Goal: Task Accomplishment & Management: Complete application form

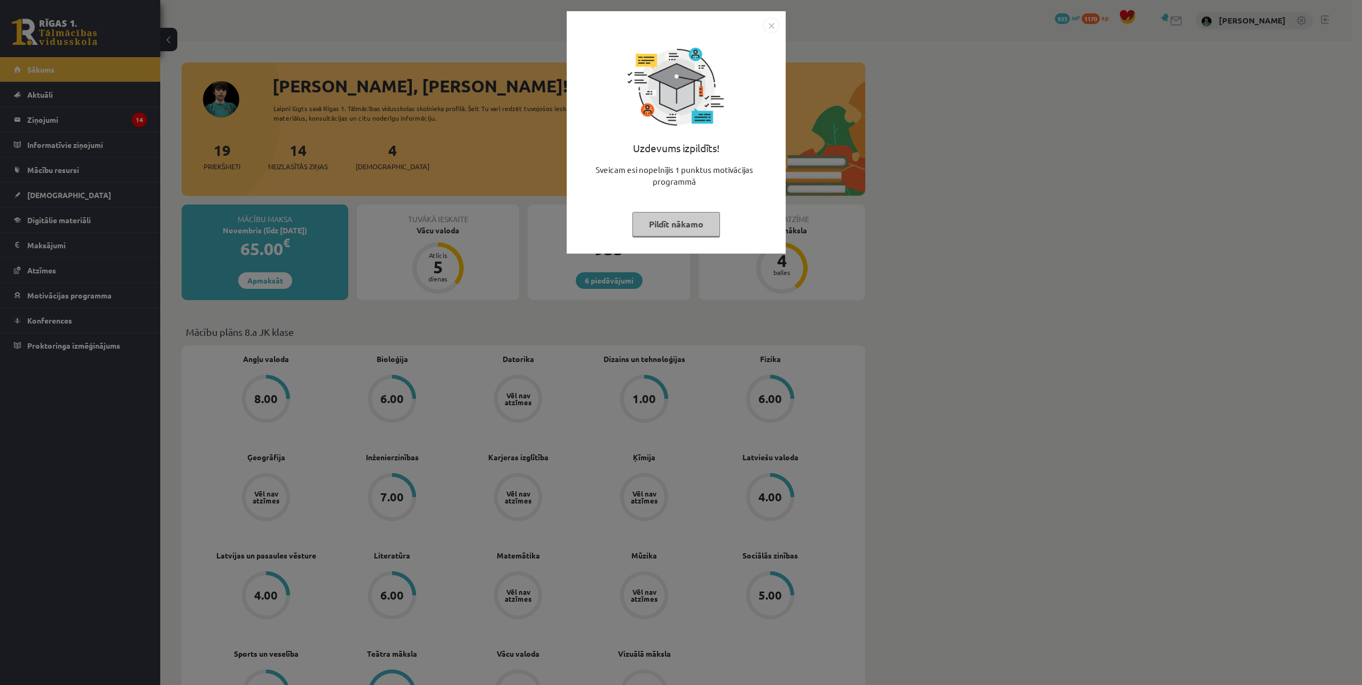
click at [681, 225] on button "Pildīt nākamo" at bounding box center [677, 224] width 88 height 25
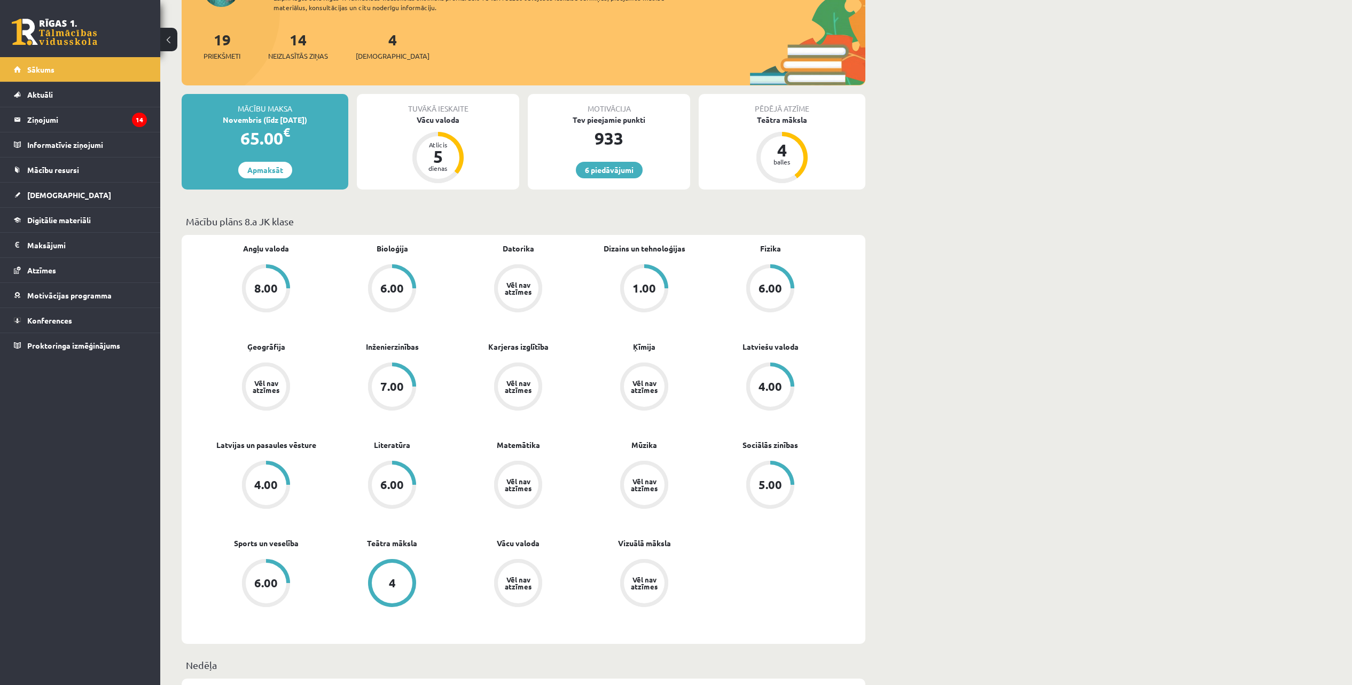
scroll to position [67, 0]
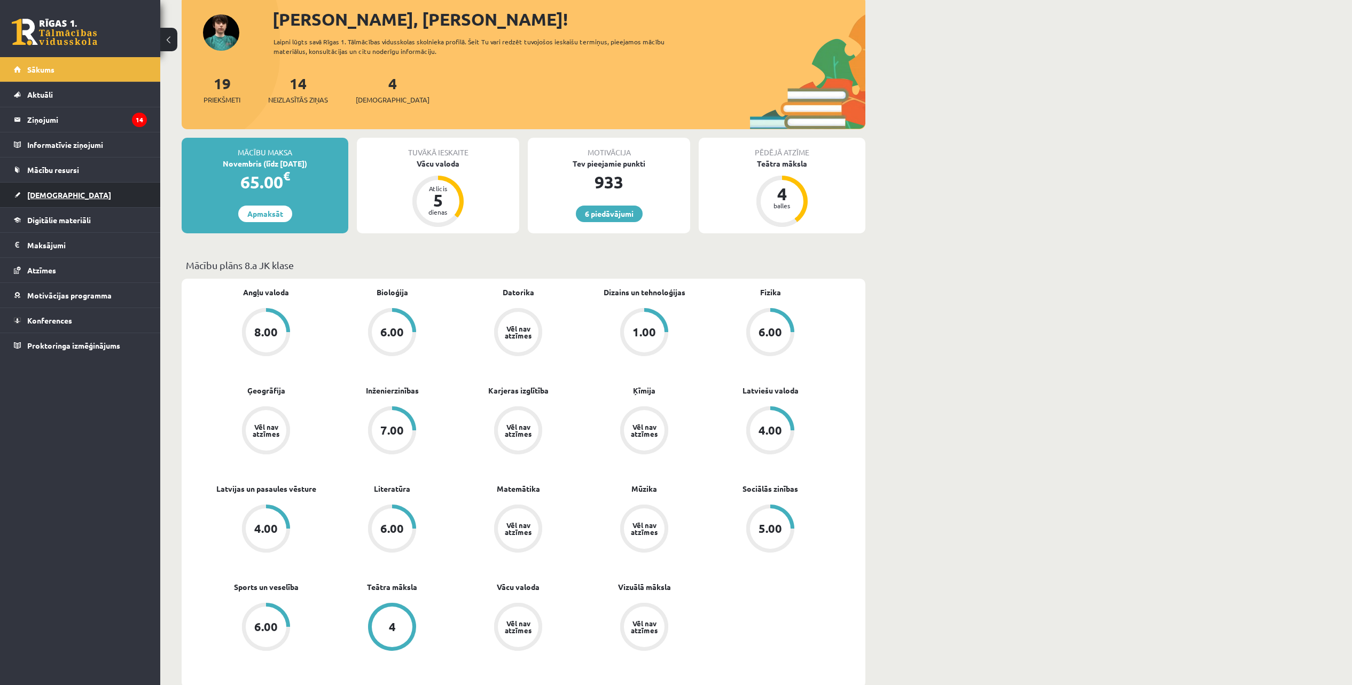
click at [49, 191] on span "[DEMOGRAPHIC_DATA]" at bounding box center [69, 195] width 84 height 10
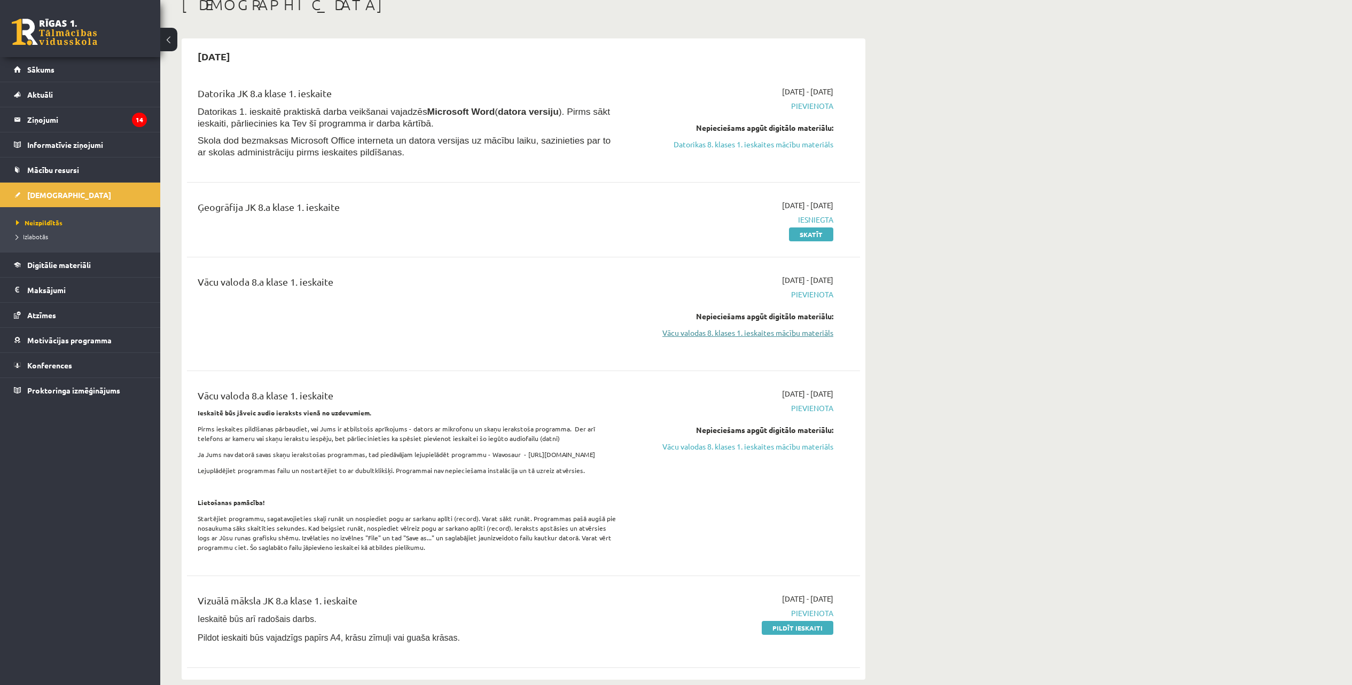
click at [700, 330] on link "Vācu valodas 8. klases 1. ieskaites mācību materiāls" at bounding box center [732, 333] width 201 height 11
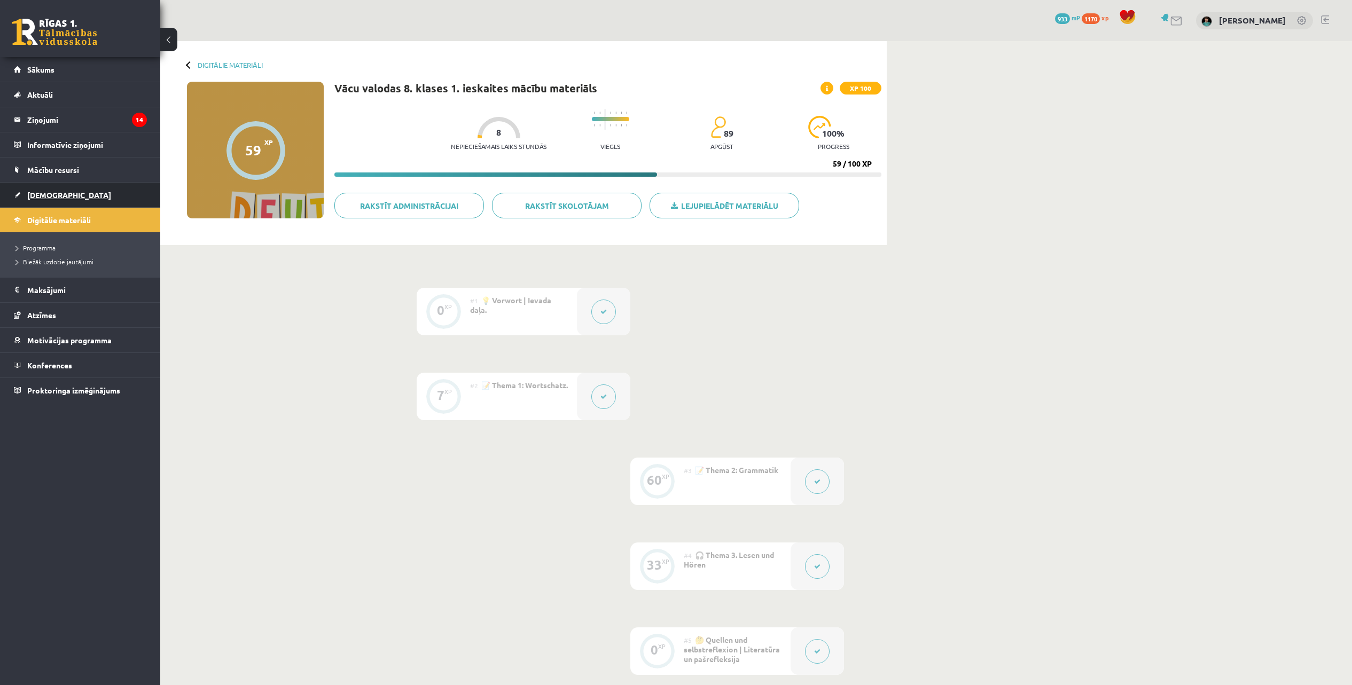
click at [46, 193] on span "[DEMOGRAPHIC_DATA]" at bounding box center [69, 195] width 84 height 10
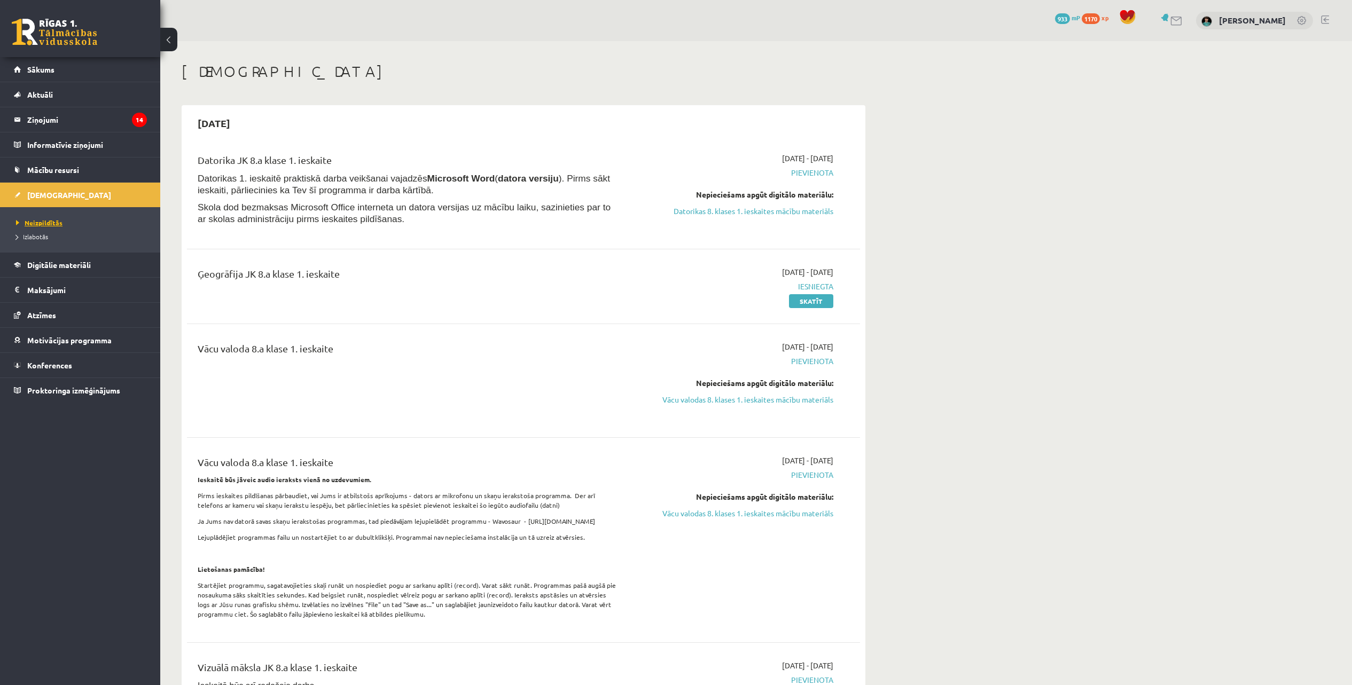
click at [44, 224] on span "Neizpildītās" at bounding box center [39, 223] width 46 height 9
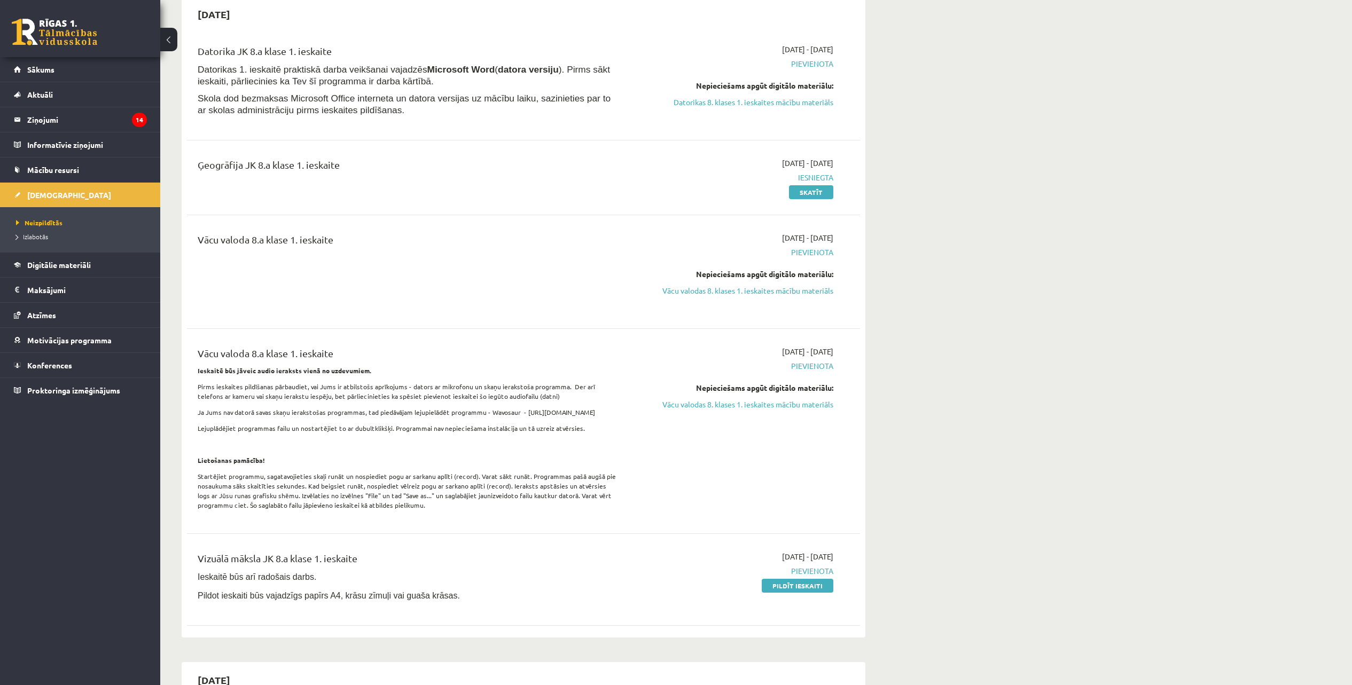
scroll to position [134, 0]
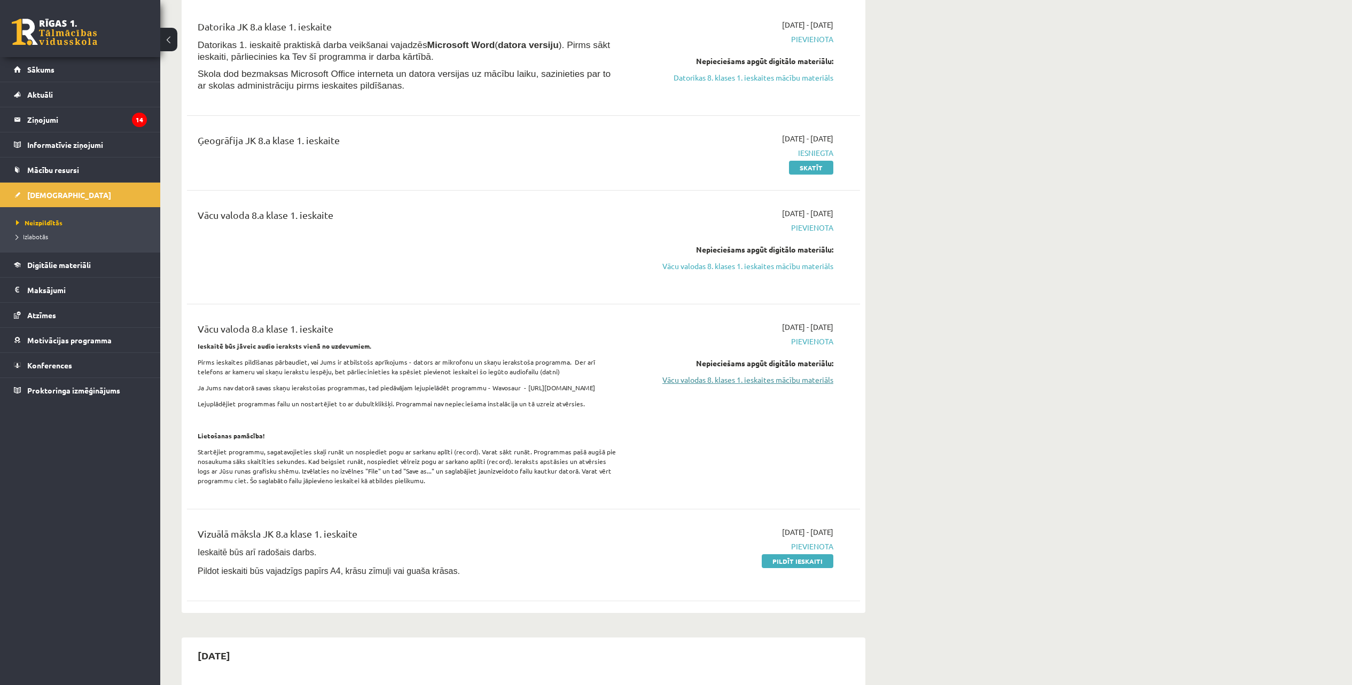
click at [738, 382] on link "Vācu valodas 8. klases 1. ieskaites mācību materiāls" at bounding box center [732, 380] width 201 height 11
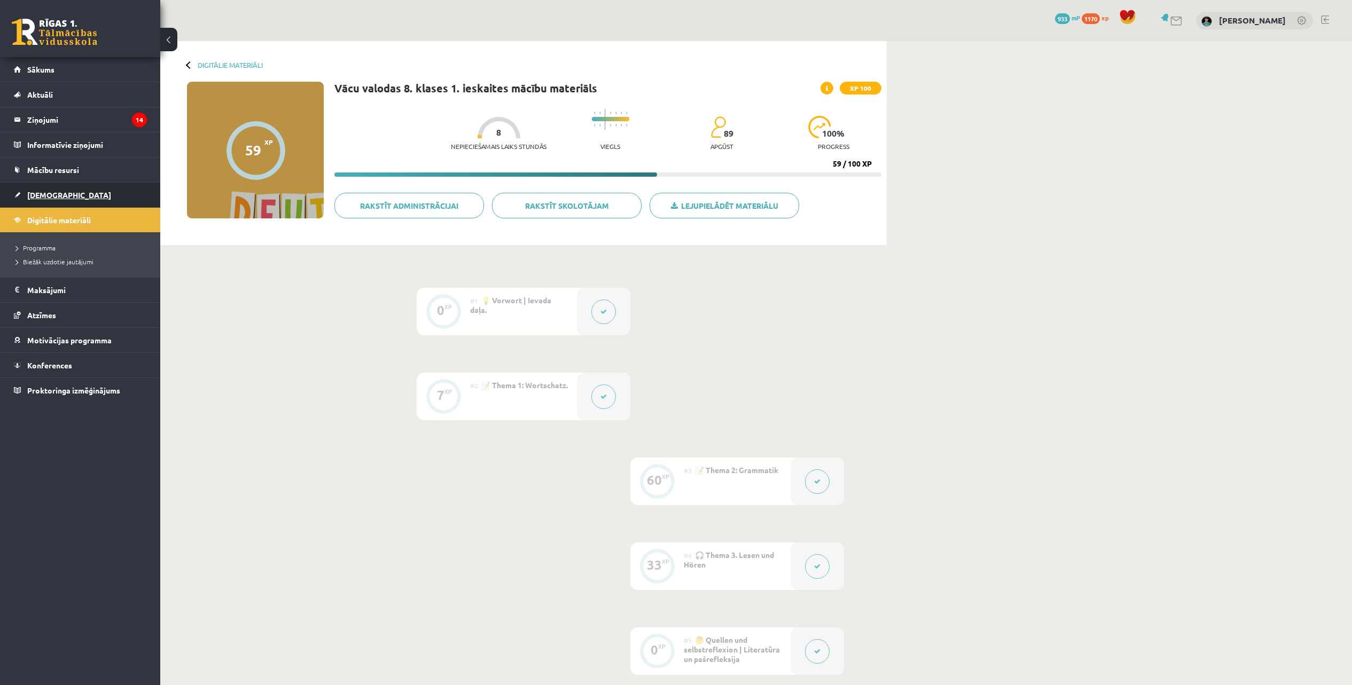
click at [49, 194] on span "[DEMOGRAPHIC_DATA]" at bounding box center [69, 195] width 84 height 10
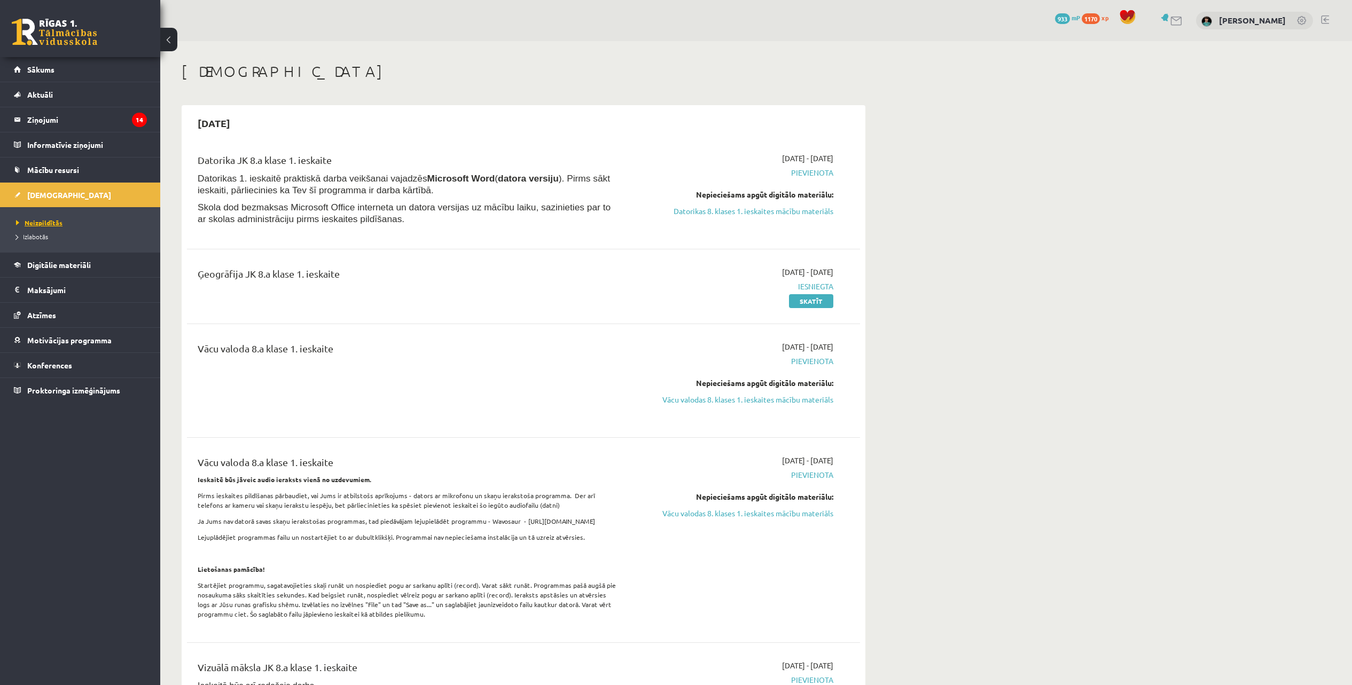
click at [44, 222] on span "Neizpildītās" at bounding box center [39, 223] width 46 height 9
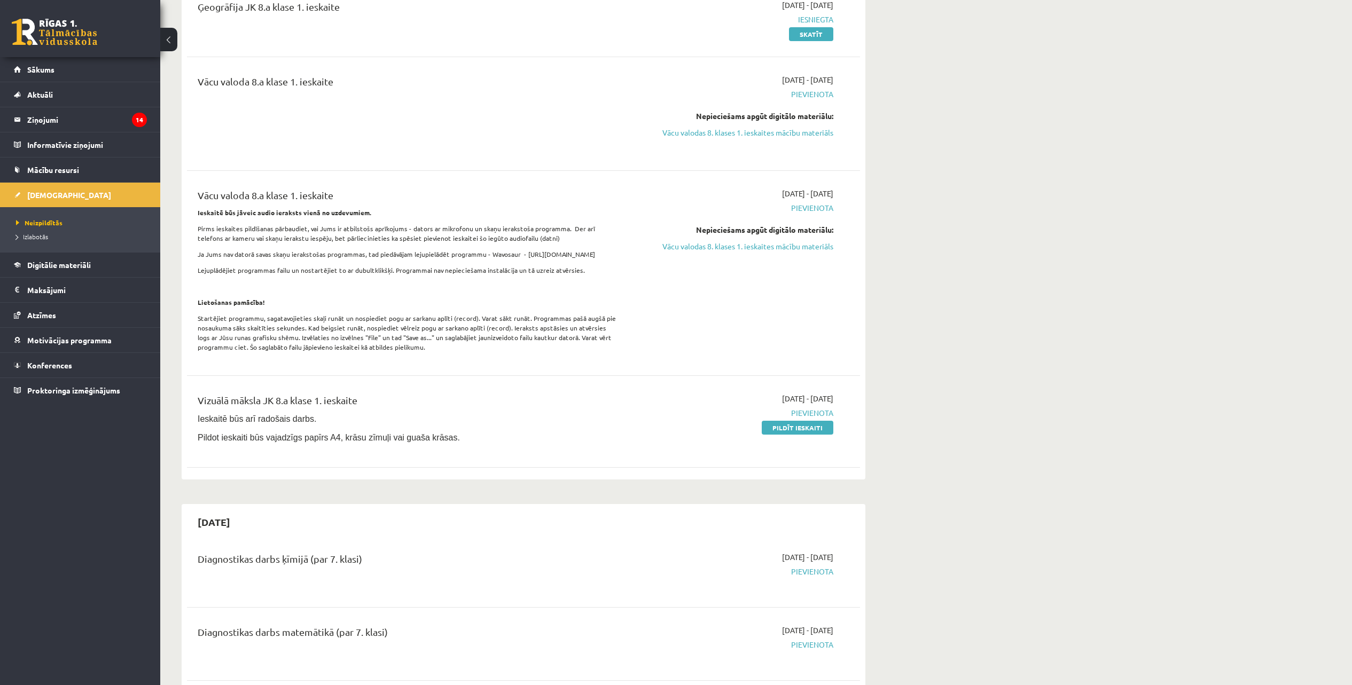
scroll to position [334, 0]
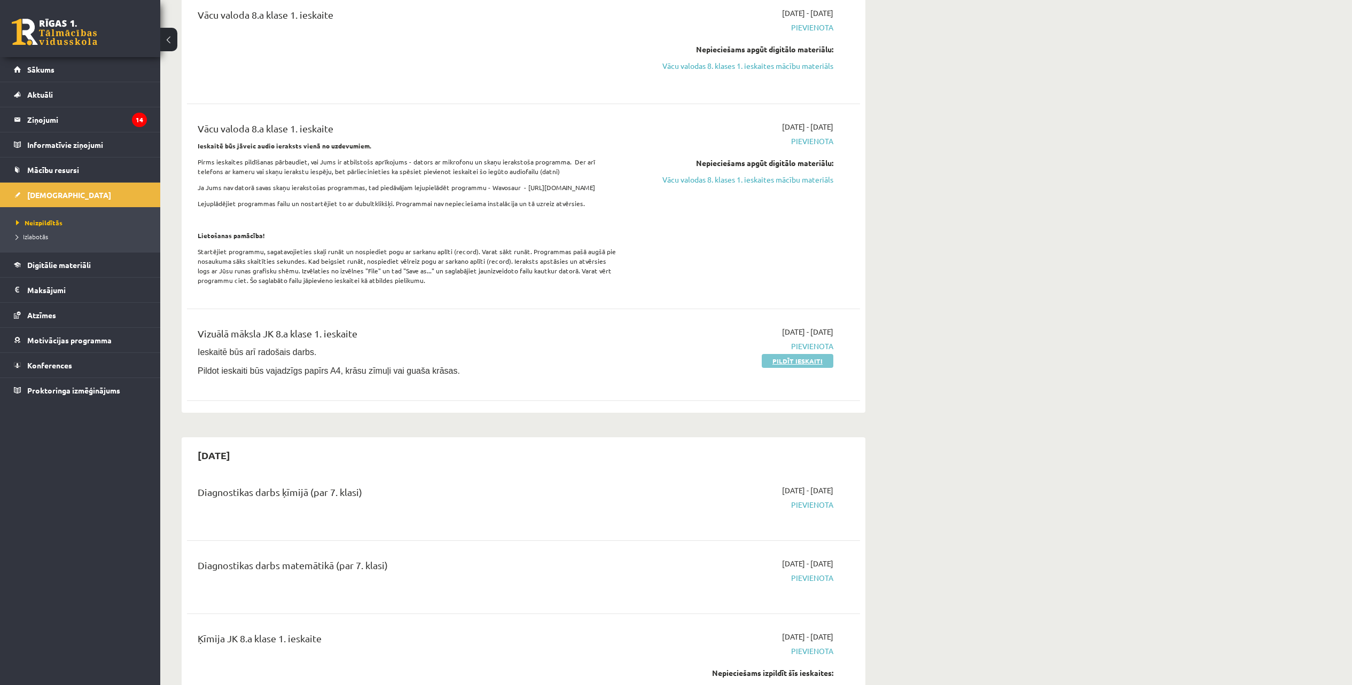
click at [782, 359] on link "Pildīt ieskaiti" at bounding box center [798, 361] width 72 height 14
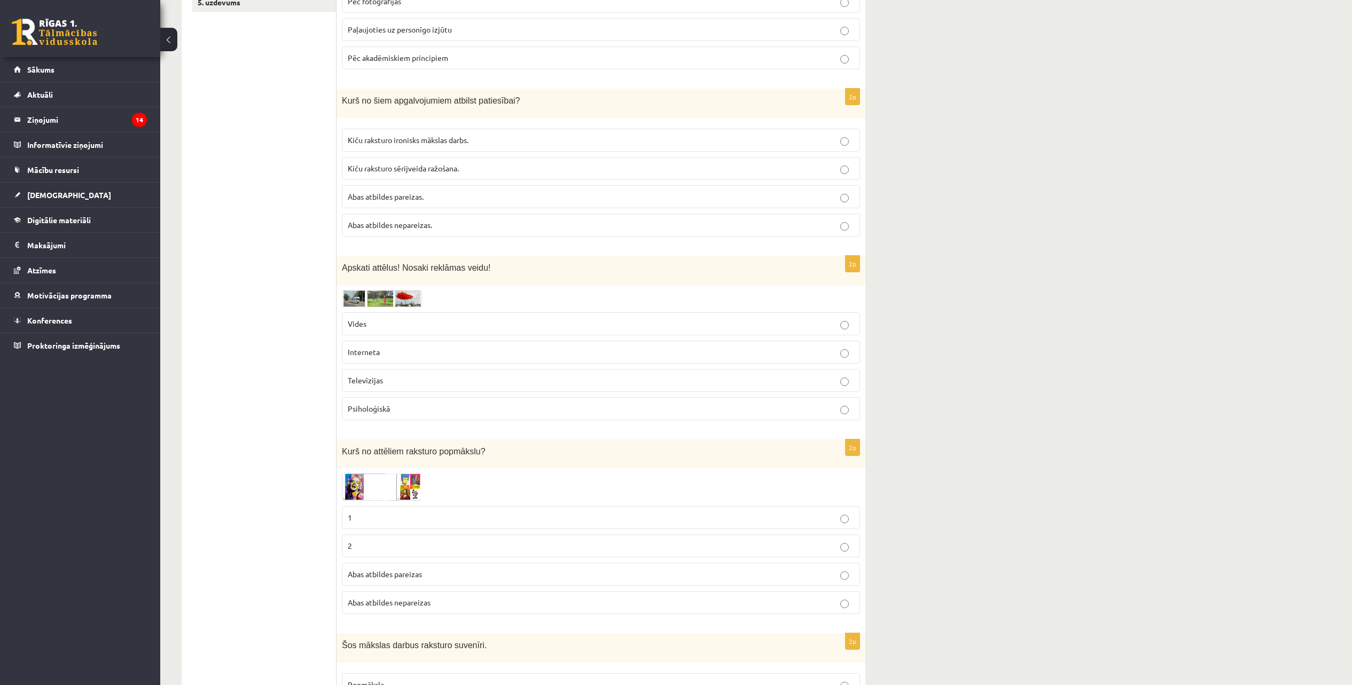
scroll to position [334, 0]
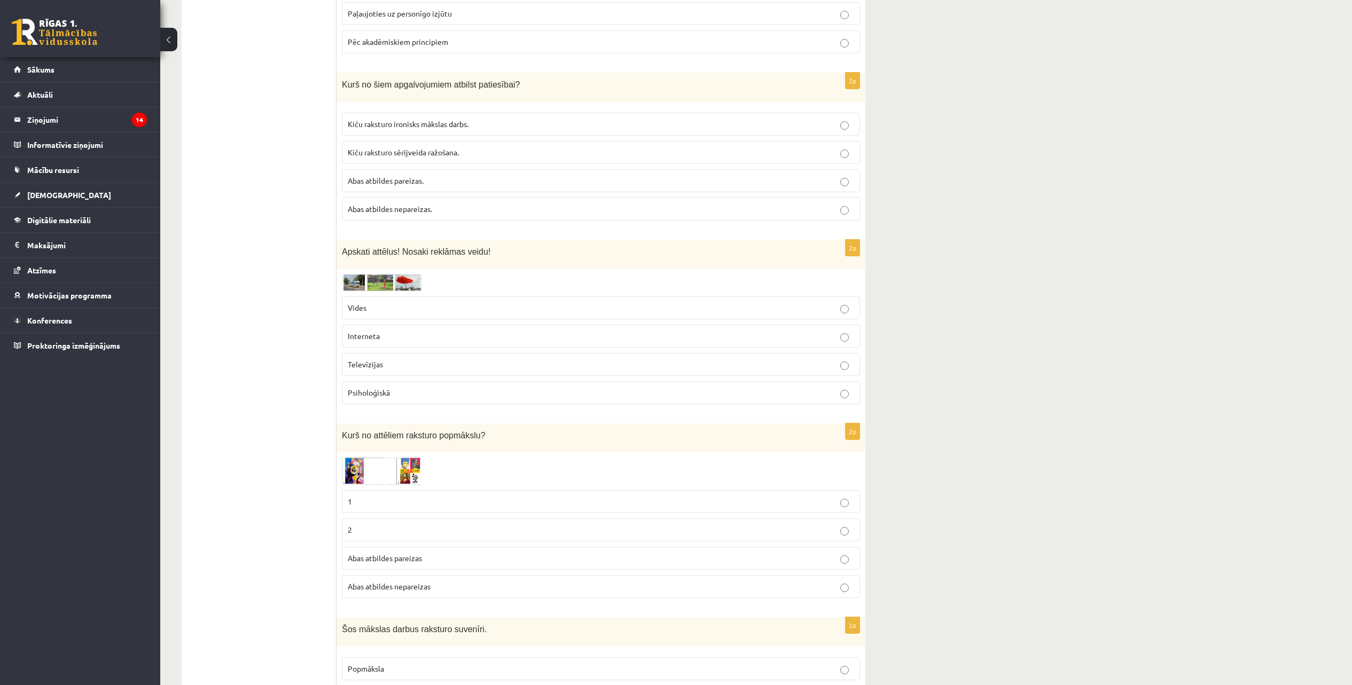
click at [356, 287] on img at bounding box center [382, 283] width 80 height 17
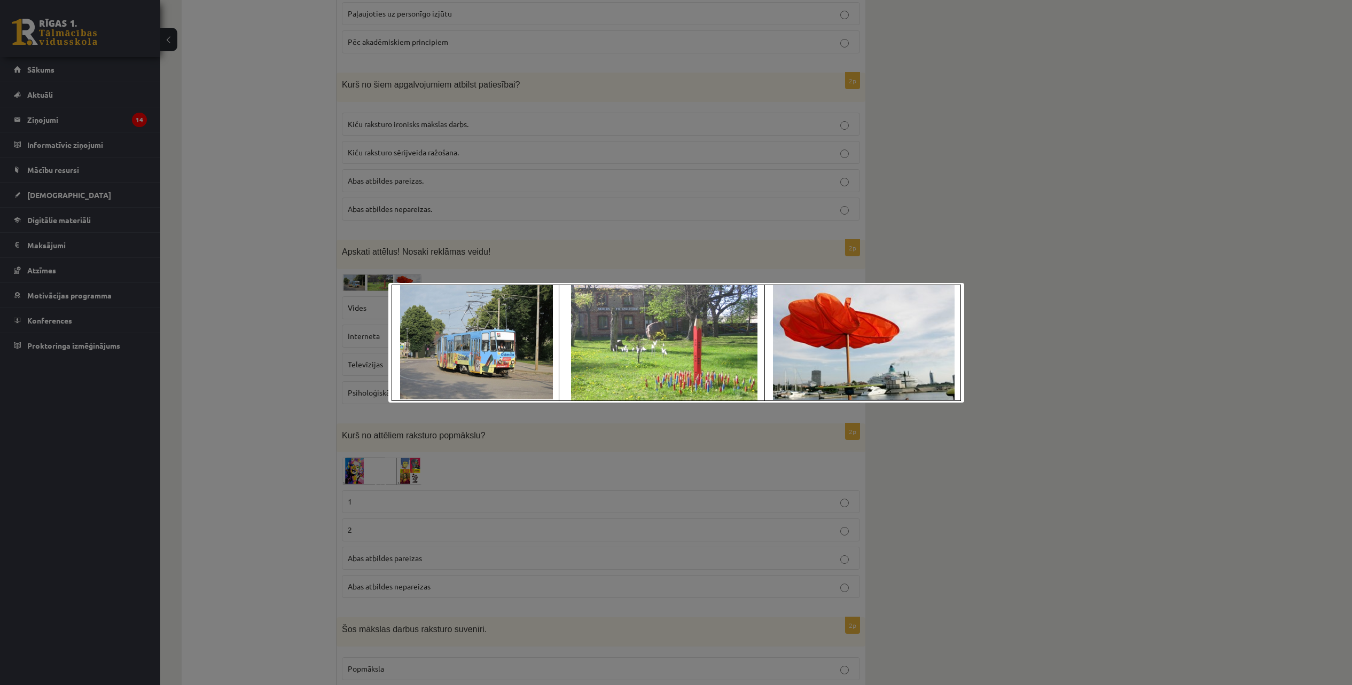
click at [1179, 192] on div at bounding box center [676, 342] width 1352 height 685
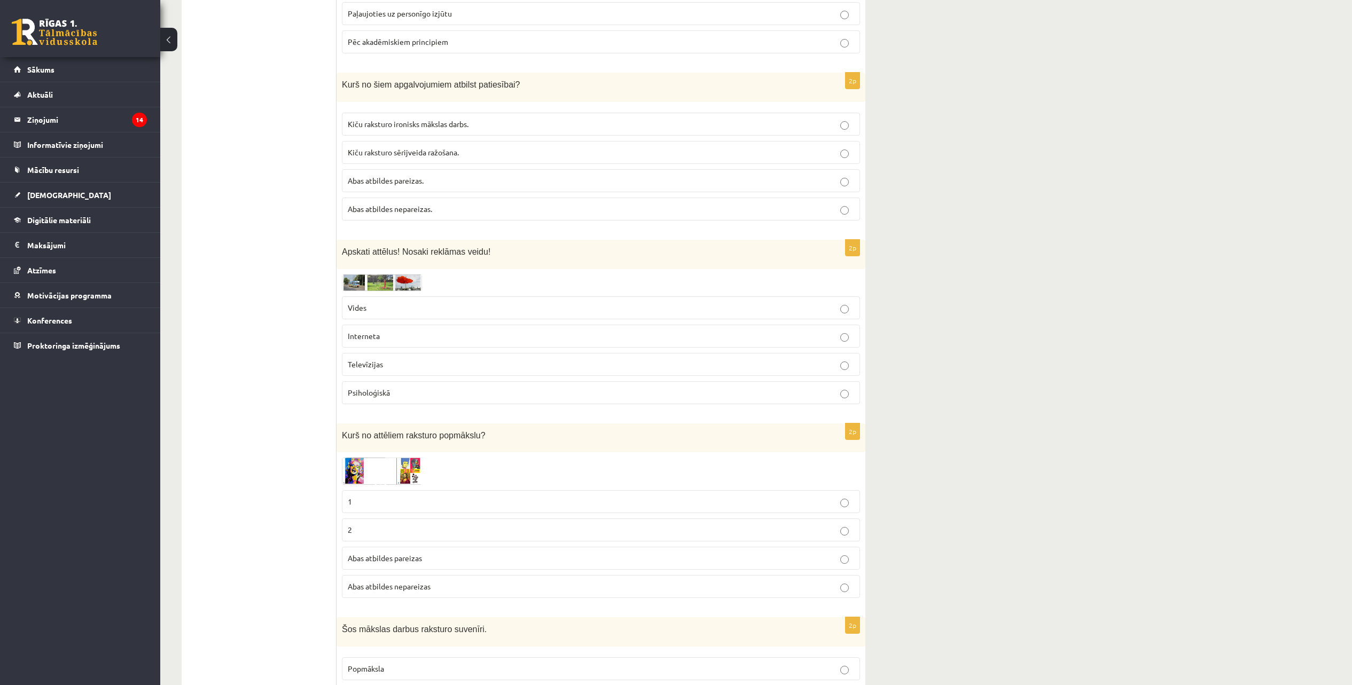
click at [834, 308] on p "Vides" at bounding box center [601, 307] width 506 height 11
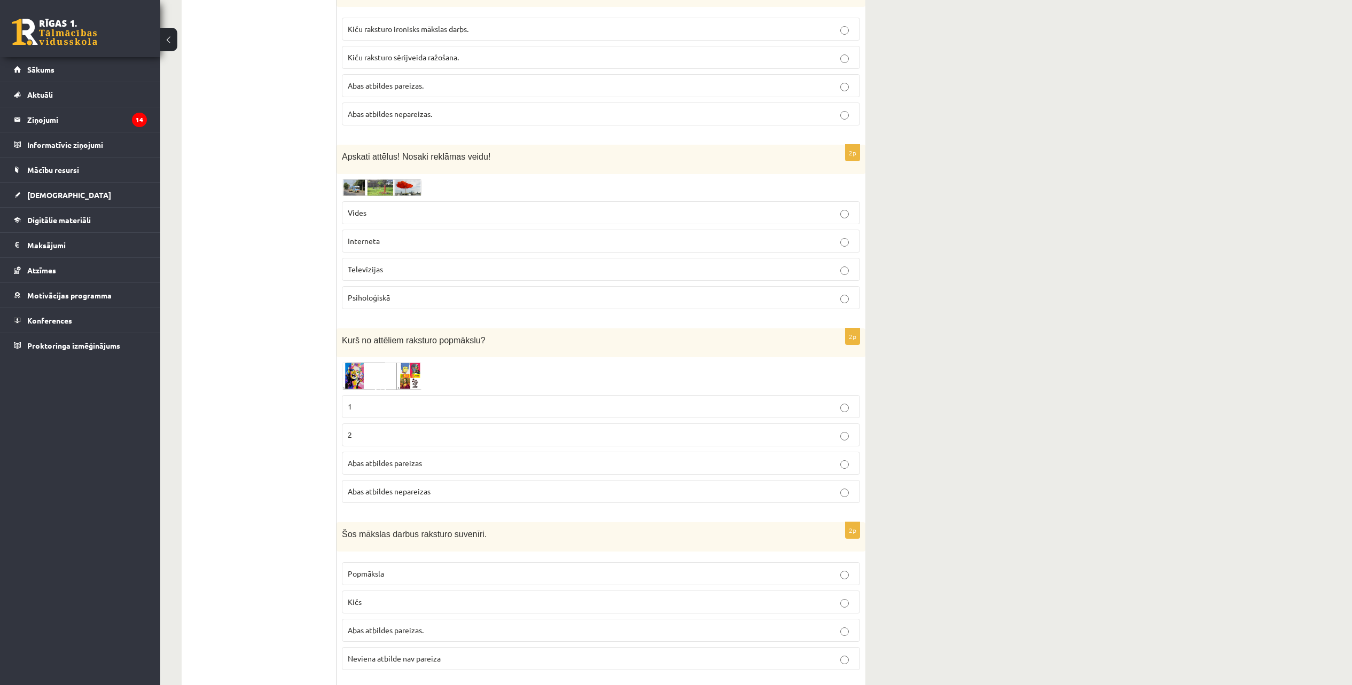
scroll to position [467, 0]
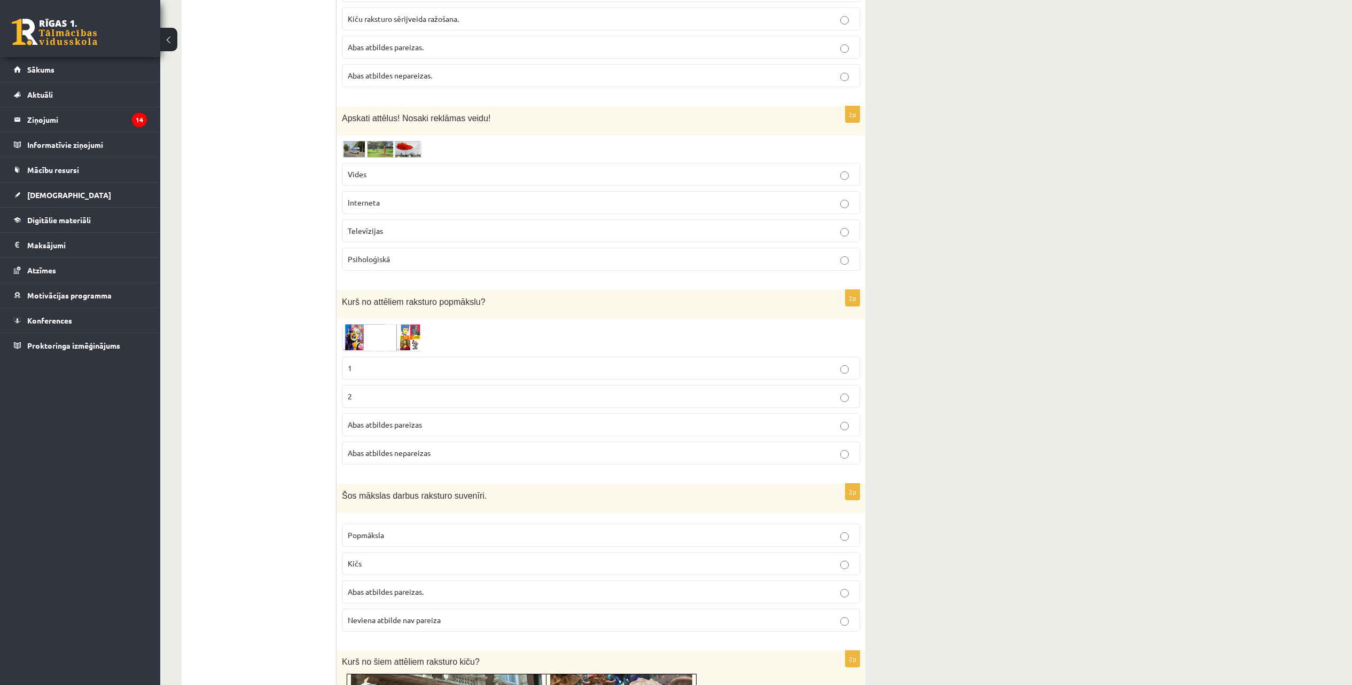
click at [357, 335] on img at bounding box center [382, 337] width 80 height 27
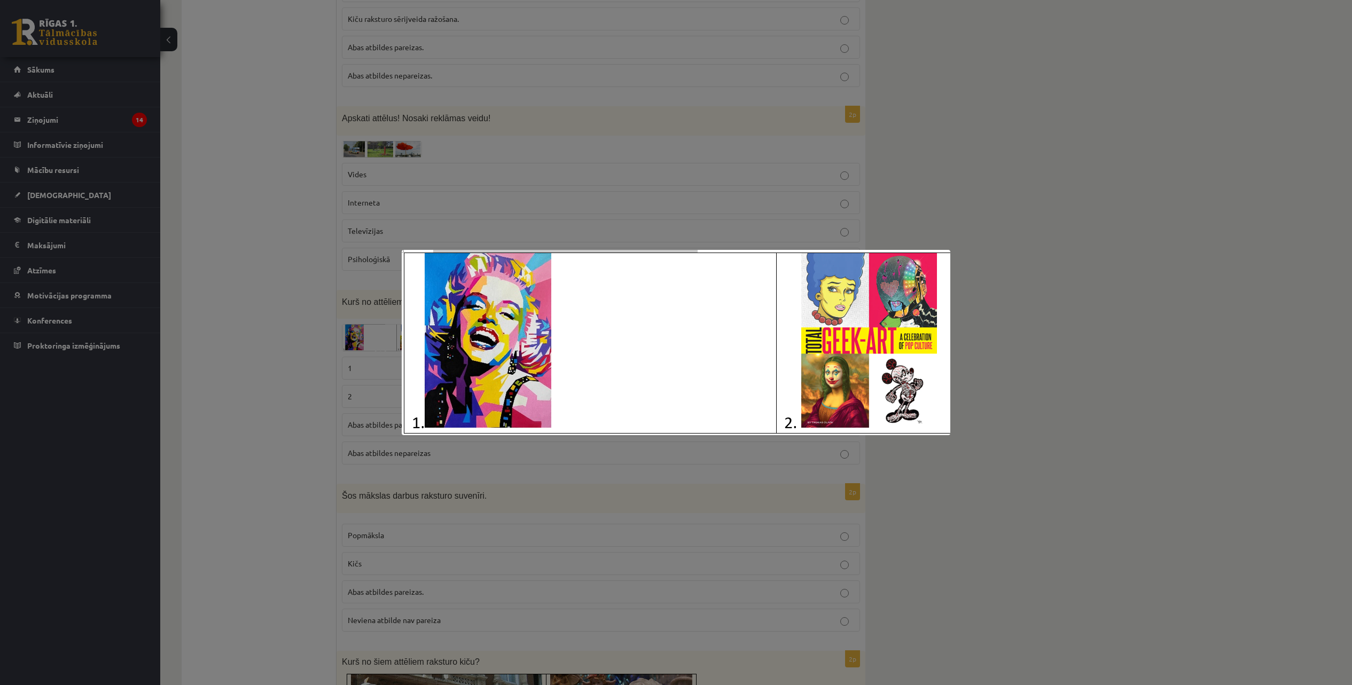
click at [356, 334] on div at bounding box center [676, 342] width 1352 height 685
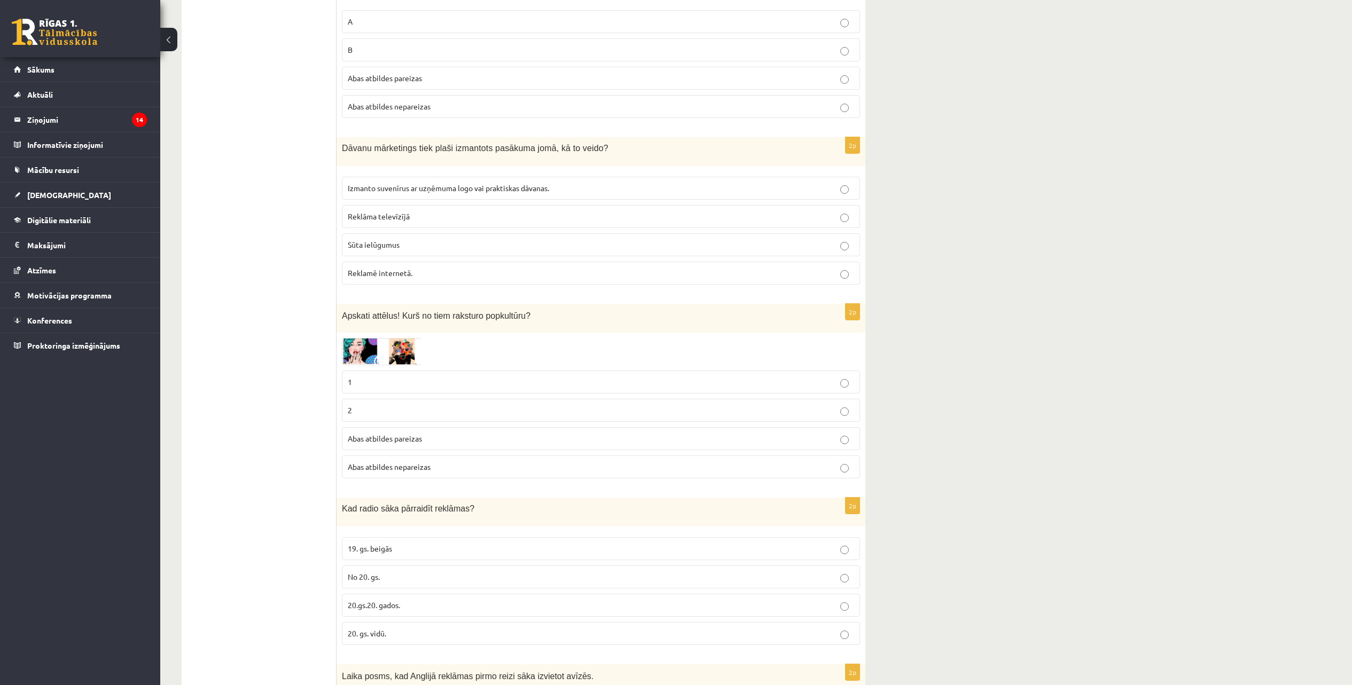
scroll to position [1269, 0]
click at [367, 348] on img at bounding box center [382, 350] width 80 height 27
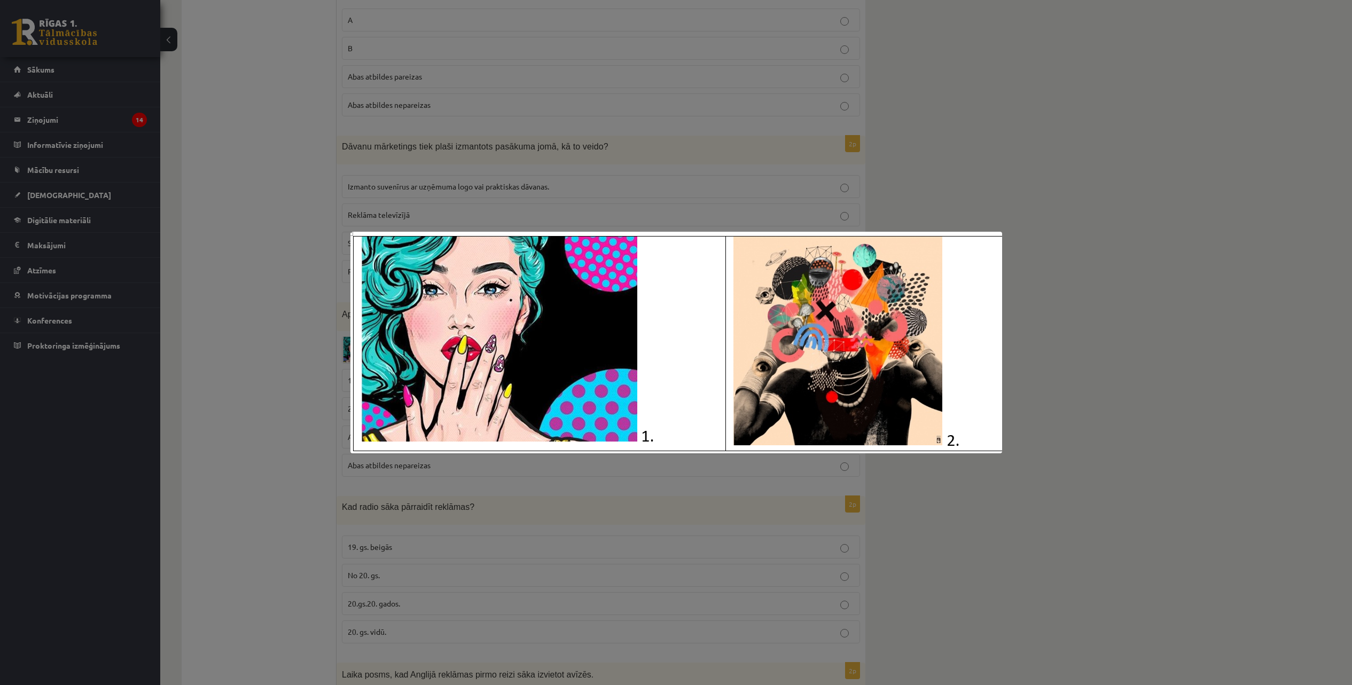
click at [1045, 183] on div at bounding box center [676, 342] width 1352 height 685
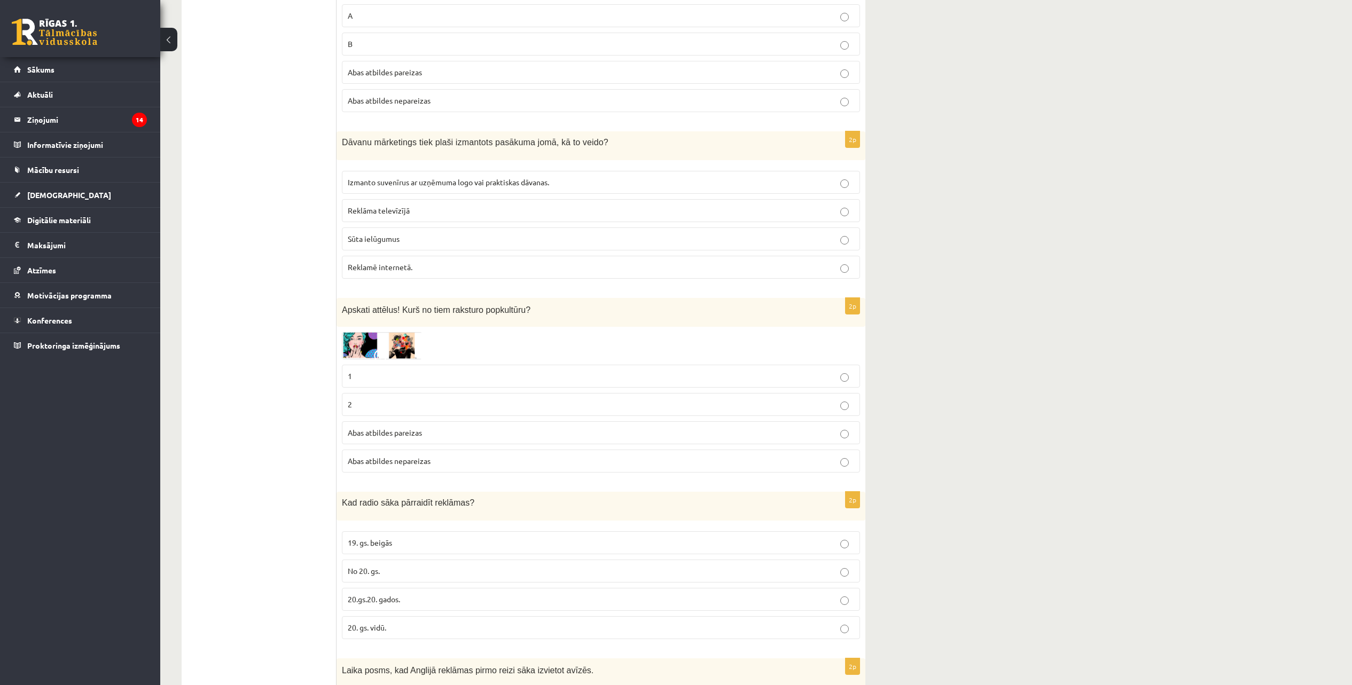
scroll to position [1336, 0]
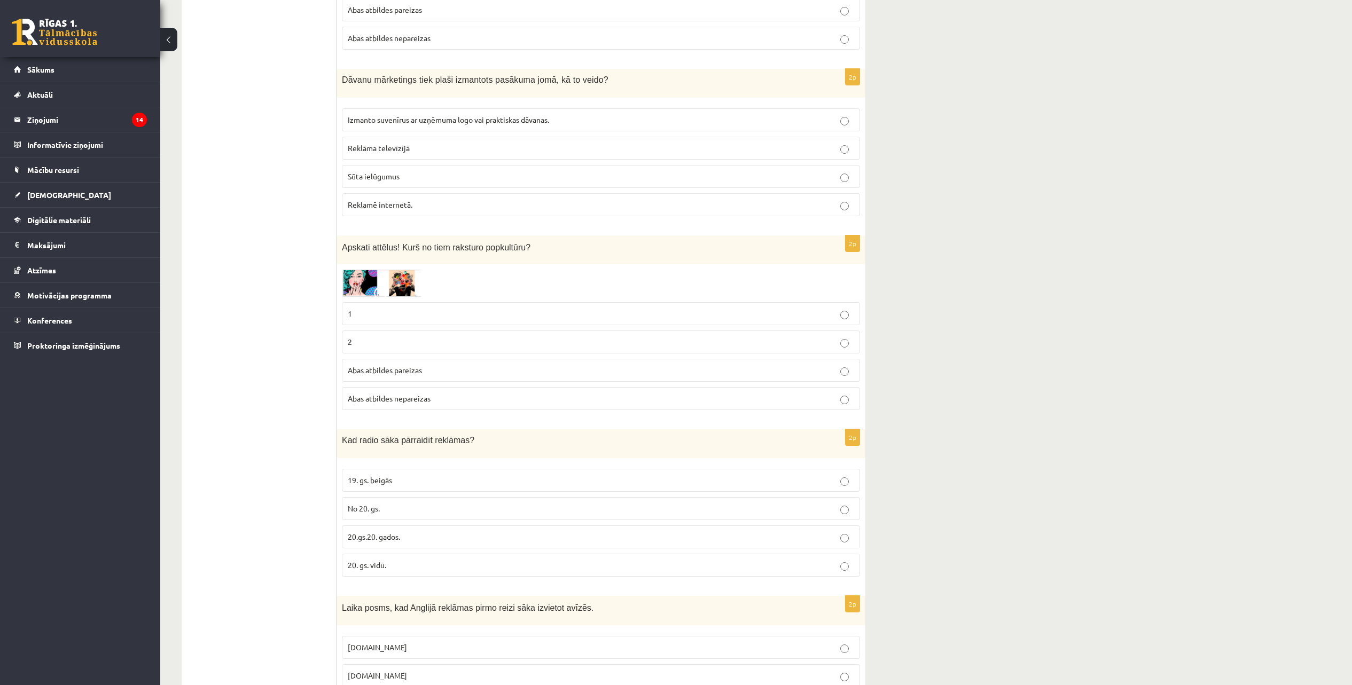
click at [849, 313] on p "1" at bounding box center [601, 313] width 506 height 11
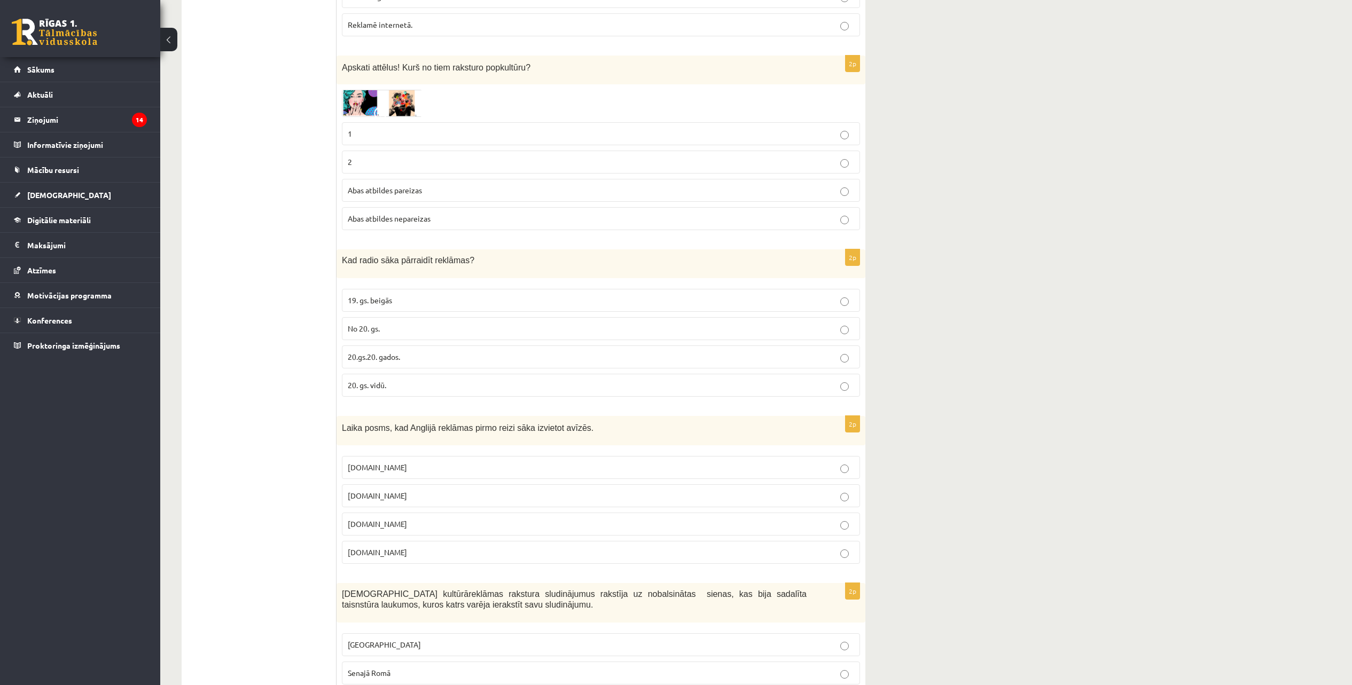
scroll to position [1547, 0]
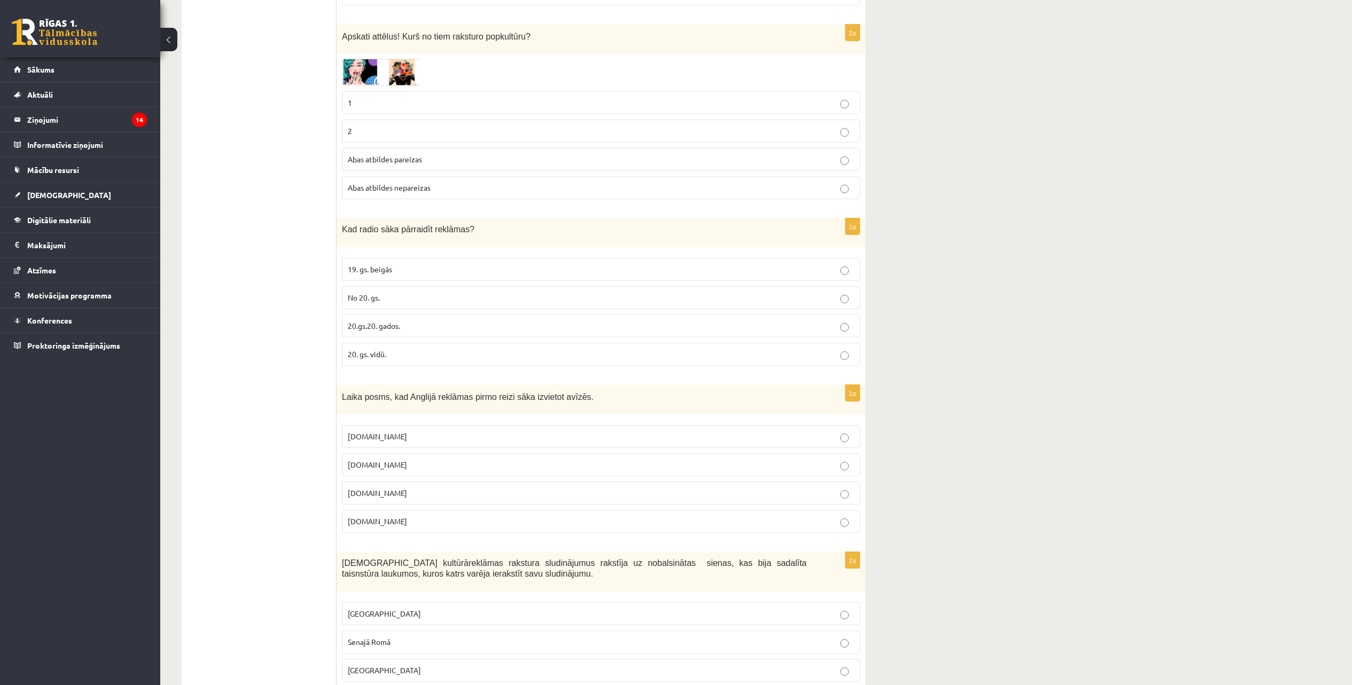
click at [833, 325] on p "20.gs.20. gados." at bounding box center [601, 326] width 506 height 11
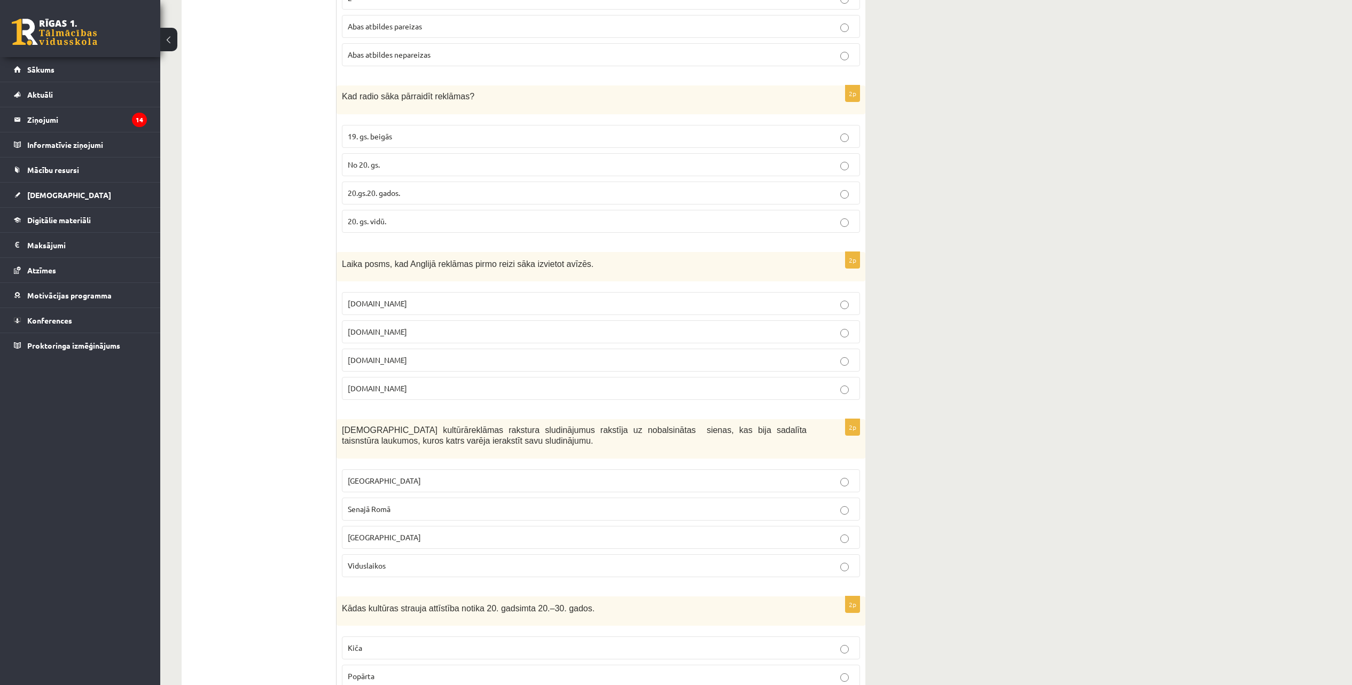
scroll to position [1680, 0]
click at [843, 356] on p "17.gs" at bounding box center [601, 359] width 506 height 11
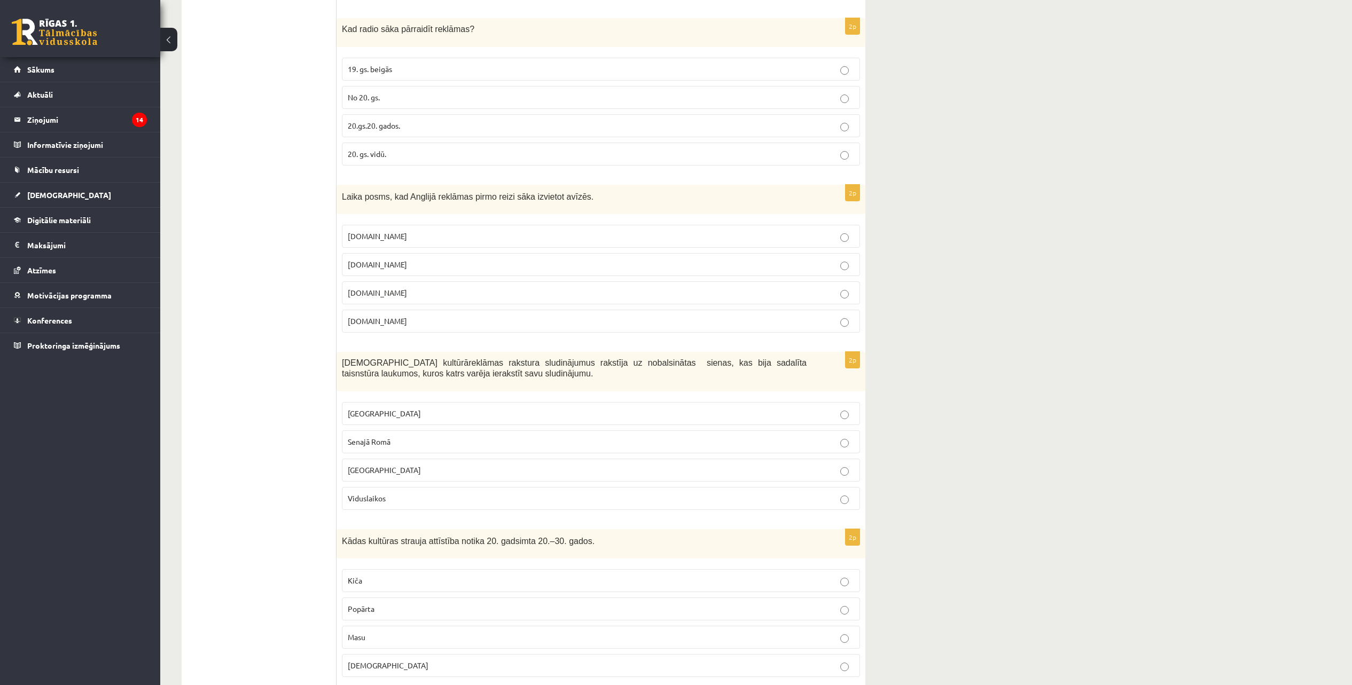
click at [824, 443] on p "Senajā Romā" at bounding box center [601, 441] width 506 height 11
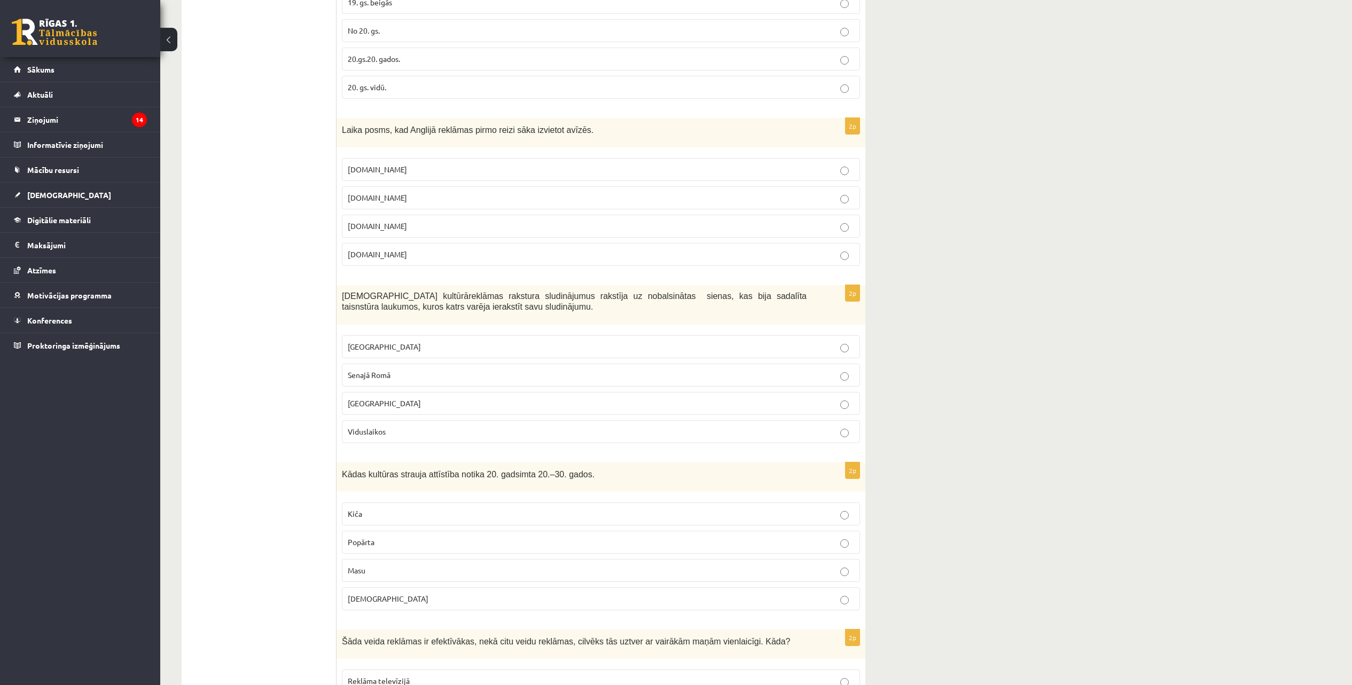
click at [791, 596] on p "Popkultūra" at bounding box center [601, 599] width 506 height 11
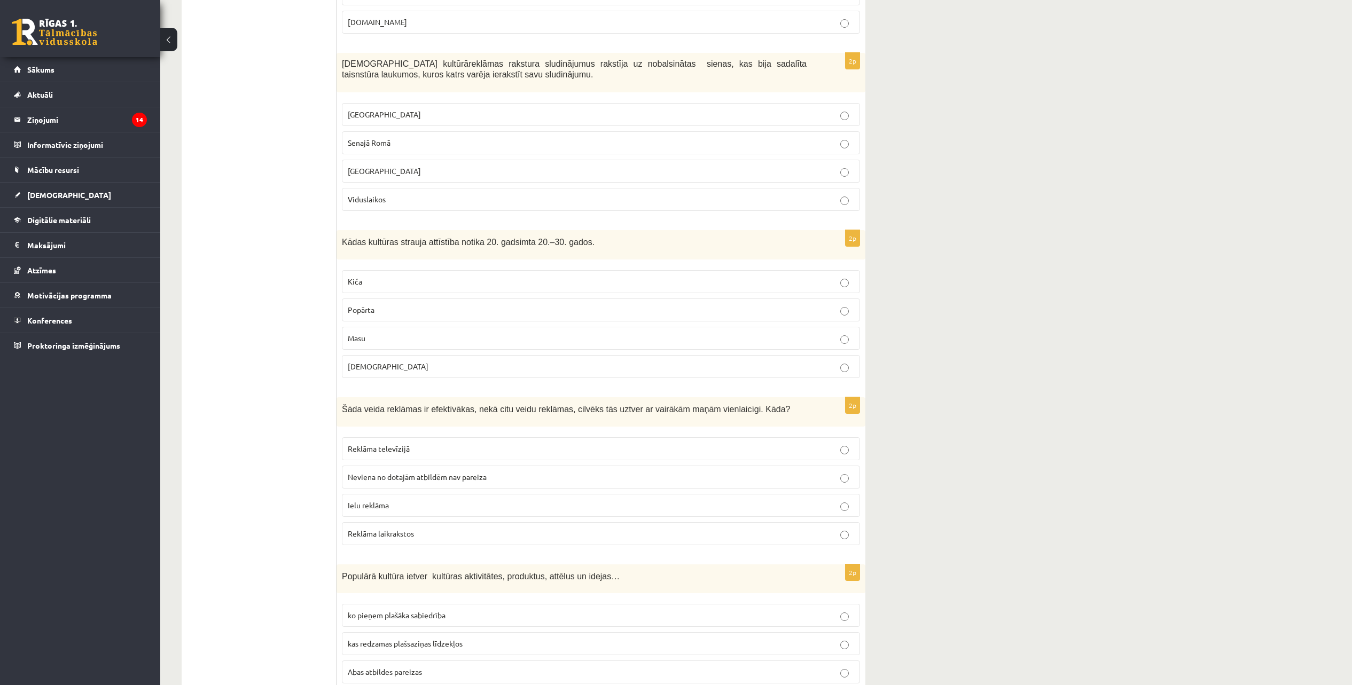
scroll to position [2081, 0]
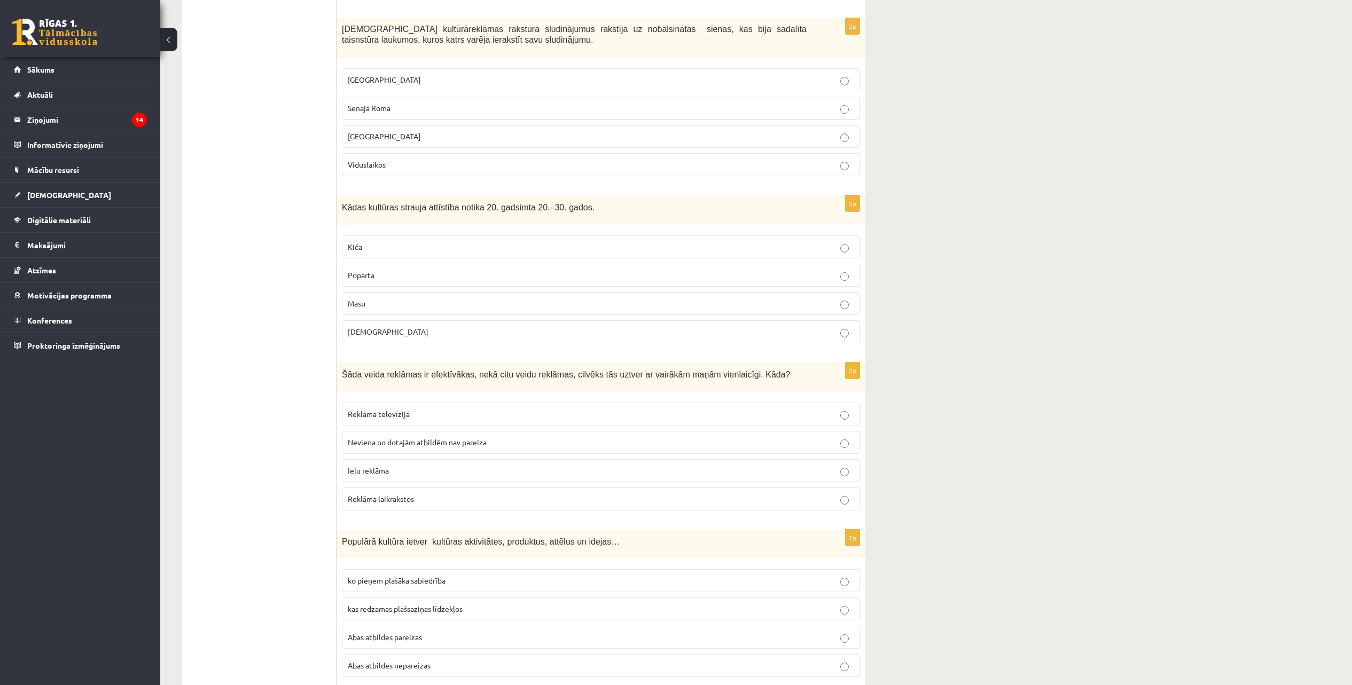
click at [762, 414] on p "Reklāma televīzijā" at bounding box center [601, 414] width 506 height 11
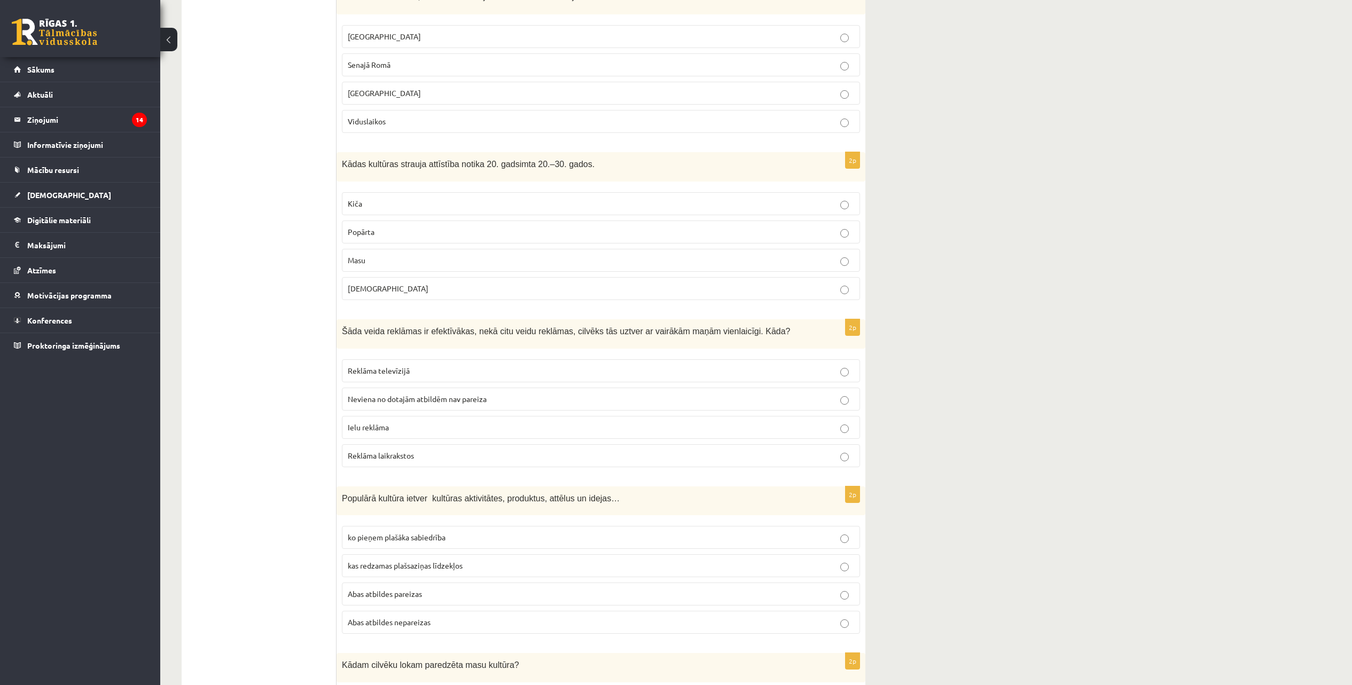
scroll to position [2148, 0]
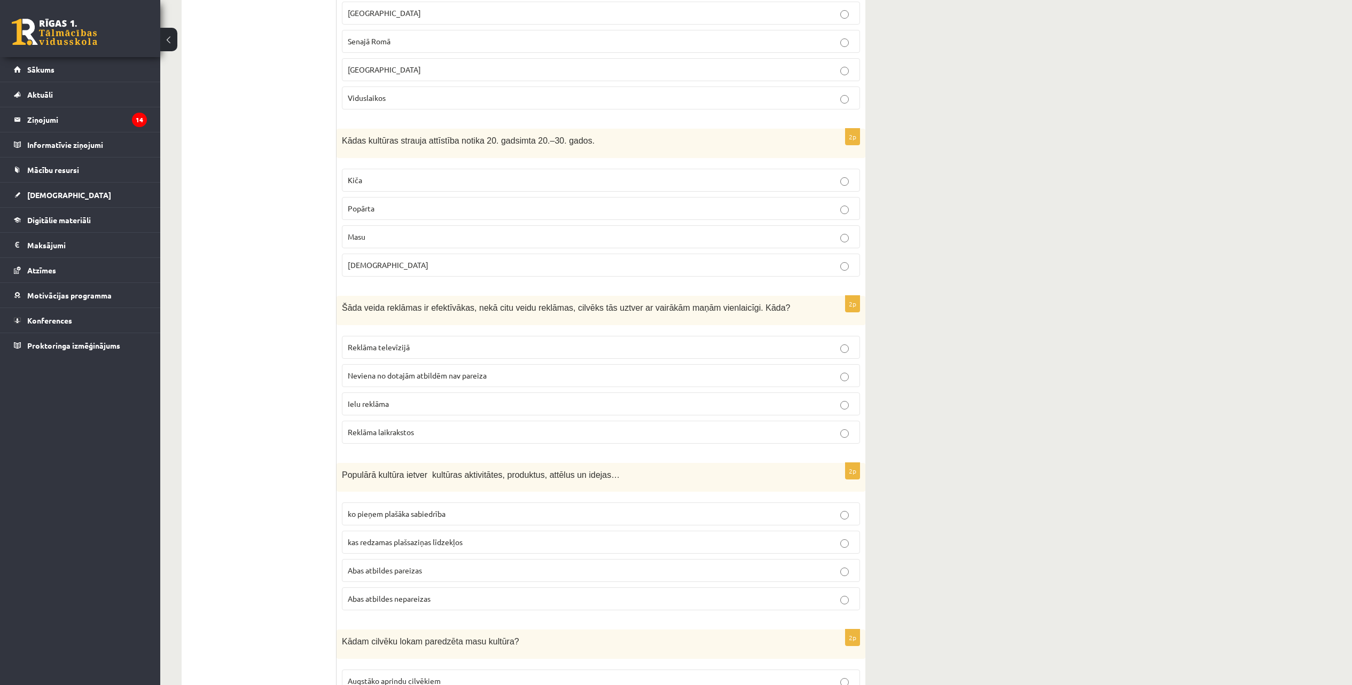
click at [779, 572] on p "Abas atbildes pareizas" at bounding box center [601, 570] width 506 height 11
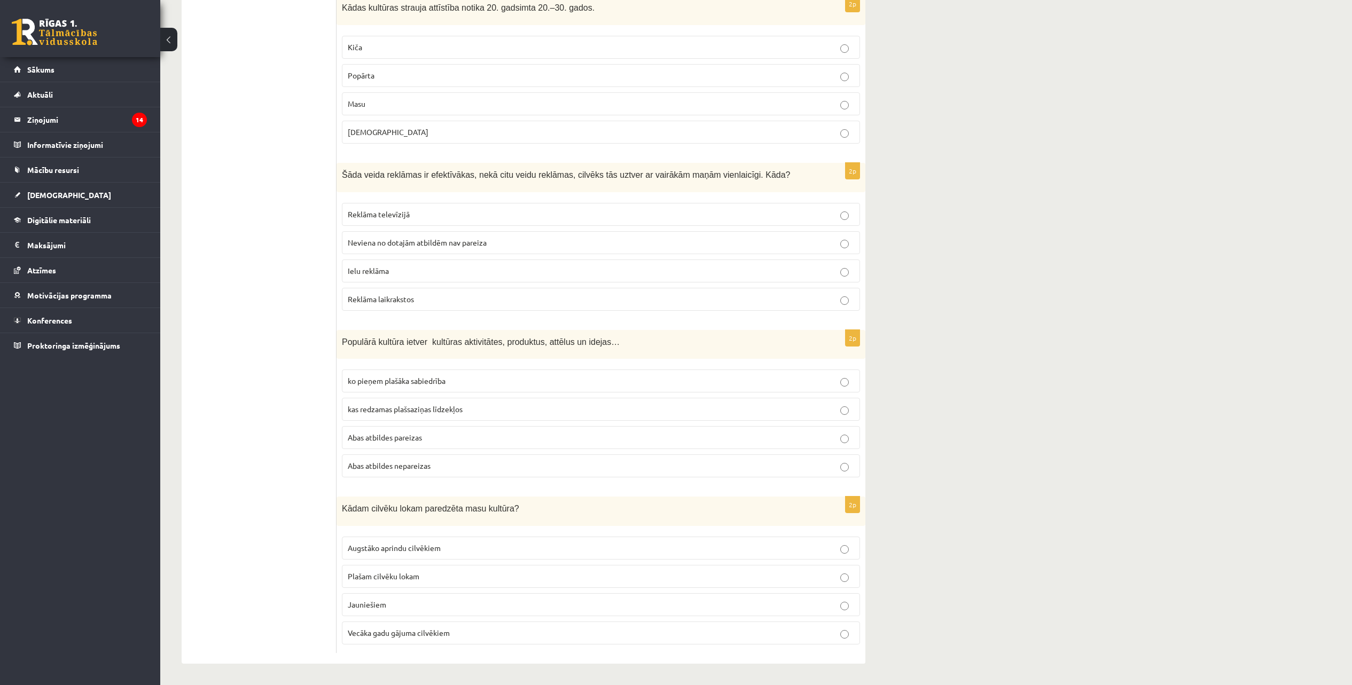
scroll to position [2281, 0]
click at [819, 607] on p "Jauniešiem" at bounding box center [601, 604] width 506 height 11
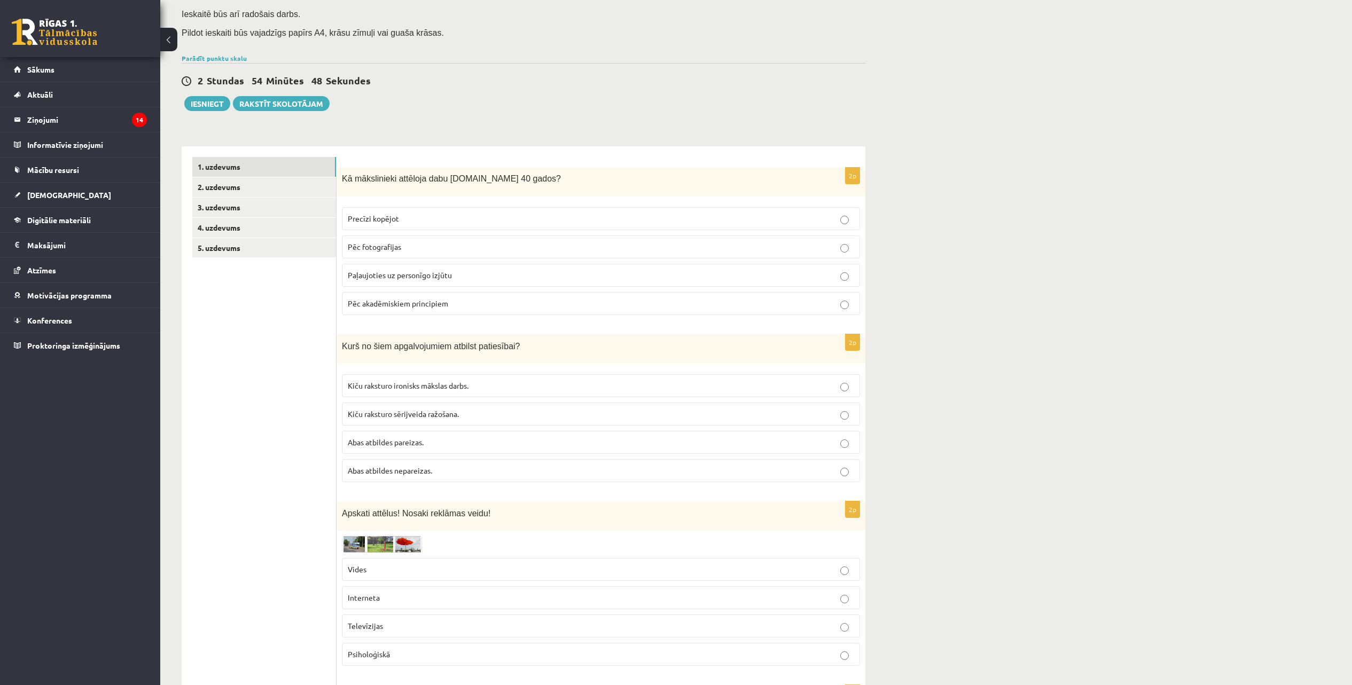
scroll to position [0, 0]
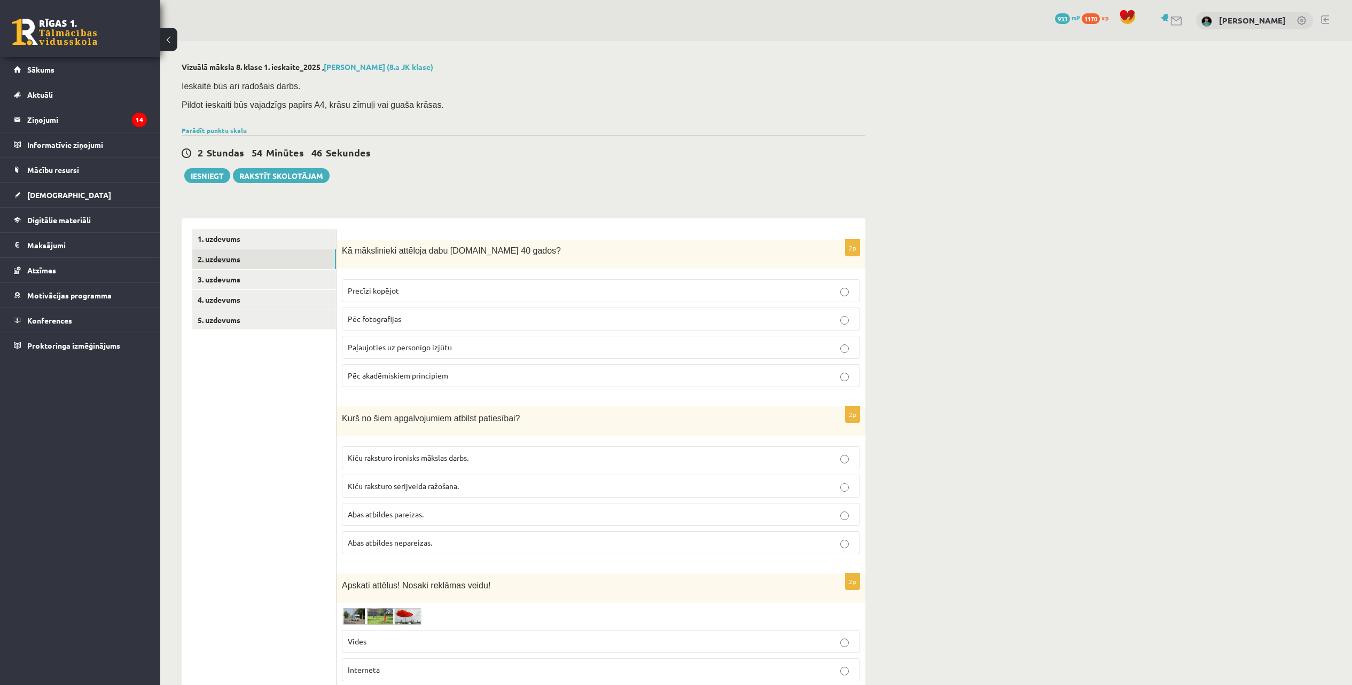
click at [216, 258] on link "2. uzdevums" at bounding box center [264, 260] width 144 height 20
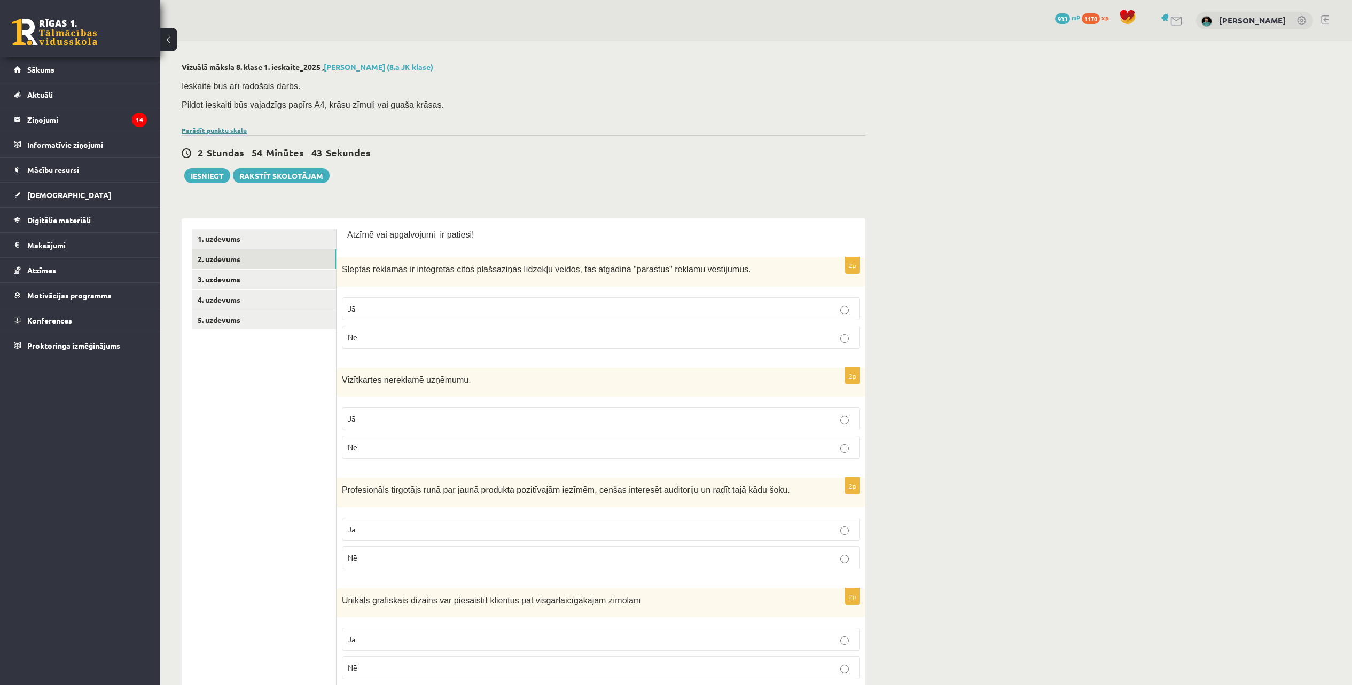
click at [200, 127] on link "Parādīt punktu skalu" at bounding box center [214, 130] width 65 height 9
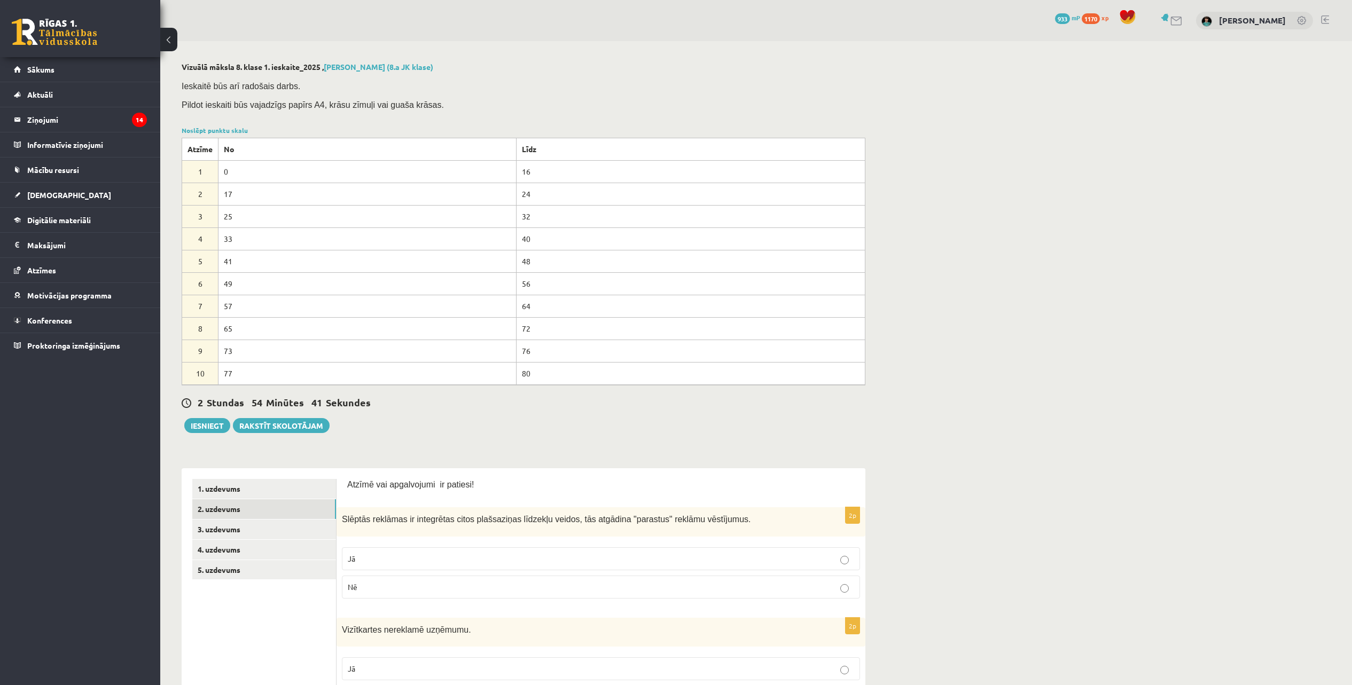
click at [223, 128] on link "Noslēpt punktu skalu" at bounding box center [215, 130] width 66 height 9
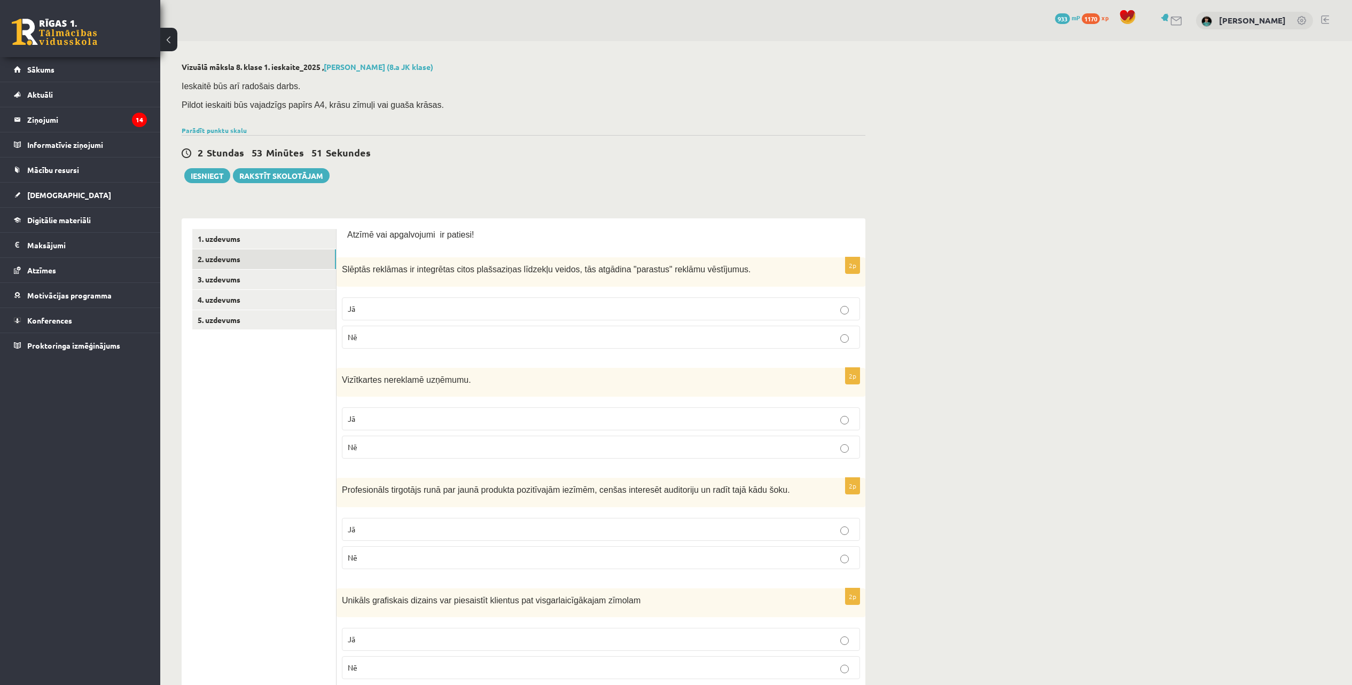
click at [835, 311] on p "Jā" at bounding box center [601, 308] width 506 height 11
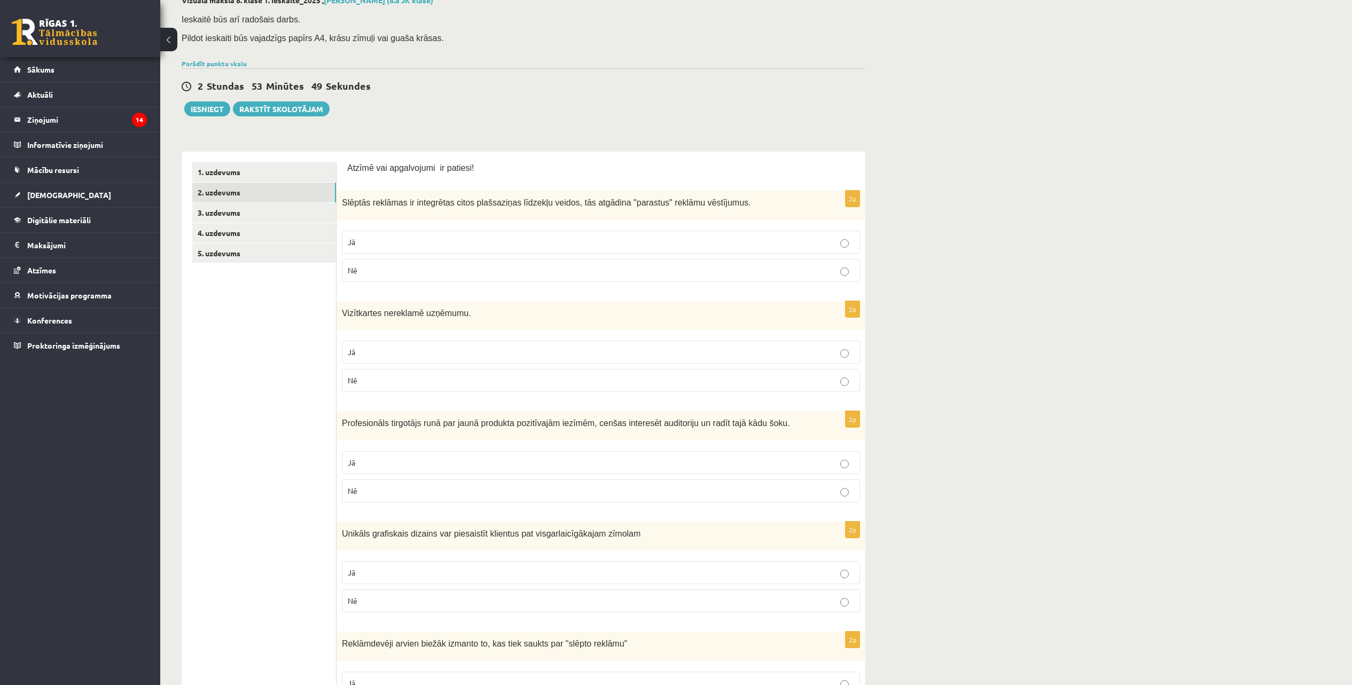
click at [849, 387] on label "Nē" at bounding box center [601, 380] width 518 height 23
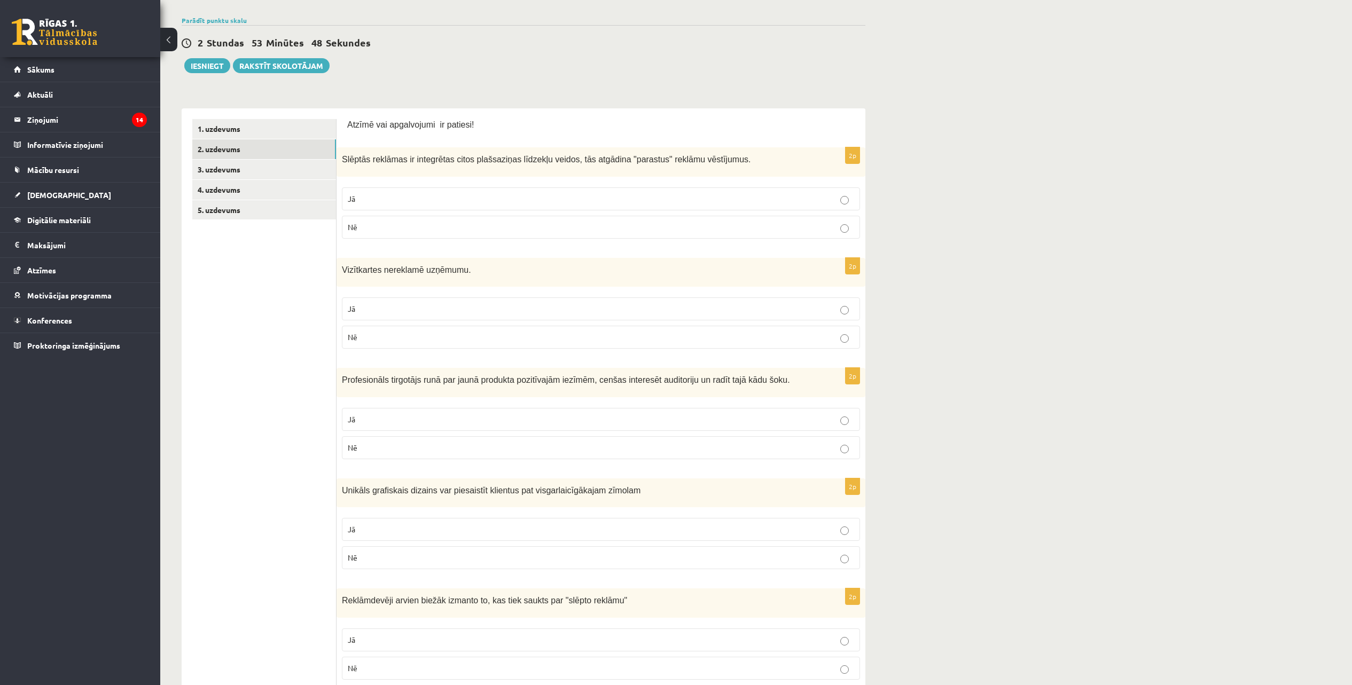
scroll to position [134, 0]
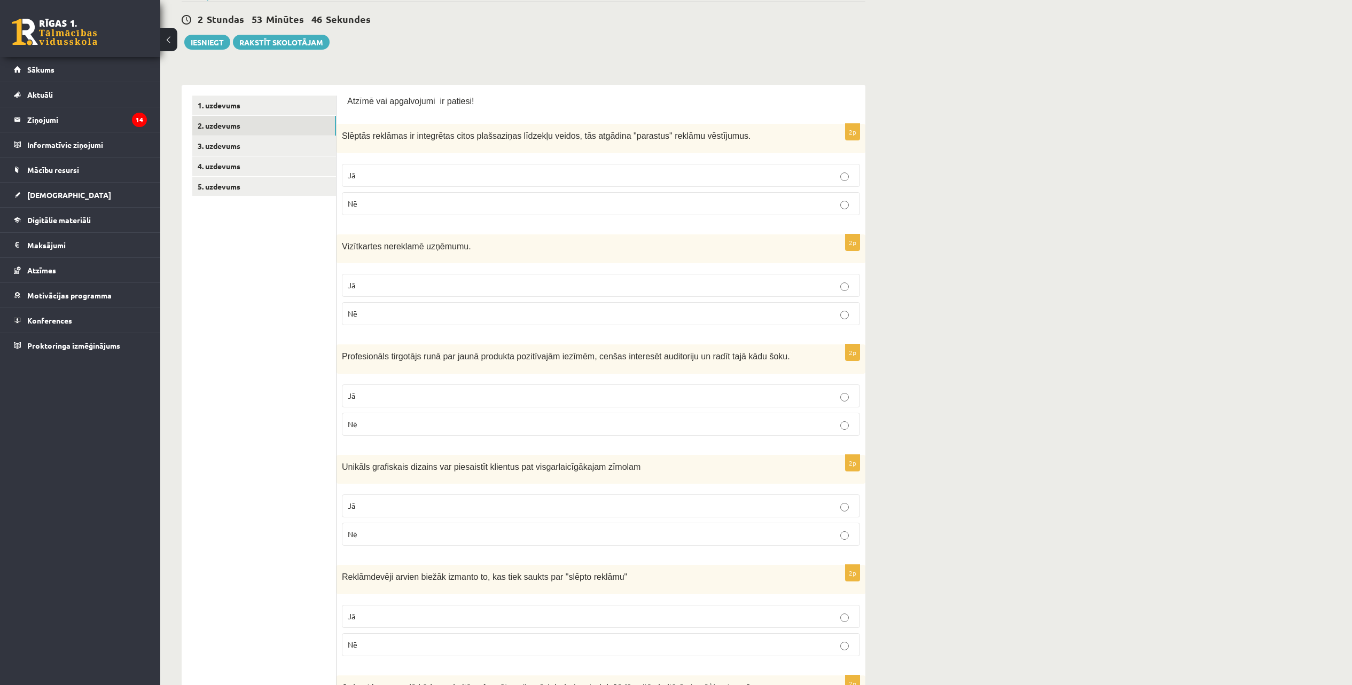
click at [856, 402] on label "Jā" at bounding box center [601, 396] width 518 height 23
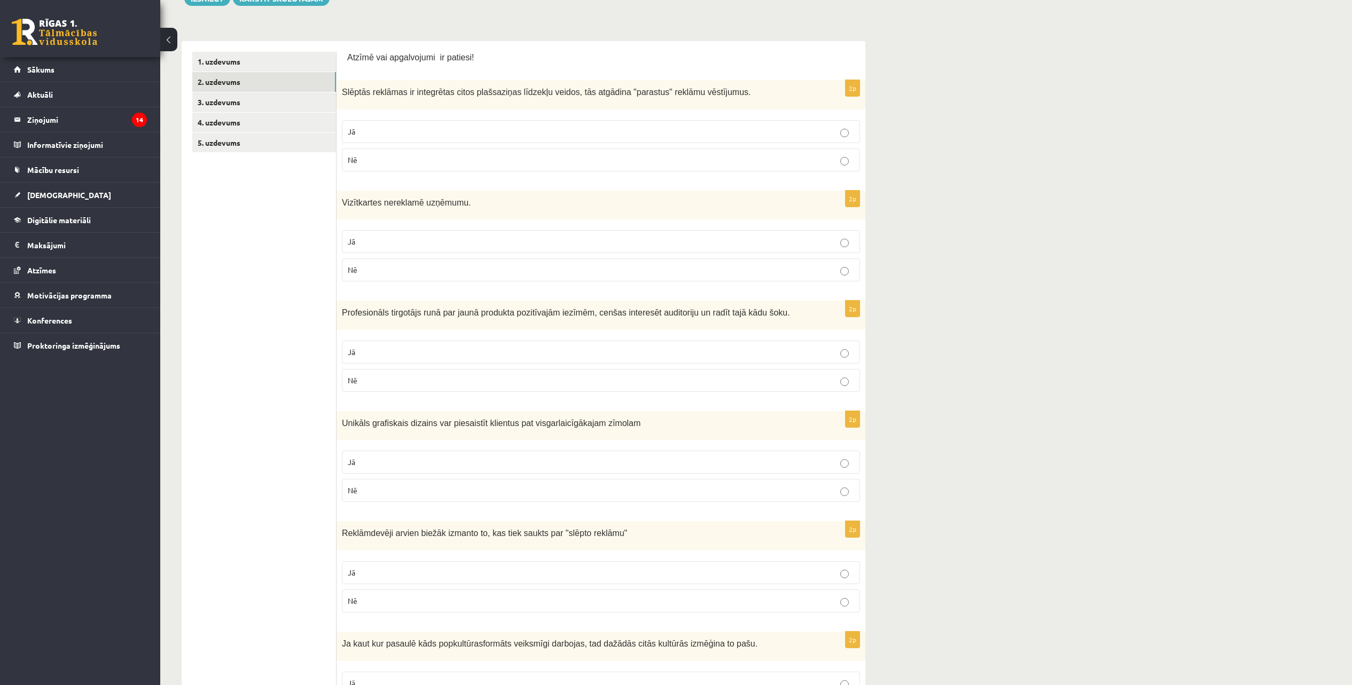
scroll to position [200, 0]
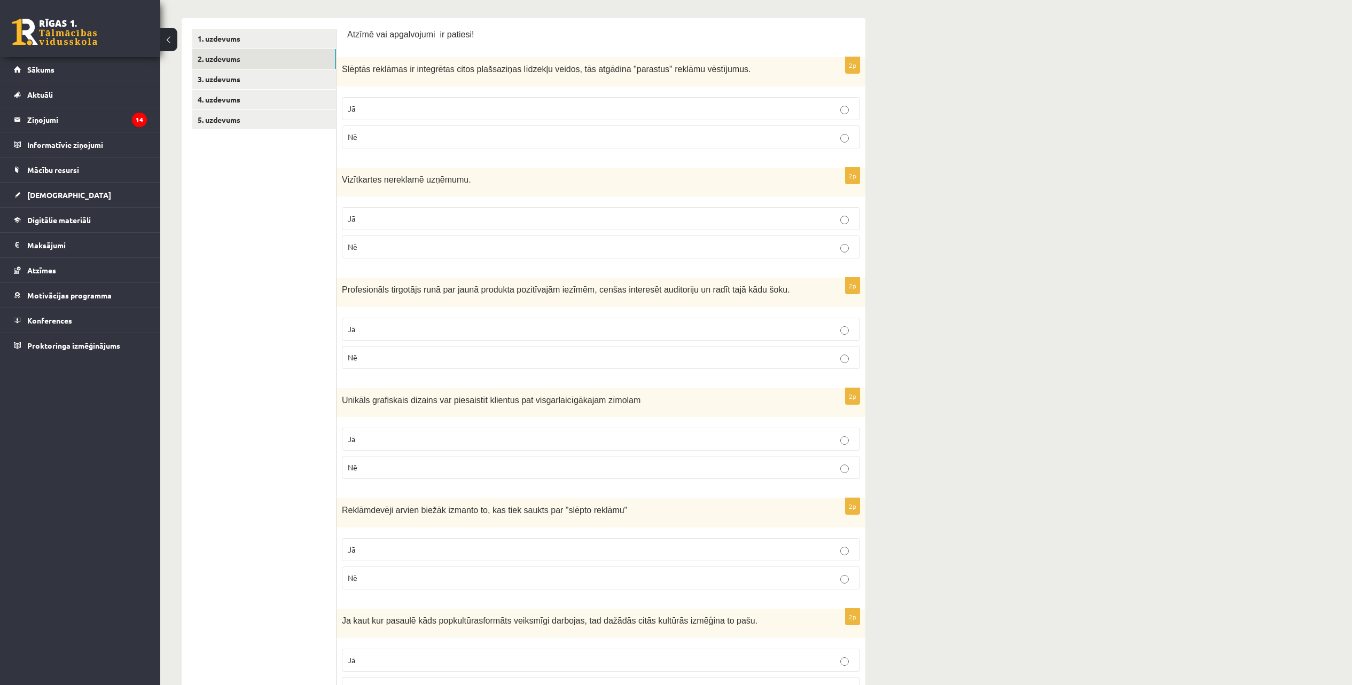
click at [841, 435] on p "Jā" at bounding box center [601, 439] width 506 height 11
click at [849, 551] on p "Jā" at bounding box center [601, 549] width 506 height 11
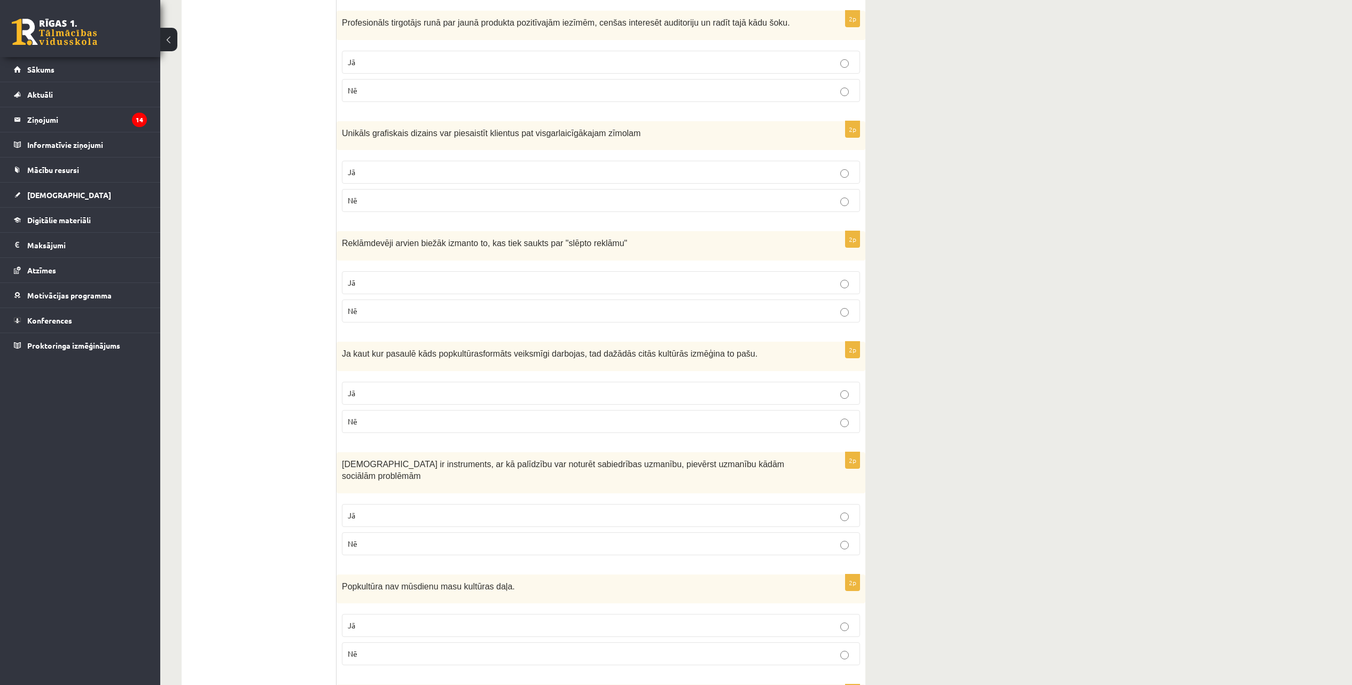
scroll to position [534, 0]
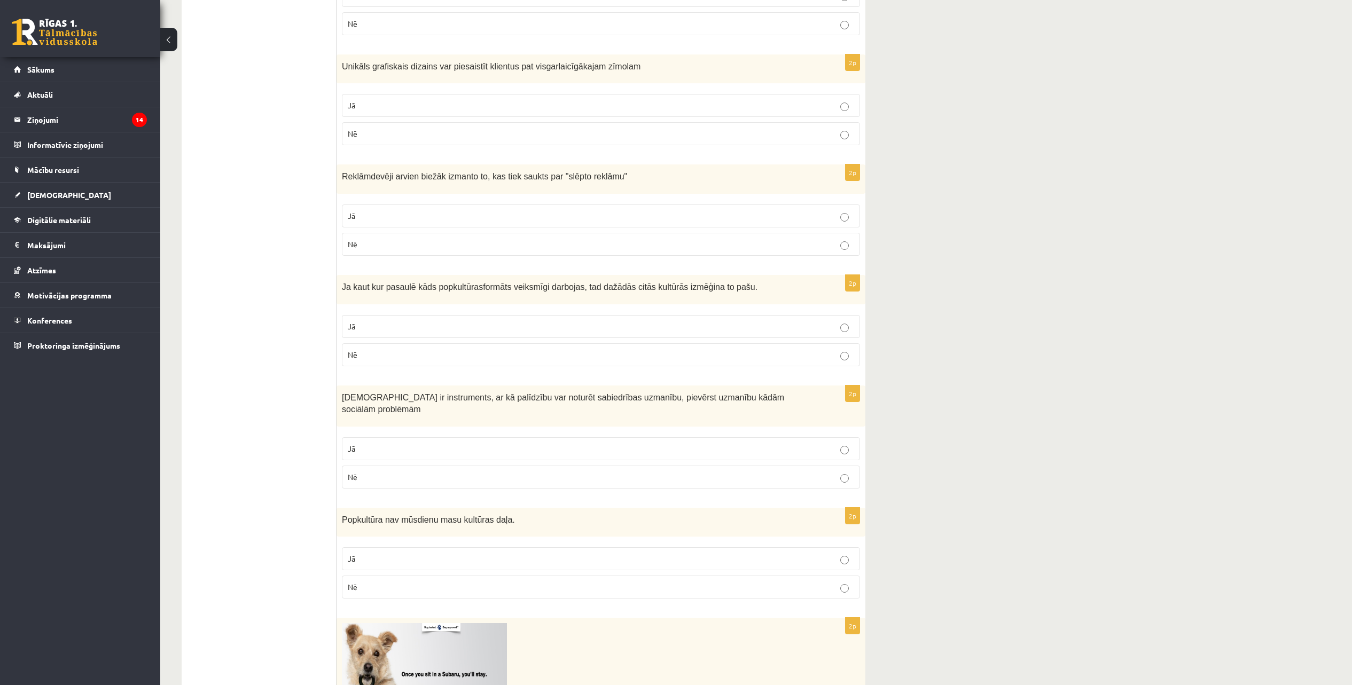
click at [840, 330] on p "Jā" at bounding box center [601, 326] width 506 height 11
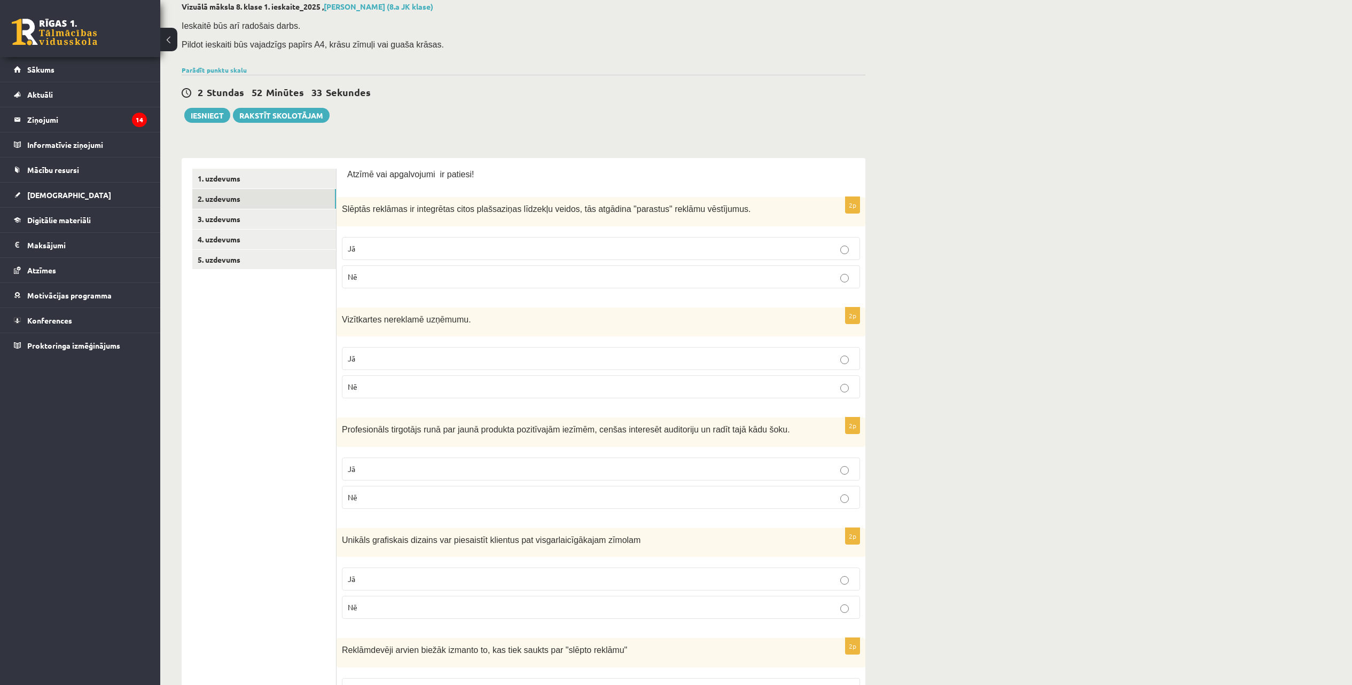
scroll to position [31, 0]
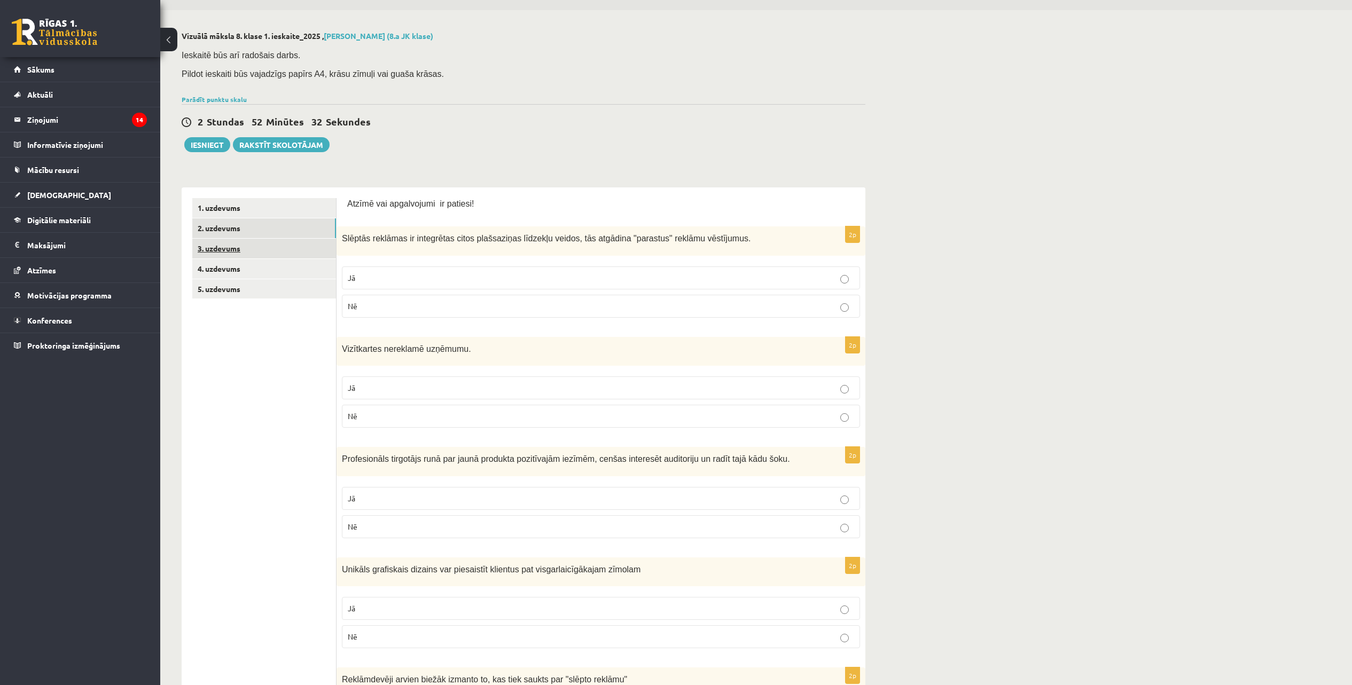
click at [222, 248] on link "3. uzdevums" at bounding box center [264, 249] width 144 height 20
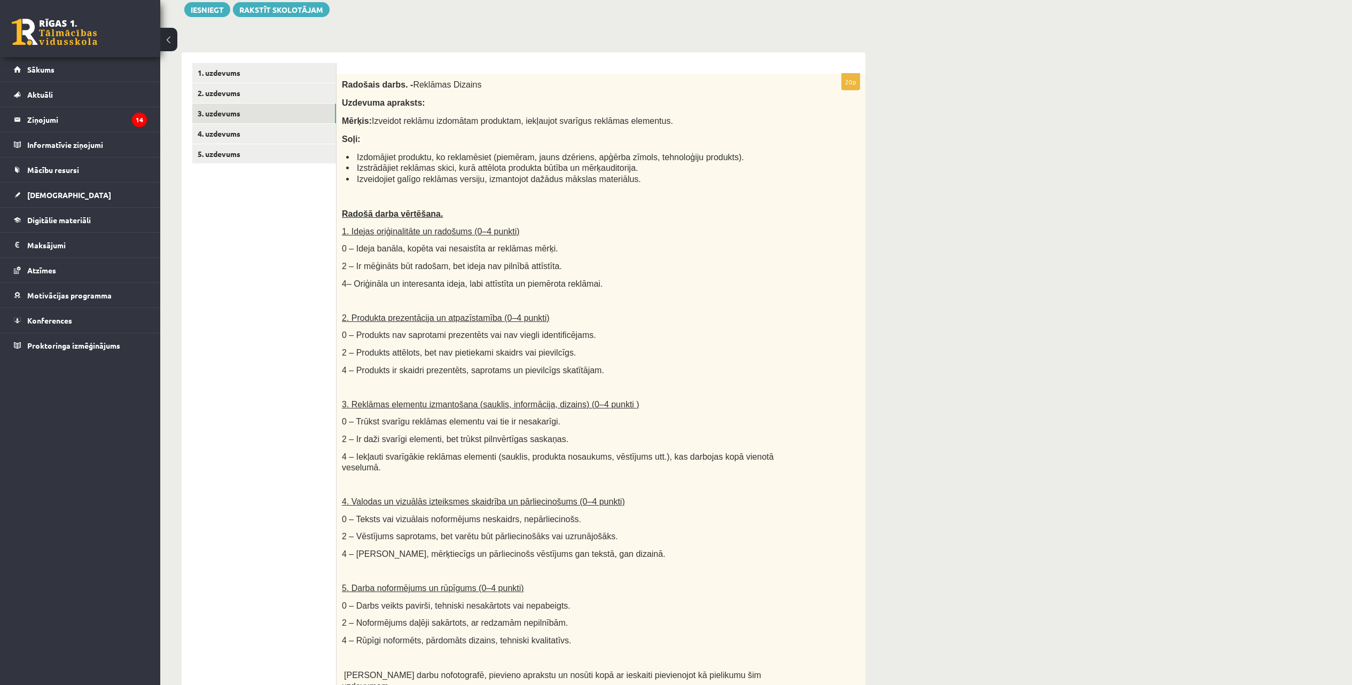
scroll to position [98, 0]
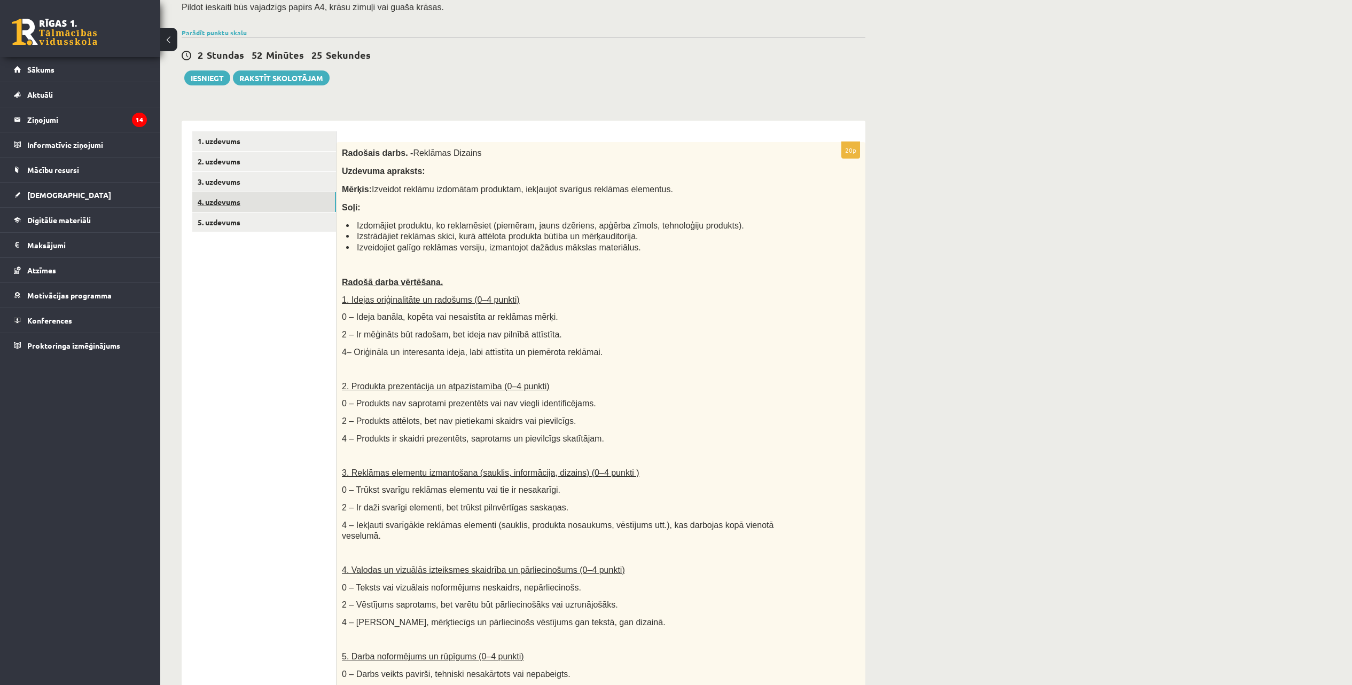
click at [225, 197] on link "4. uzdevums" at bounding box center [264, 202] width 144 height 20
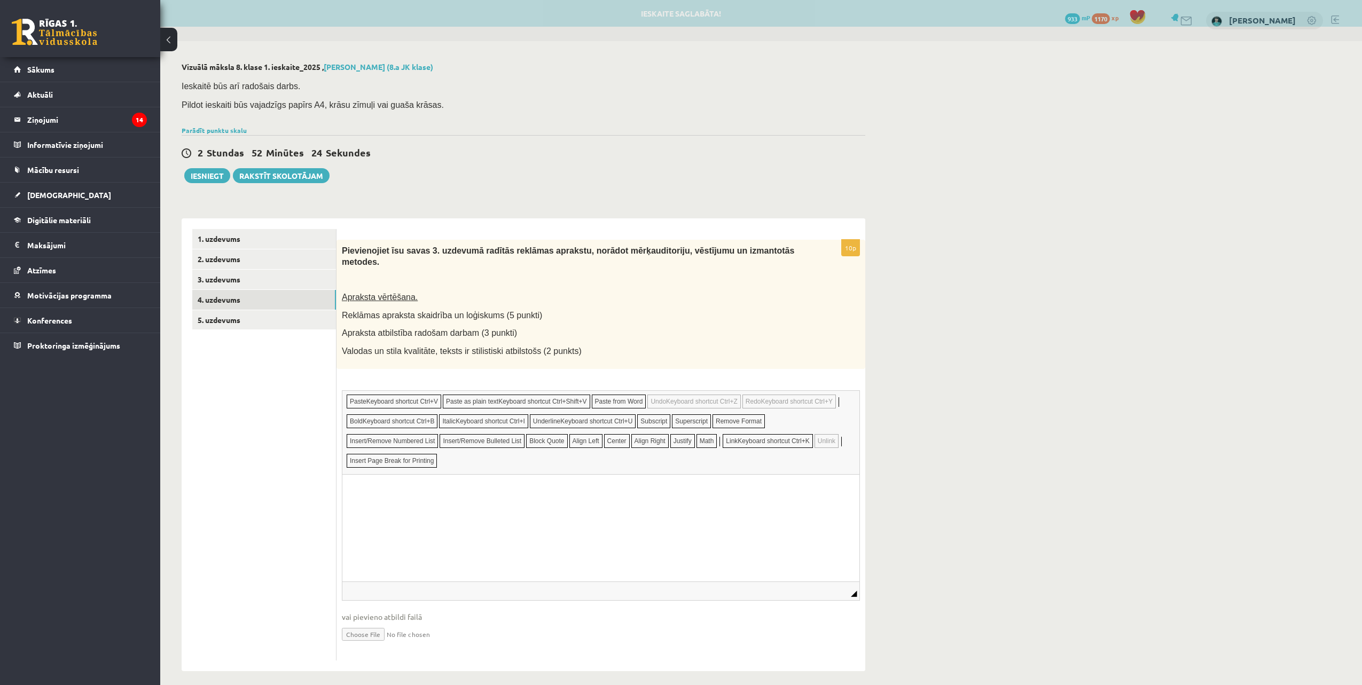
scroll to position [0, 0]
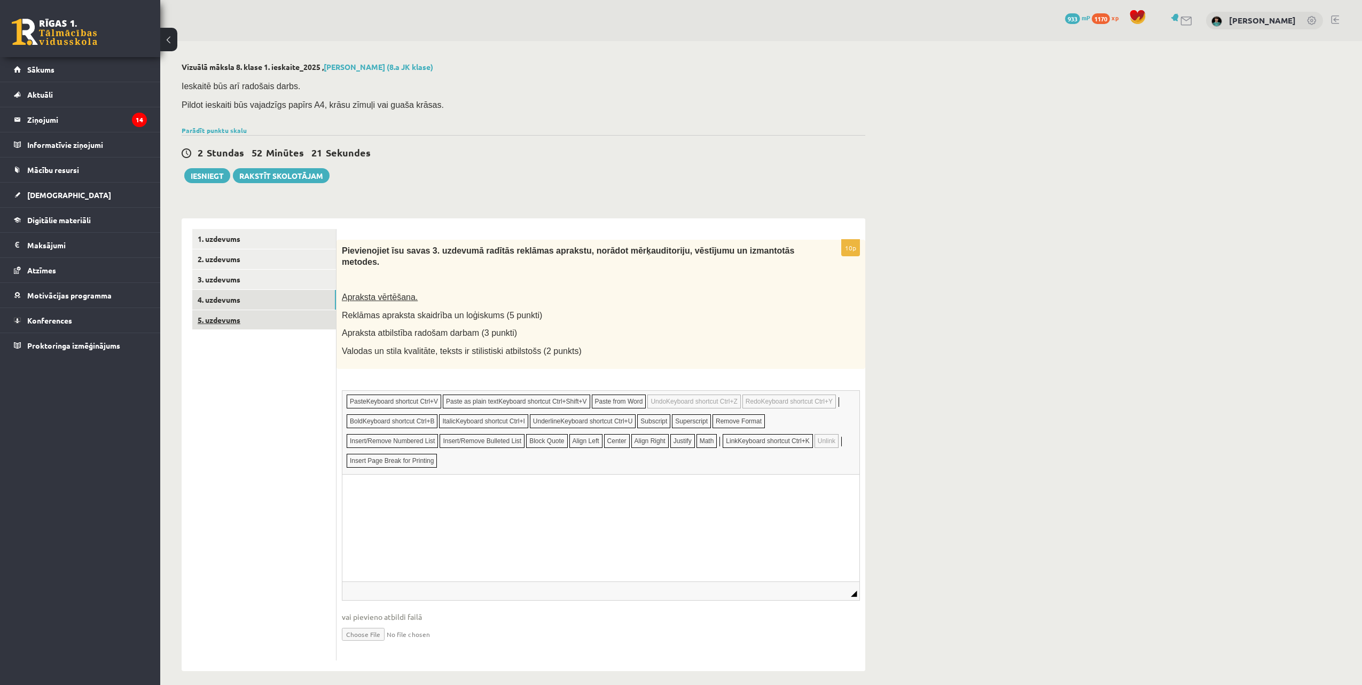
click at [229, 321] on link "5. uzdevums" at bounding box center [264, 320] width 144 height 20
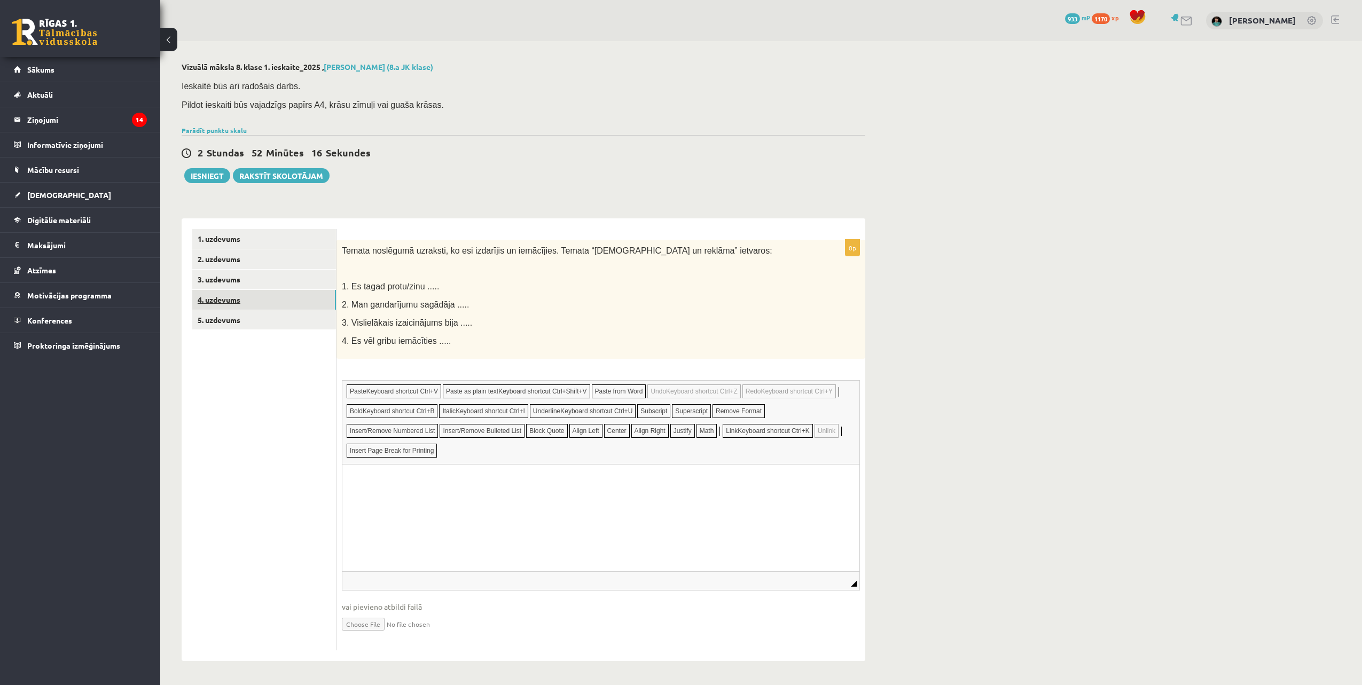
click at [224, 303] on link "4. uzdevums" at bounding box center [264, 300] width 144 height 20
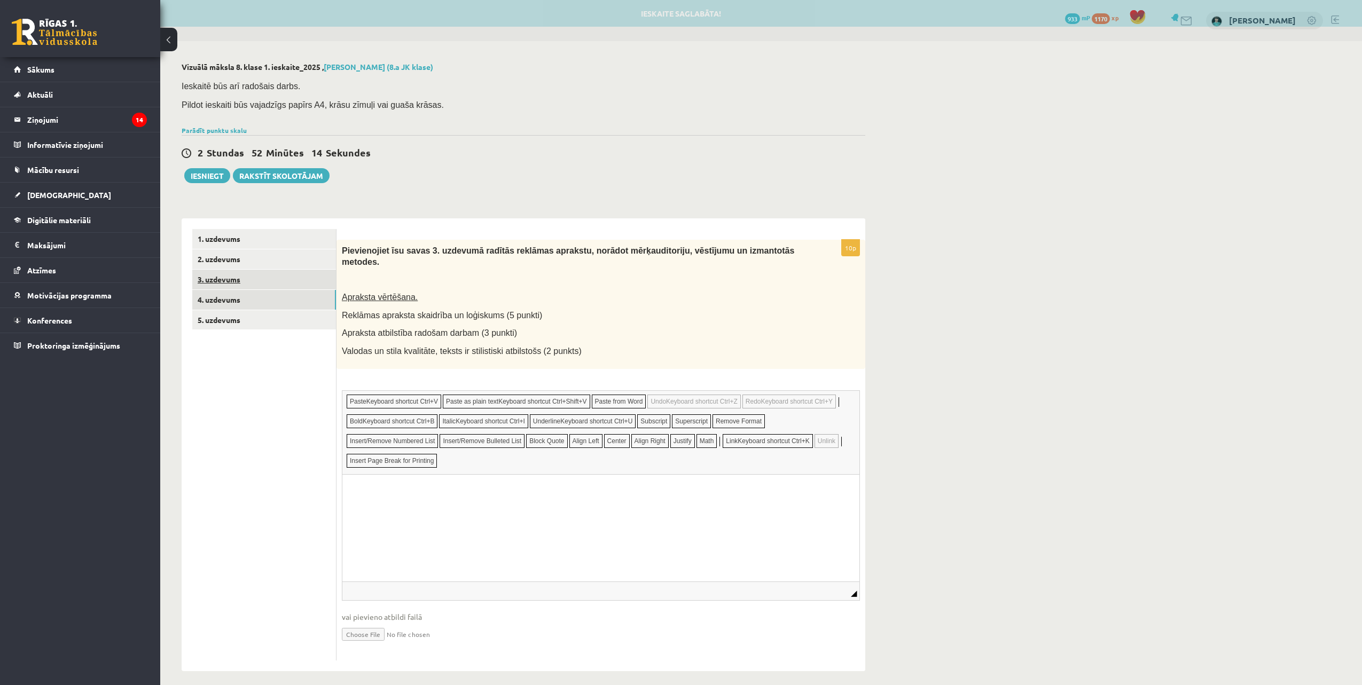
click at [227, 283] on link "3. uzdevums" at bounding box center [264, 280] width 144 height 20
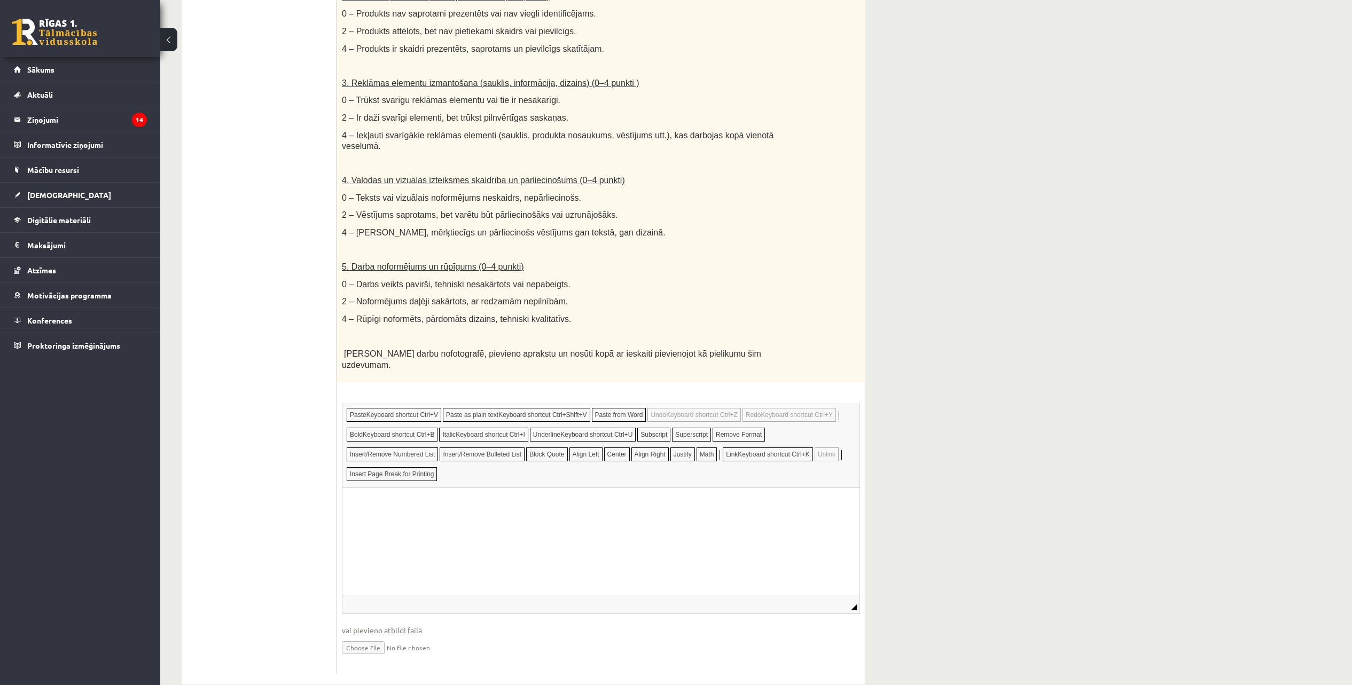
scroll to position [488, 0]
click at [369, 636] on input "file" at bounding box center [601, 647] width 518 height 22
type input "**********"
click at [407, 636] on input "file" at bounding box center [601, 647] width 518 height 22
click at [370, 658] on link "Iesniegtā atbilde" at bounding box center [370, 663] width 57 height 11
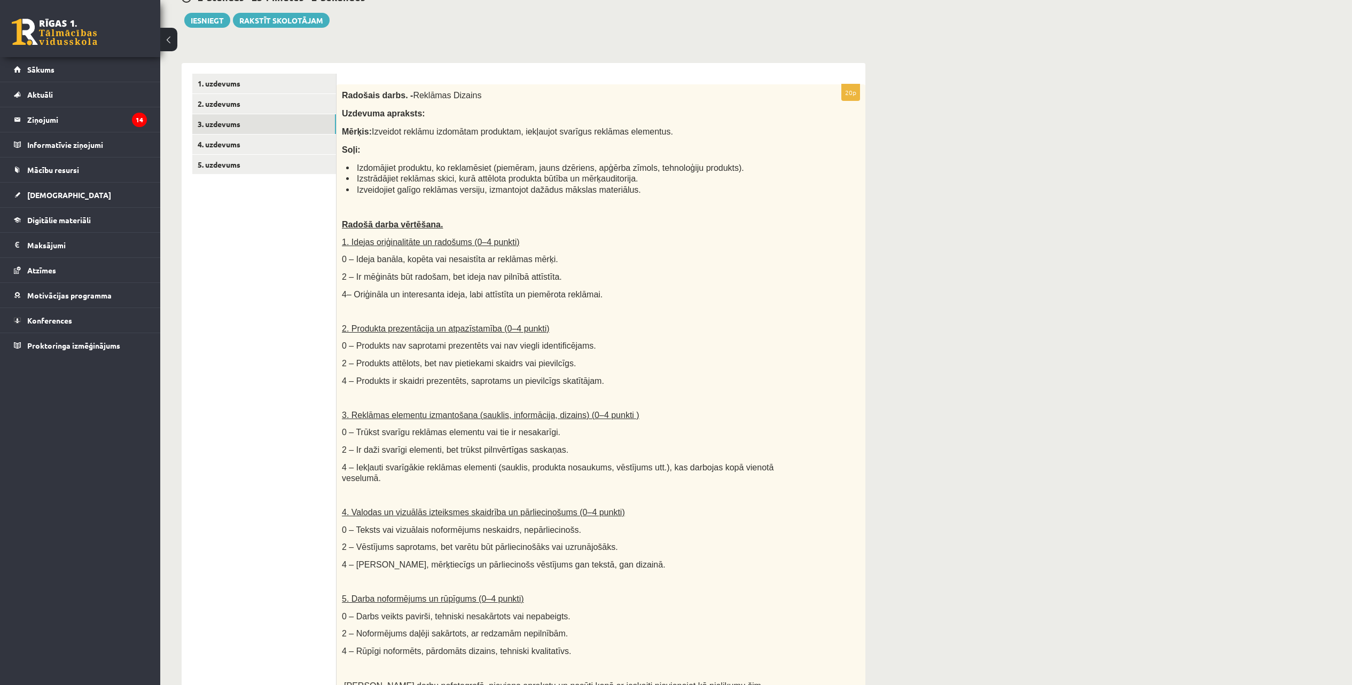
scroll to position [154, 0]
click at [222, 146] on link "4. uzdevums" at bounding box center [264, 146] width 144 height 20
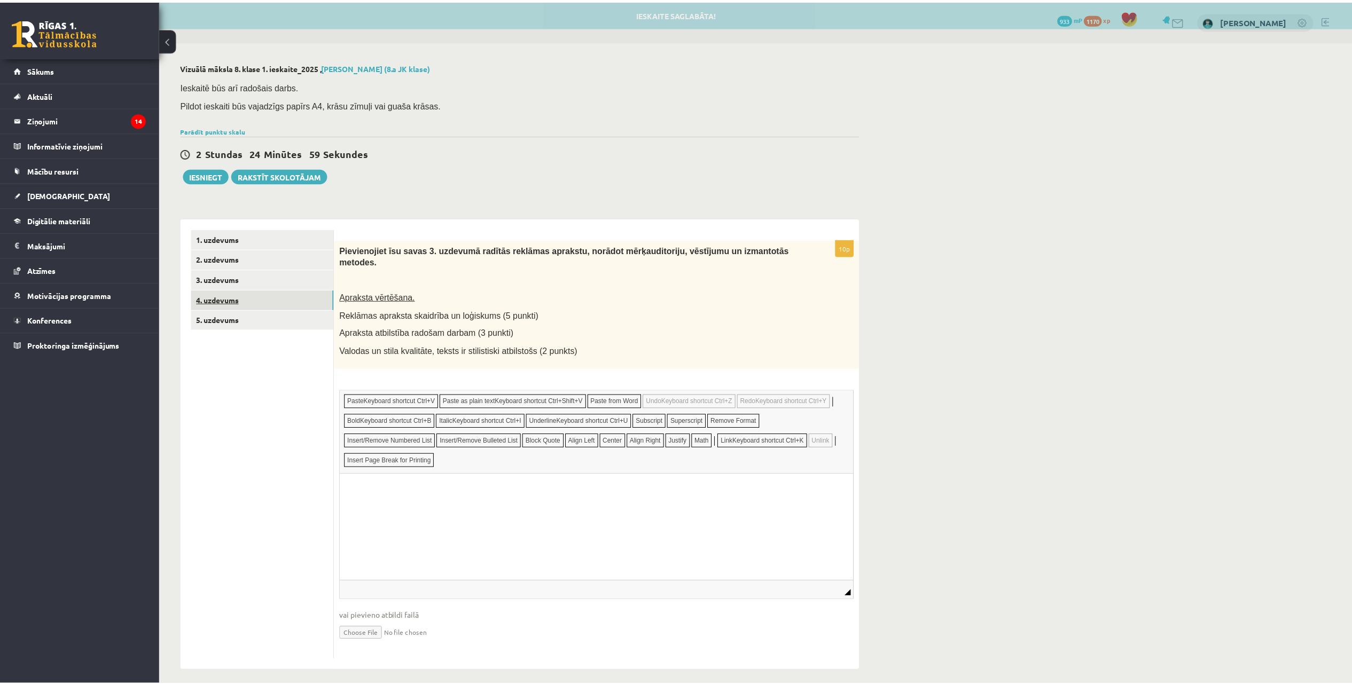
scroll to position [0, 0]
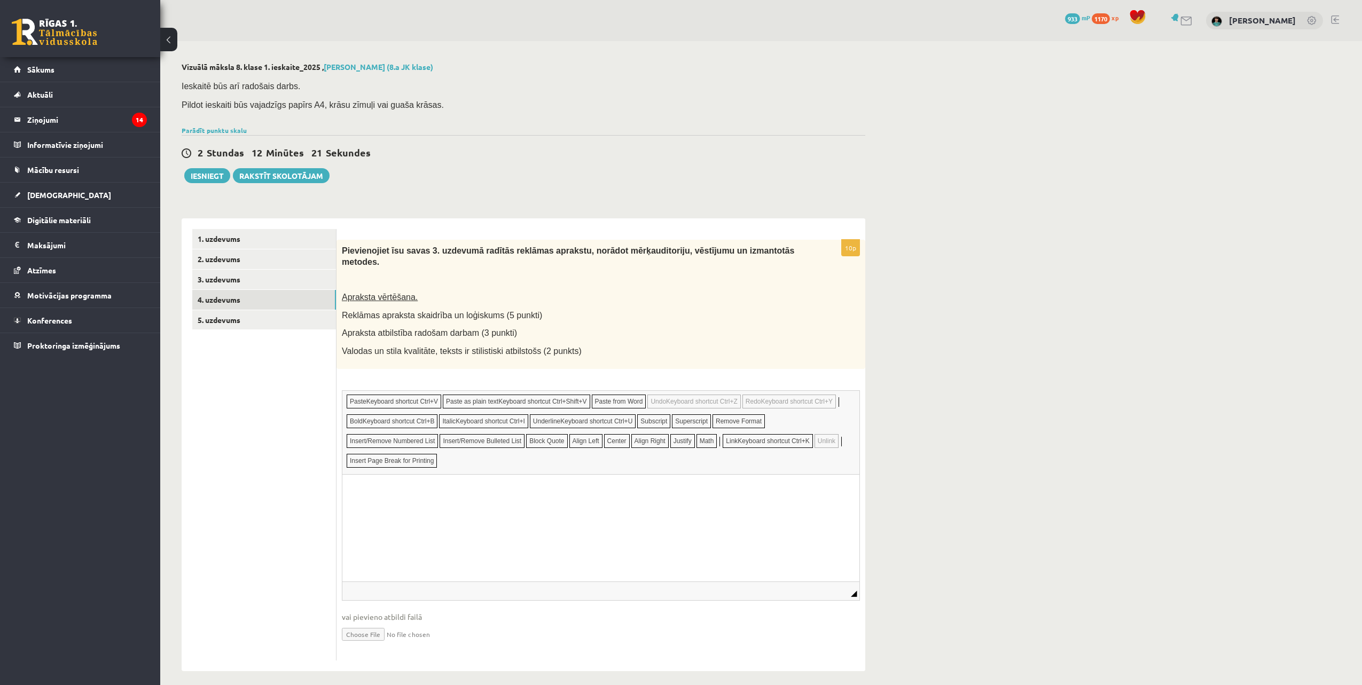
click at [367, 626] on input "file" at bounding box center [601, 634] width 518 height 22
type input "**********"
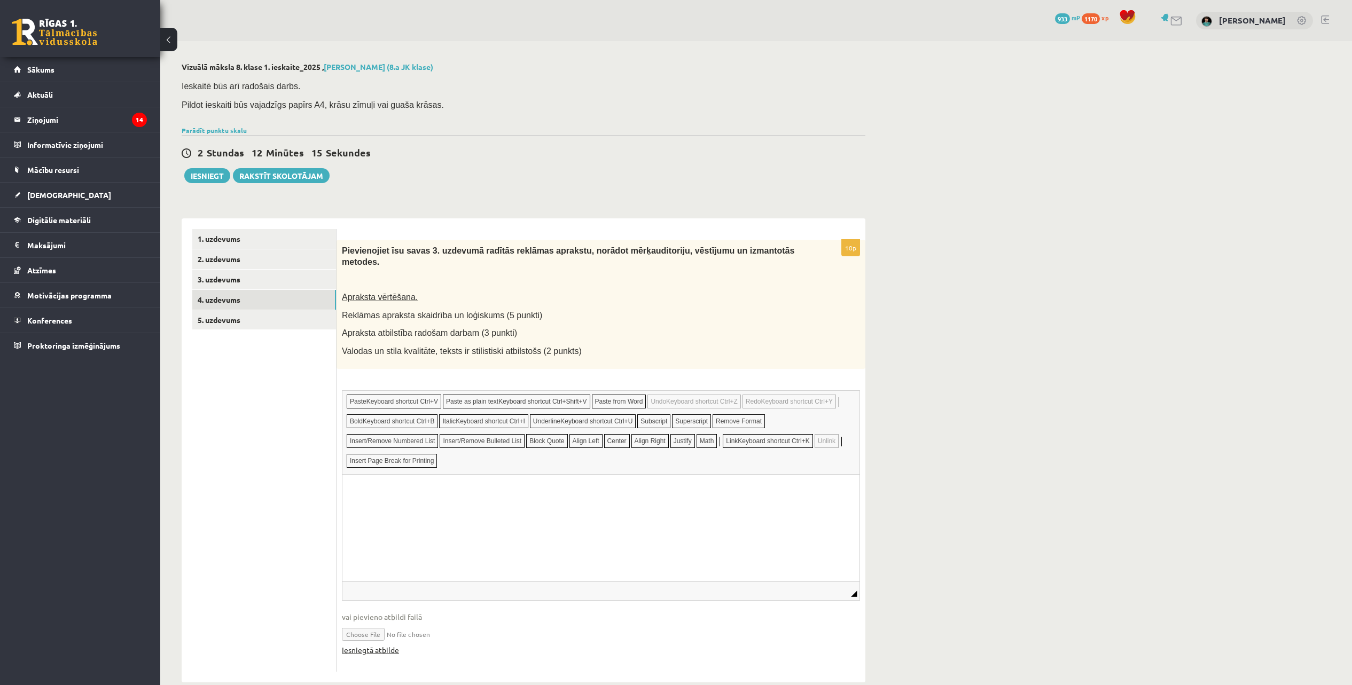
click at [386, 645] on link "Iesniegtā atbilde" at bounding box center [370, 650] width 57 height 11
click at [212, 239] on link "1. uzdevums" at bounding box center [264, 239] width 144 height 20
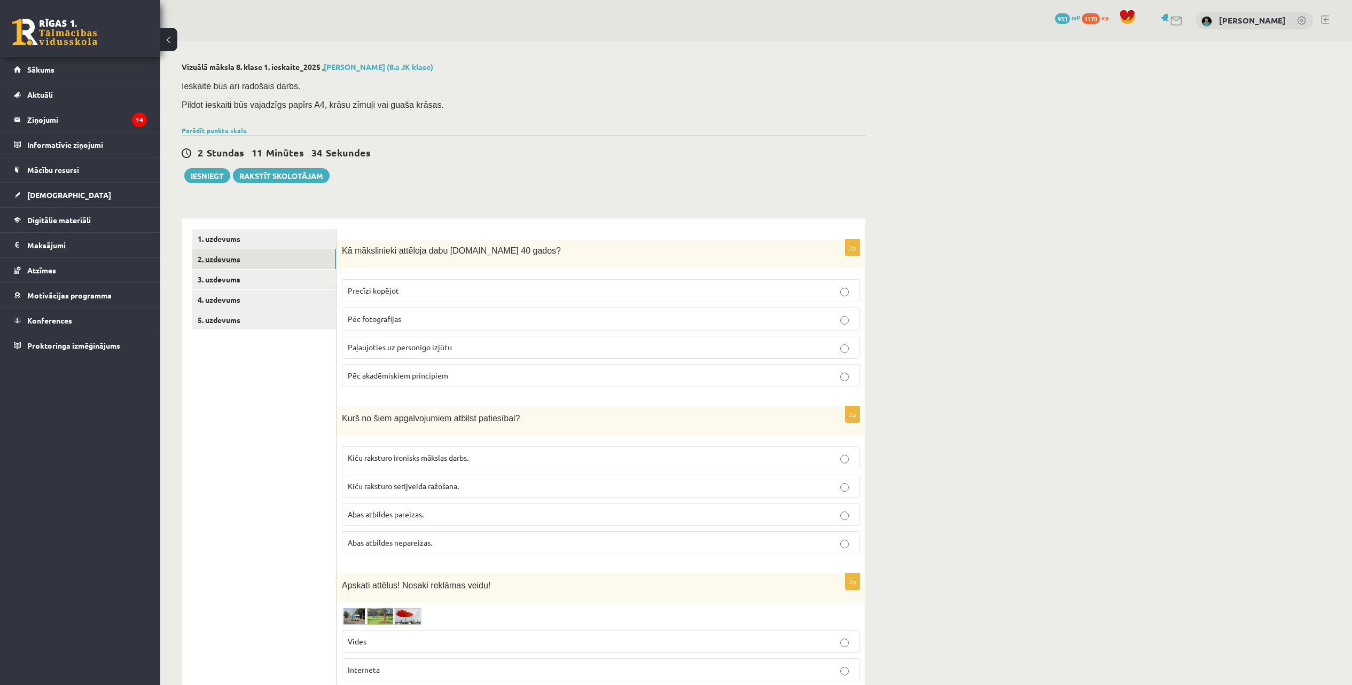
click at [211, 259] on link "2. uzdevums" at bounding box center [264, 260] width 144 height 20
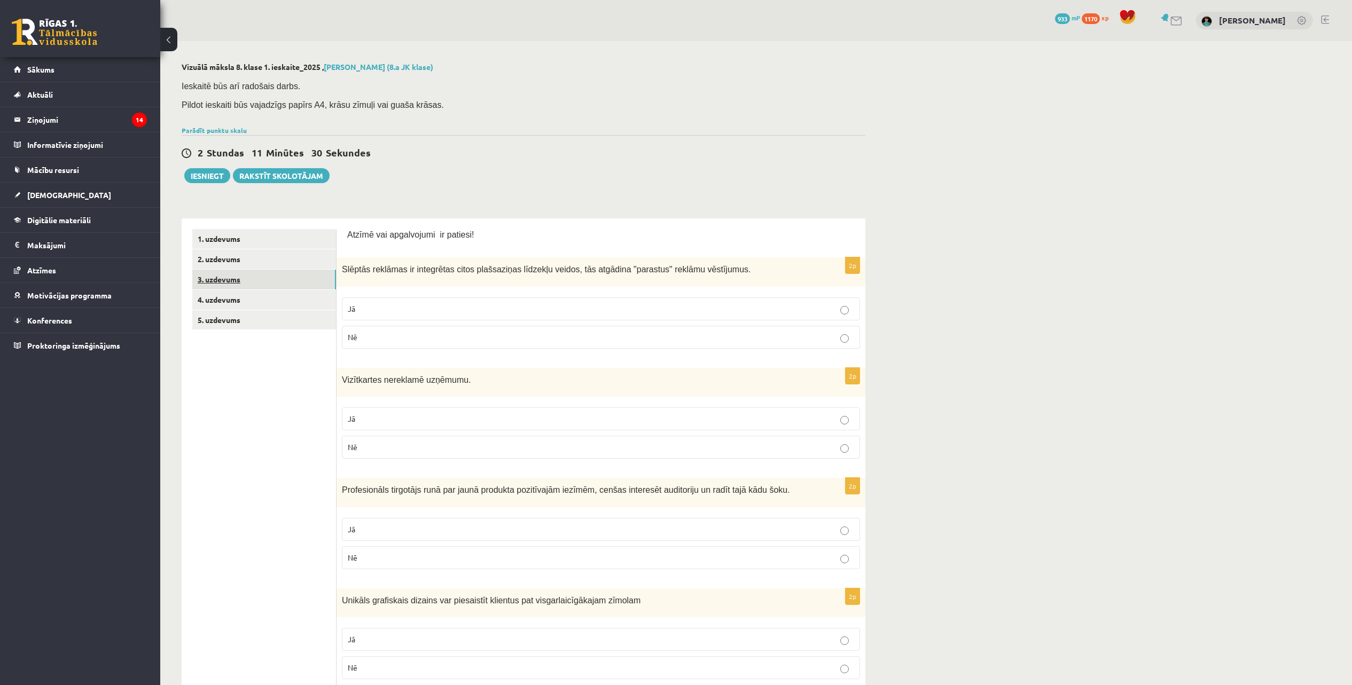
click at [225, 283] on link "3. uzdevums" at bounding box center [264, 280] width 144 height 20
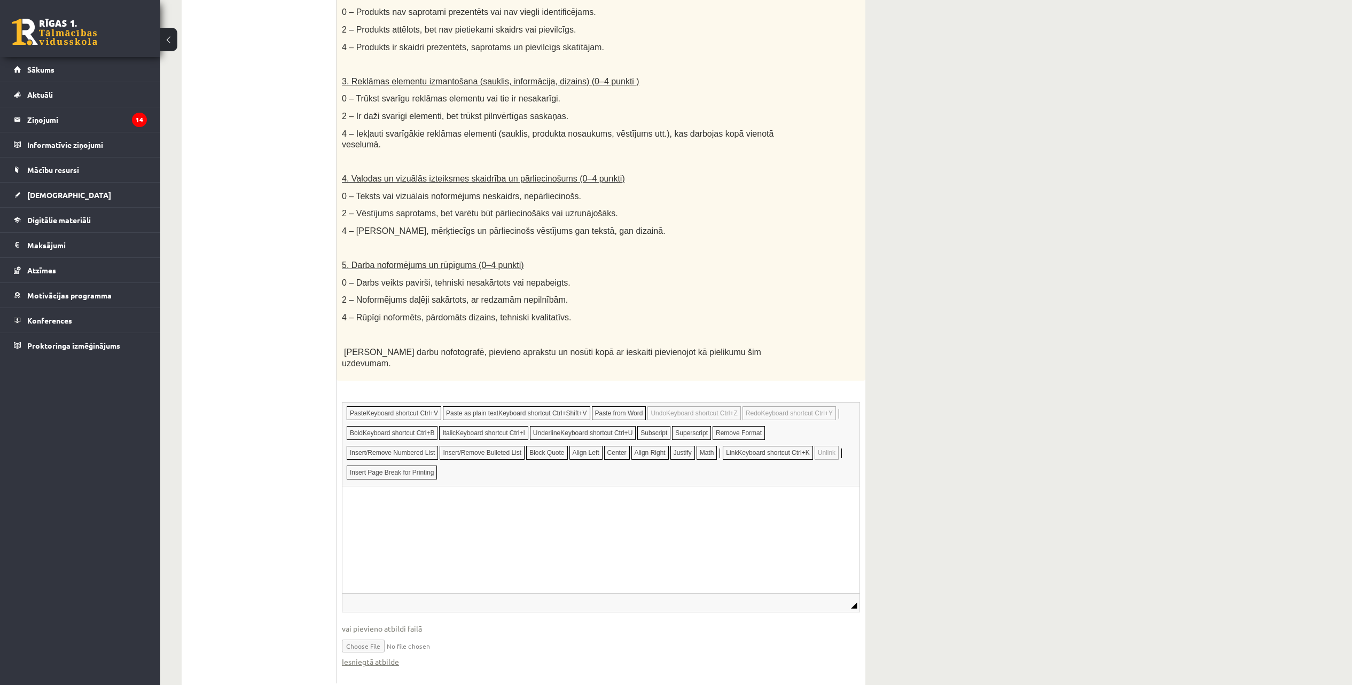
scroll to position [500, 0]
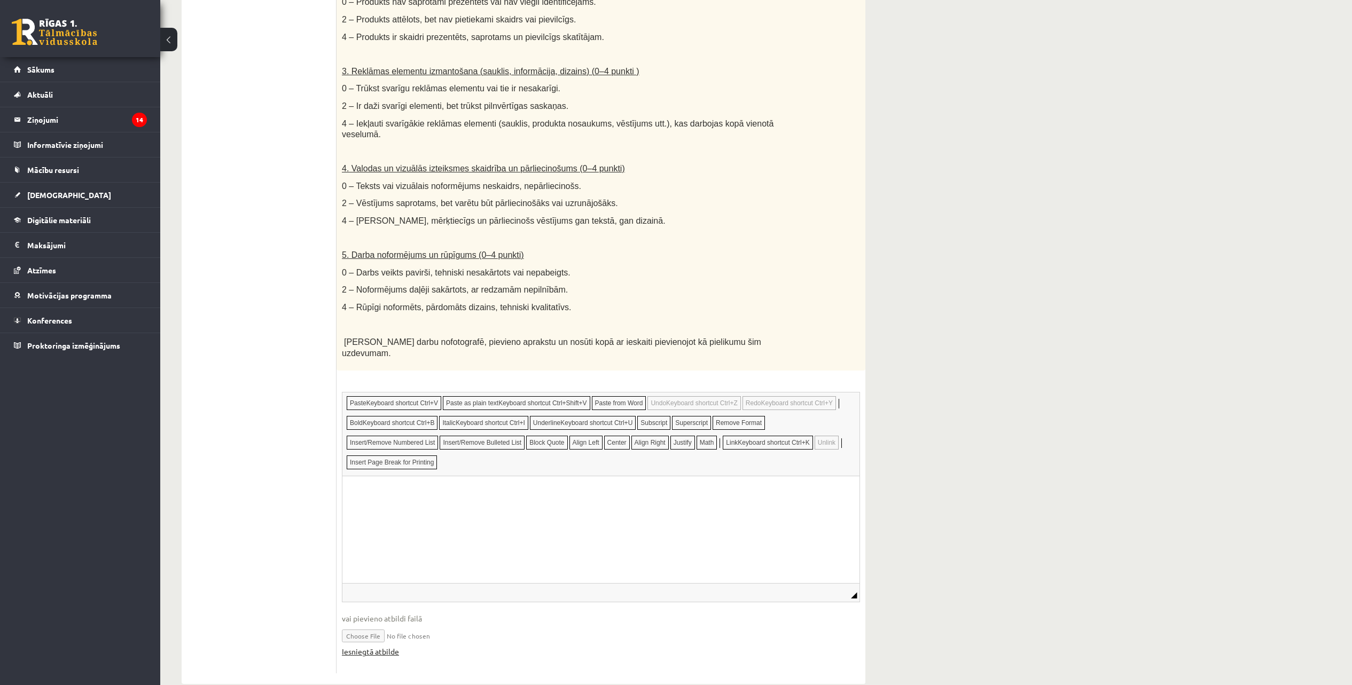
click at [380, 646] on link "Iesniegtā atbilde" at bounding box center [370, 651] width 57 height 11
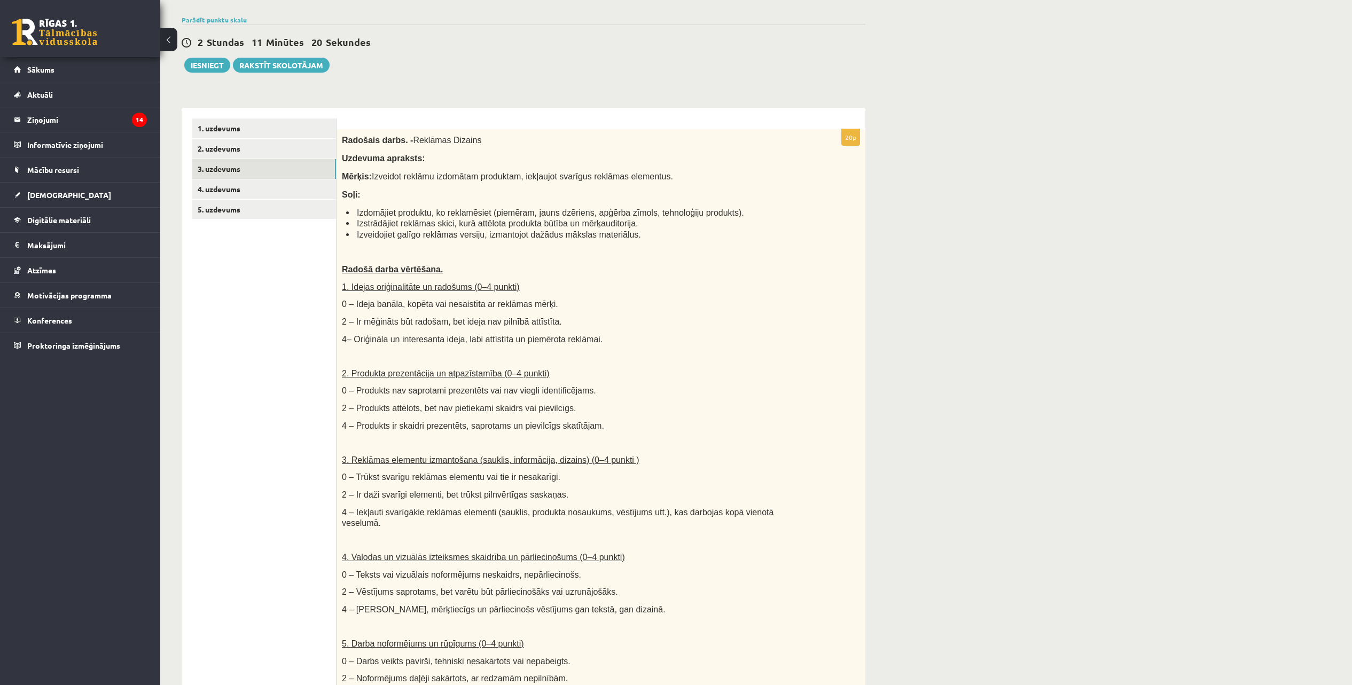
scroll to position [99, 0]
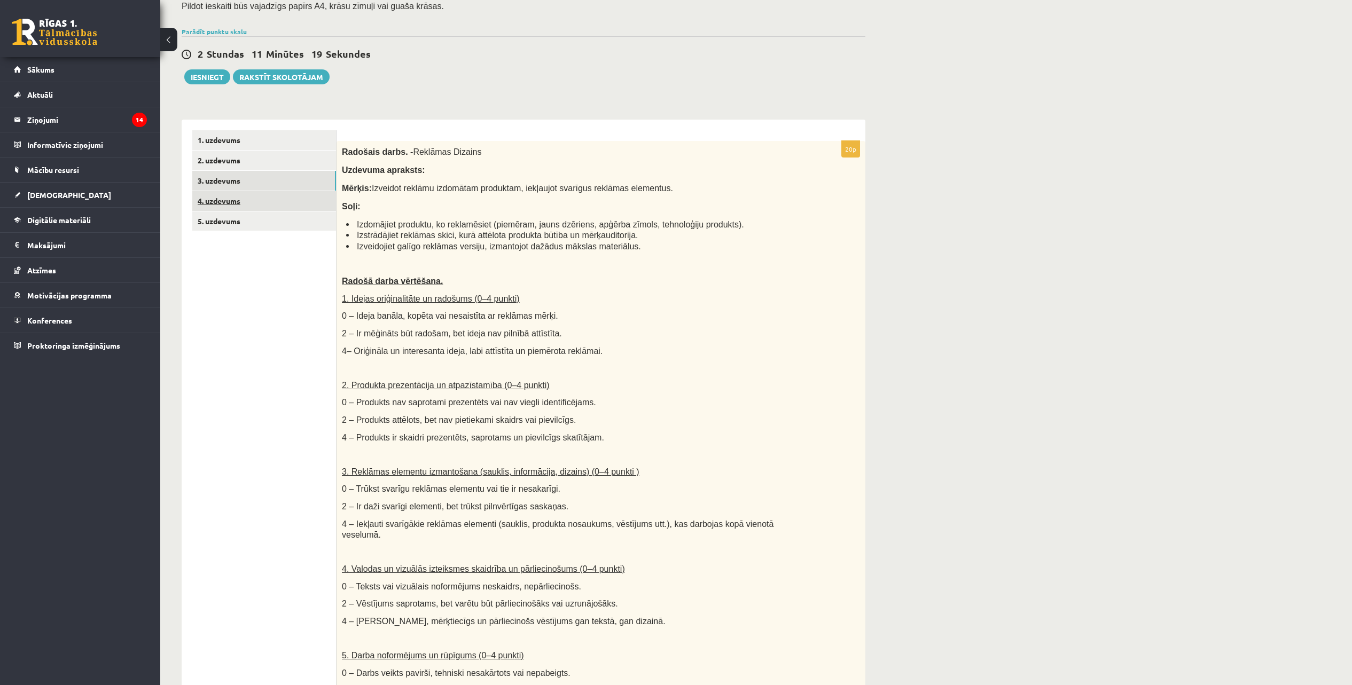
click at [230, 201] on link "4. uzdevums" at bounding box center [264, 201] width 144 height 20
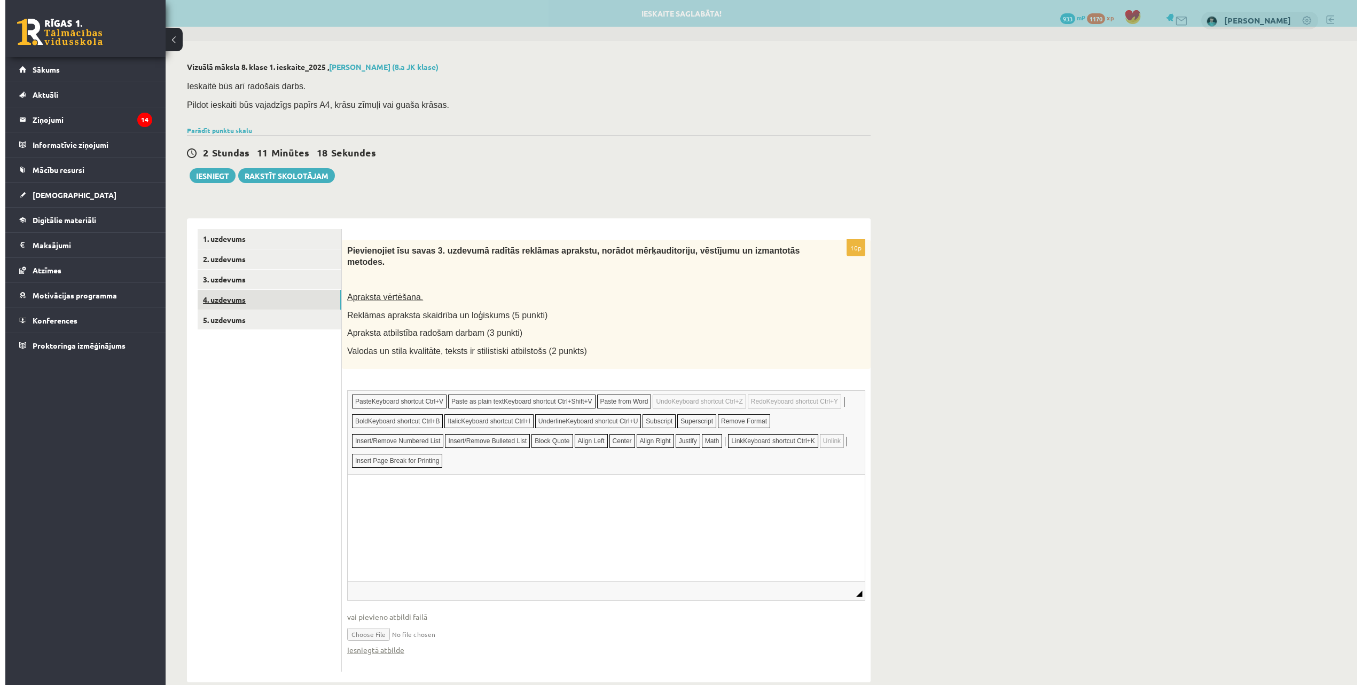
scroll to position [0, 0]
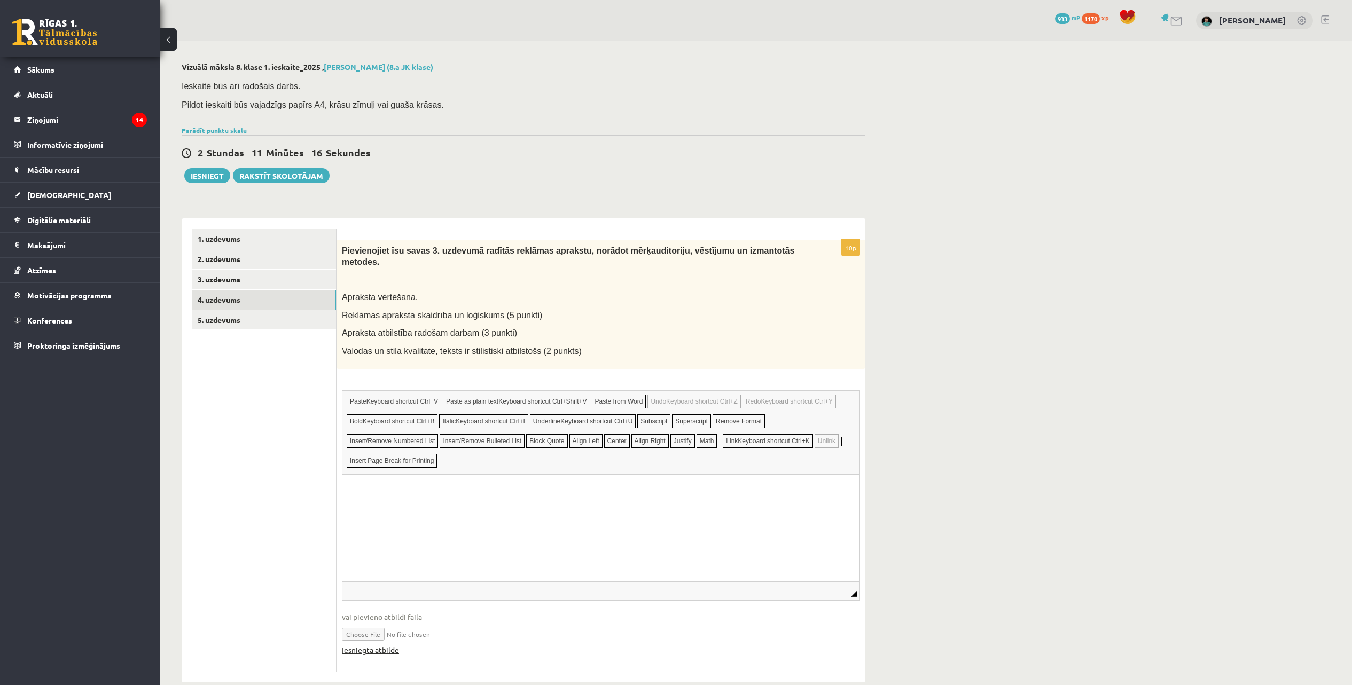
click at [380, 645] on link "Iesniegtā atbilde" at bounding box center [370, 650] width 57 height 11
click at [230, 315] on link "5. uzdevums" at bounding box center [264, 320] width 144 height 20
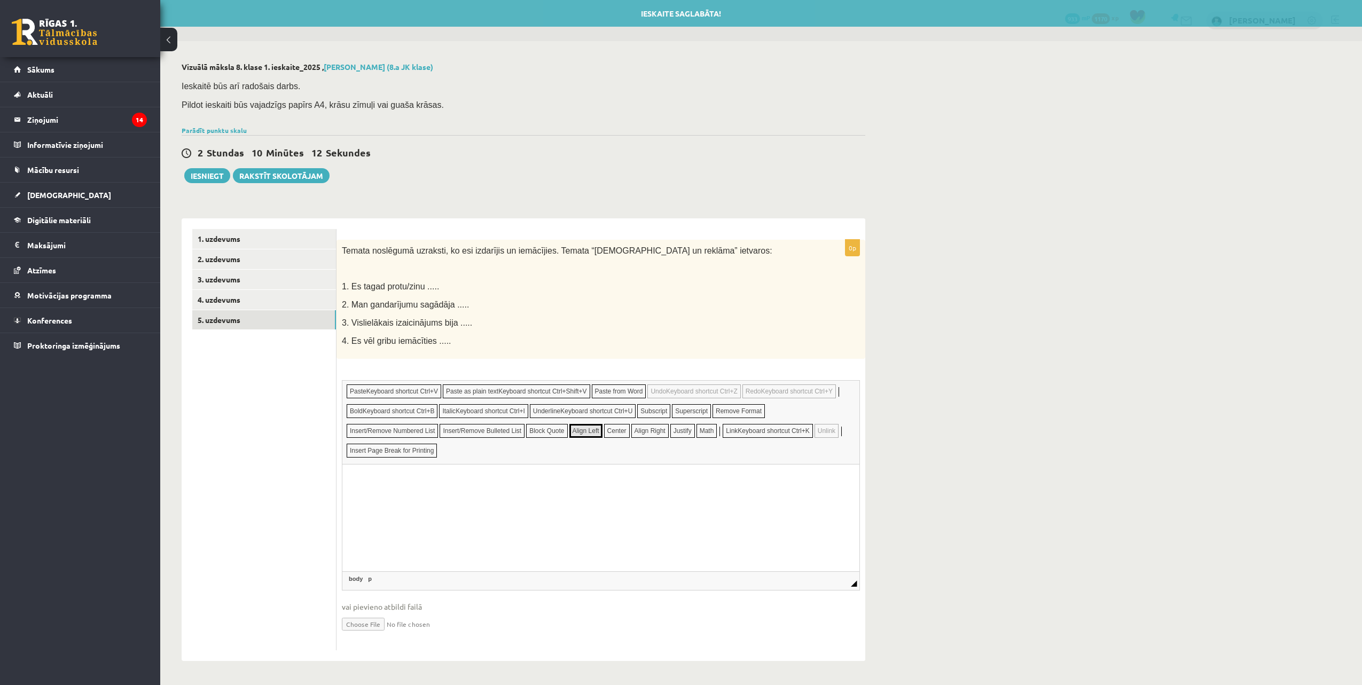
click at [357, 481] on p "Editor, wiswyg-editor-user-answer-47433991605700" at bounding box center [601, 480] width 496 height 11
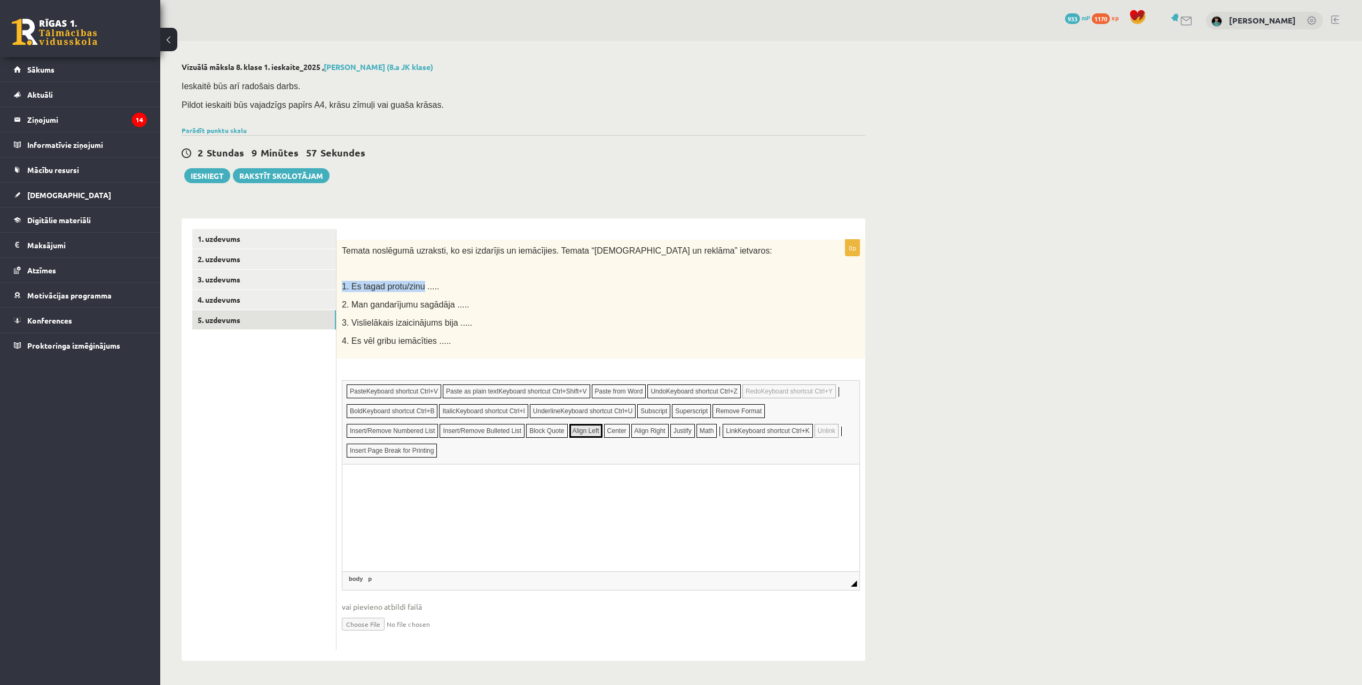
drag, startPoint x: 417, startPoint y: 287, endPoint x: 343, endPoint y: 287, distance: 74.3
click at [343, 287] on span "1. Es tagad protu/zinu ....." at bounding box center [390, 286] width 97 height 9
copy span "1. Es tagad protu/zinu"
click at [362, 485] on p "Editor, wiswyg-editor-user-answer-47433991605700" at bounding box center [601, 480] width 496 height 11
click at [353, 482] on p "Editor, wiswyg-editor-user-answer-47433991605700" at bounding box center [601, 480] width 496 height 11
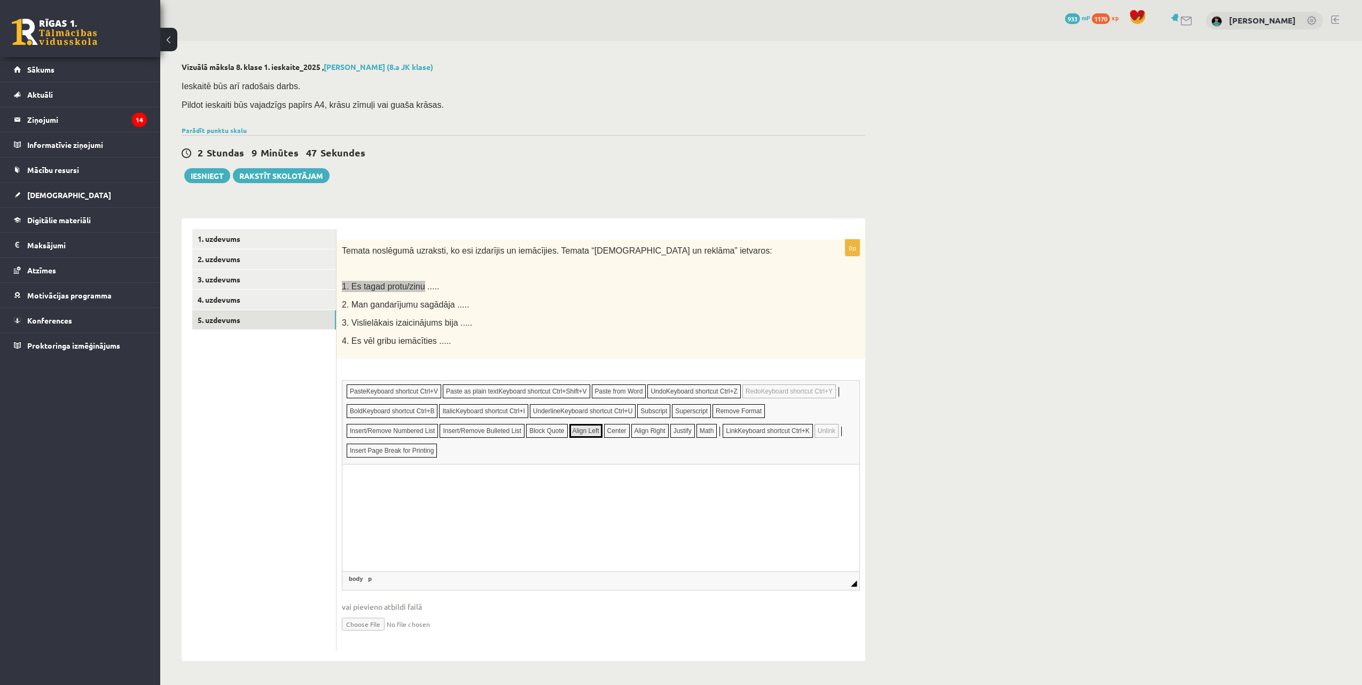
click at [353, 483] on html at bounding box center [600, 480] width 517 height 33
drag, startPoint x: 443, startPoint y: 306, endPoint x: 340, endPoint y: 306, distance: 102.6
click at [340, 306] on div "Temata noslēgumā uzraksti, ko esi izdarījis un iemācījies. Temata “Popkultūra u…" at bounding box center [601, 299] width 529 height 119
copy span "2. Man gandarījumu sagādāja"
click at [358, 498] on p "Editor, wiswyg-editor-user-answer-47433991605700" at bounding box center [601, 498] width 496 height 11
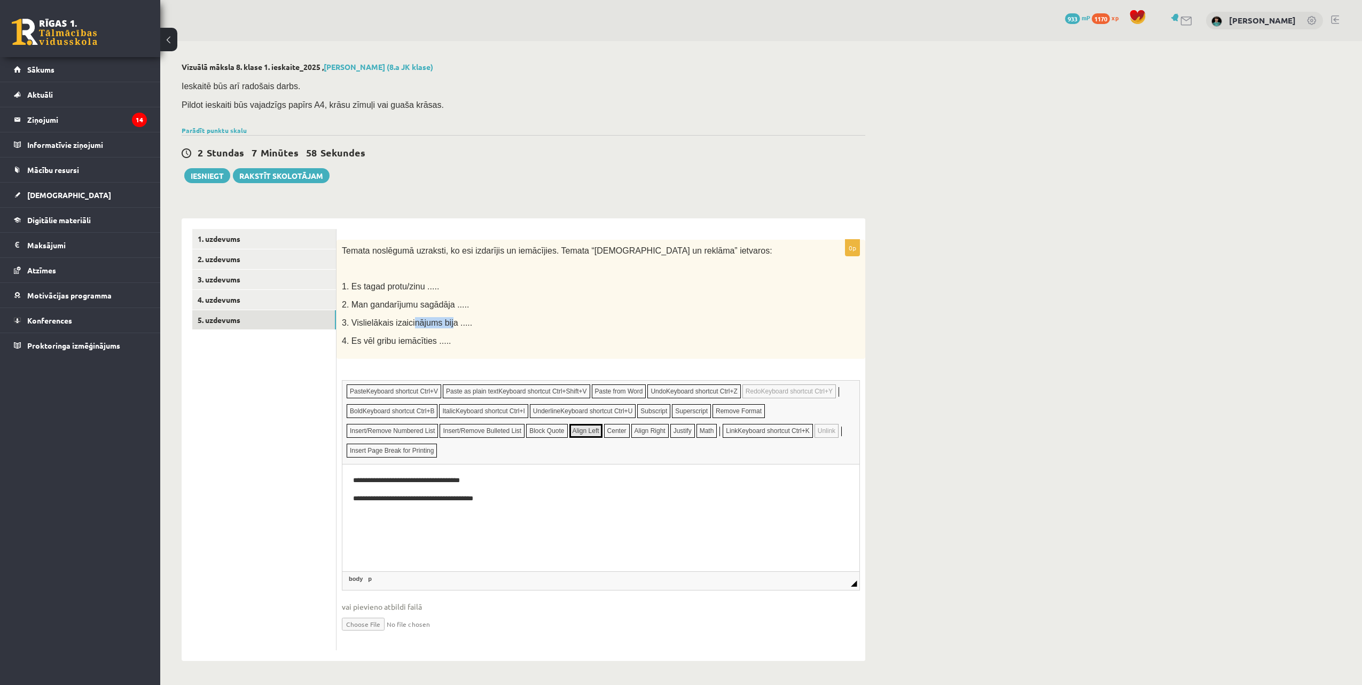
drag, startPoint x: 443, startPoint y: 324, endPoint x: 408, endPoint y: 323, distance: 35.8
click at [408, 323] on span "3. Vislielākais izaicinājums bija ....." at bounding box center [407, 322] width 130 height 9
drag, startPoint x: 408, startPoint y: 323, endPoint x: 465, endPoint y: 322, distance: 57.2
click at [465, 322] on p "3. Vislielākais izaicinājums bija ....." at bounding box center [574, 322] width 465 height 11
drag, startPoint x: 455, startPoint y: 324, endPoint x: 333, endPoint y: 322, distance: 121.8
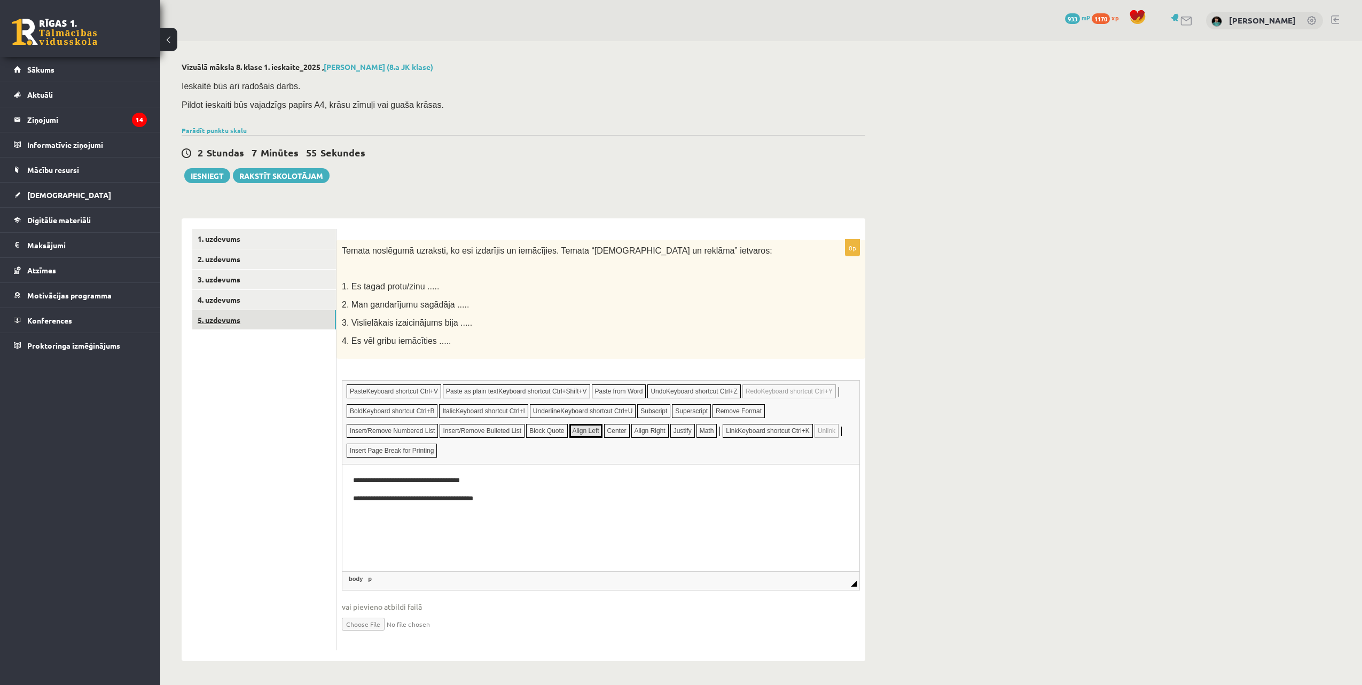
click at [333, 322] on div "**********" at bounding box center [524, 440] width 684 height 443
drag, startPoint x: 333, startPoint y: 322, endPoint x: 435, endPoint y: 331, distance: 103.0
click at [461, 331] on div "Temata noslēgumā uzraksti, ko esi izdarījis un iemācījies. Temata “Popkultūra u…" at bounding box center [601, 299] width 529 height 119
drag, startPoint x: 342, startPoint y: 323, endPoint x: 454, endPoint y: 326, distance: 111.2
click at [454, 326] on span "3. Vislielākais izaicinājums bija ....." at bounding box center [407, 322] width 130 height 9
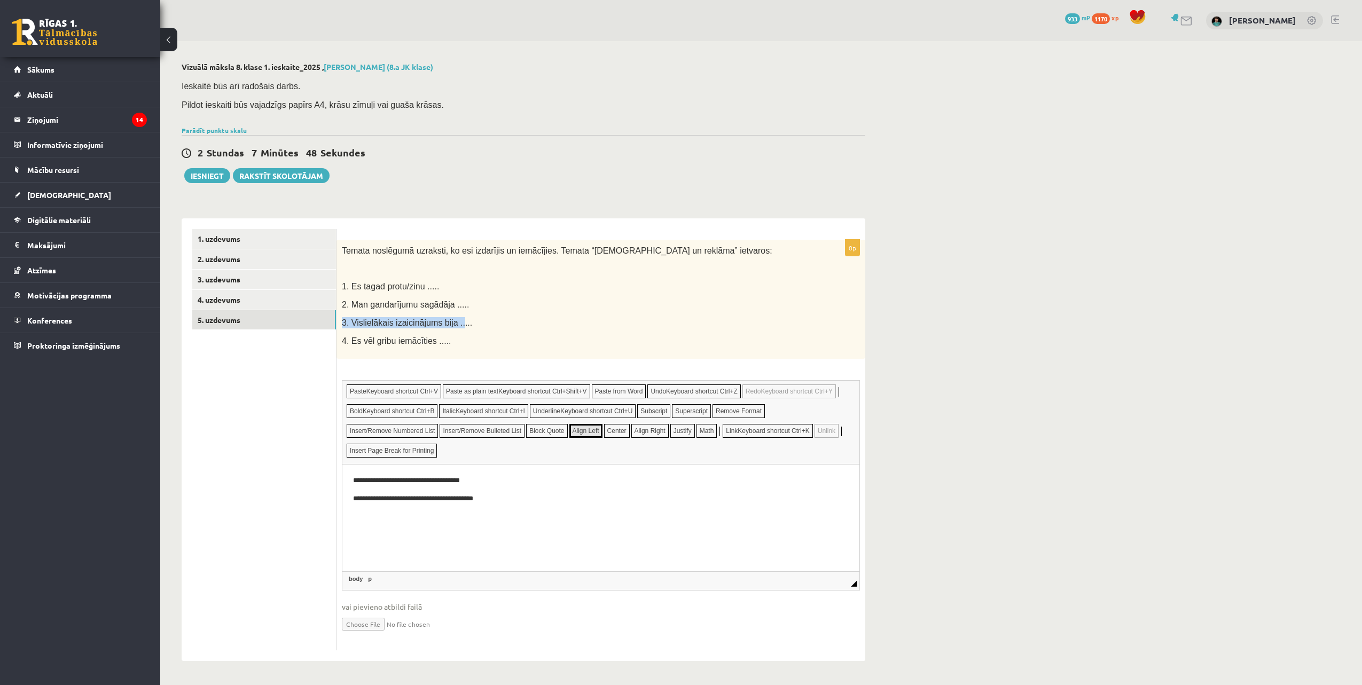
copy span "3. Vislielākais izaicinājums bija .."
click at [369, 519] on p "Editor, wiswyg-editor-user-answer-47433991605700" at bounding box center [601, 516] width 496 height 11
drag, startPoint x: 426, startPoint y: 339, endPoint x: 344, endPoint y: 346, distance: 83.1
click at [344, 346] on span "4. Es vēl gribu iemācīties ....." at bounding box center [397, 341] width 110 height 9
copy span "4. Es vēl gribu iemācīties"
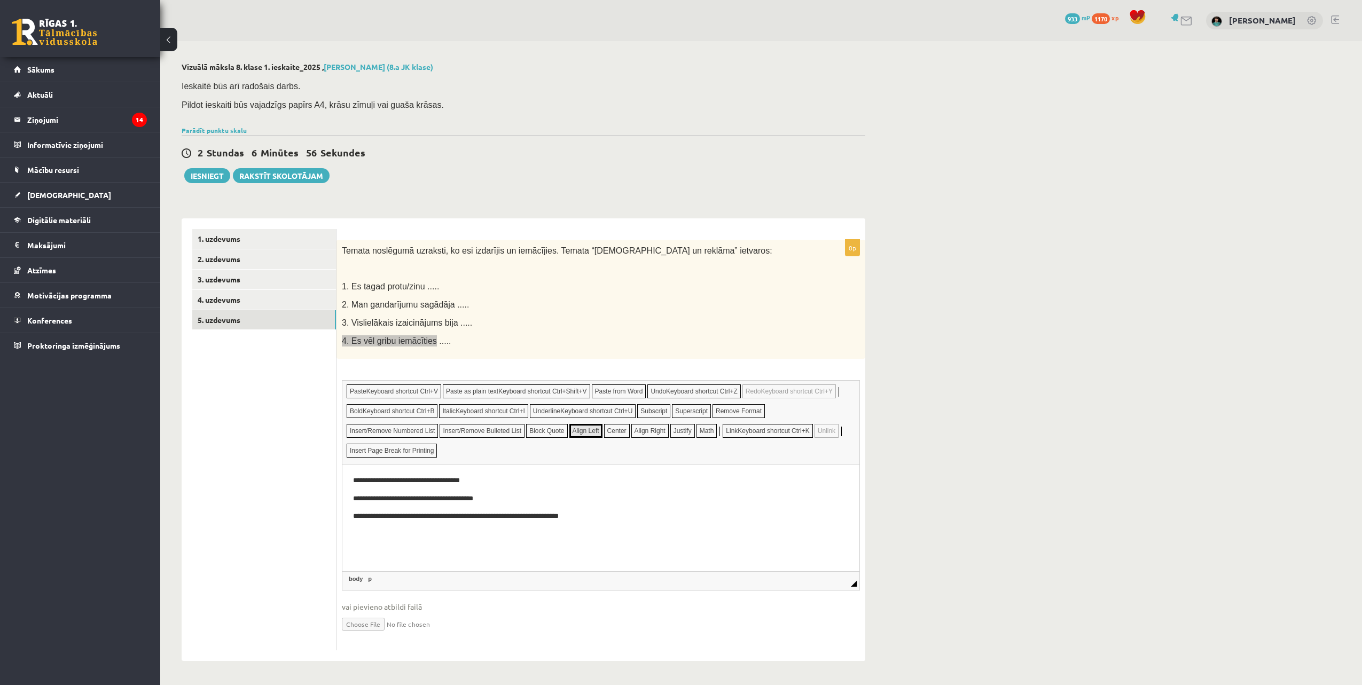
click at [368, 530] on p "Editor, wiswyg-editor-user-answer-47433991605700" at bounding box center [601, 534] width 496 height 11
click at [227, 278] on link "3. uzdevums" at bounding box center [264, 280] width 144 height 20
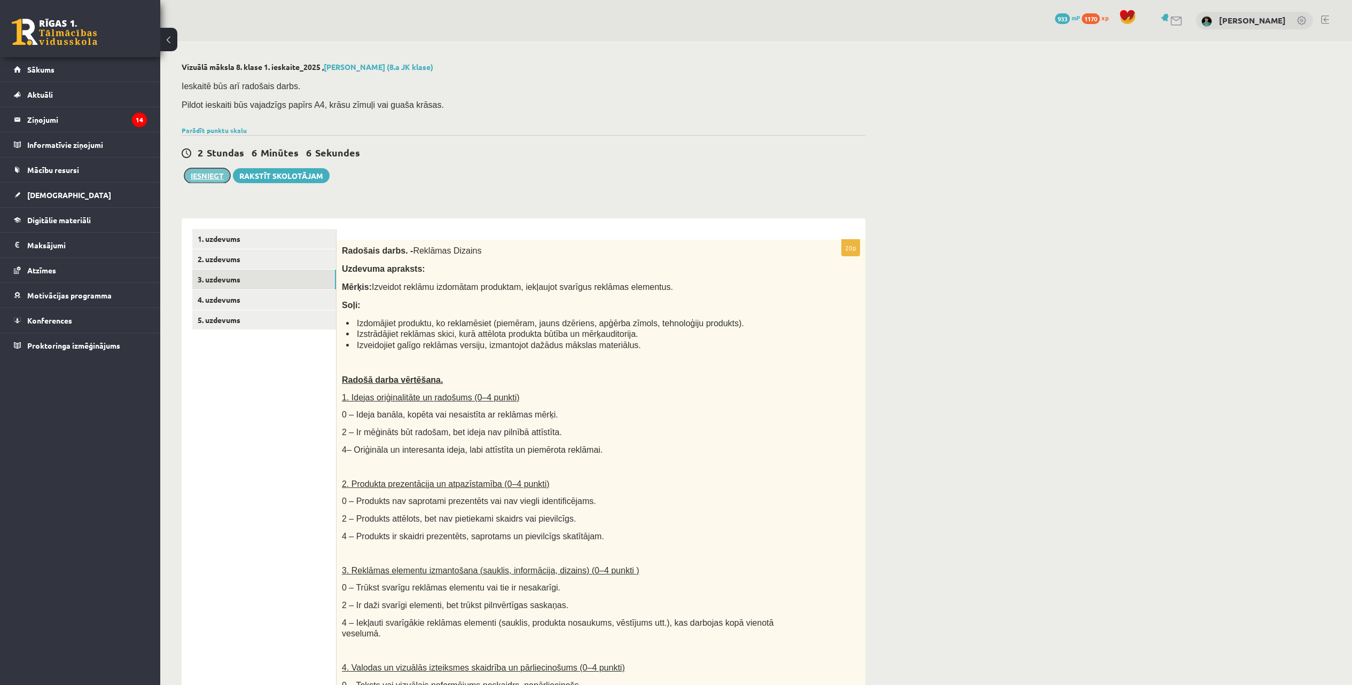
click at [221, 178] on button "Iesniegt" at bounding box center [207, 175] width 46 height 15
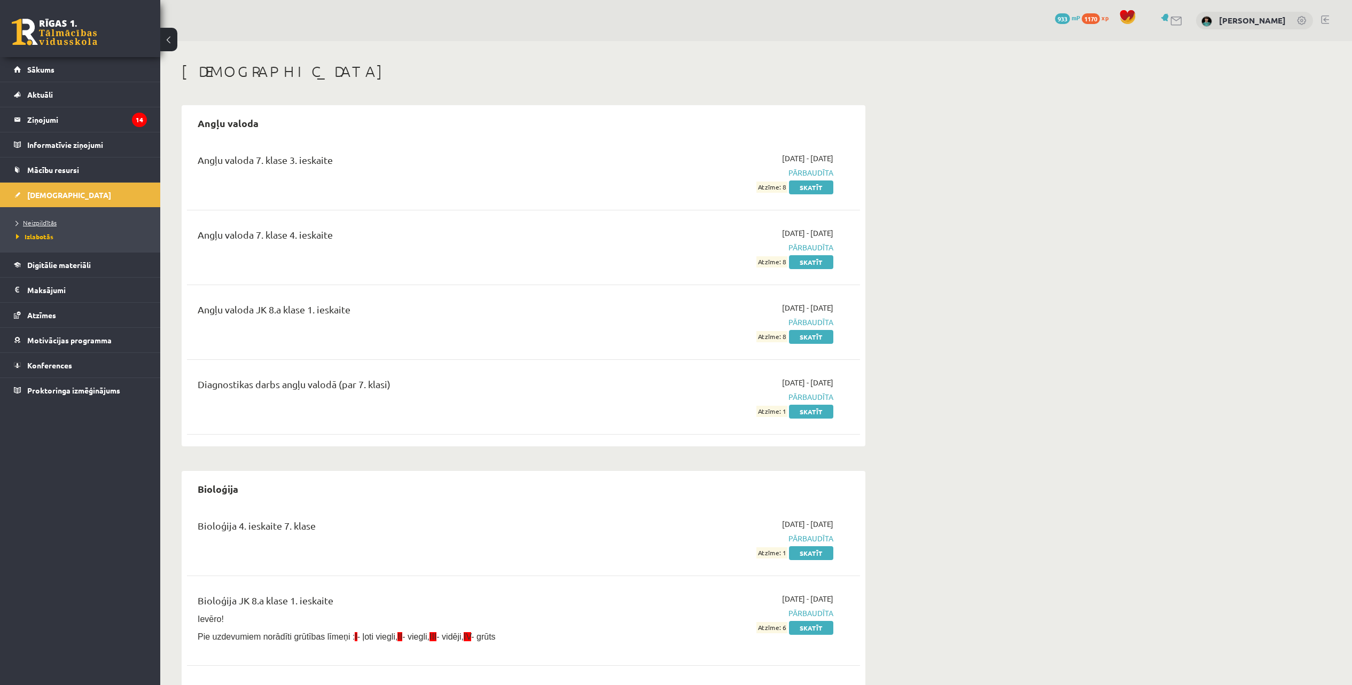
click at [52, 223] on span "Neizpildītās" at bounding box center [36, 223] width 41 height 9
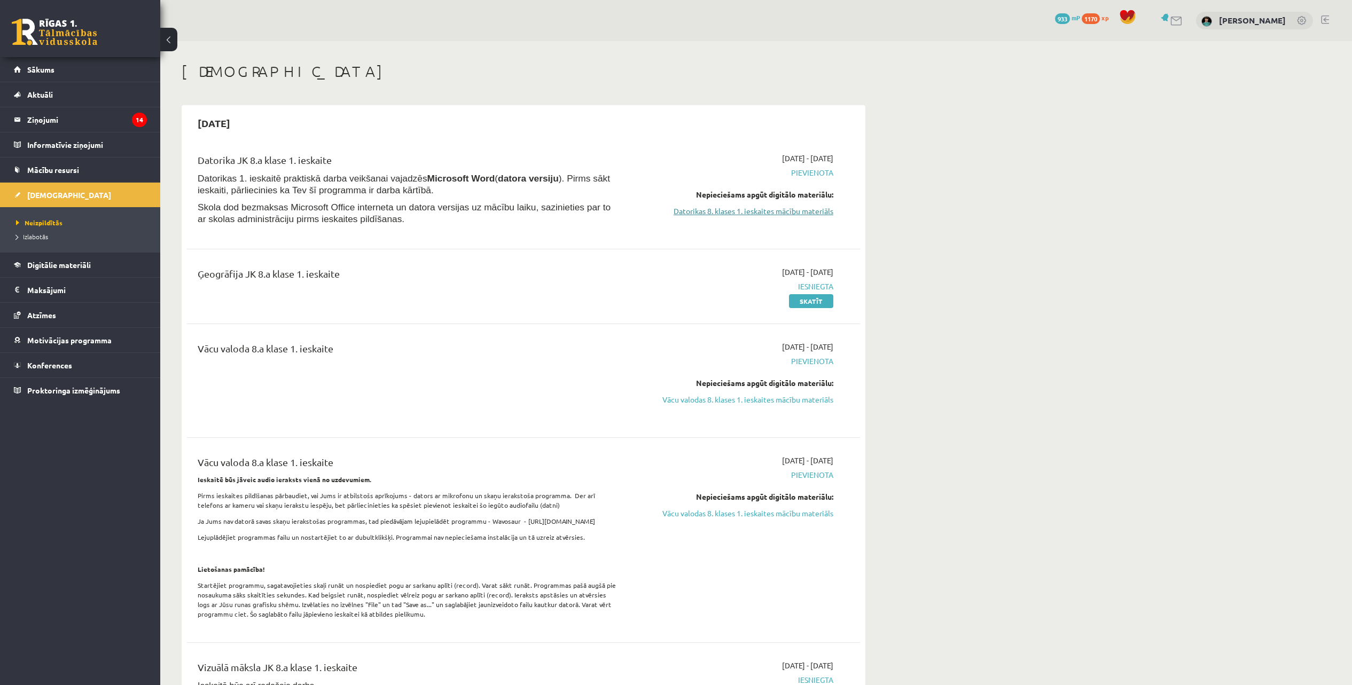
click at [689, 208] on link "Datorikas 8. klases 1. ieskaites mācību materiāls" at bounding box center [732, 211] width 201 height 11
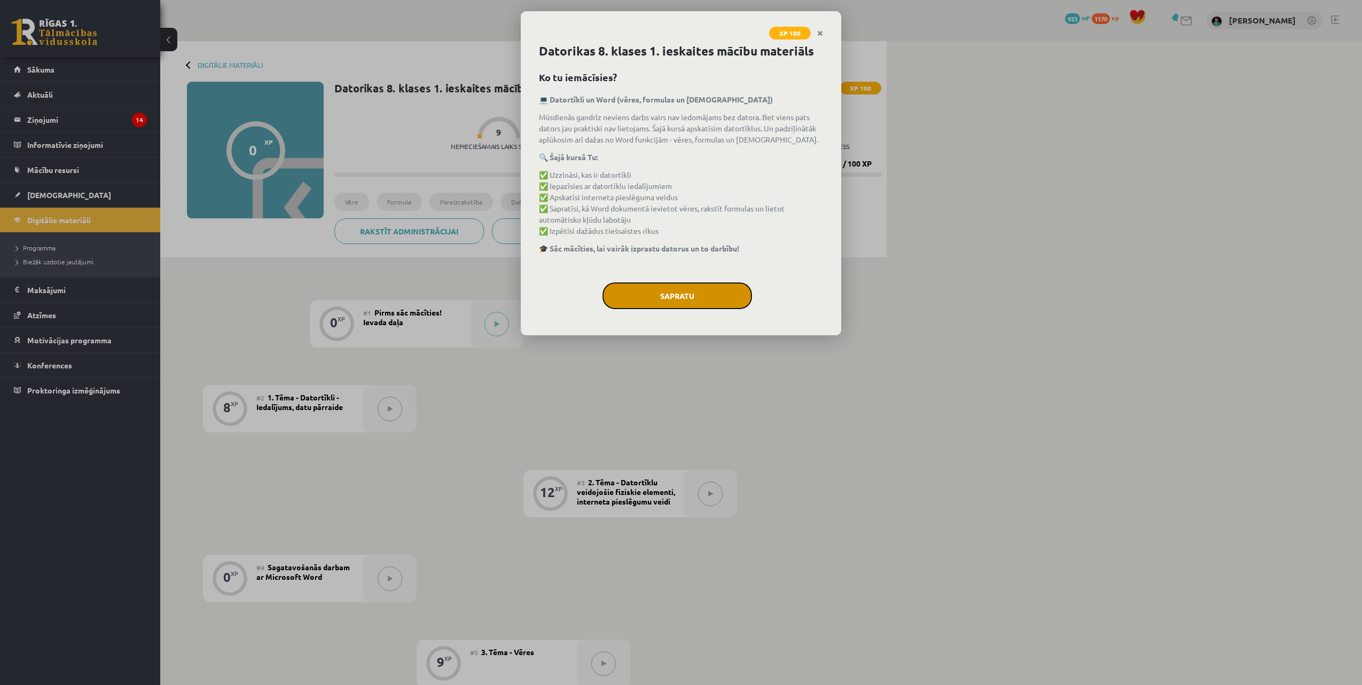
click at [689, 297] on button "Sapratu" at bounding box center [678, 296] width 150 height 27
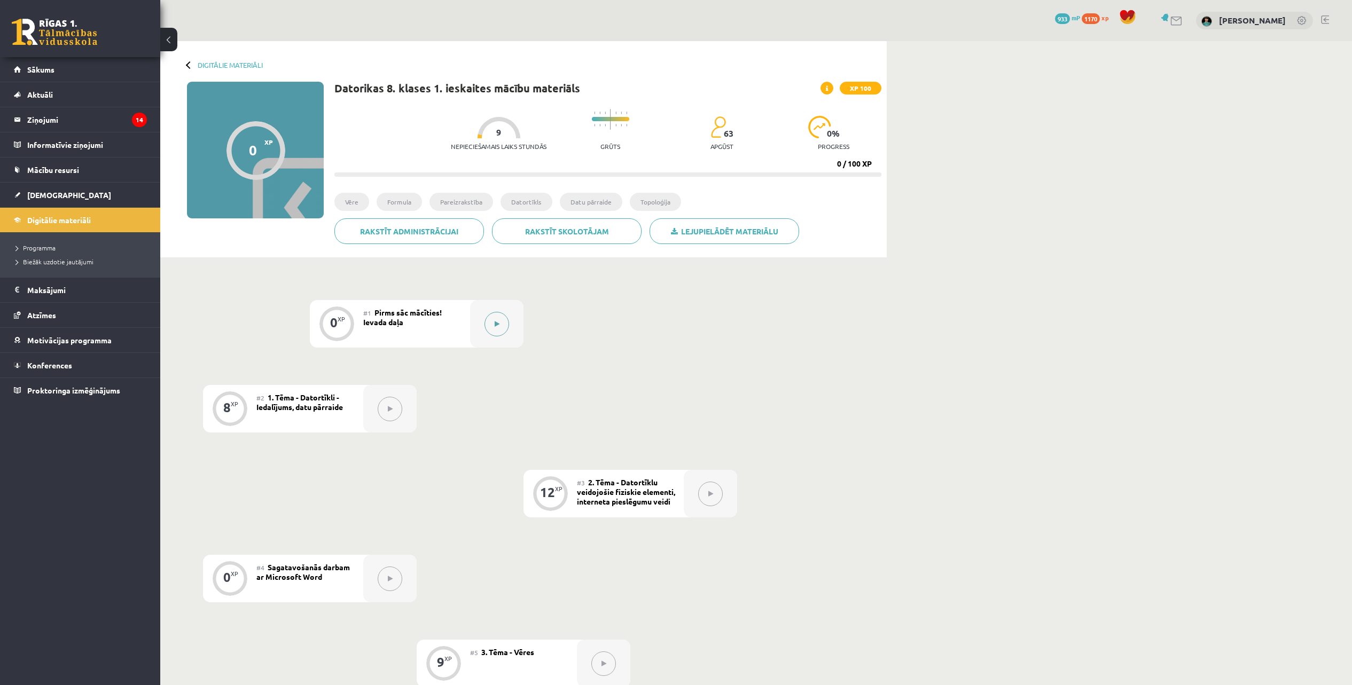
click at [499, 325] on icon at bounding box center [497, 324] width 5 height 6
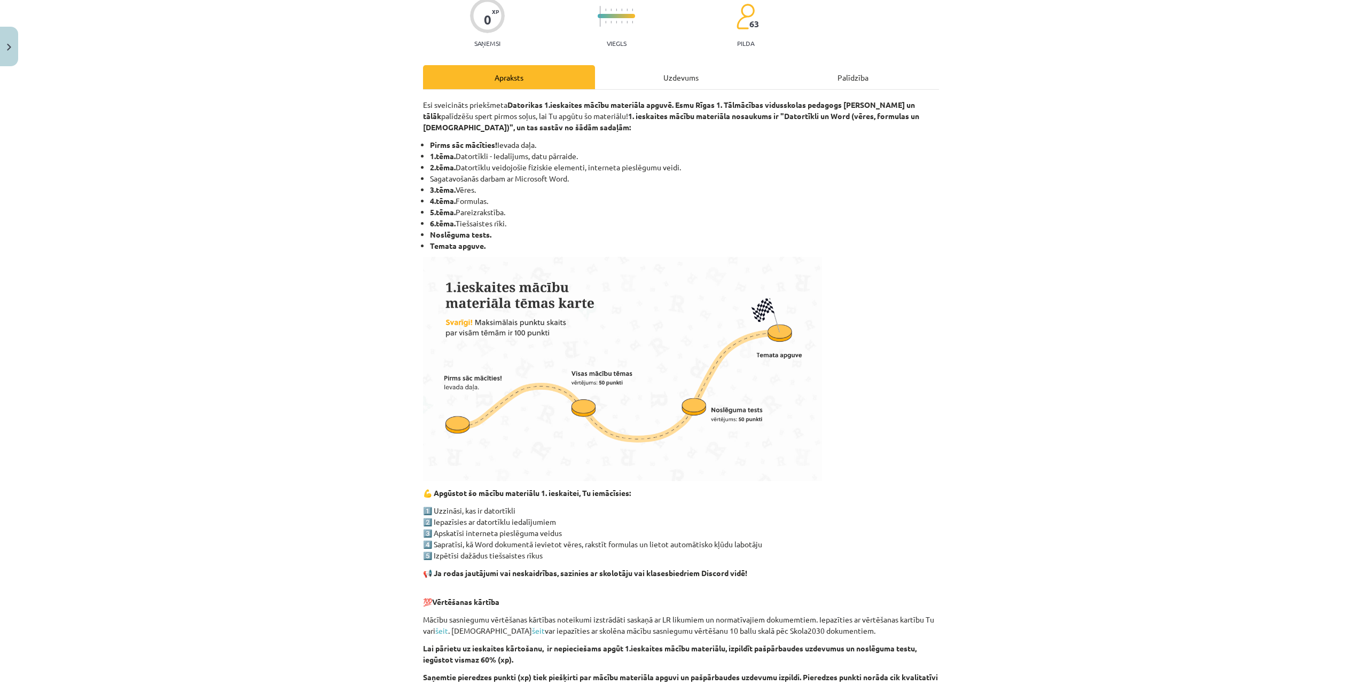
scroll to position [368, 0]
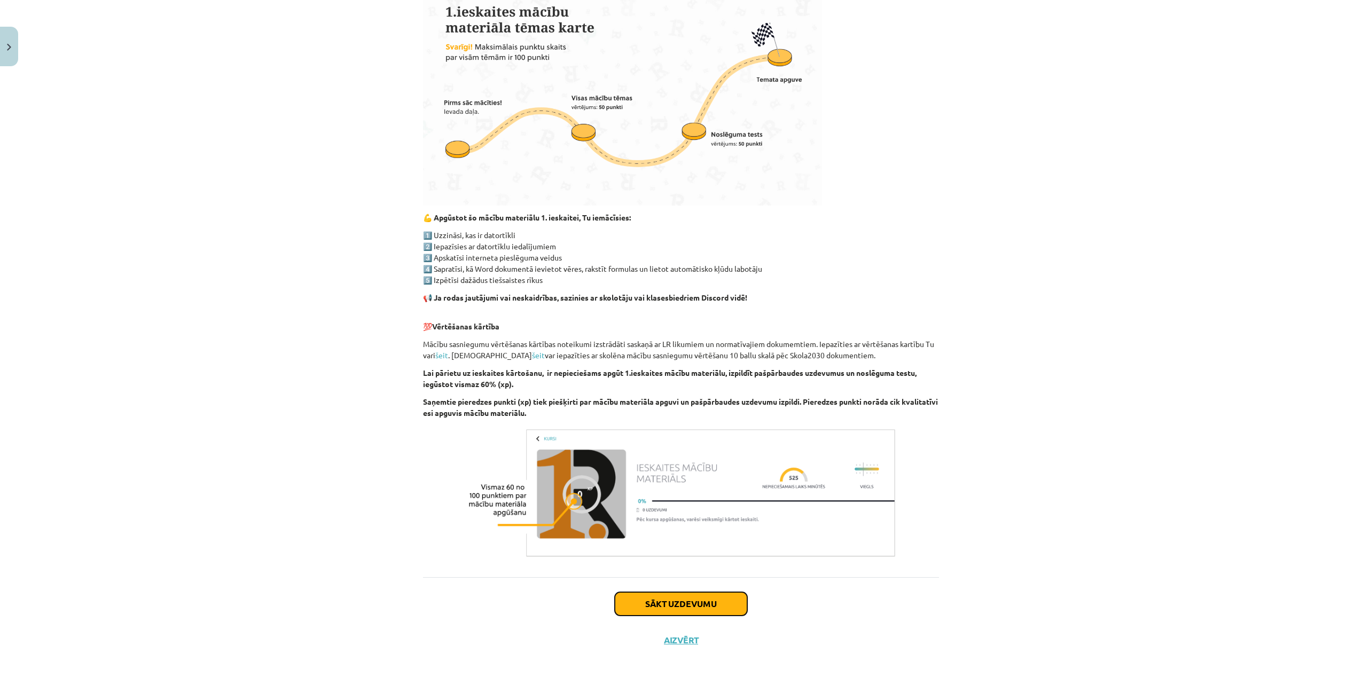
click at [690, 605] on button "Sākt uzdevumu" at bounding box center [681, 604] width 132 height 24
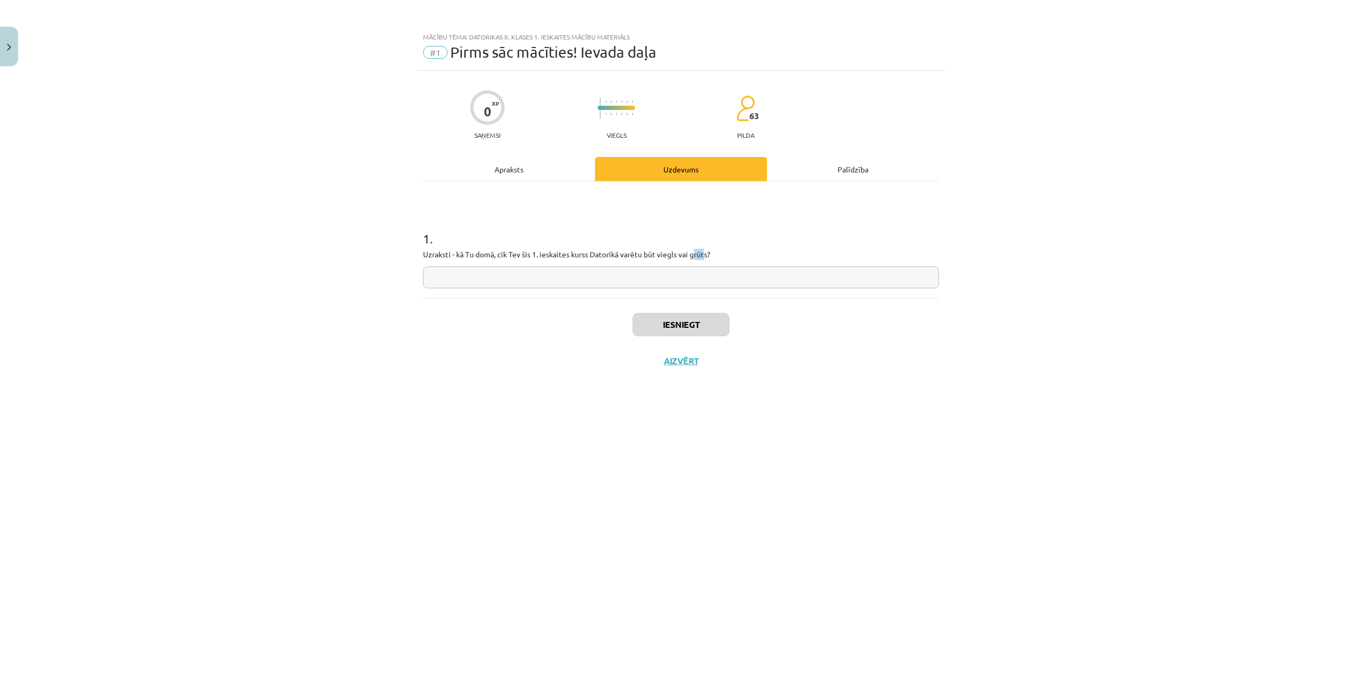
drag, startPoint x: 708, startPoint y: 255, endPoint x: 698, endPoint y: 252, distance: 11.2
click at [698, 252] on p "Uzraksti - kā Tu domā, cik Tev šis 1. ieskaites kurss Datorikā varētu būt viegl…" at bounding box center [681, 254] width 516 height 11
drag, startPoint x: 698, startPoint y: 252, endPoint x: 734, endPoint y: 243, distance: 37.6
click at [779, 238] on h1 "1 ." at bounding box center [681, 229] width 516 height 33
drag, startPoint x: 710, startPoint y: 254, endPoint x: 693, endPoint y: 253, distance: 16.6
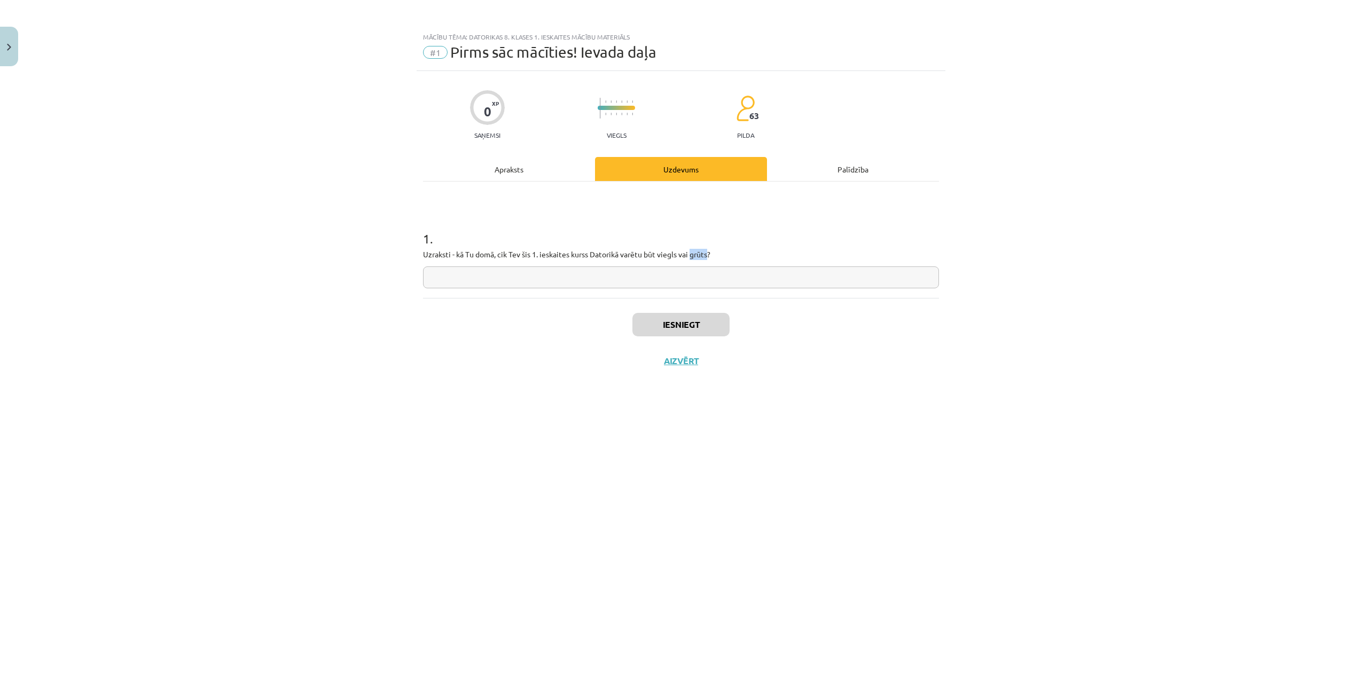
click at [693, 253] on p "Uzraksti - kā Tu domā, cik Tev šis 1. ieskaites kurss Datorikā varētu būt viegl…" at bounding box center [681, 254] width 516 height 11
copy p "grūts"
click at [560, 274] on input "text" at bounding box center [681, 278] width 516 height 22
paste input "*****"
type input "*****"
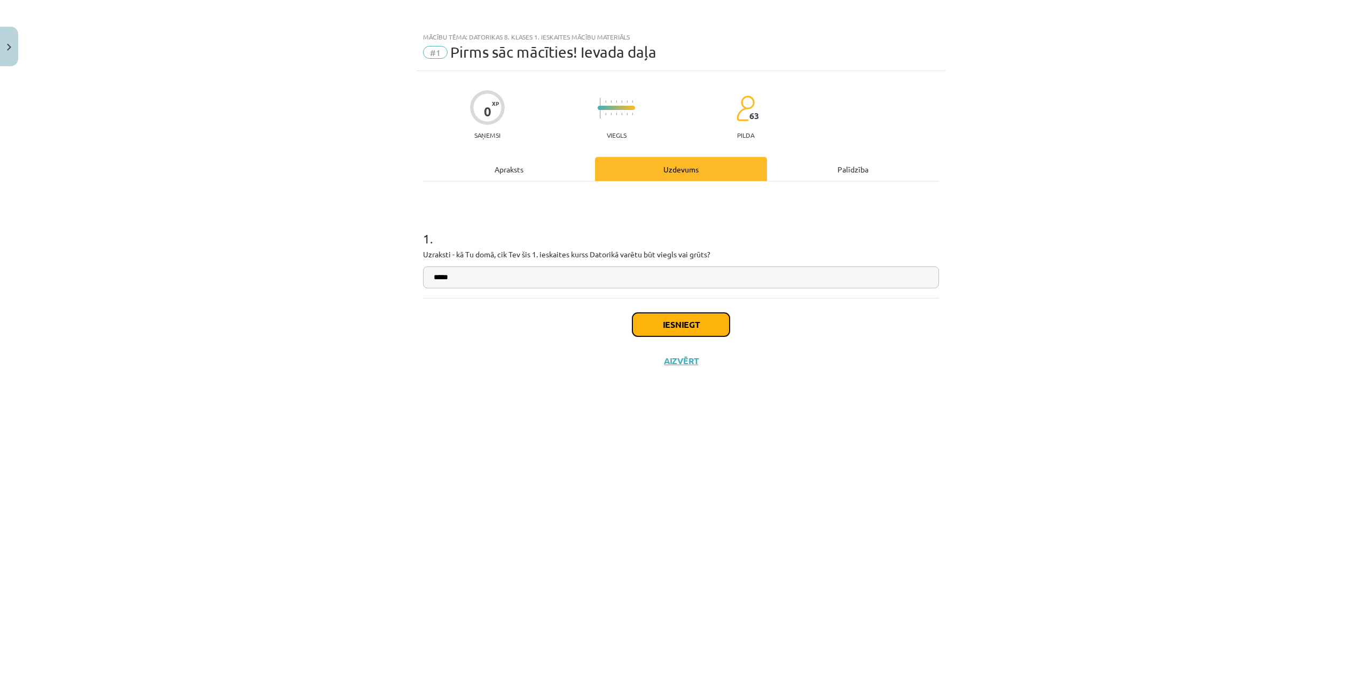
click at [675, 319] on button "Iesniegt" at bounding box center [681, 325] width 97 height 24
click at [664, 369] on button "Nākamā nodarbība" at bounding box center [681, 368] width 105 height 25
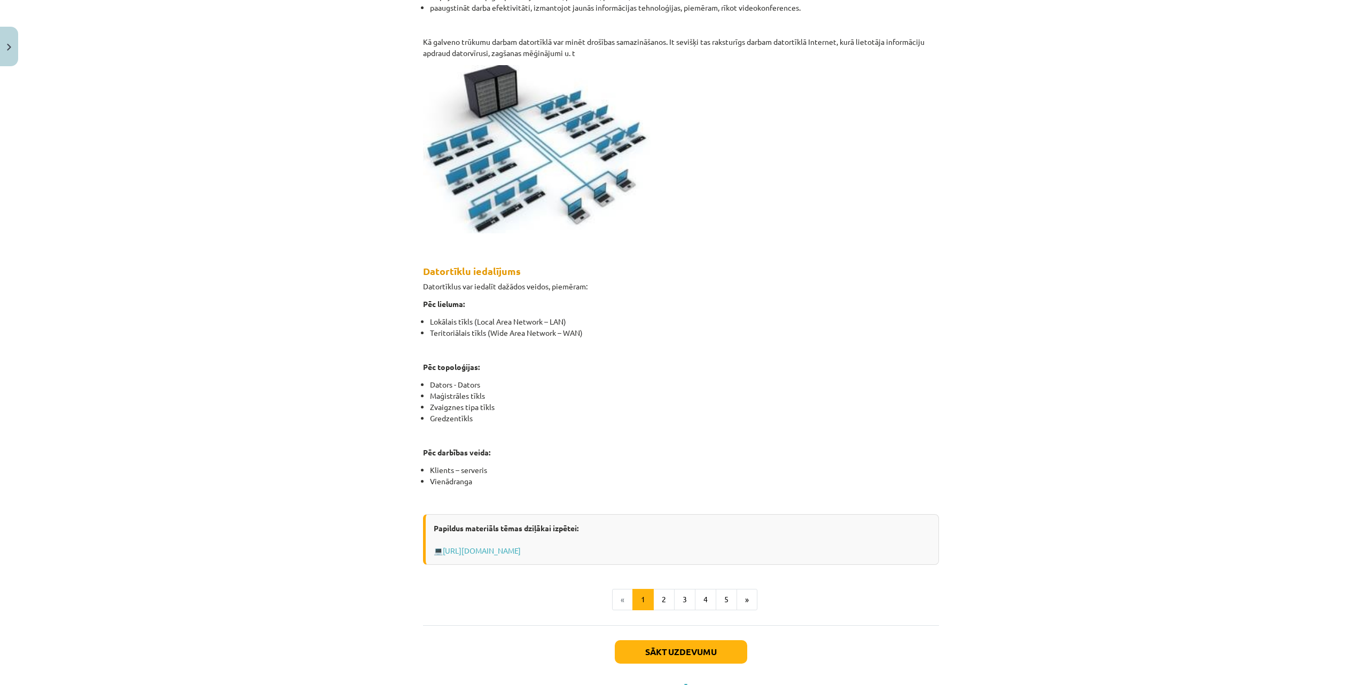
scroll to position [363, 0]
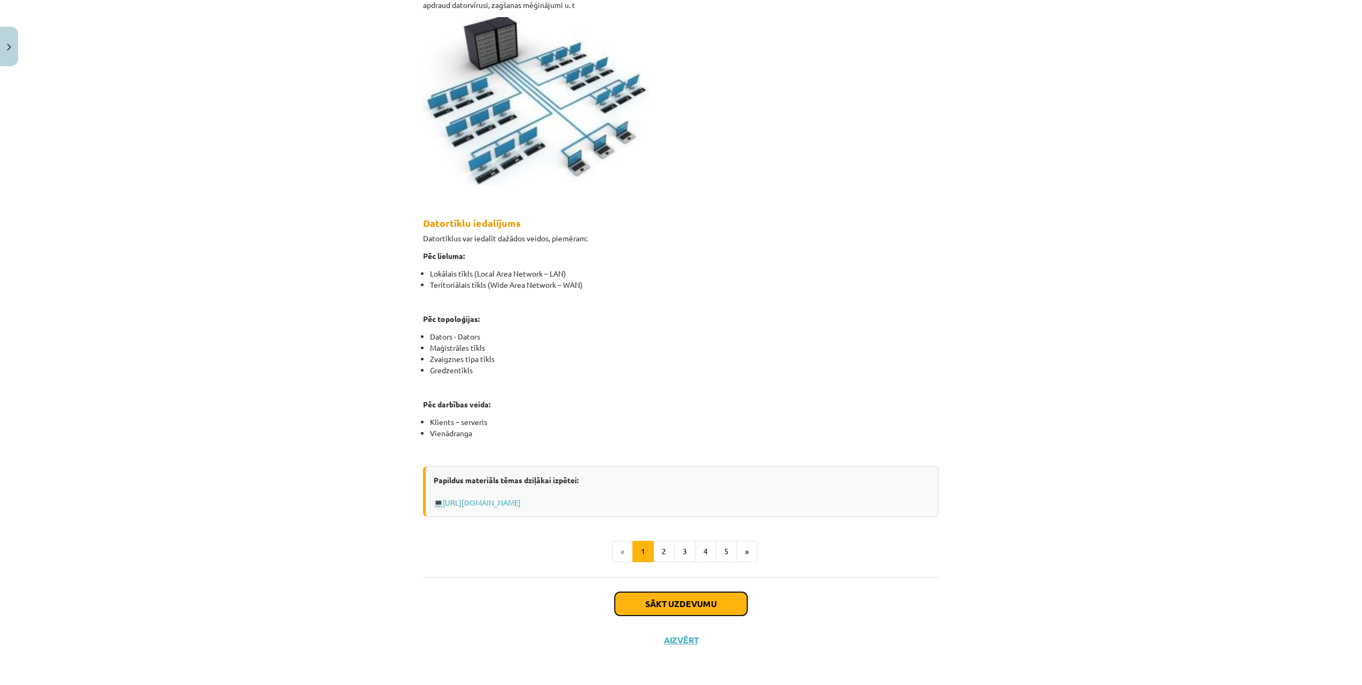
click at [647, 601] on button "Sākt uzdevumu" at bounding box center [681, 604] width 132 height 24
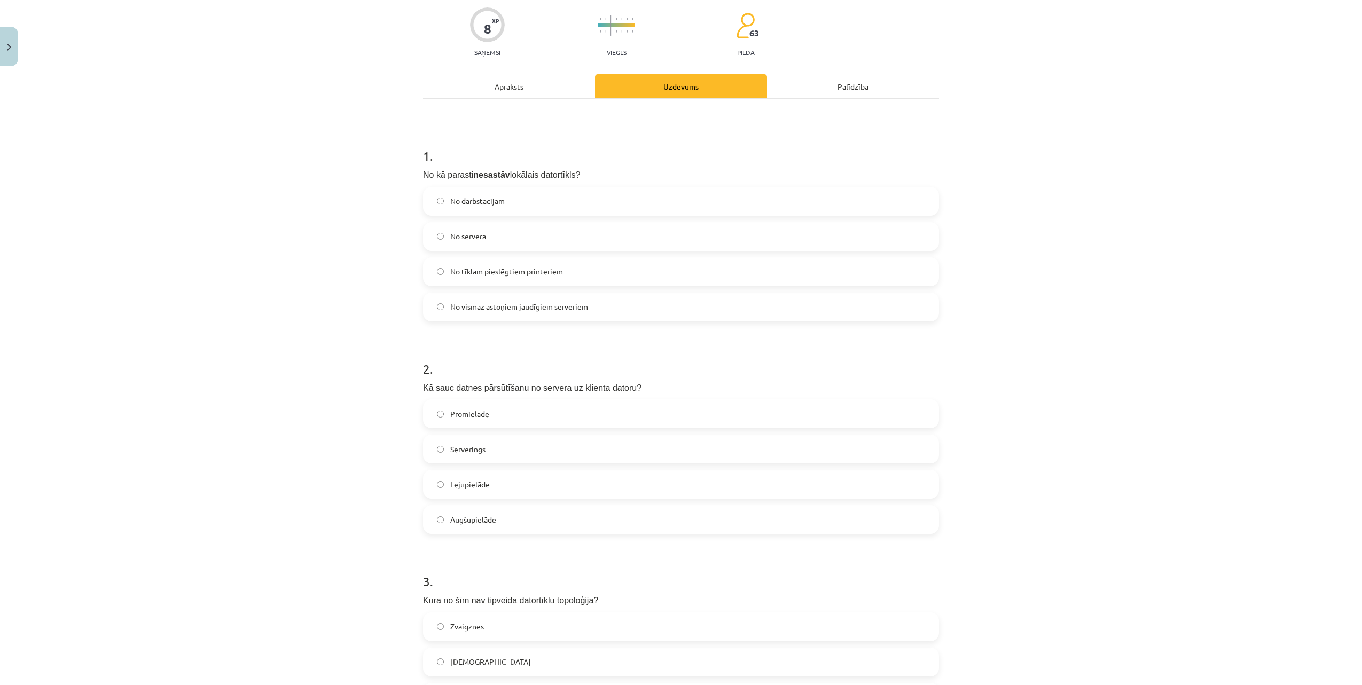
scroll to position [81, 0]
click at [539, 303] on span "No vismaz astoņiem jaudīgiem serveriem" at bounding box center [519, 308] width 138 height 11
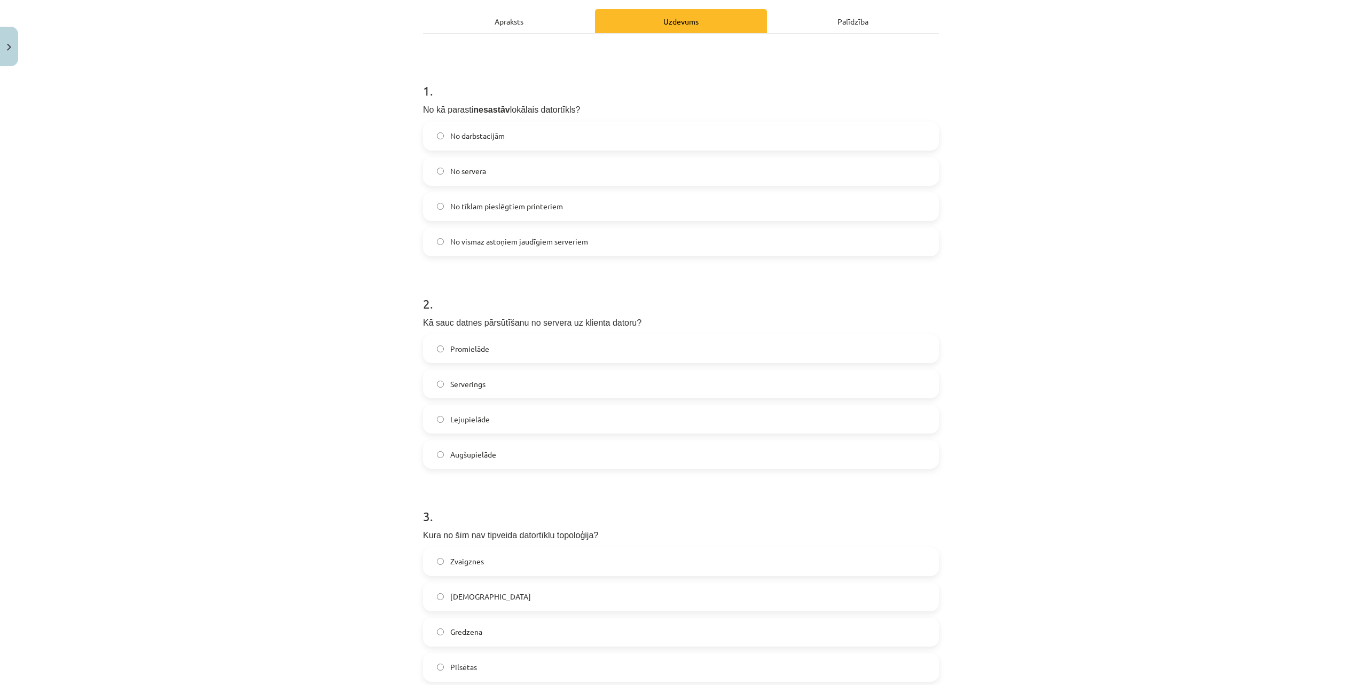
scroll to position [215, 0]
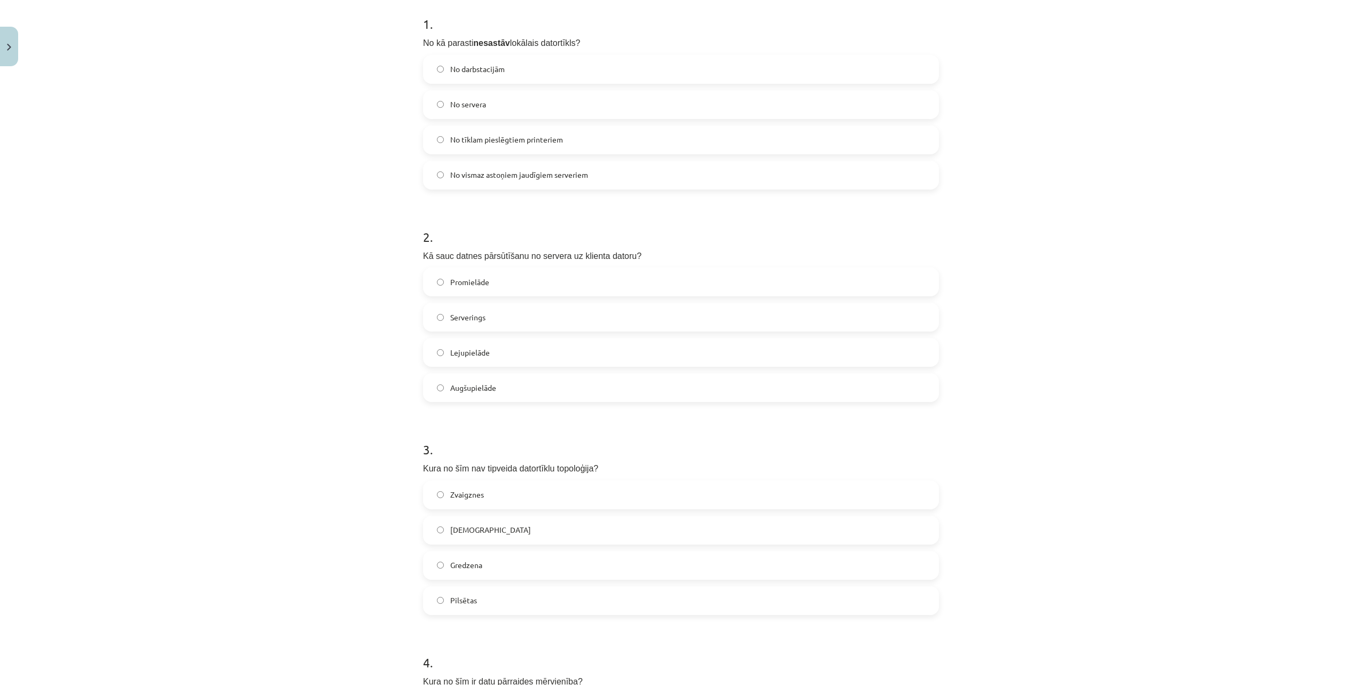
click at [548, 354] on label "Lejupielāde" at bounding box center [681, 352] width 514 height 27
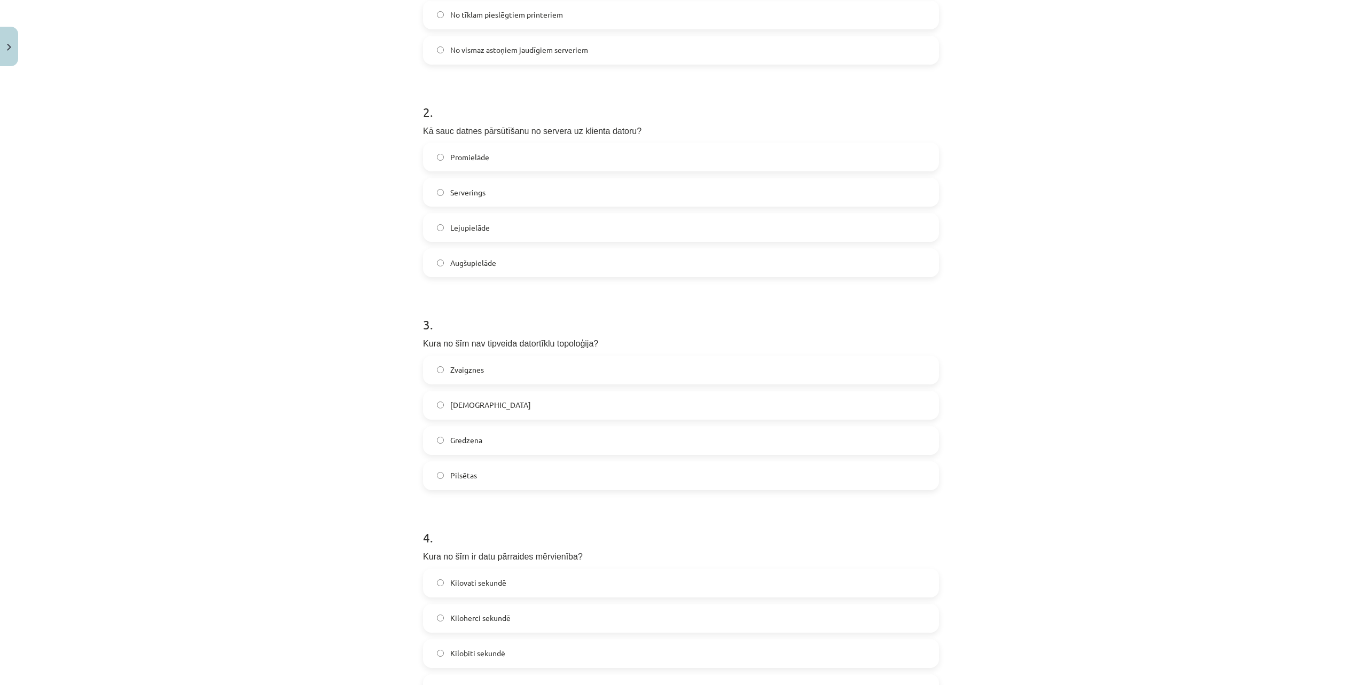
scroll to position [348, 0]
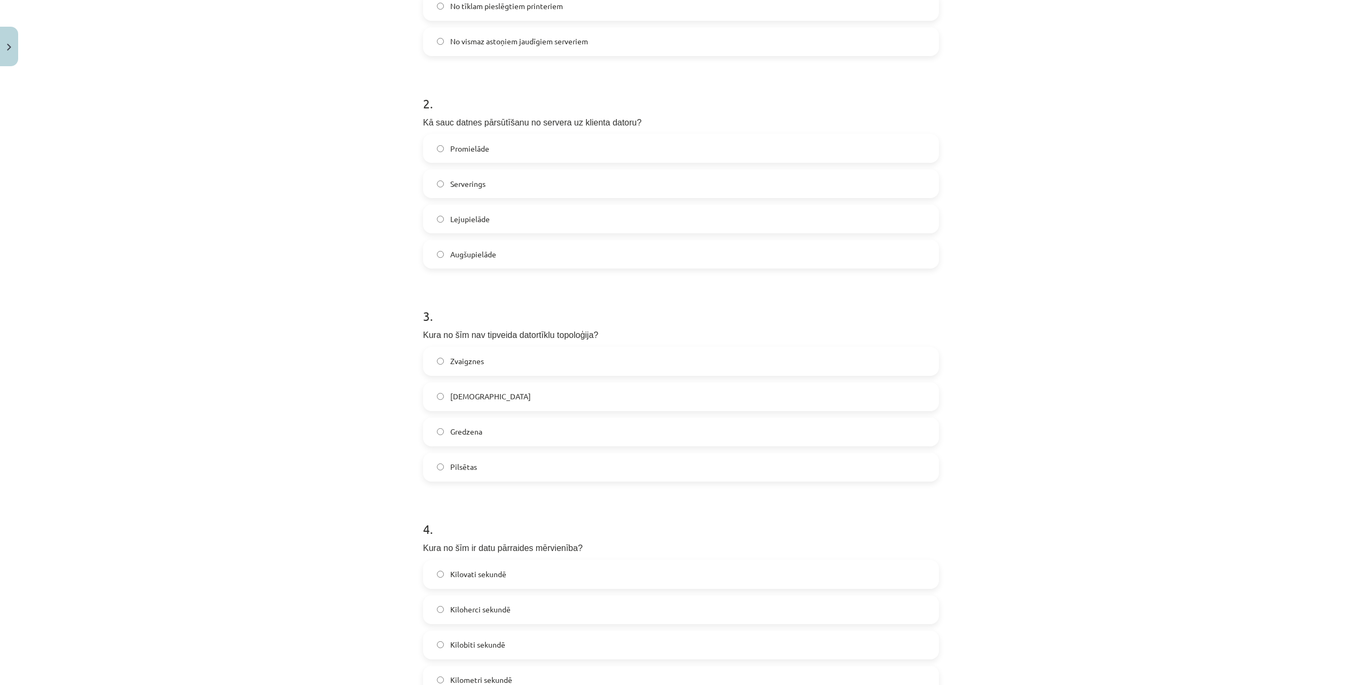
click at [541, 465] on label "Pilsētas" at bounding box center [681, 467] width 514 height 27
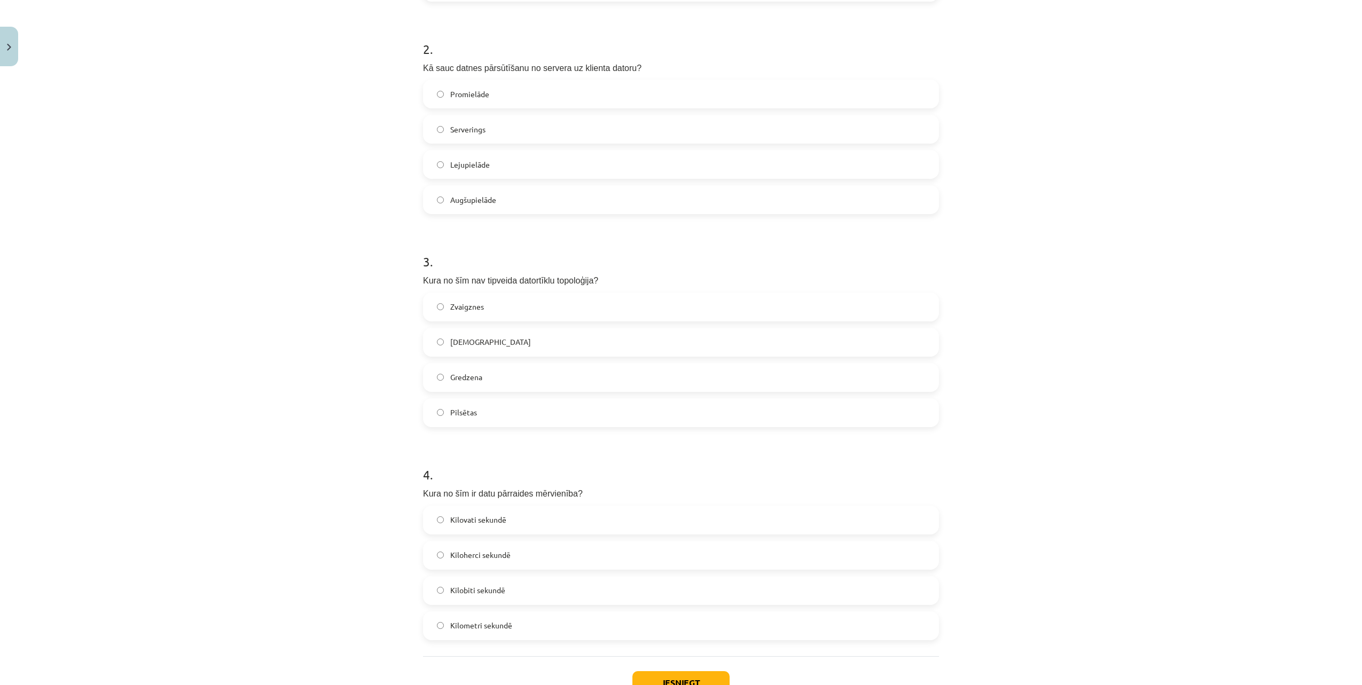
scroll to position [482, 0]
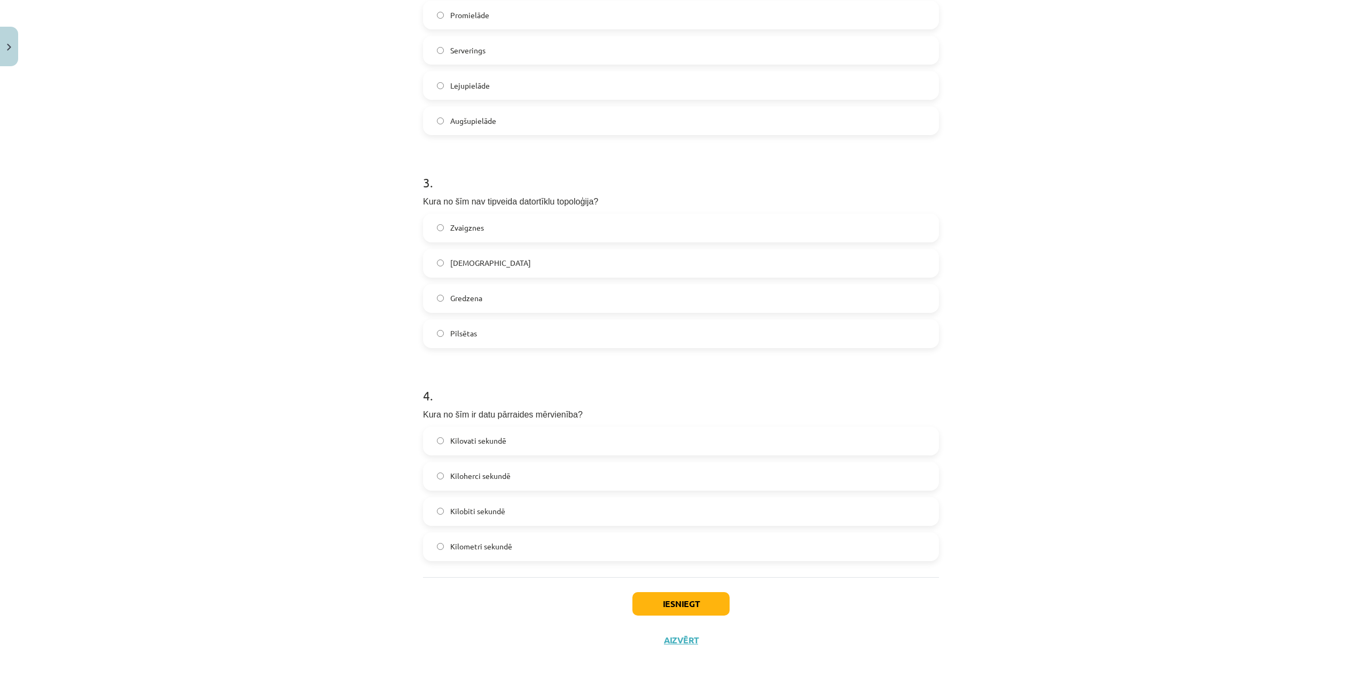
click at [544, 512] on label "Kilobiti sekundē" at bounding box center [681, 511] width 514 height 27
click at [685, 602] on button "Iesniegt" at bounding box center [681, 604] width 97 height 24
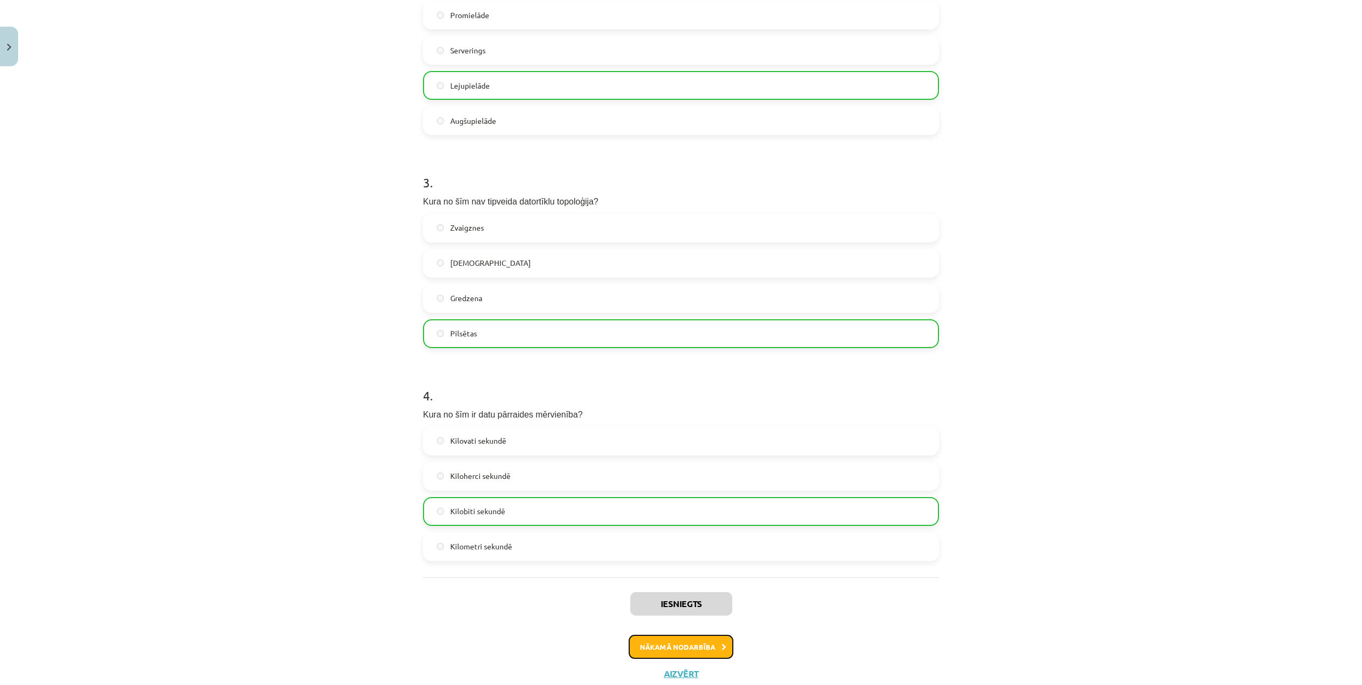
click at [672, 642] on button "Nākamā nodarbība" at bounding box center [681, 647] width 105 height 25
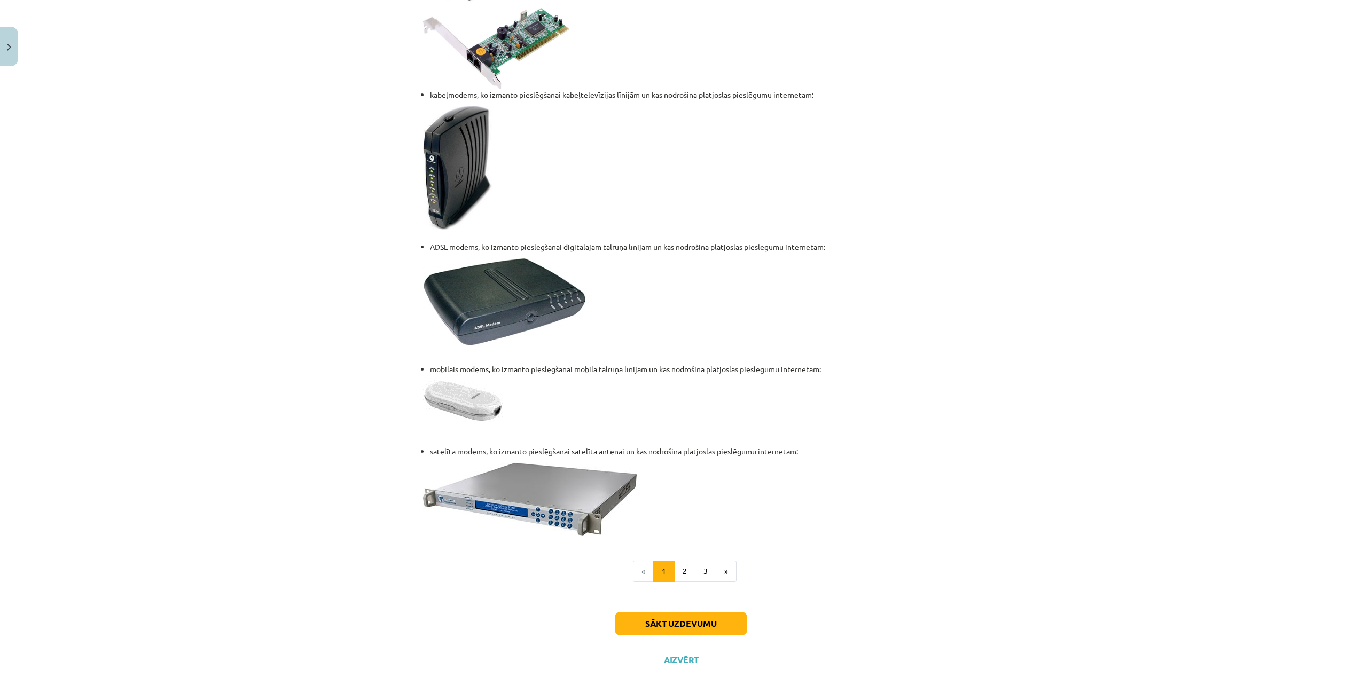
scroll to position [1153, 0]
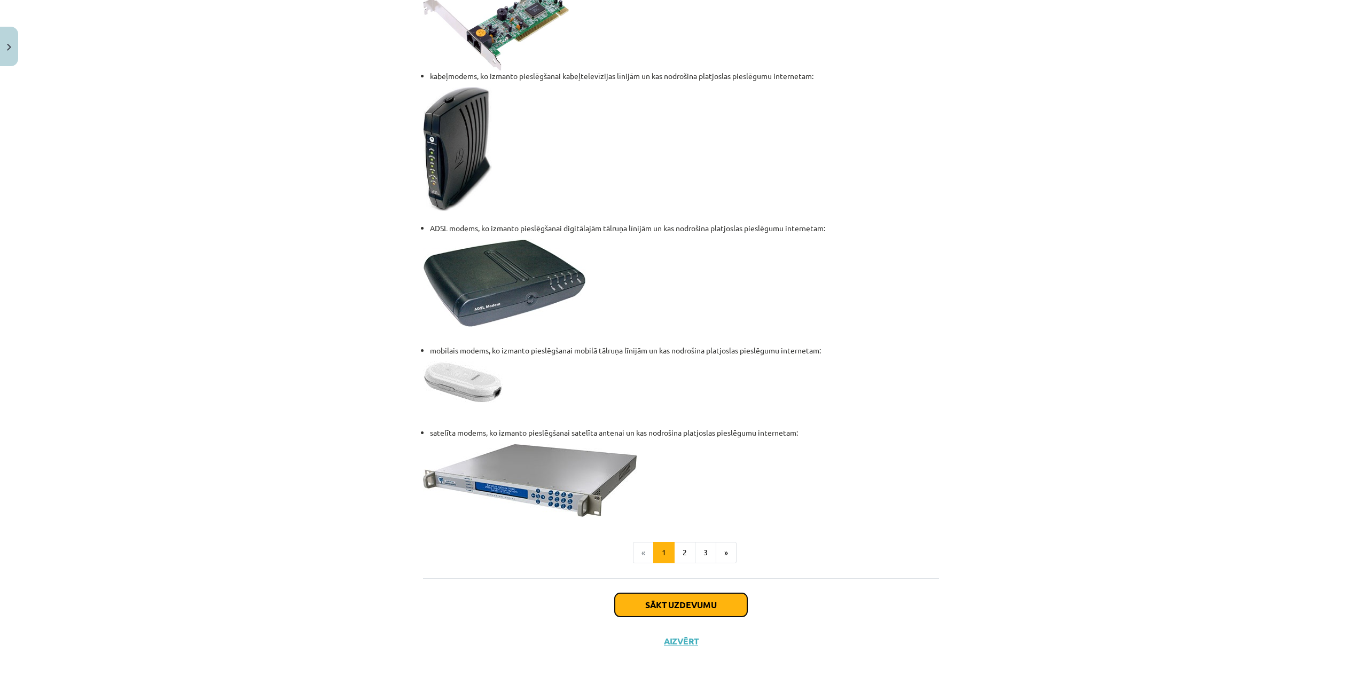
click at [676, 607] on button "Sākt uzdevumu" at bounding box center [681, 606] width 132 height 24
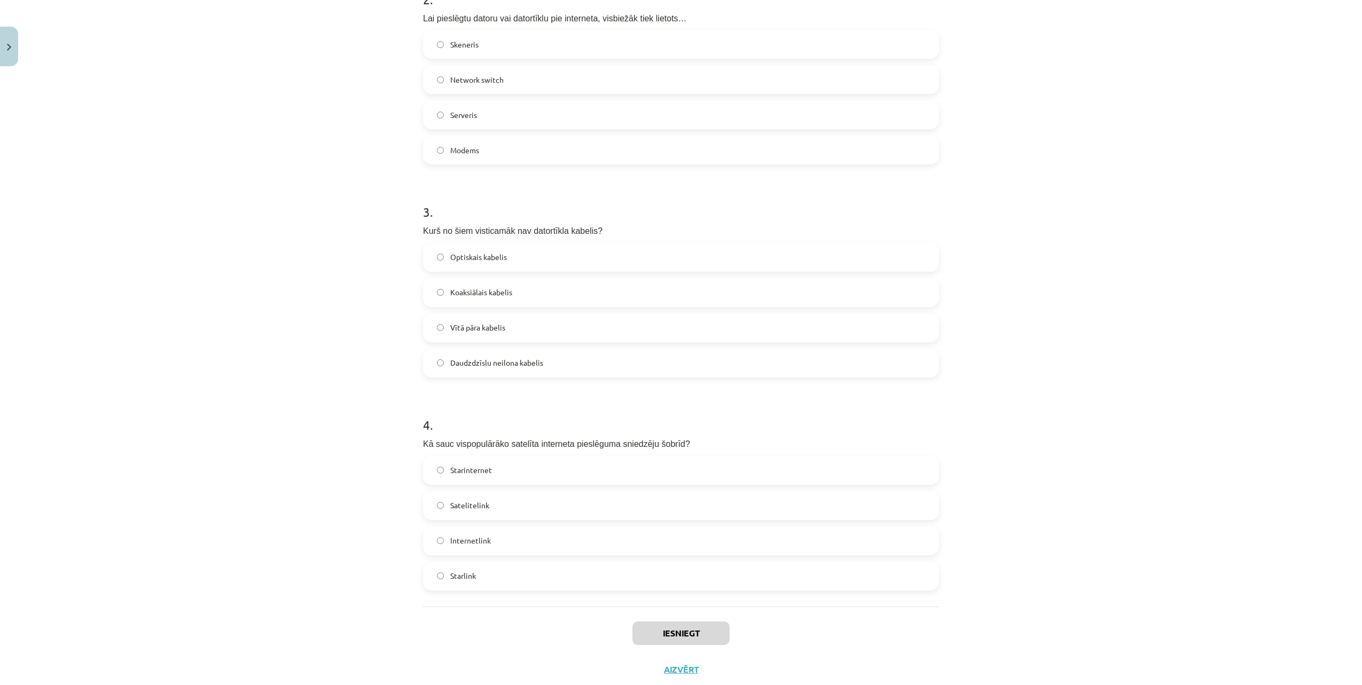
scroll to position [499, 0]
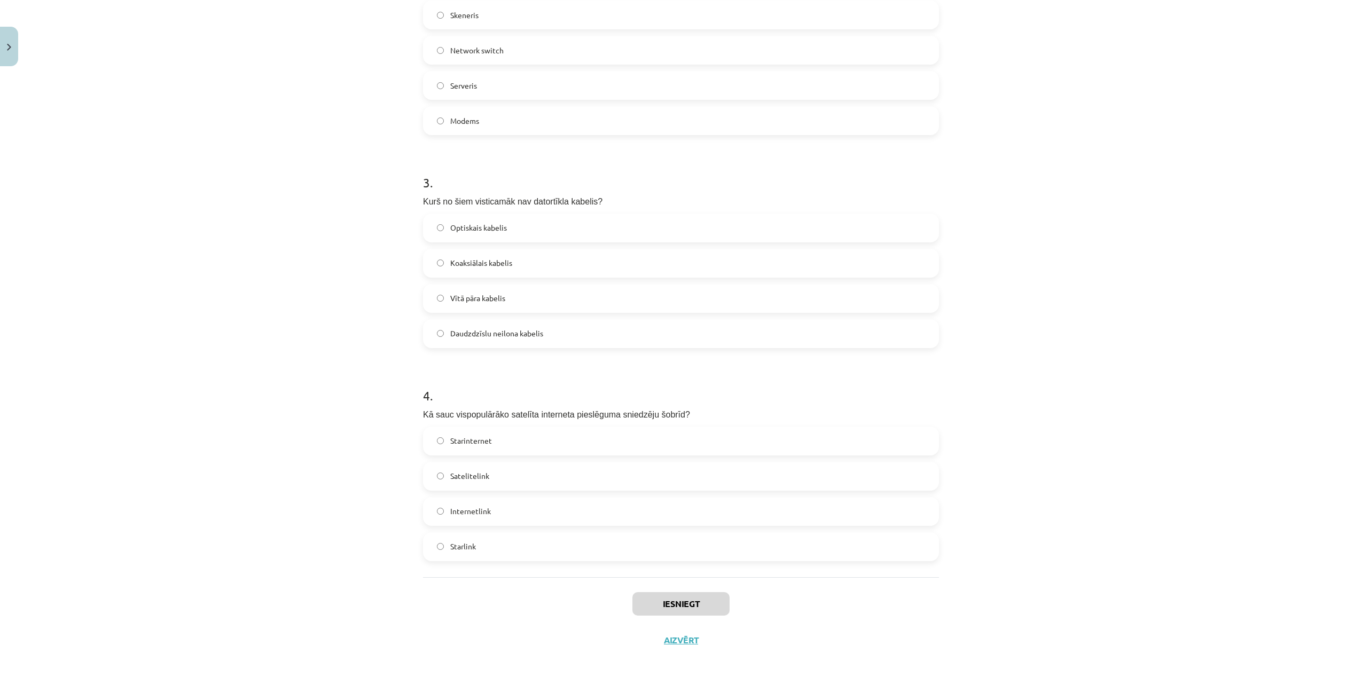
click at [569, 553] on label "Starlink" at bounding box center [681, 547] width 514 height 27
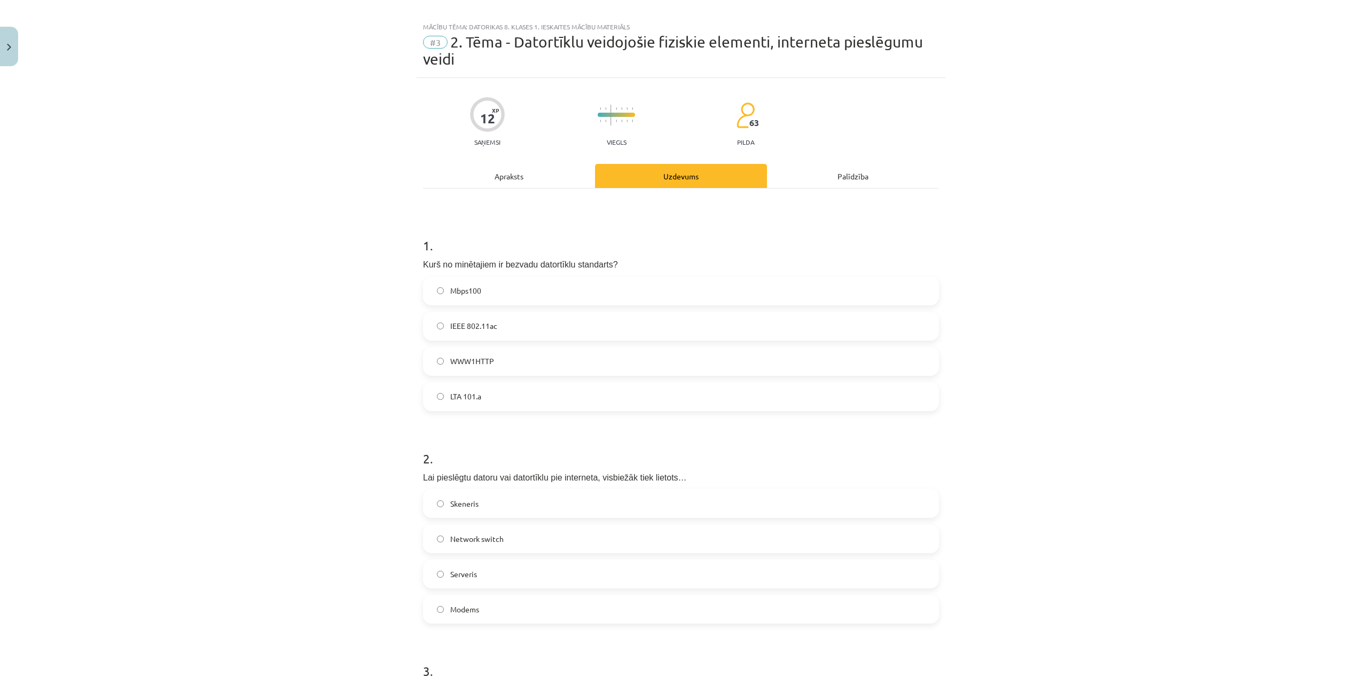
scroll to position [0, 0]
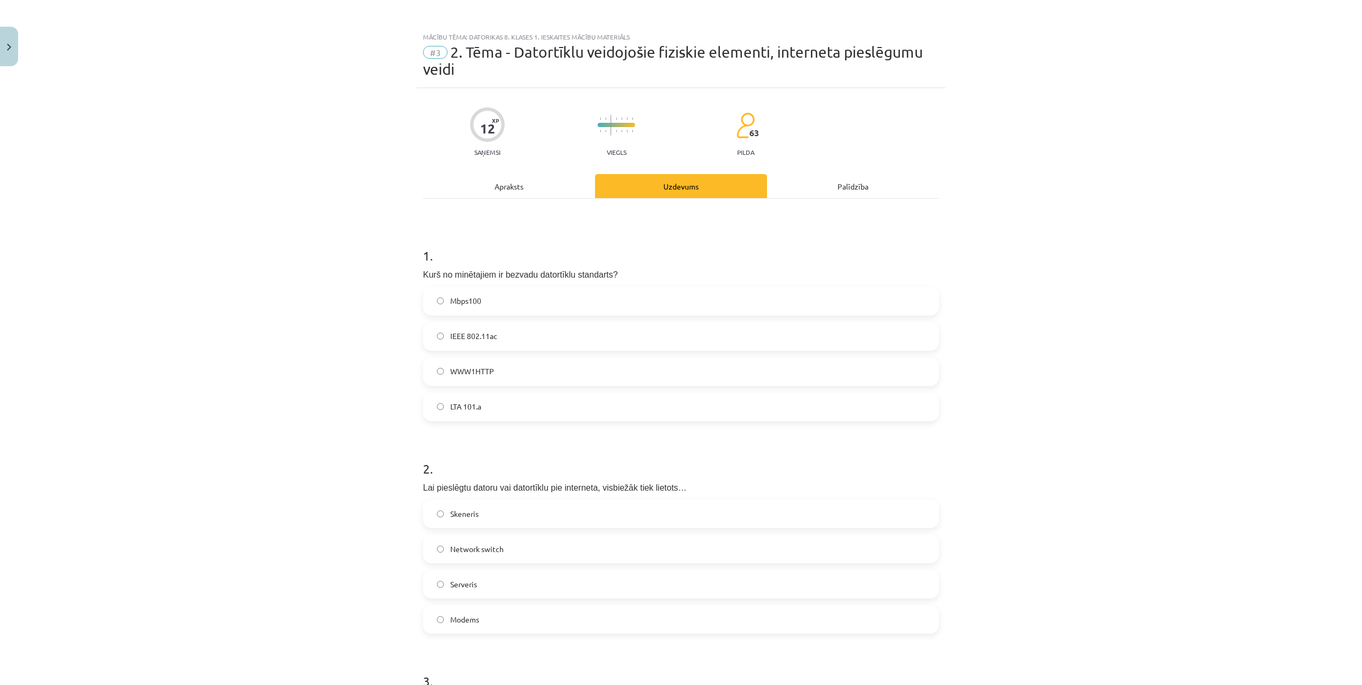
click at [579, 337] on label "IEEE 802.11ac" at bounding box center [681, 336] width 514 height 27
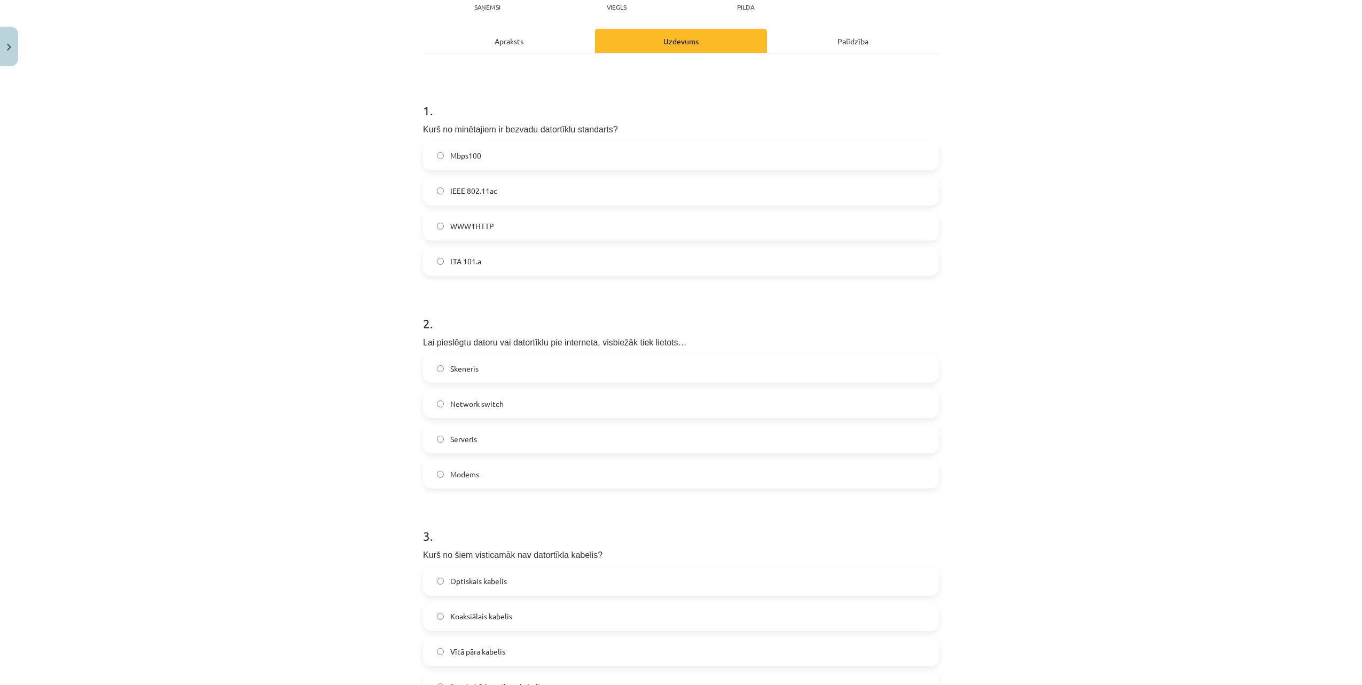
scroll to position [200, 0]
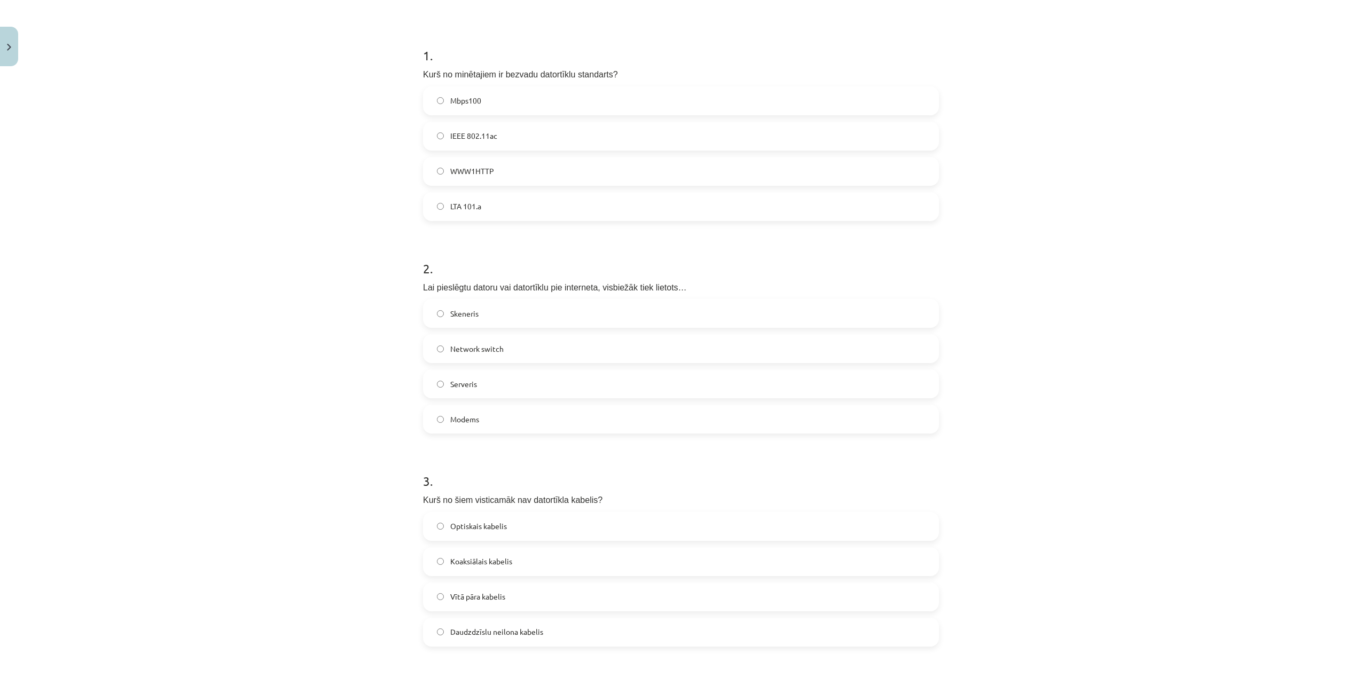
click at [544, 418] on label "Modems" at bounding box center [681, 419] width 514 height 27
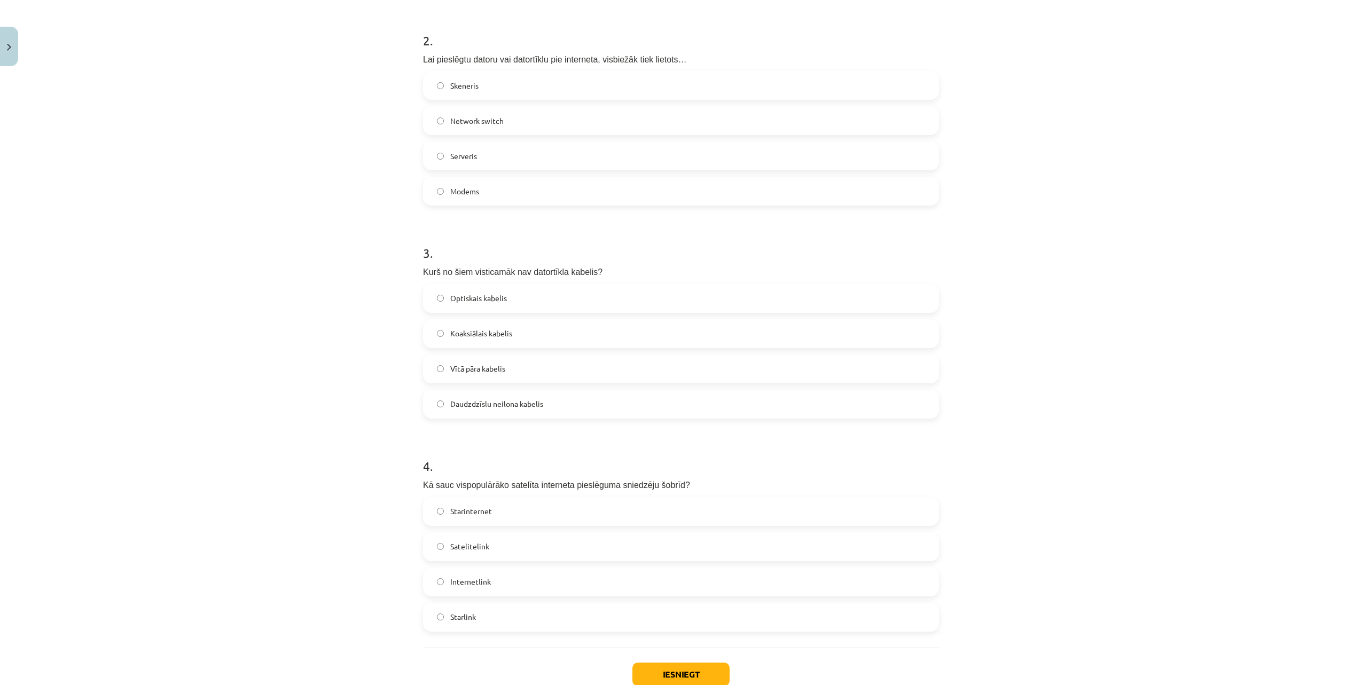
scroll to position [365, 0]
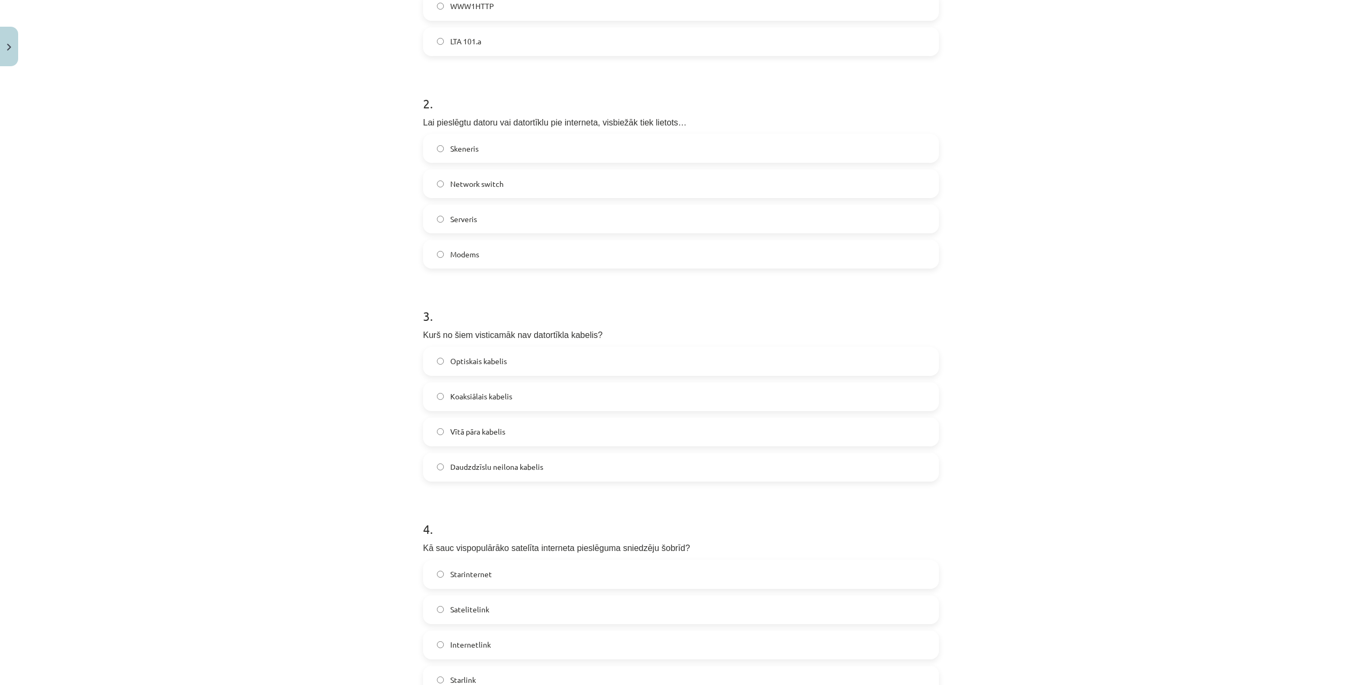
click at [550, 464] on label "Daudzdzīslu neilona kabelis" at bounding box center [681, 467] width 514 height 27
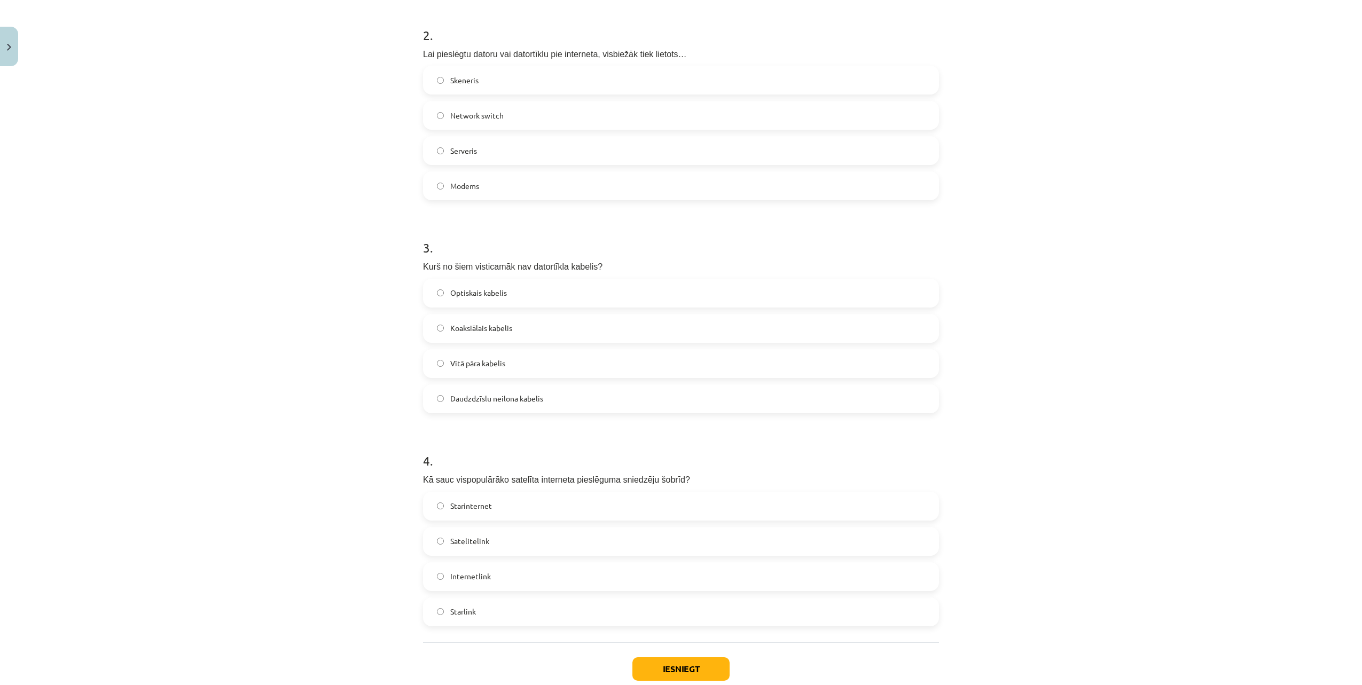
scroll to position [499, 0]
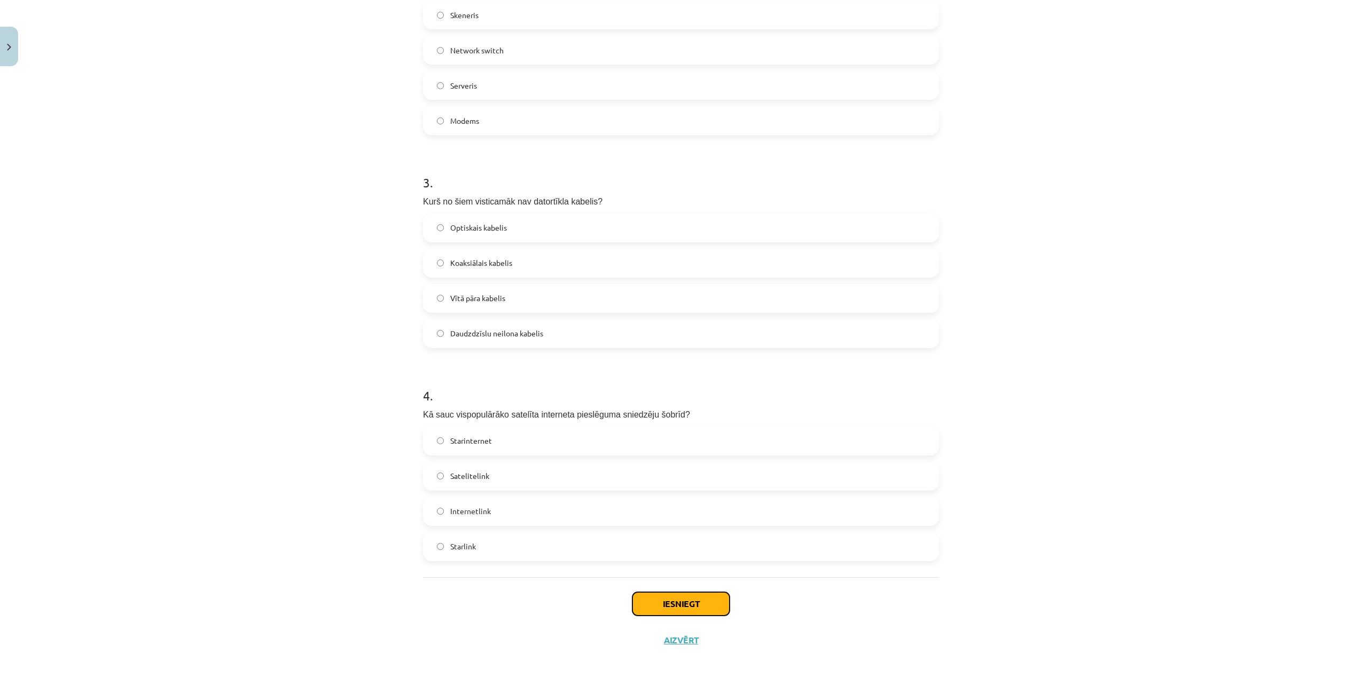
click at [676, 606] on button "Iesniegt" at bounding box center [681, 604] width 97 height 24
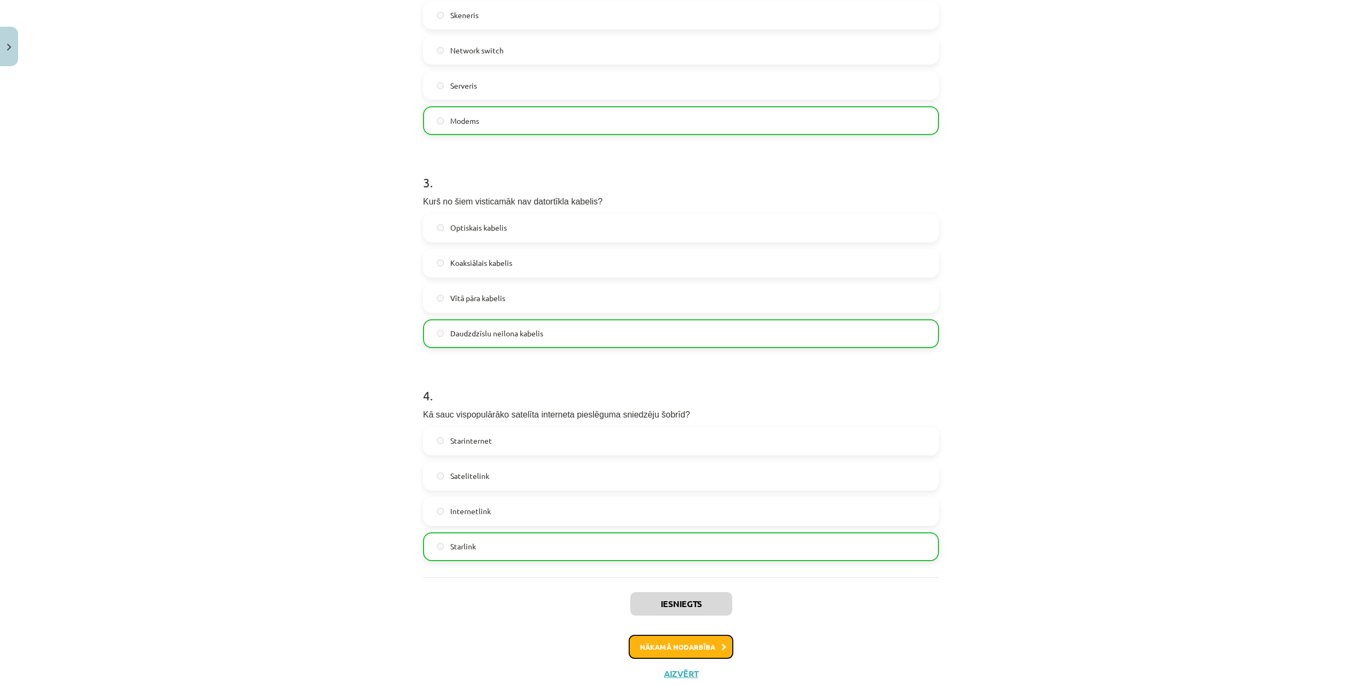
click at [659, 643] on button "Nākamā nodarbība" at bounding box center [681, 647] width 105 height 25
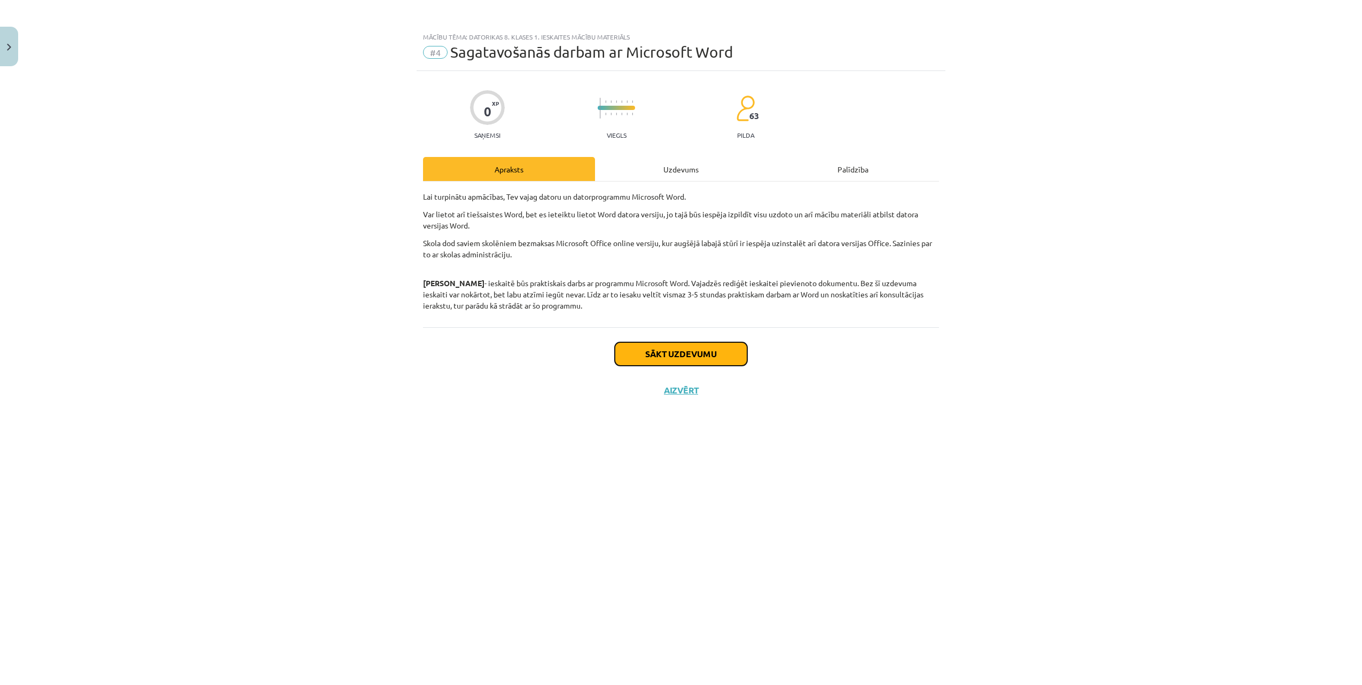
click at [701, 356] on button "Sākt uzdevumu" at bounding box center [681, 354] width 132 height 24
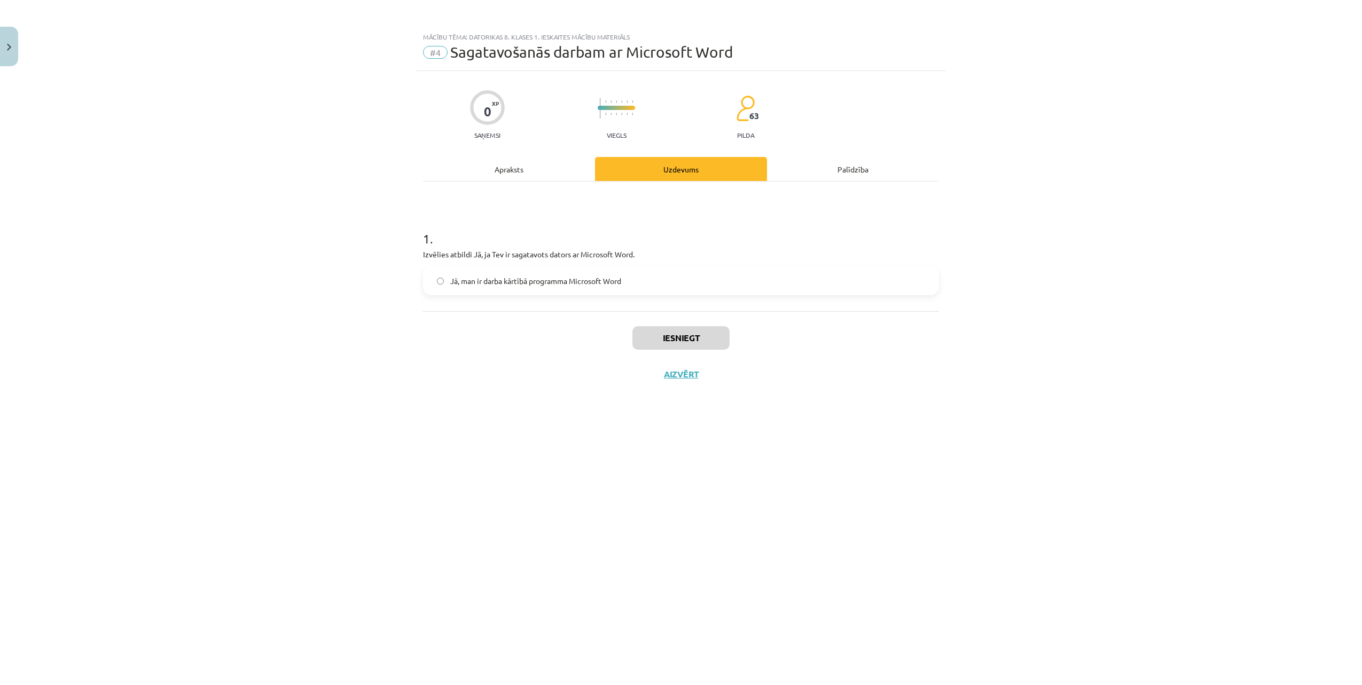
click at [550, 286] on label "Jā, man ir darba kārtībā programma Microsoft Word" at bounding box center [681, 281] width 514 height 27
click at [659, 339] on button "Iesniegt" at bounding box center [681, 338] width 97 height 24
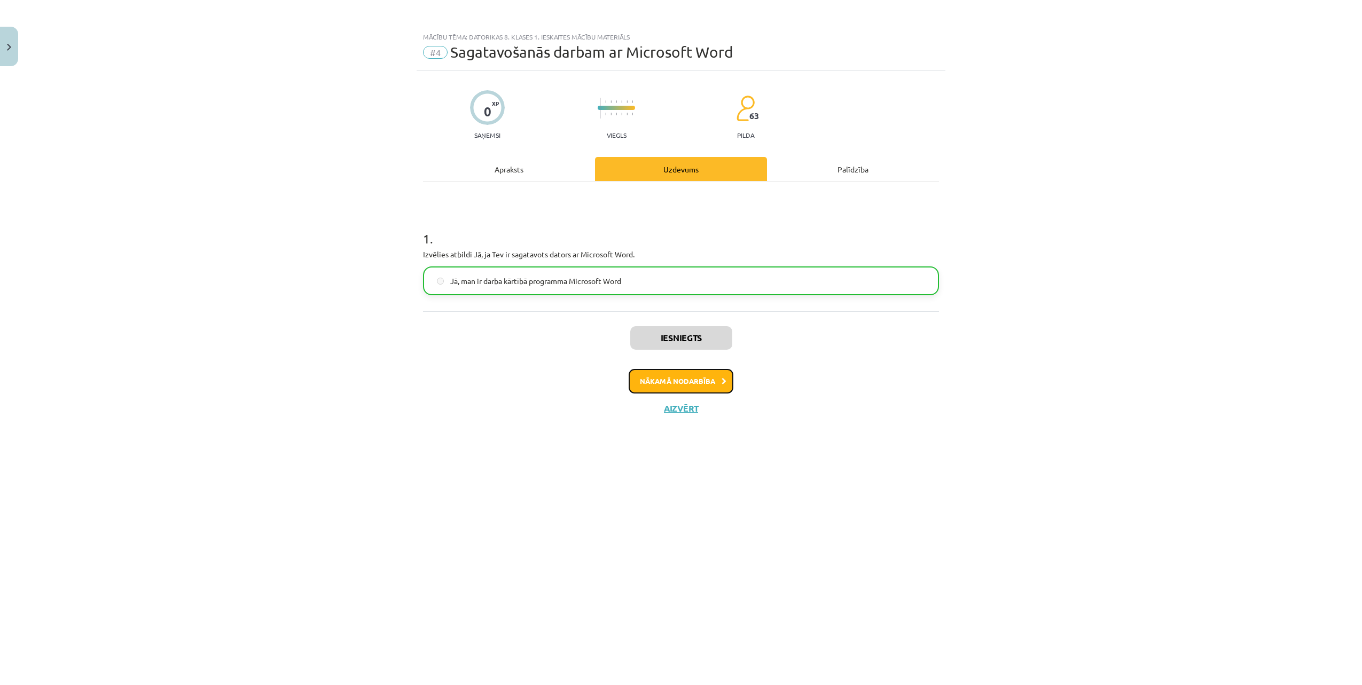
click at [668, 376] on button "Nākamā nodarbība" at bounding box center [681, 381] width 105 height 25
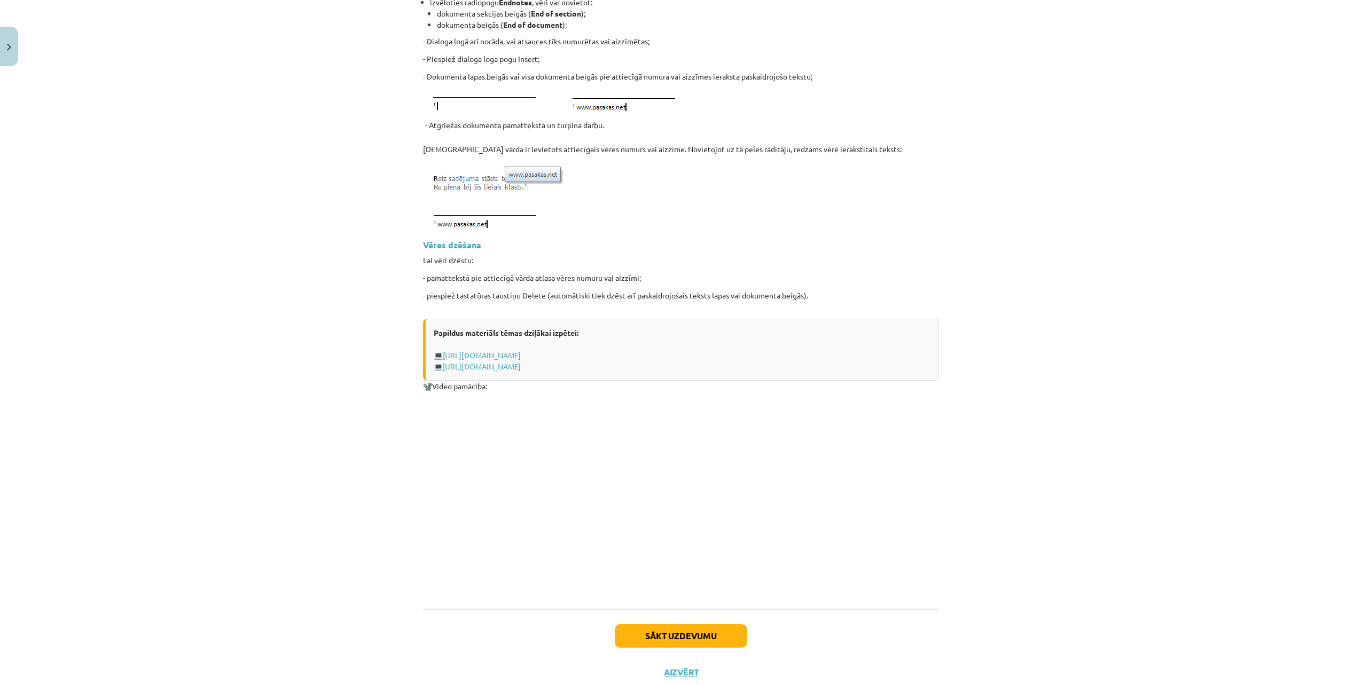
scroll to position [1151, 0]
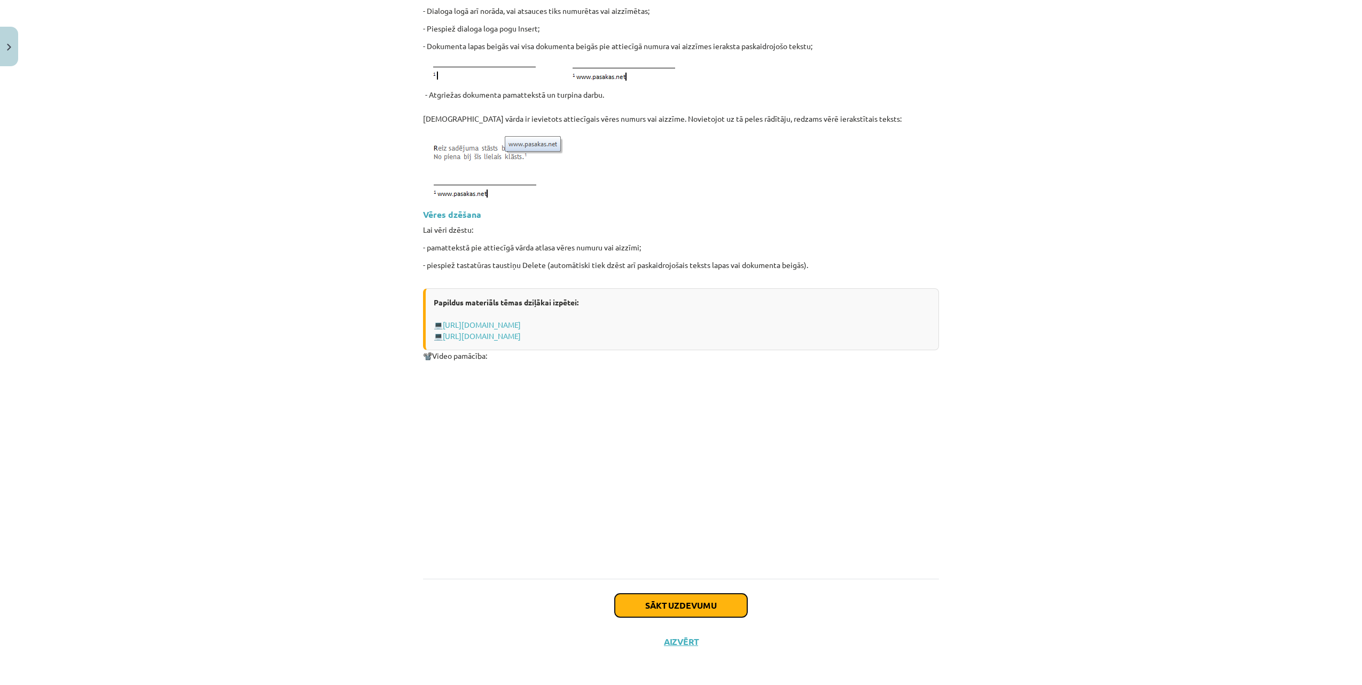
click at [670, 607] on button "Sākt uzdevumu" at bounding box center [681, 606] width 132 height 24
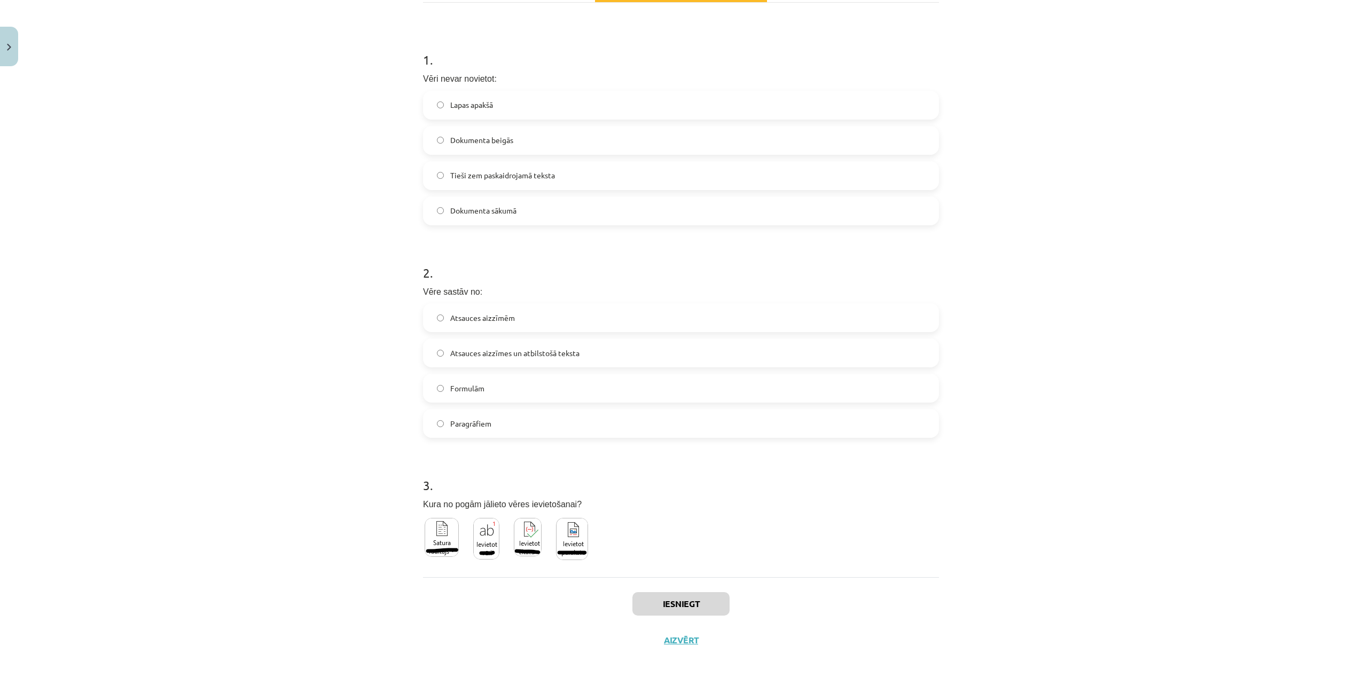
scroll to position [113, 0]
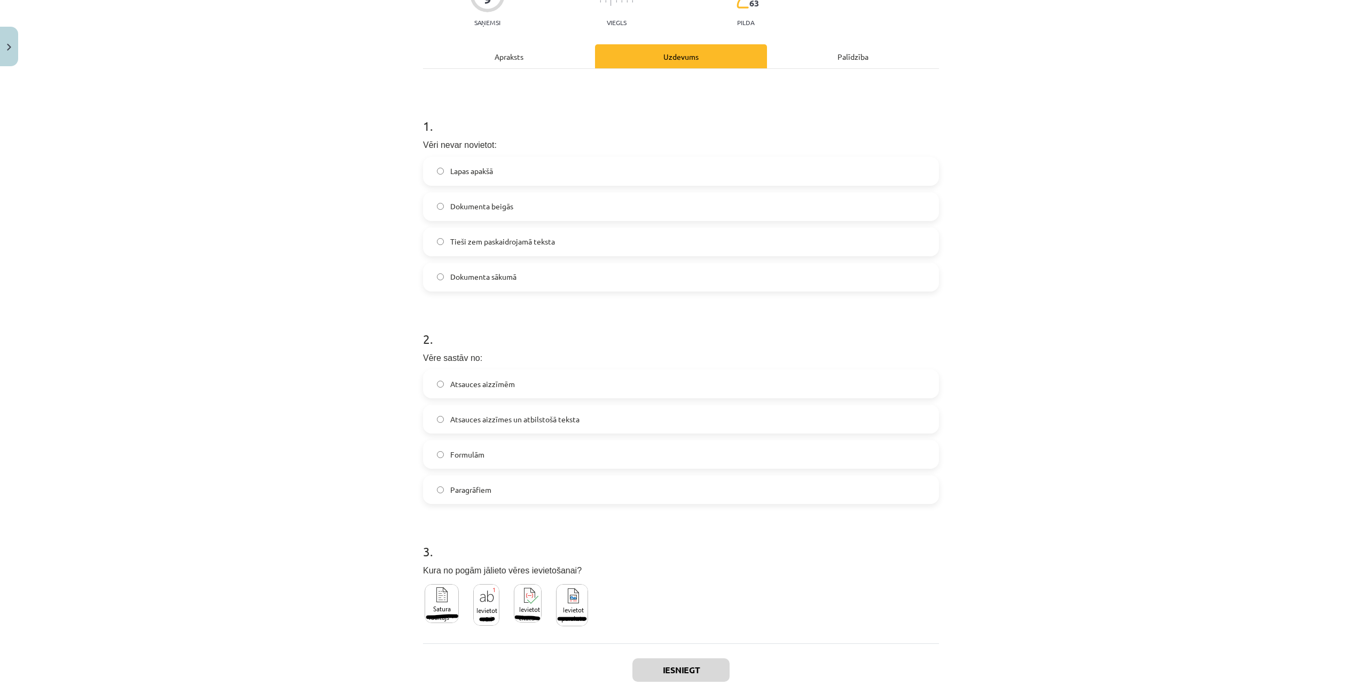
click at [551, 275] on label "Dokumenta sākumā" at bounding box center [681, 277] width 514 height 27
click at [528, 415] on span "Atsauces aizzīmes un atbilstošā teksta" at bounding box center [514, 419] width 129 height 11
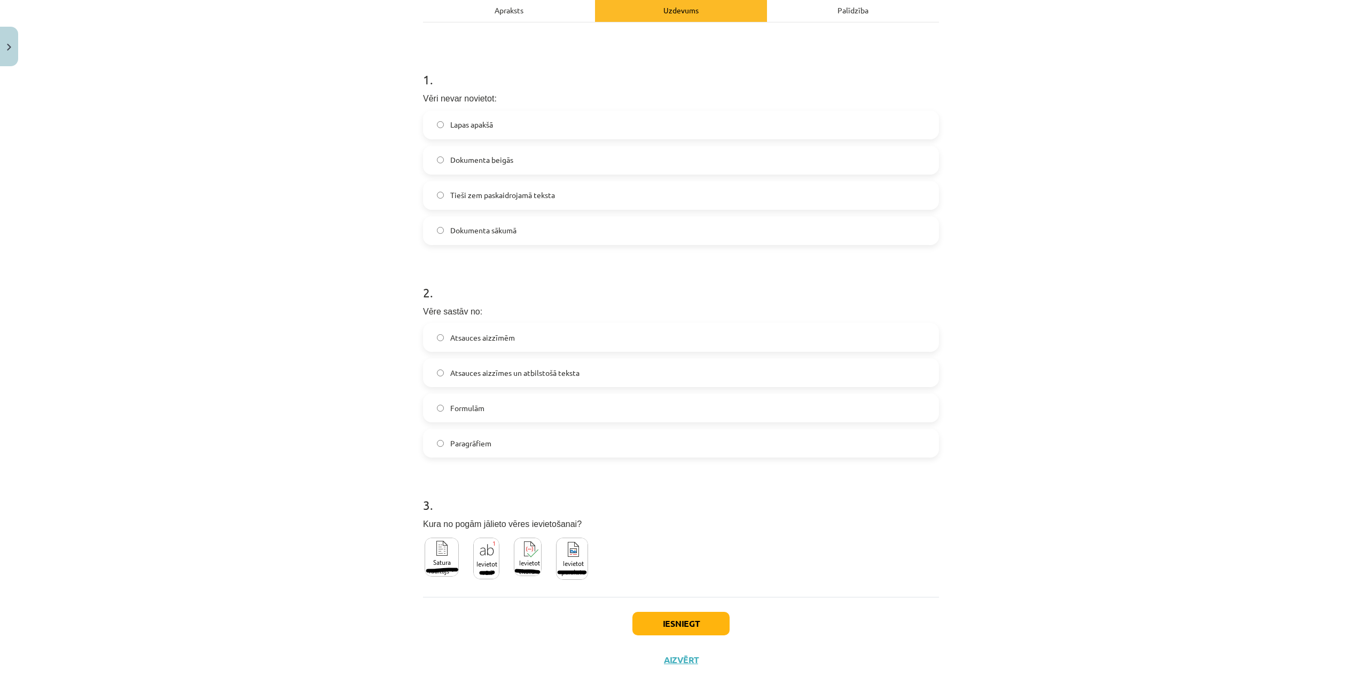
scroll to position [180, 0]
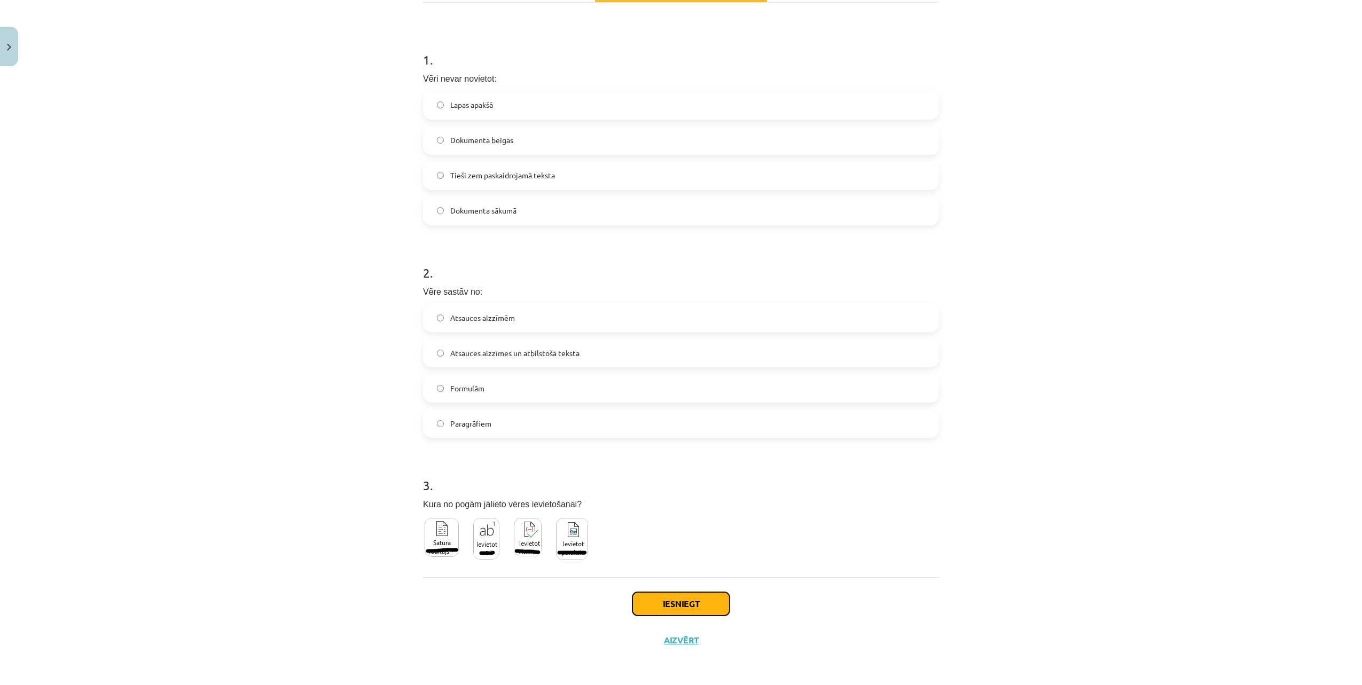
click at [693, 602] on button "Iesniegt" at bounding box center [681, 604] width 97 height 24
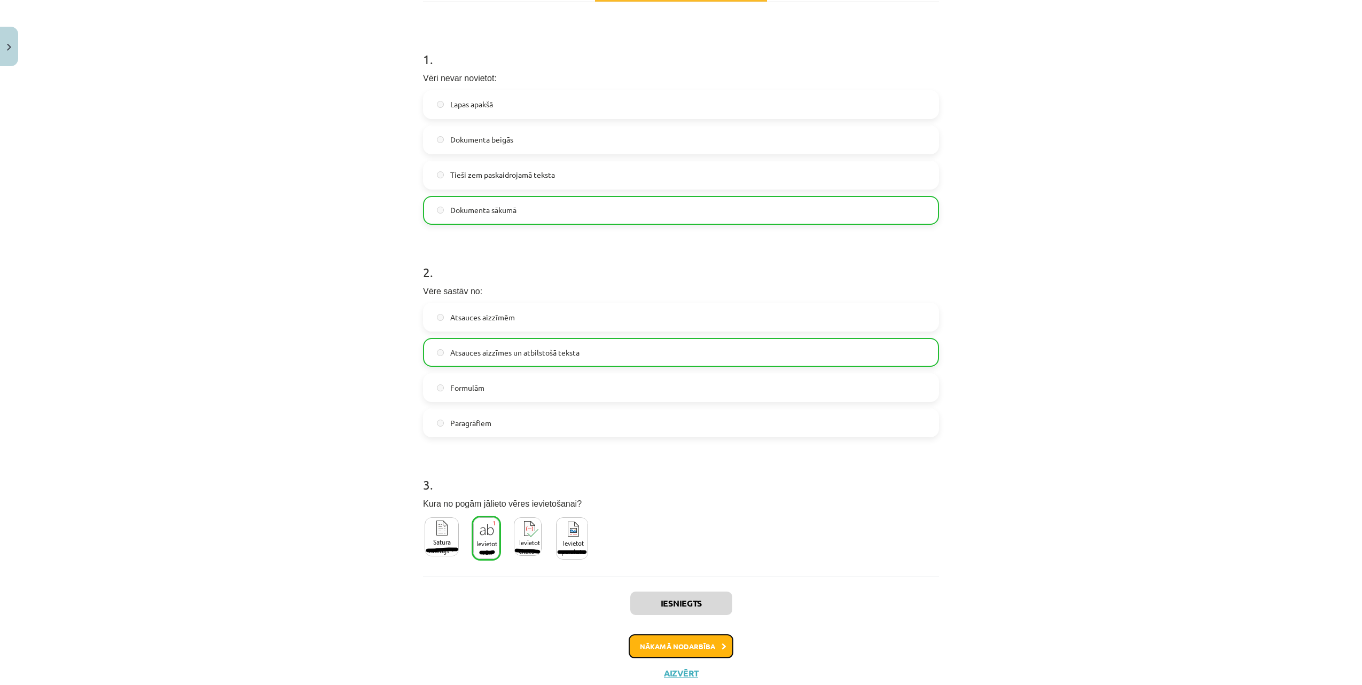
click at [678, 643] on button "Nākamā nodarbība" at bounding box center [681, 647] width 105 height 25
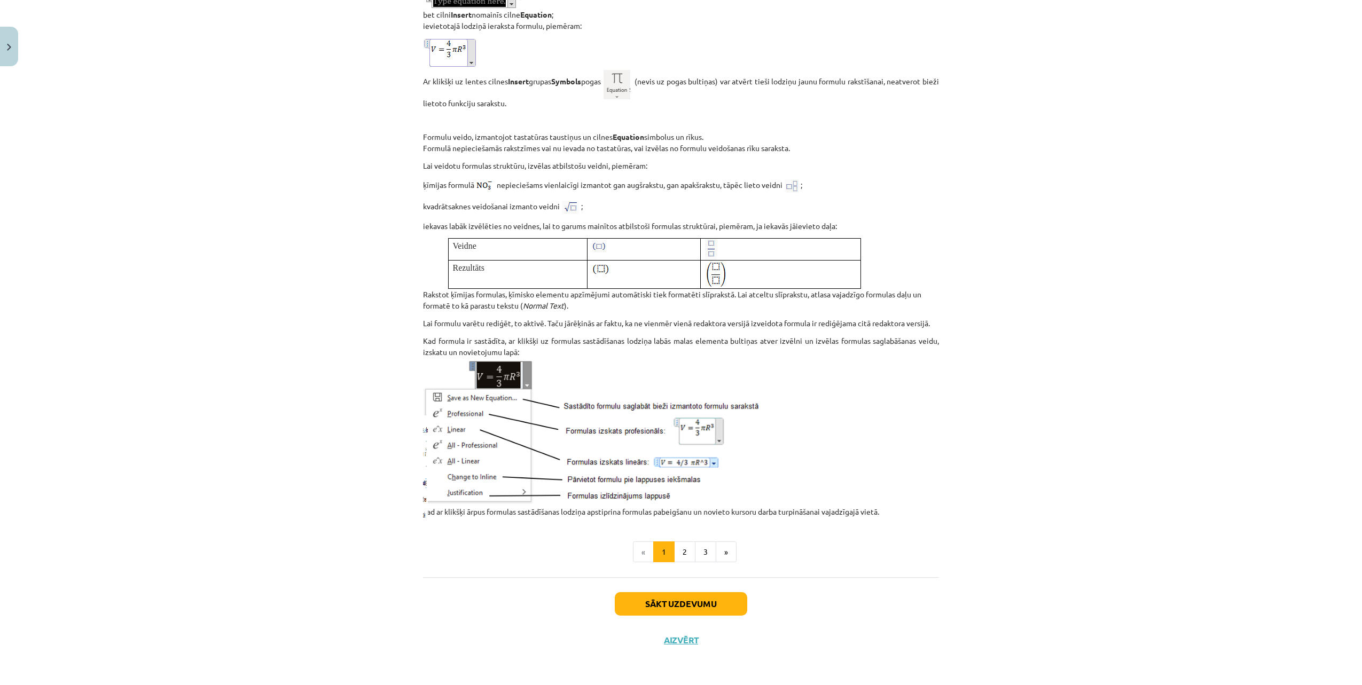
scroll to position [1083, 0]
click at [687, 604] on button "Sākt uzdevumu" at bounding box center [681, 604] width 132 height 24
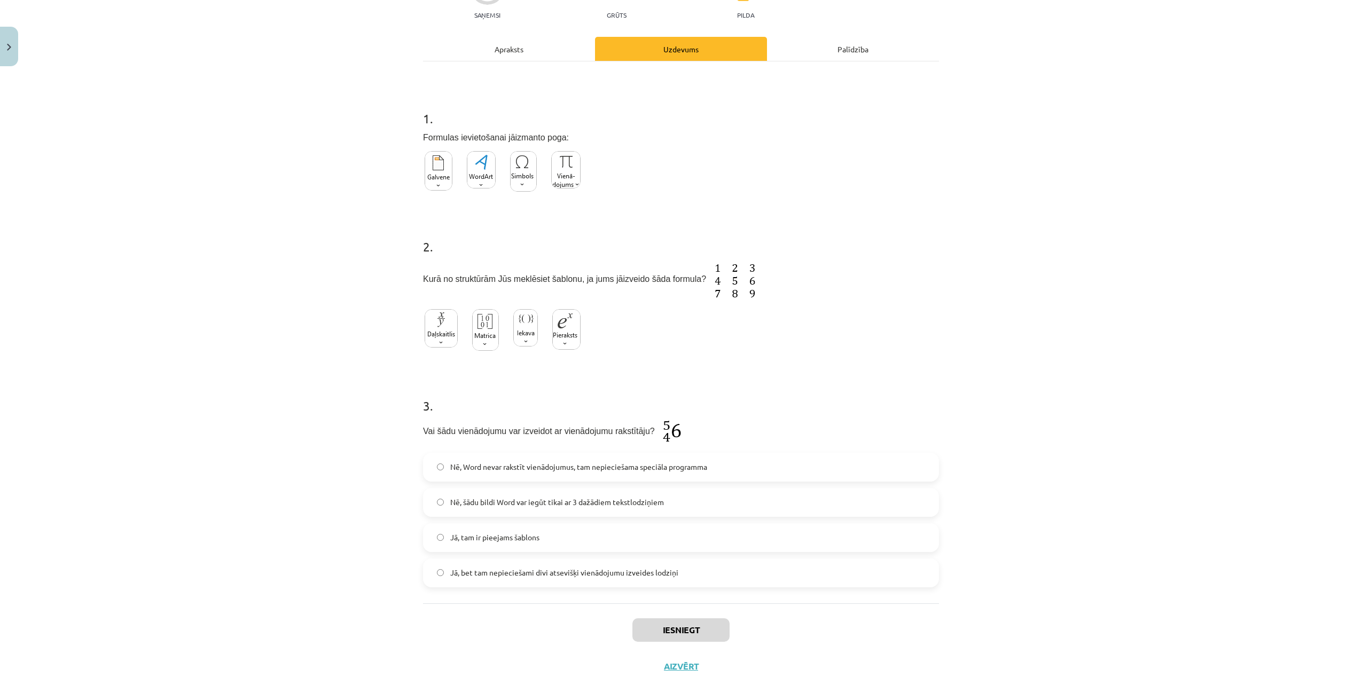
scroll to position [147, 0]
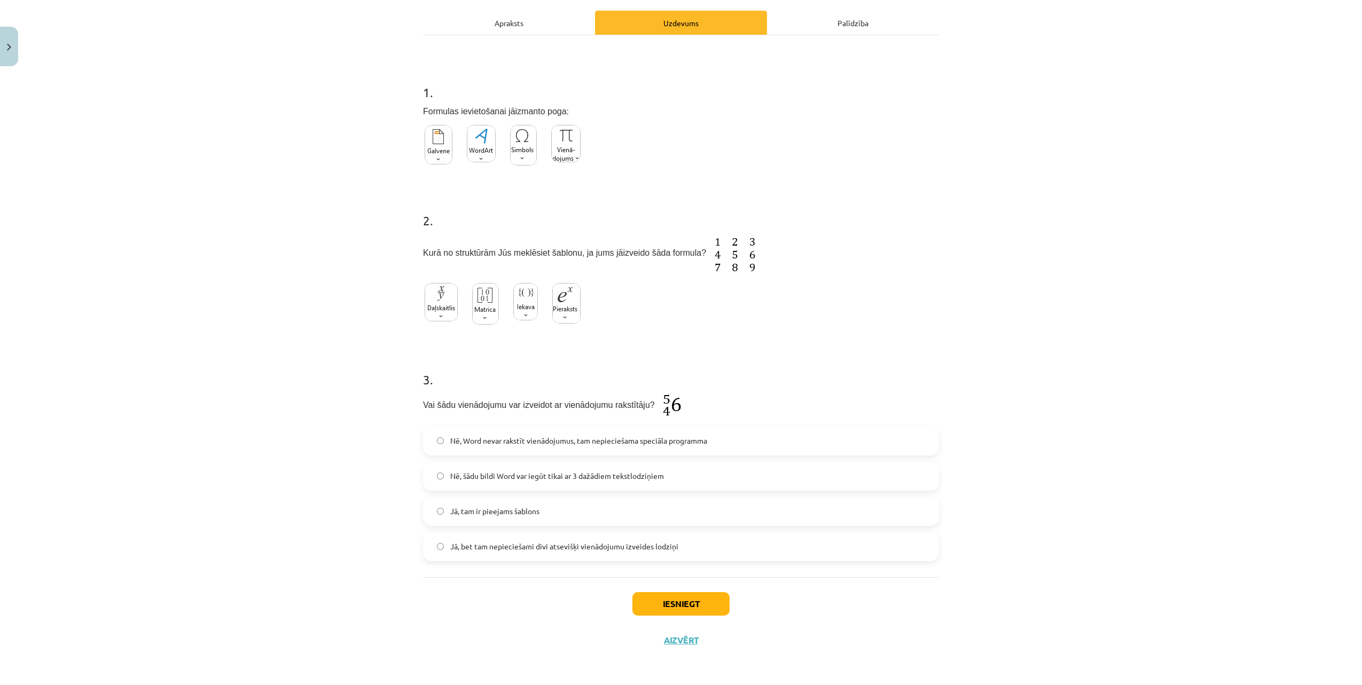
click at [487, 304] on img at bounding box center [485, 304] width 27 height 42
click at [488, 509] on span "Jā, tam ir pieejams šablons" at bounding box center [494, 511] width 89 height 11
click at [691, 602] on button "Iesniegt" at bounding box center [681, 604] width 97 height 24
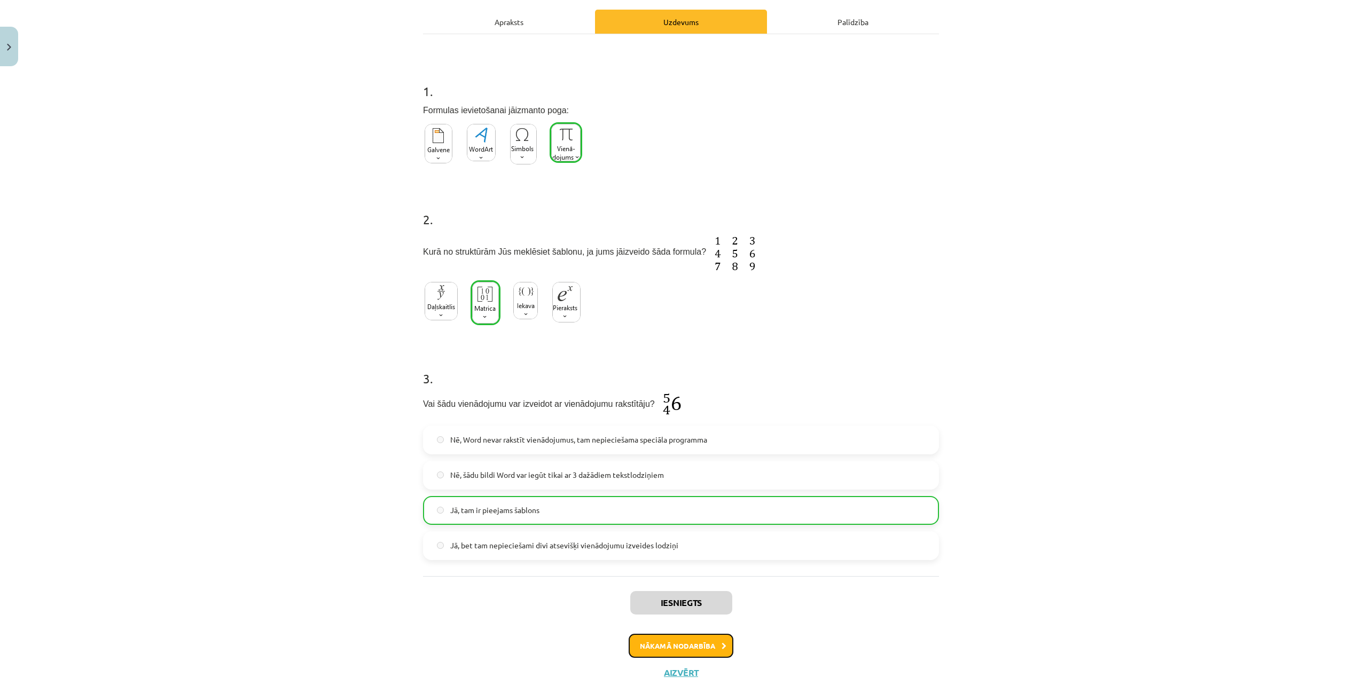
click at [699, 646] on button "Nākamā nodarbība" at bounding box center [681, 646] width 105 height 25
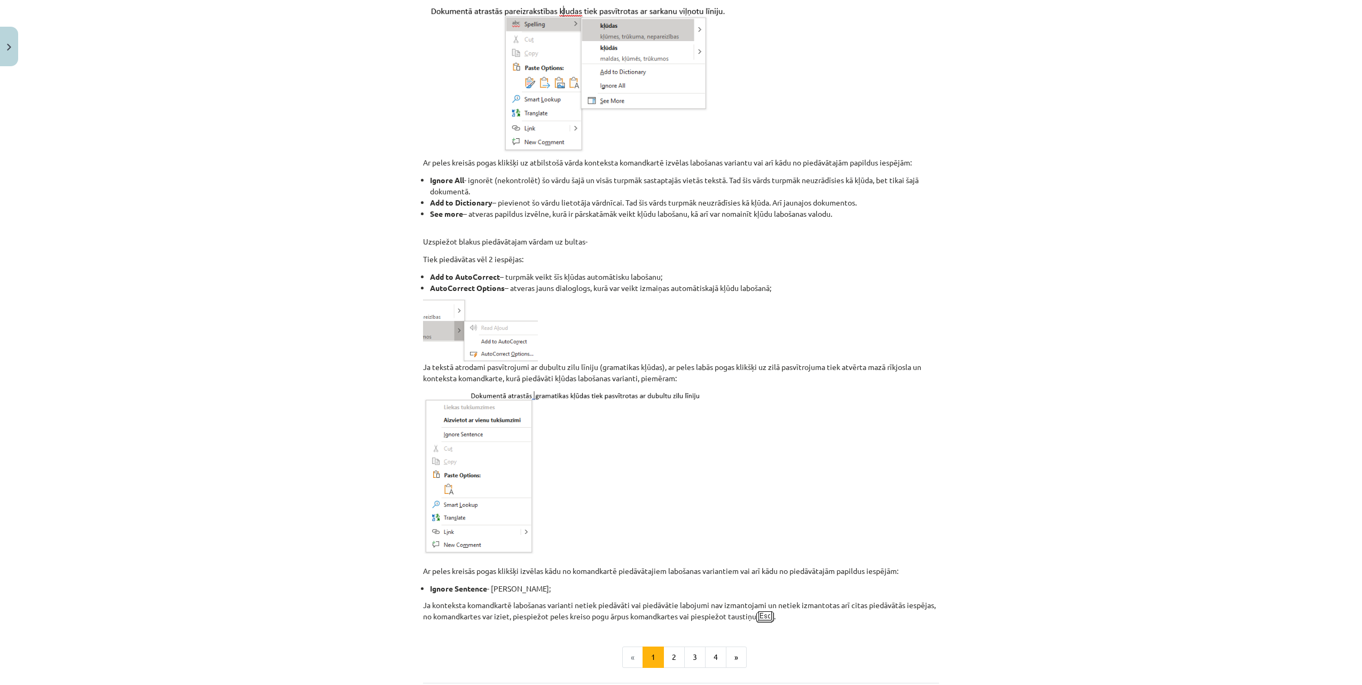
scroll to position [651, 0]
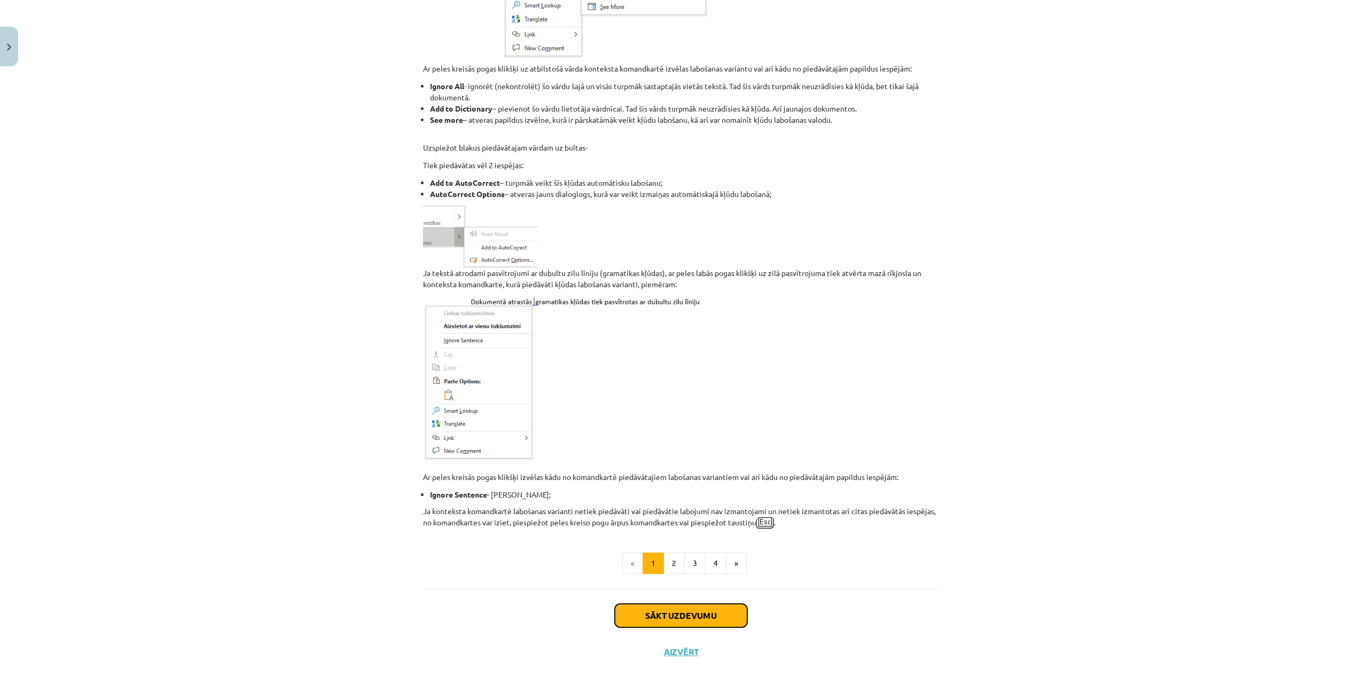
click at [728, 604] on button "Sākt uzdevumu" at bounding box center [681, 616] width 132 height 24
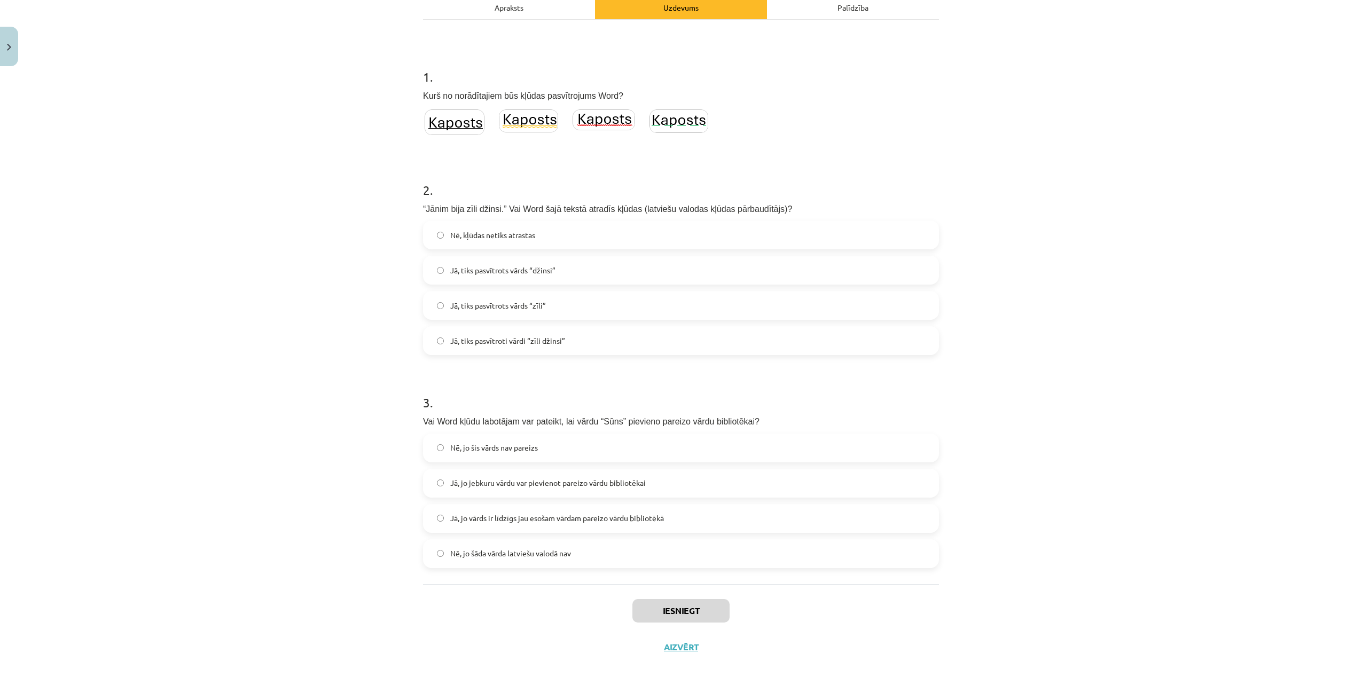
scroll to position [169, 0]
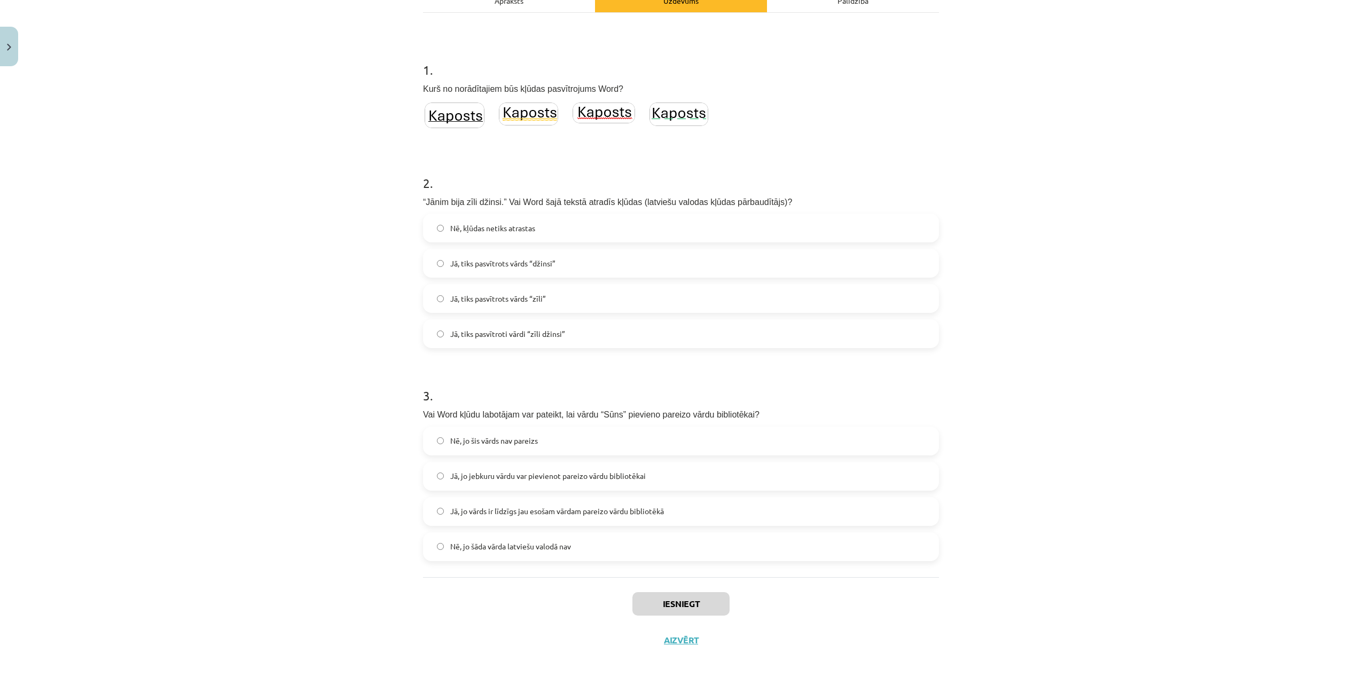
click at [604, 115] on img at bounding box center [604, 113] width 63 height 21
click at [599, 229] on label "Nē, kļūdas netiks atrastas" at bounding box center [681, 228] width 514 height 27
click at [564, 469] on label "Jā, jo jebkuru vārdu var pievienot pareizo vārdu bibliotēkai" at bounding box center [681, 476] width 514 height 27
click at [699, 602] on button "Iesniegt" at bounding box center [681, 604] width 97 height 24
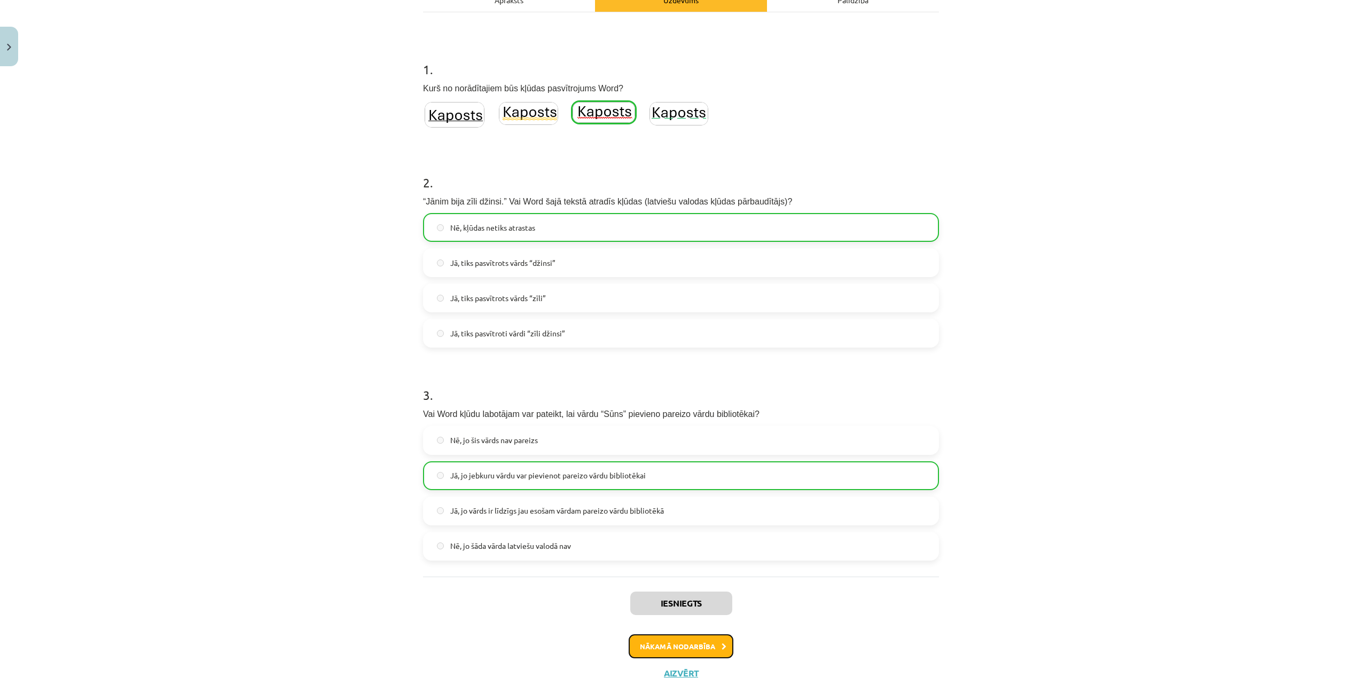
click at [692, 645] on button "Nākamā nodarbība" at bounding box center [681, 647] width 105 height 25
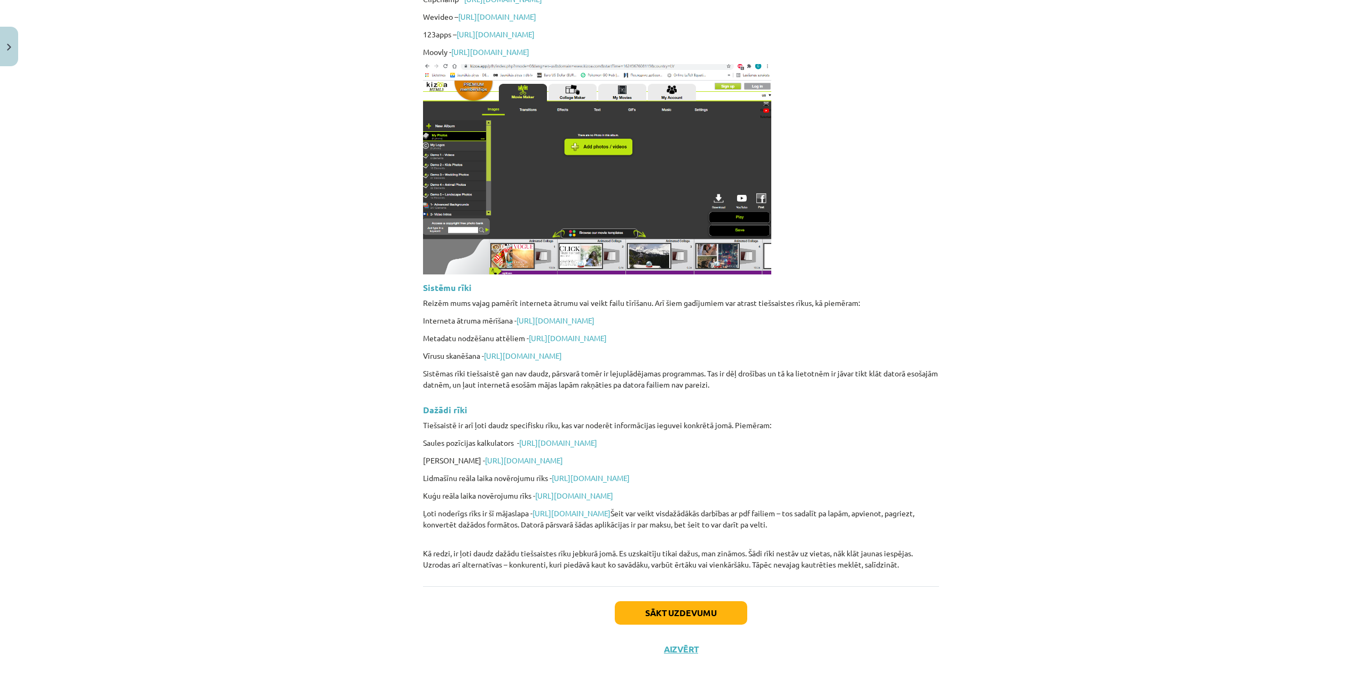
scroll to position [2286, 0]
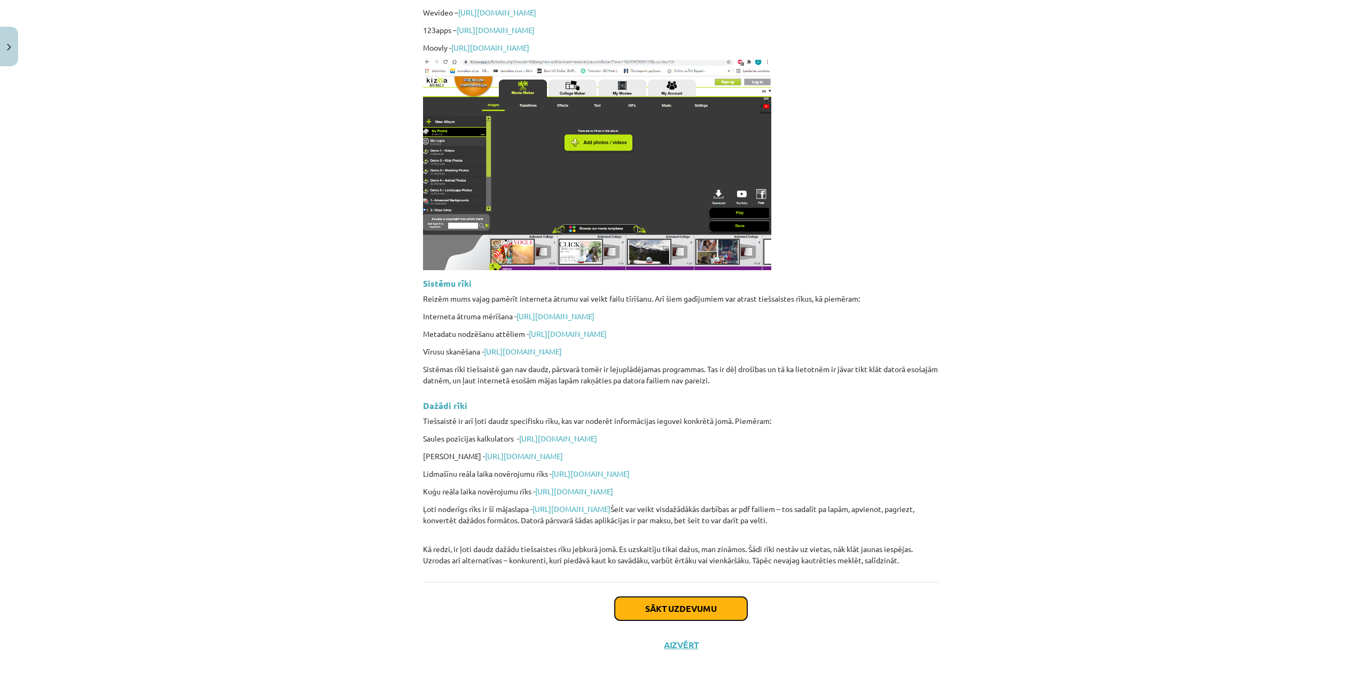
click at [716, 603] on button "Sākt uzdevumu" at bounding box center [681, 609] width 132 height 24
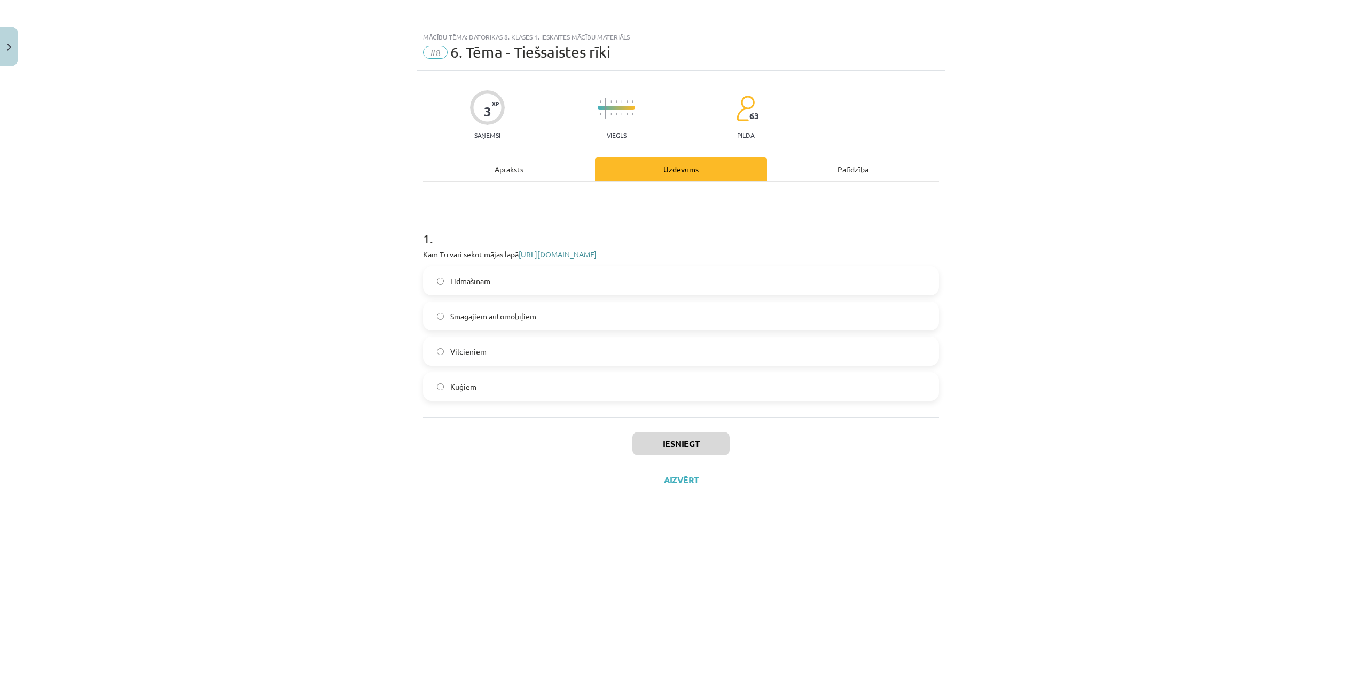
click at [597, 253] on link "[URL][DOMAIN_NAME]" at bounding box center [558, 255] width 78 height 10
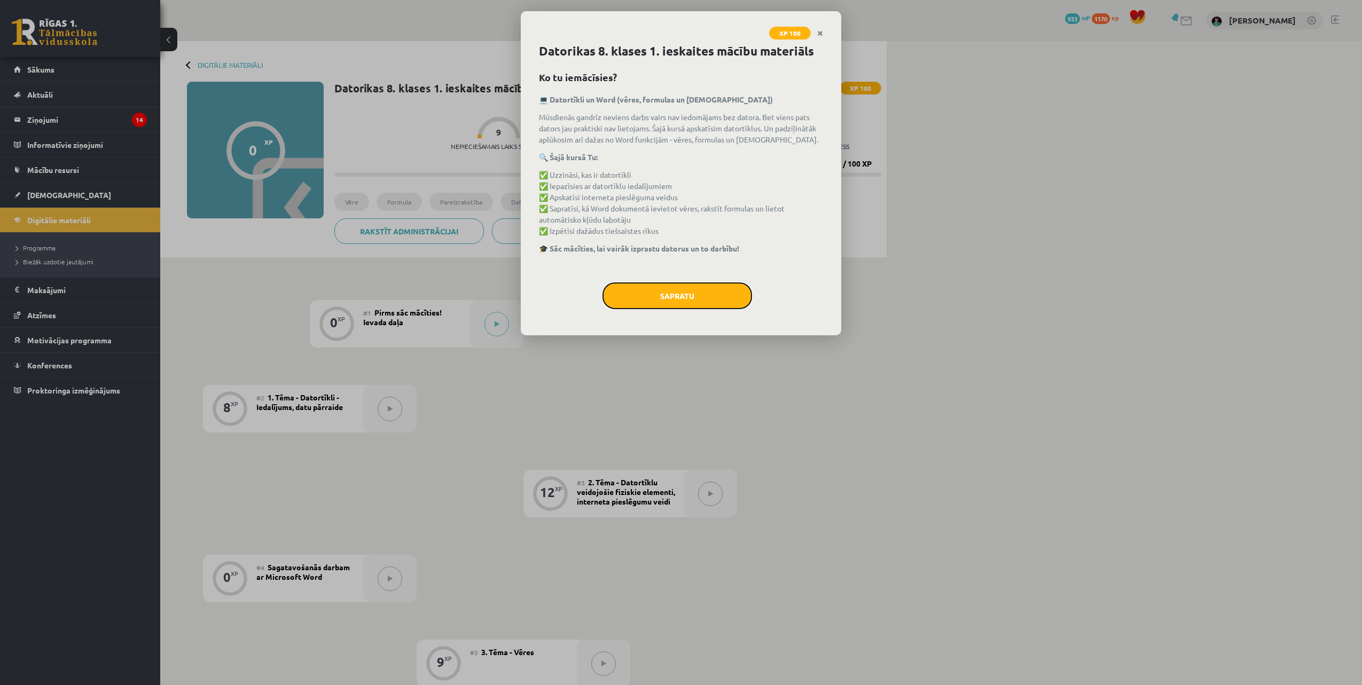
click at [684, 298] on button "Sapratu" at bounding box center [678, 296] width 150 height 27
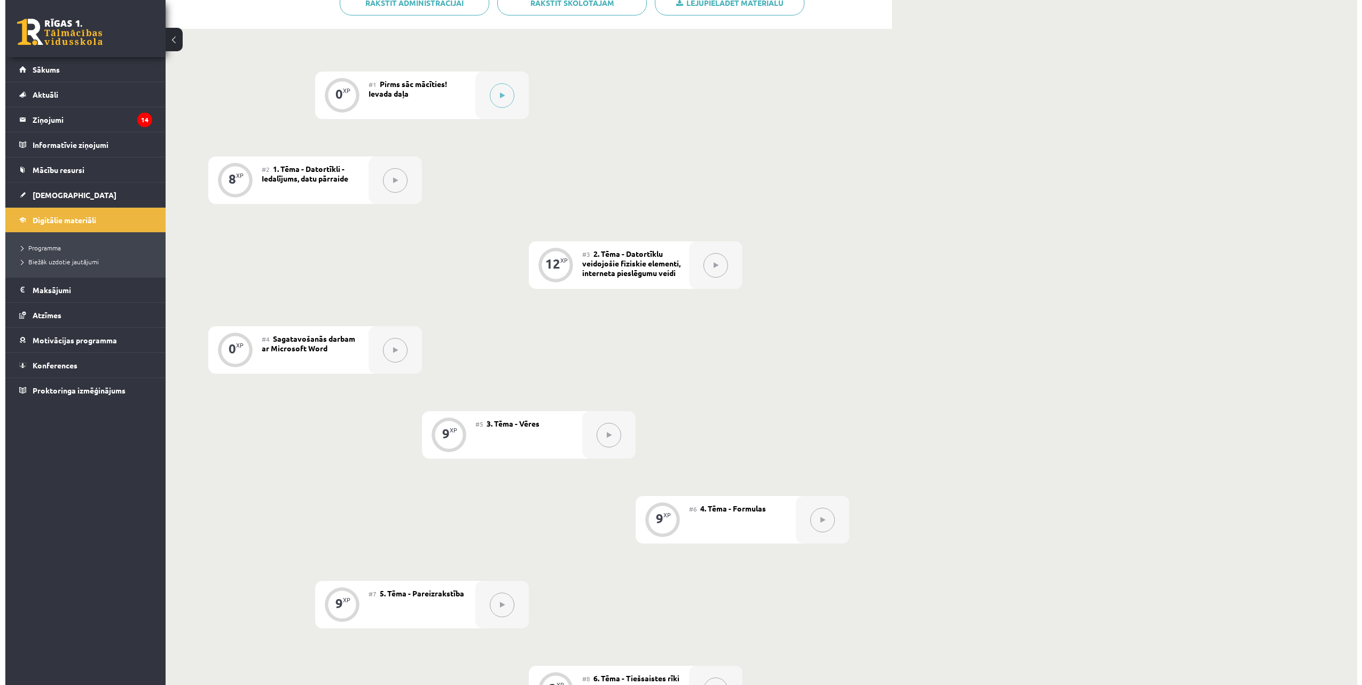
scroll to position [220, 0]
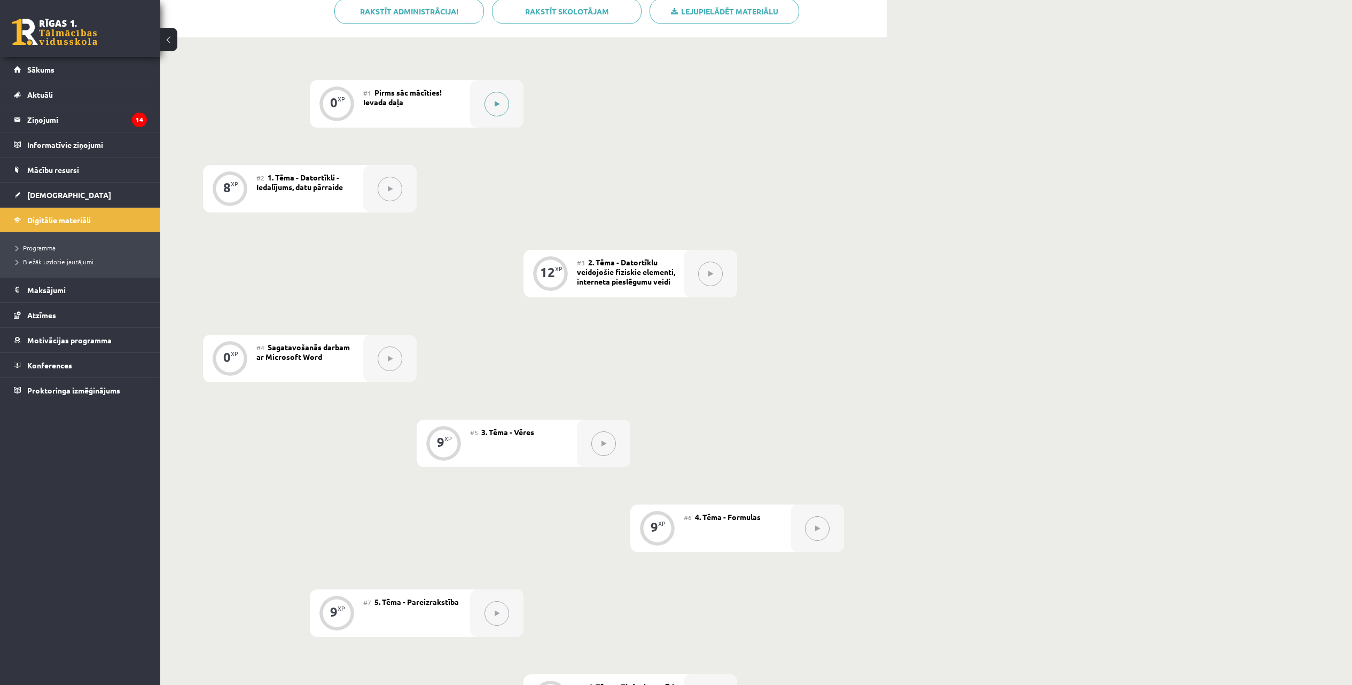
click at [496, 100] on button at bounding box center [497, 104] width 25 height 25
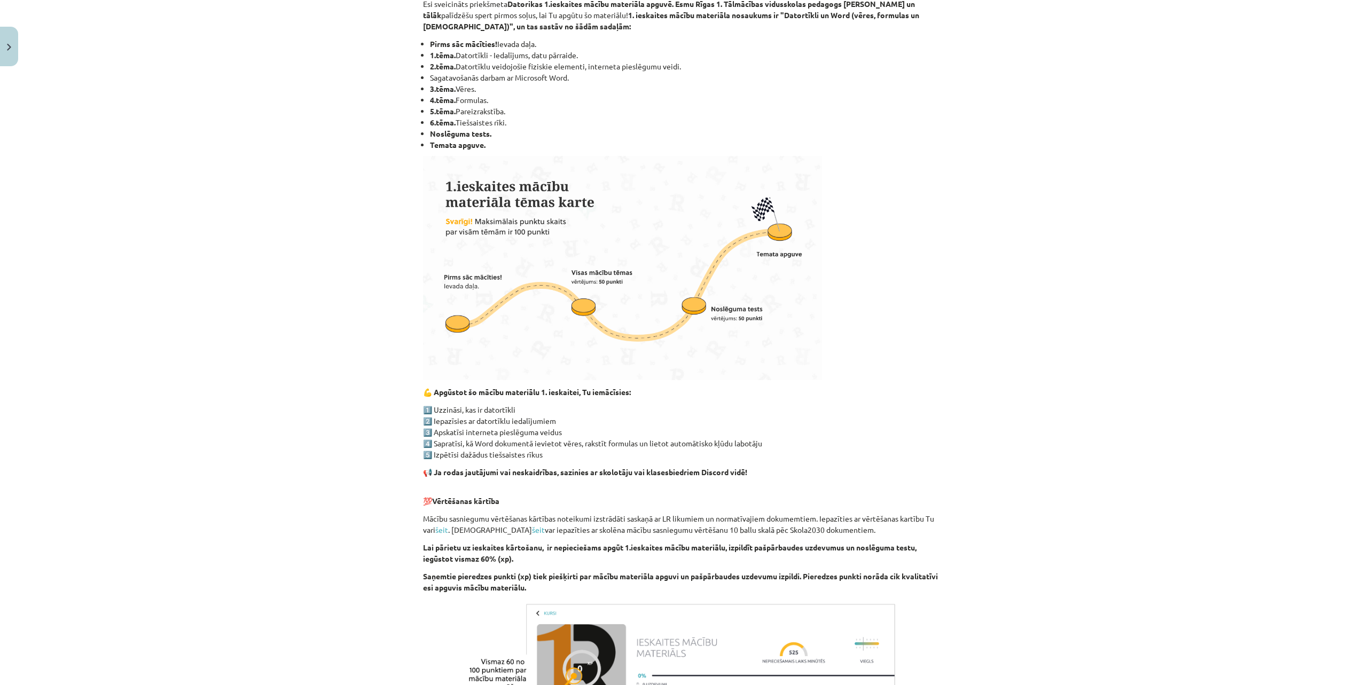
scroll to position [221, 0]
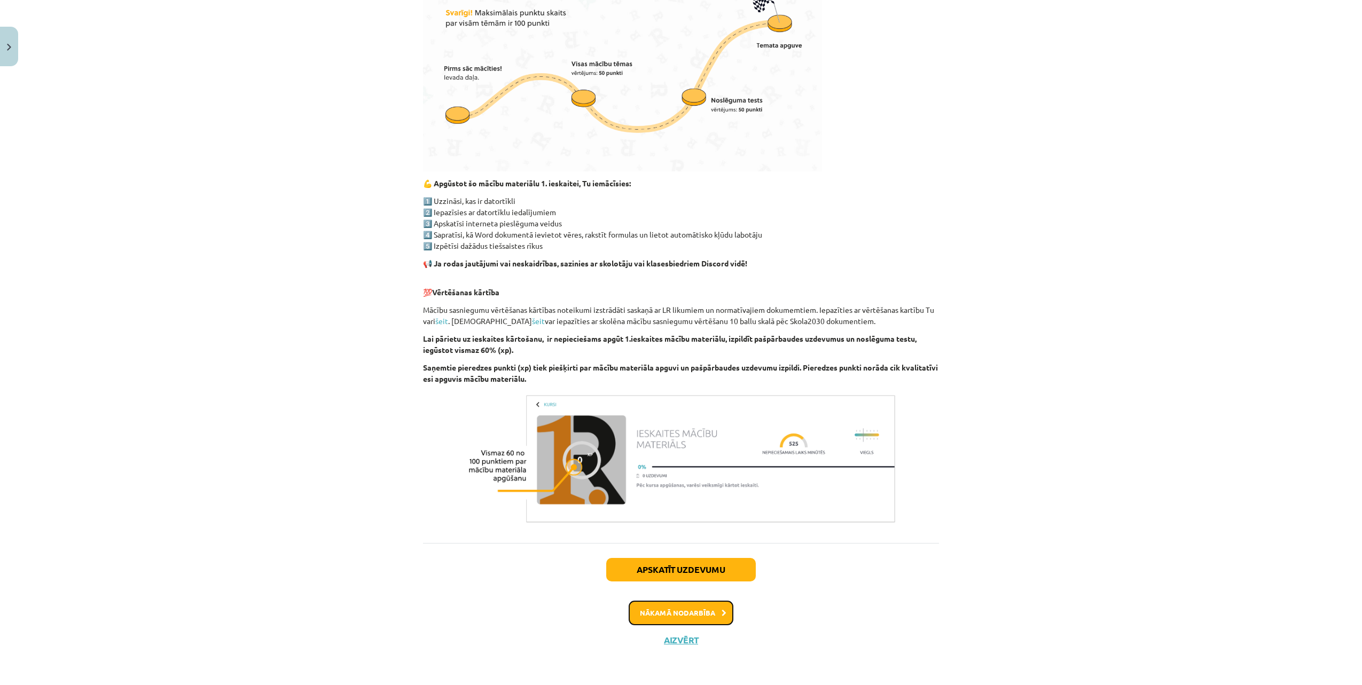
click at [655, 617] on button "Nākamā nodarbība" at bounding box center [681, 613] width 105 height 25
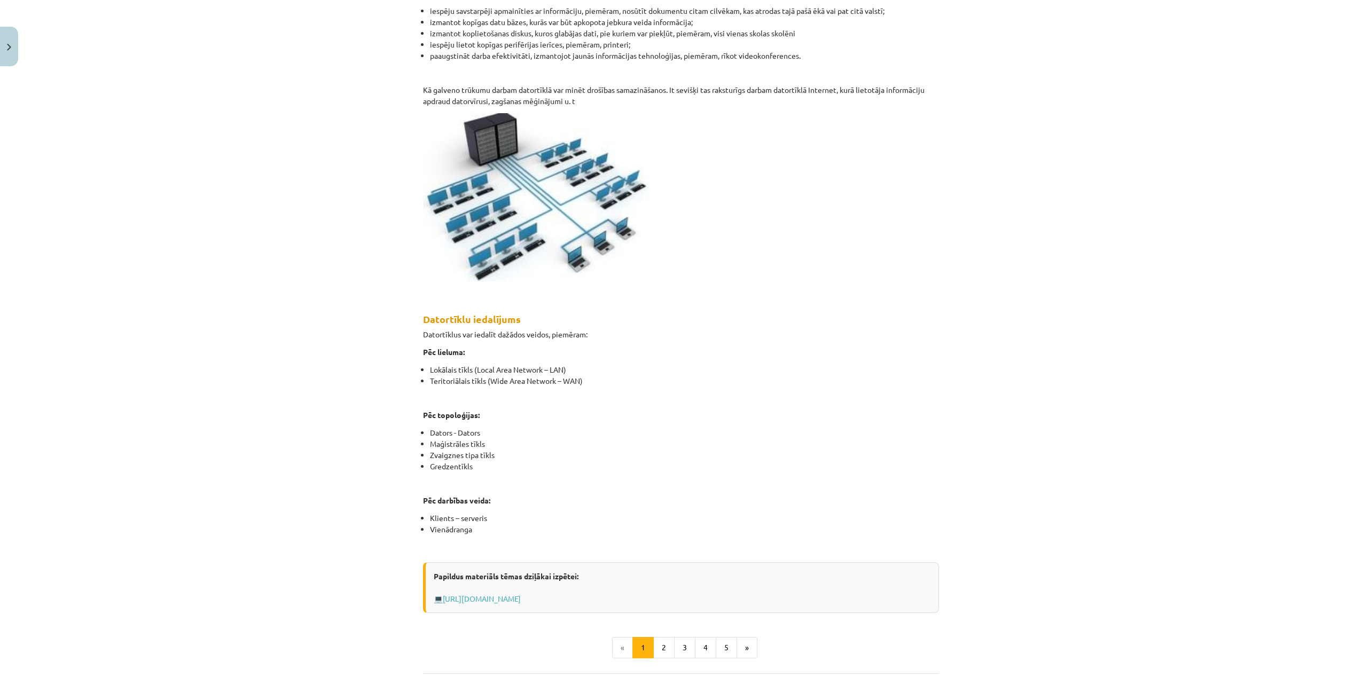
scroll to position [397, 0]
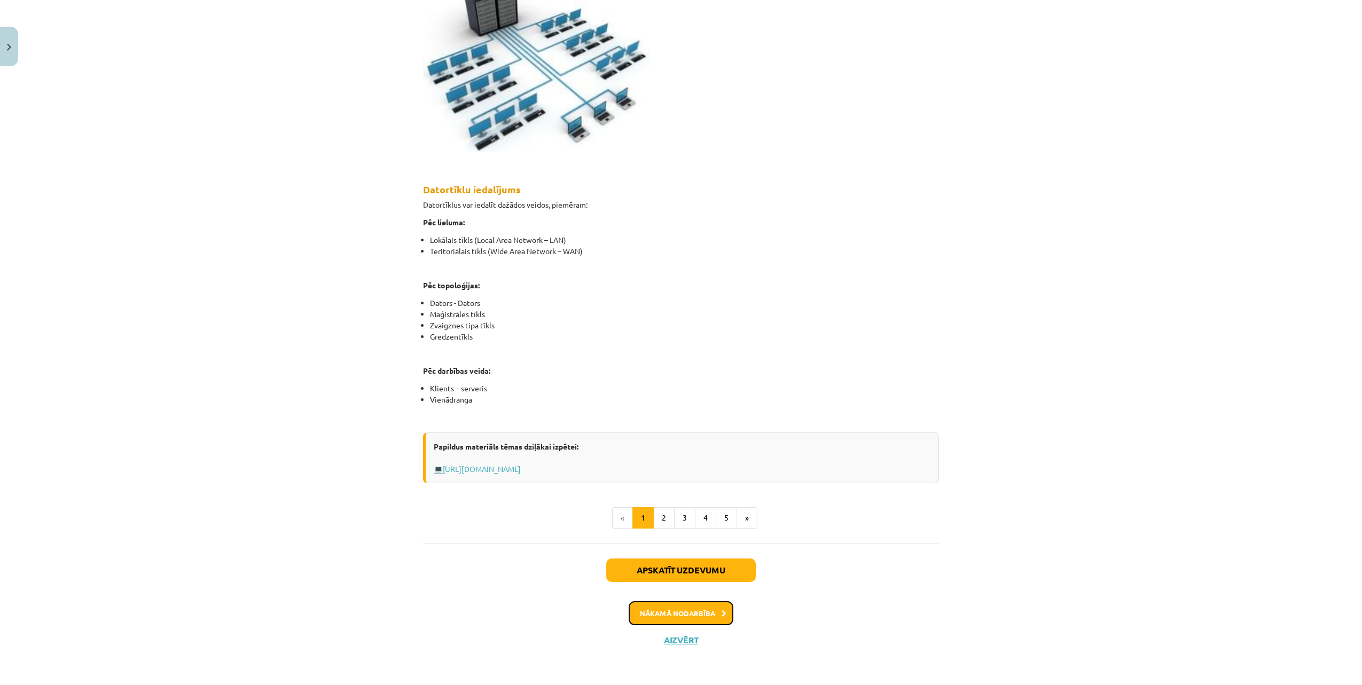
click at [652, 615] on button "Nākamā nodarbība" at bounding box center [681, 614] width 105 height 25
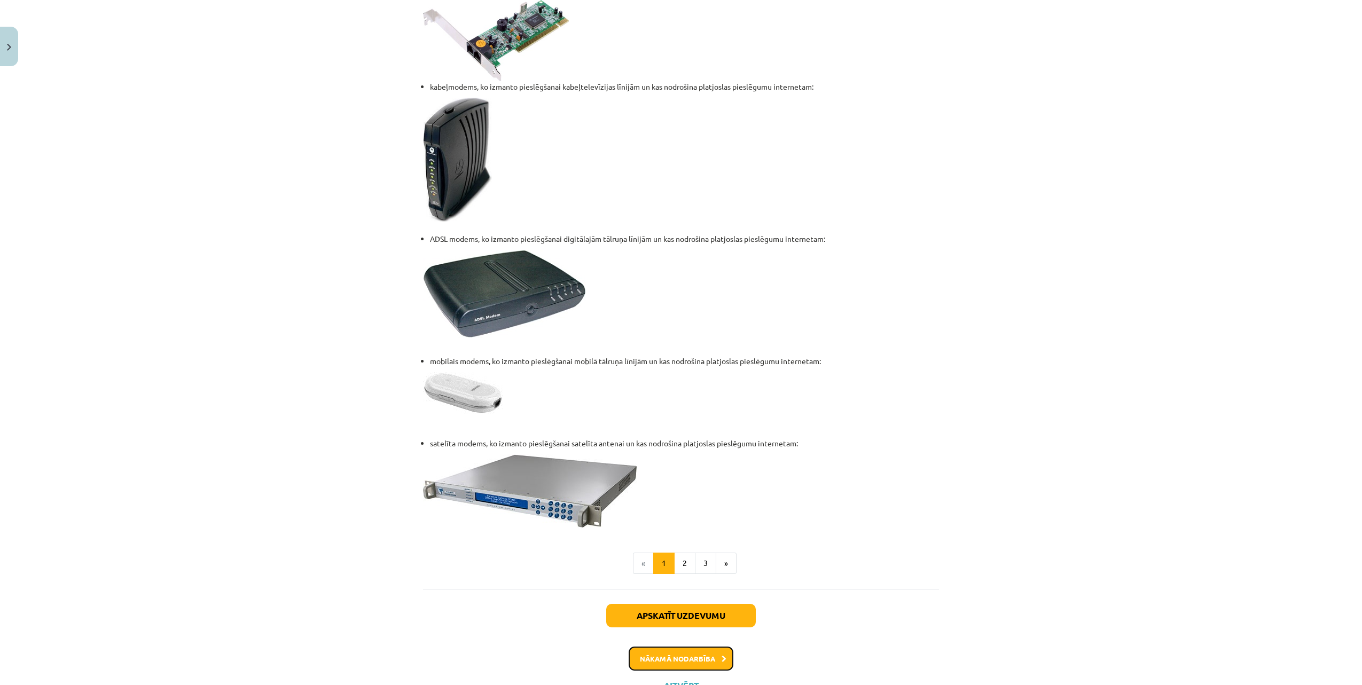
scroll to position [1187, 0]
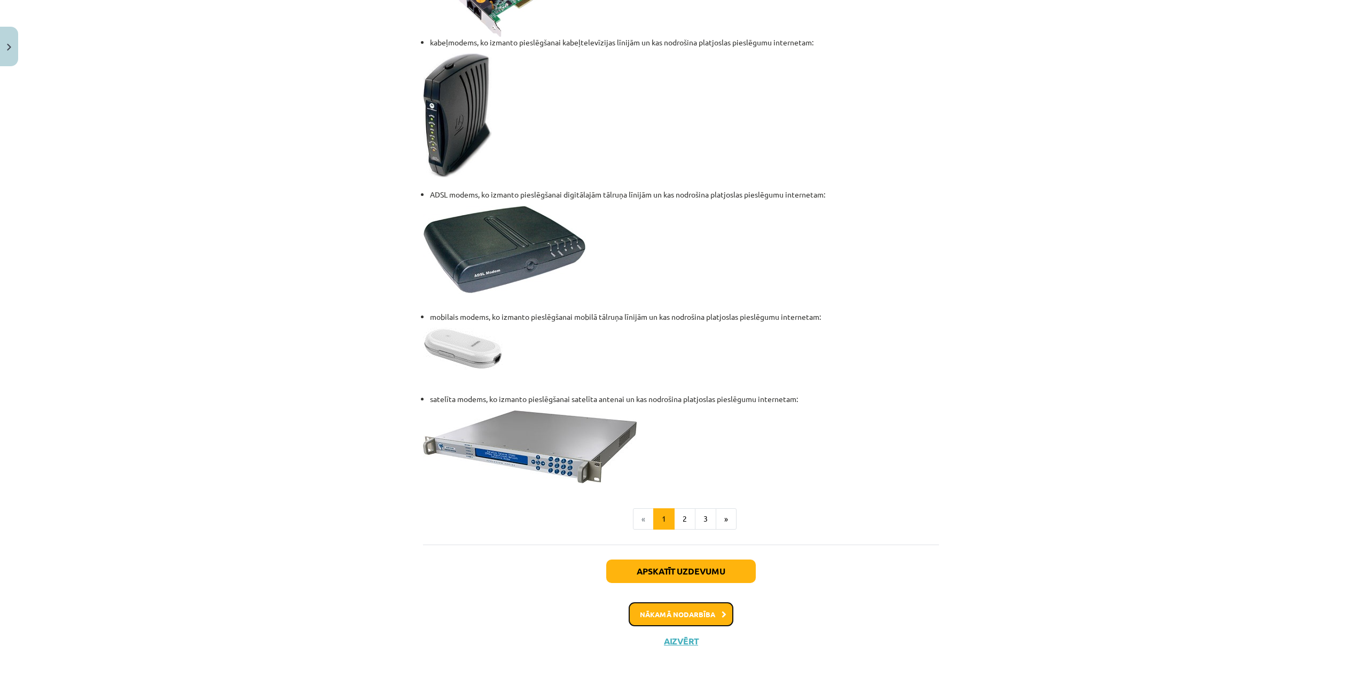
click at [658, 612] on button "Nākamā nodarbība" at bounding box center [681, 615] width 105 height 25
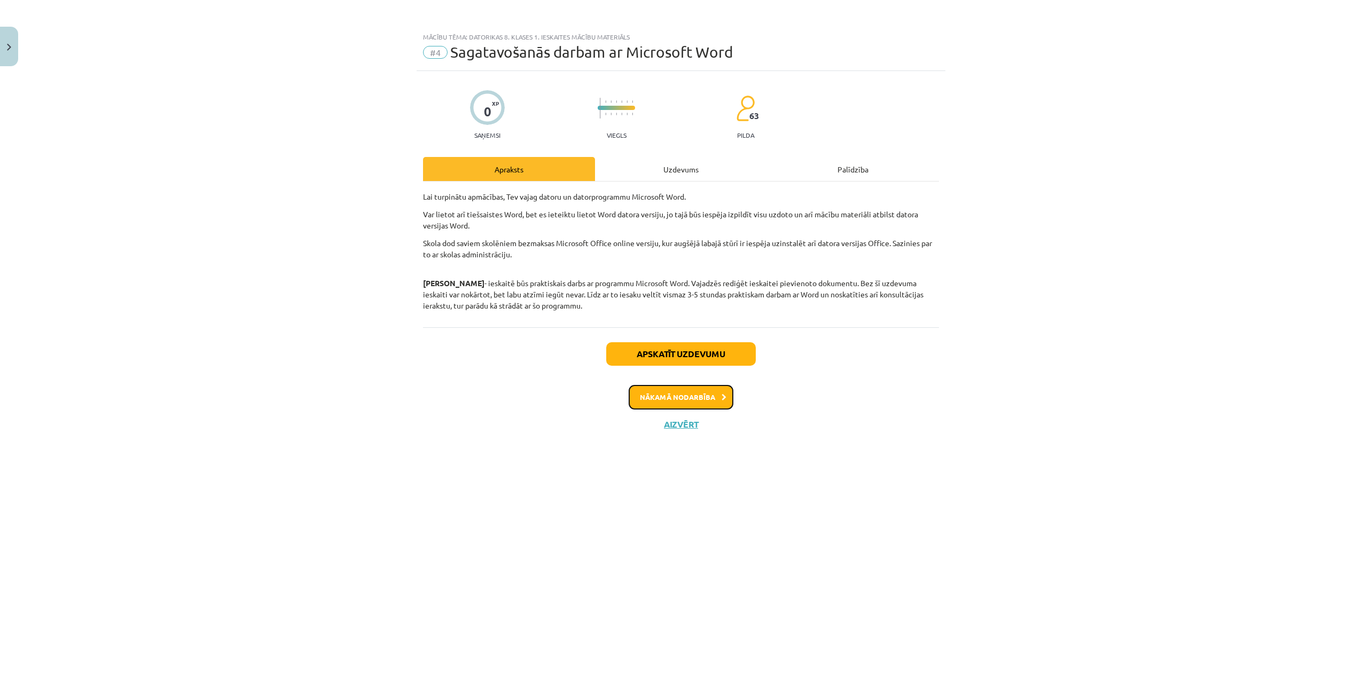
click at [687, 394] on button "Nākamā nodarbība" at bounding box center [681, 397] width 105 height 25
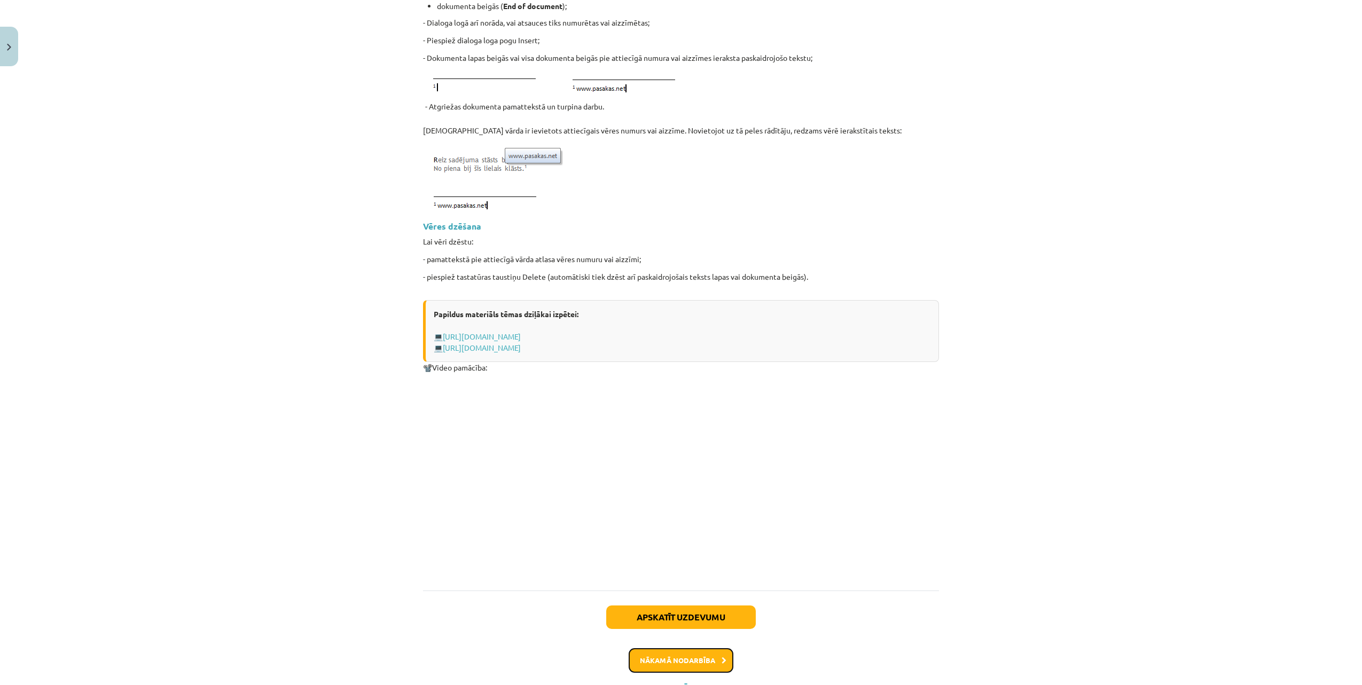
scroll to position [1186, 0]
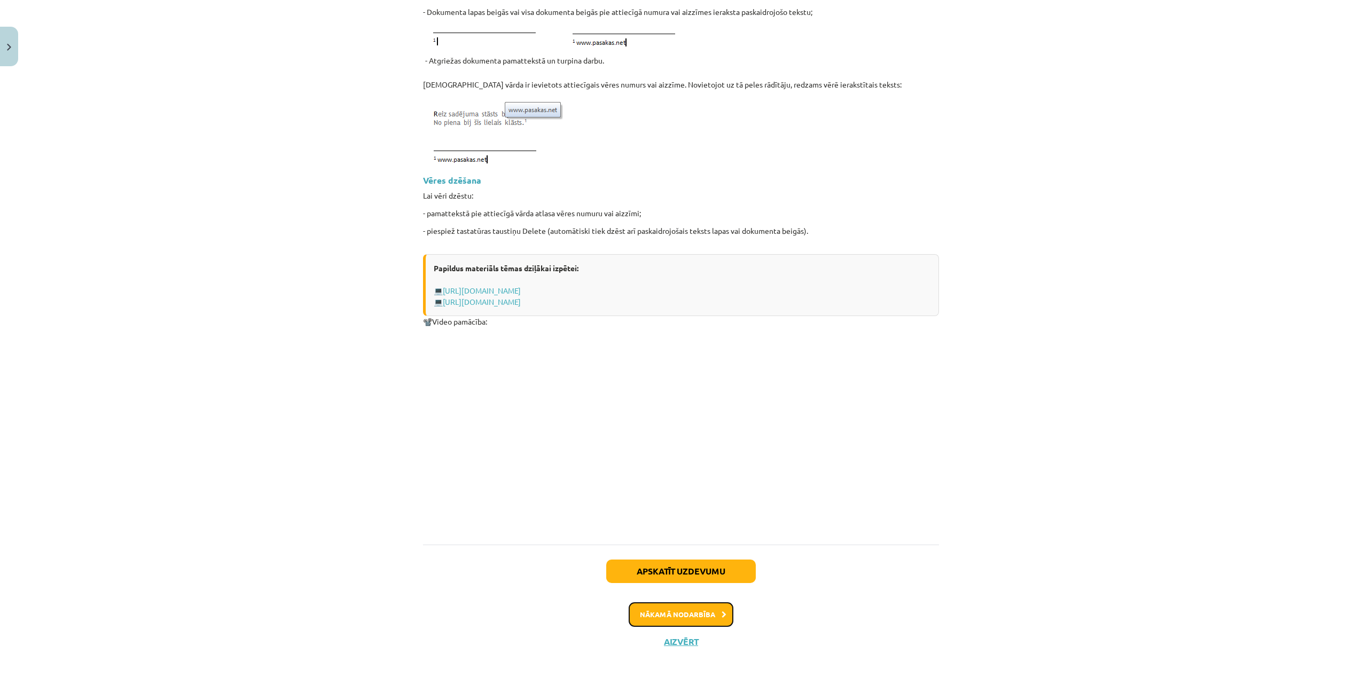
click at [663, 615] on button "Nākamā nodarbība" at bounding box center [681, 615] width 105 height 25
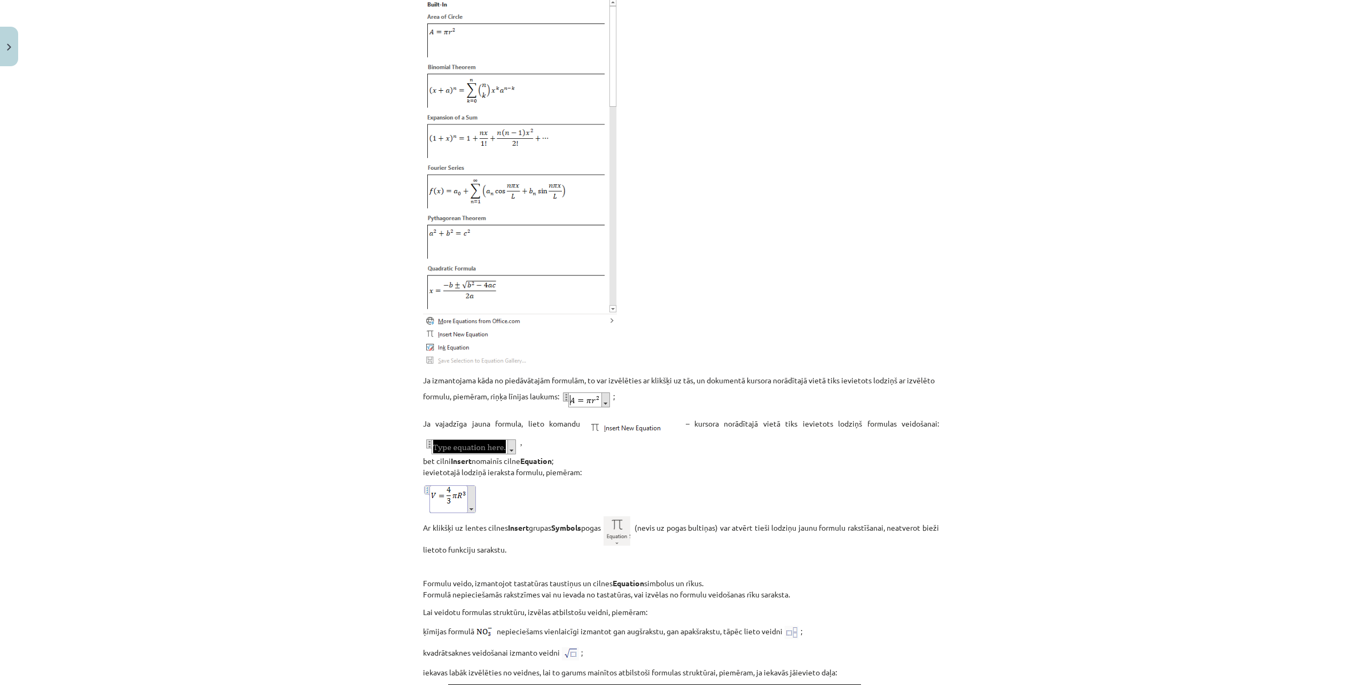
scroll to position [1118, 0]
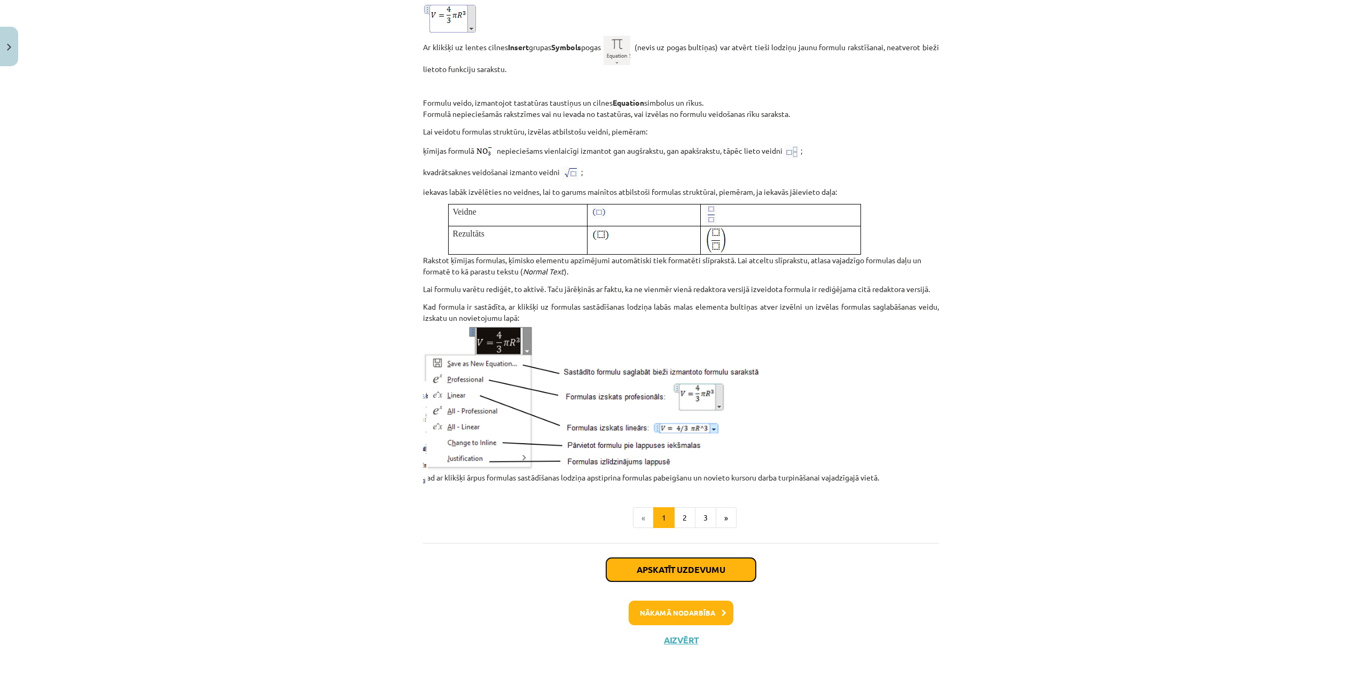
click at [673, 571] on button "Apskatīt uzdevumu" at bounding box center [681, 570] width 150 height 24
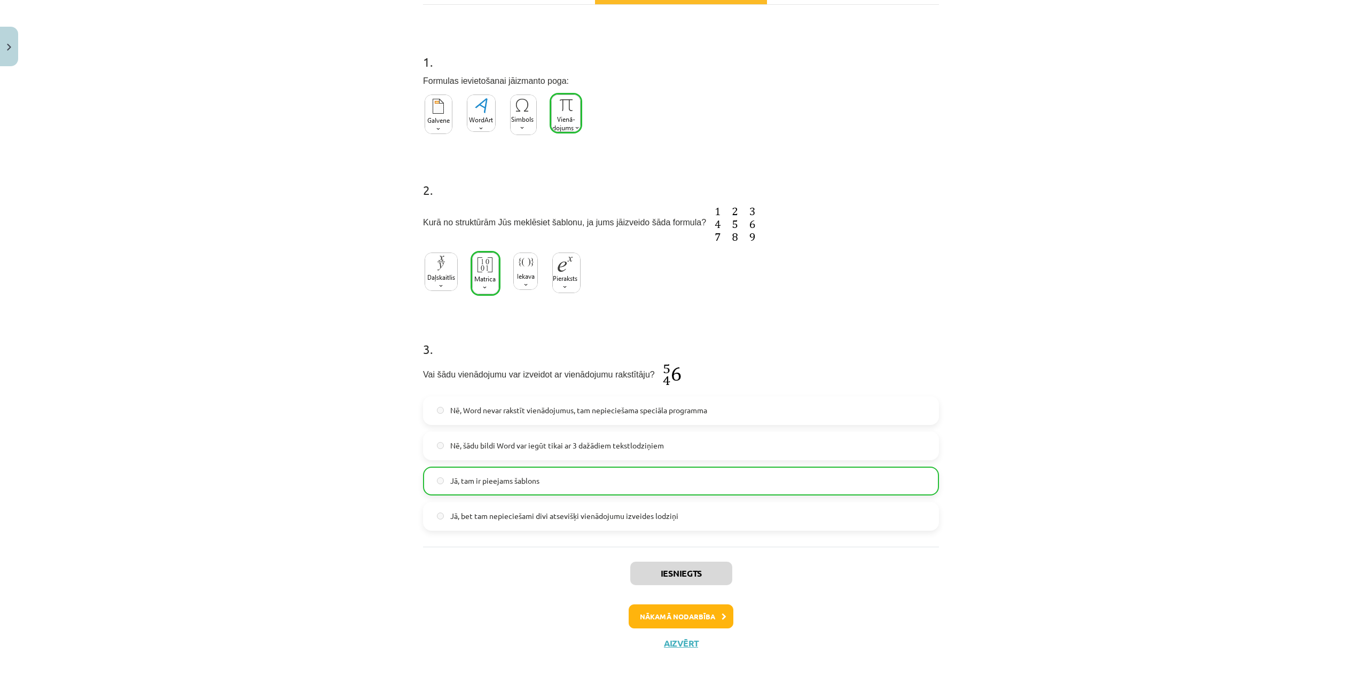
scroll to position [181, 0]
click at [692, 617] on button "Nākamā nodarbība" at bounding box center [681, 614] width 105 height 25
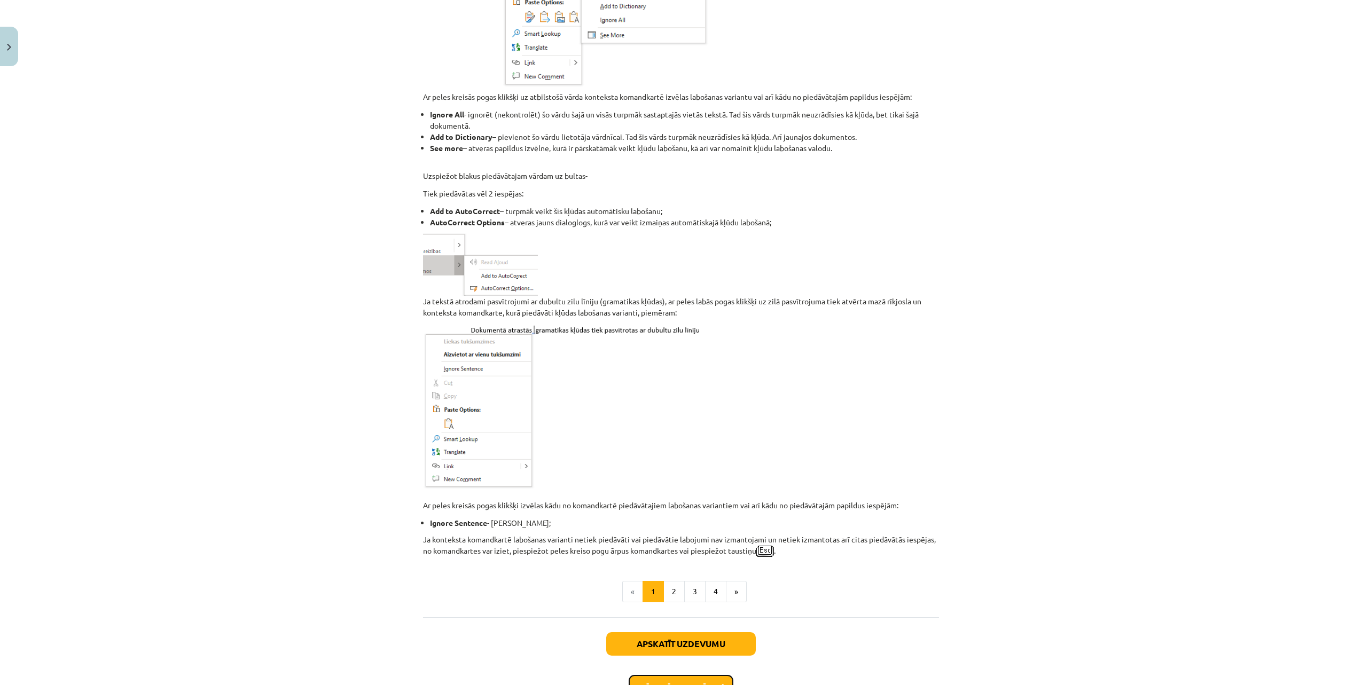
scroll to position [684, 0]
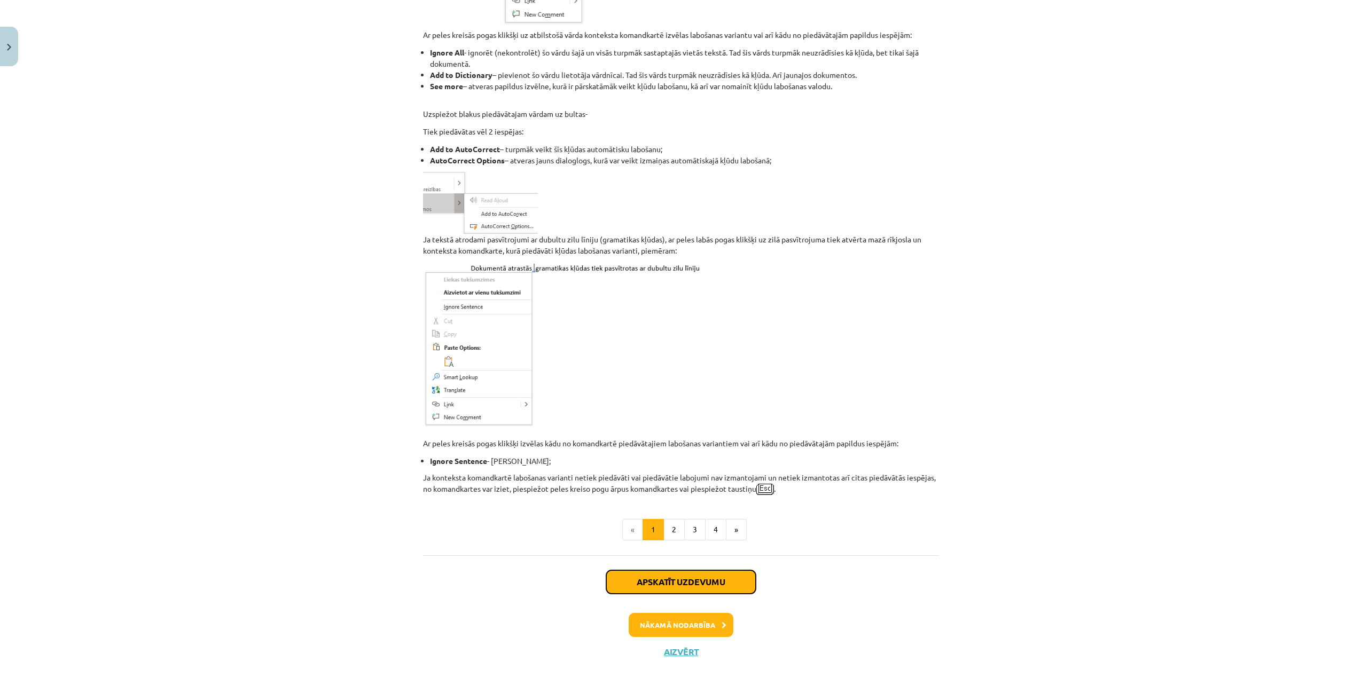
click at [695, 571] on button "Apskatīt uzdevumu" at bounding box center [681, 583] width 150 height 24
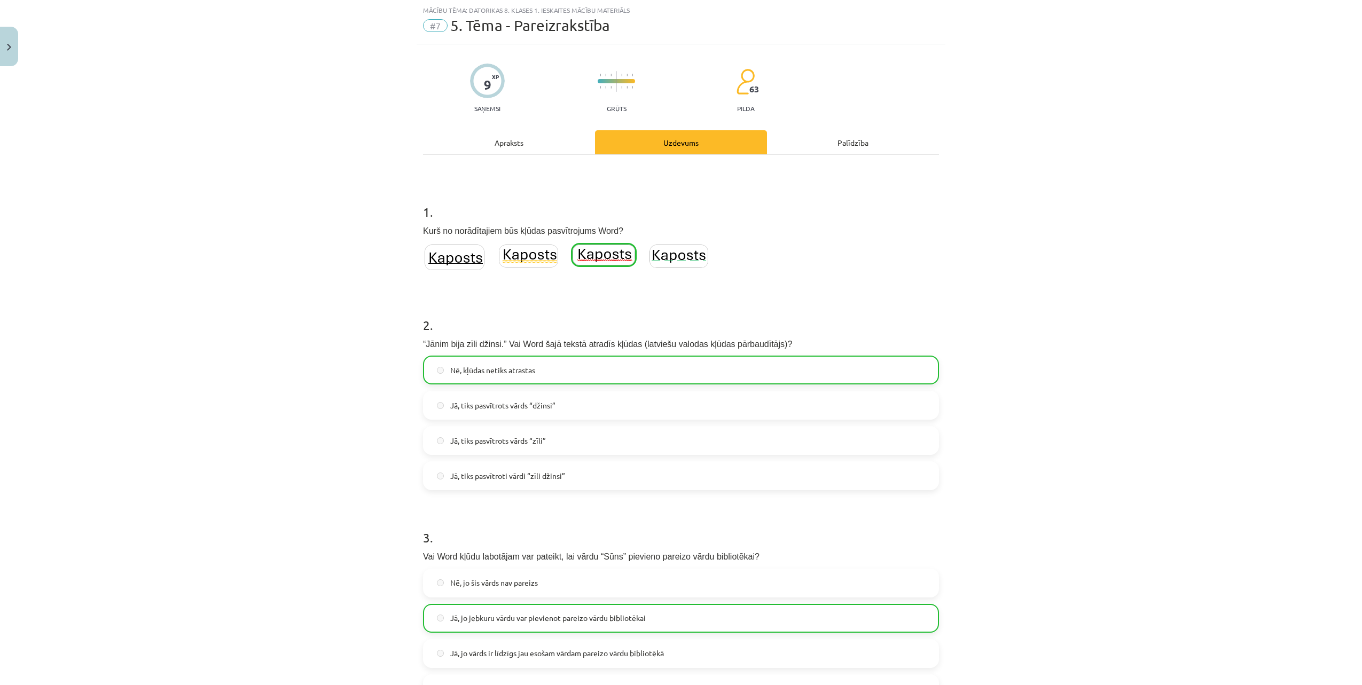
scroll to position [203, 0]
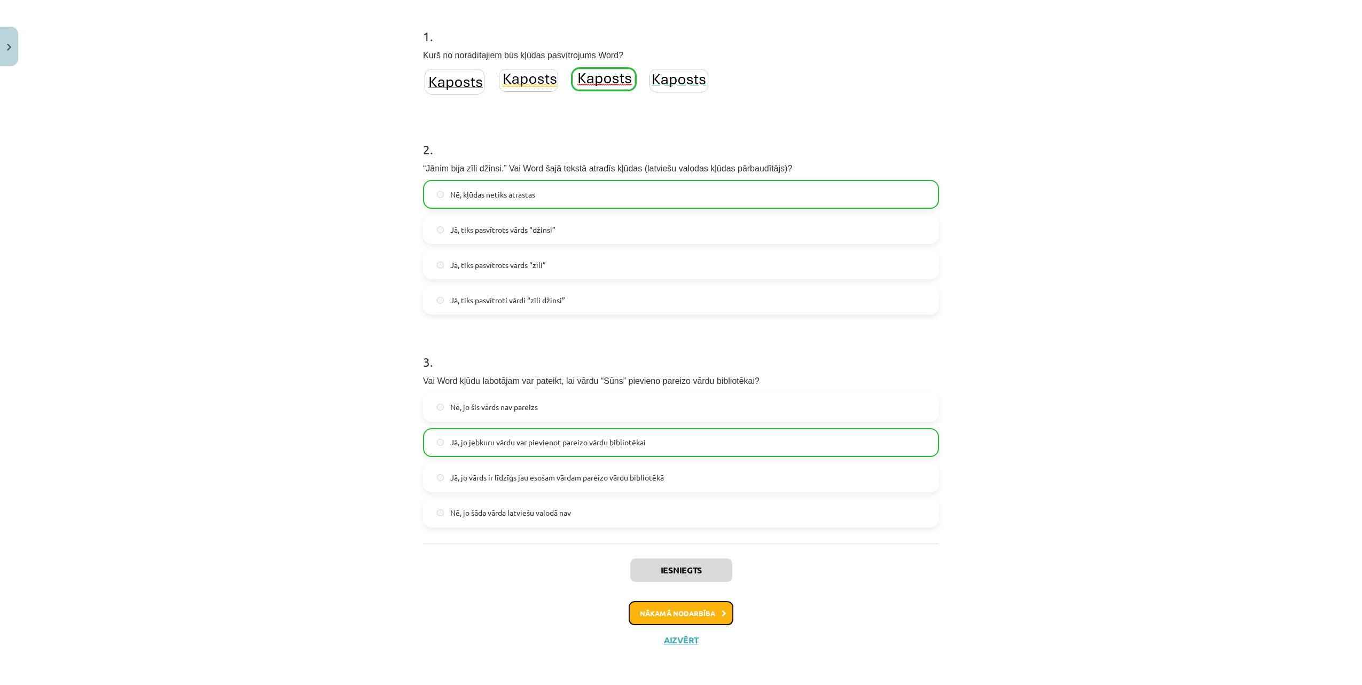
click at [683, 614] on button "Nākamā nodarbība" at bounding box center [681, 614] width 105 height 25
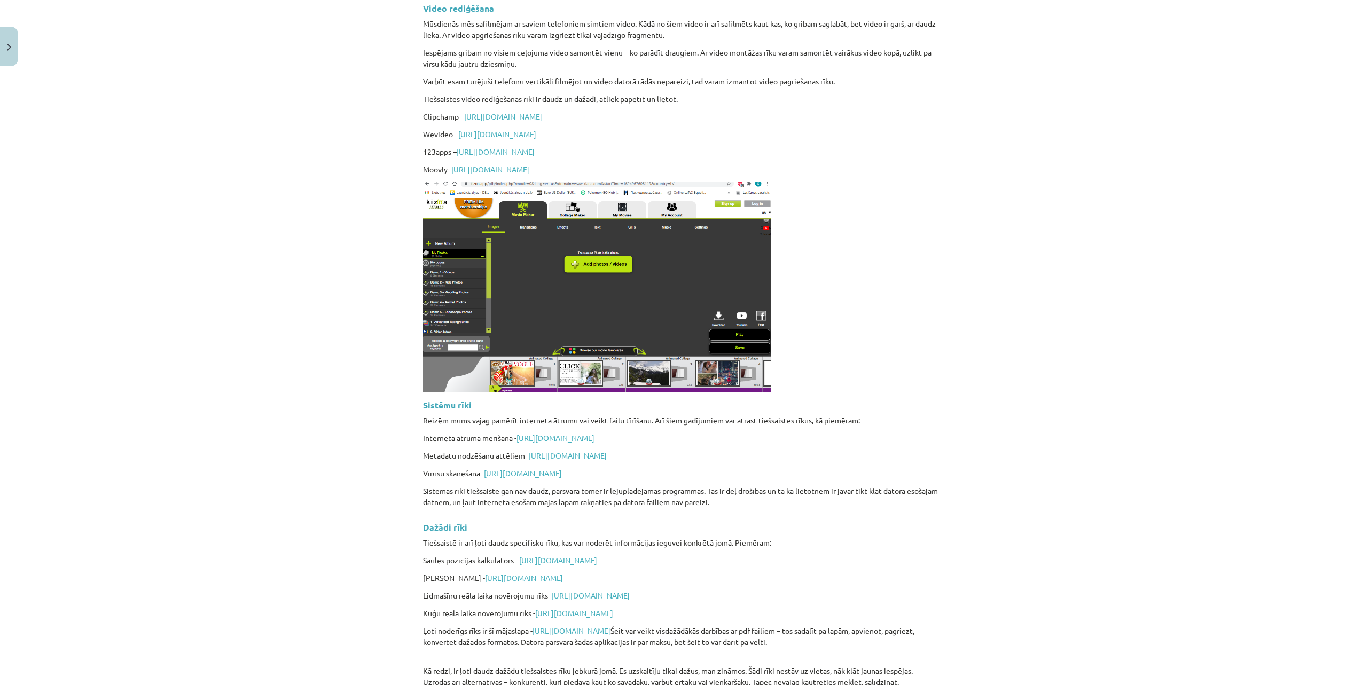
scroll to position [2286, 0]
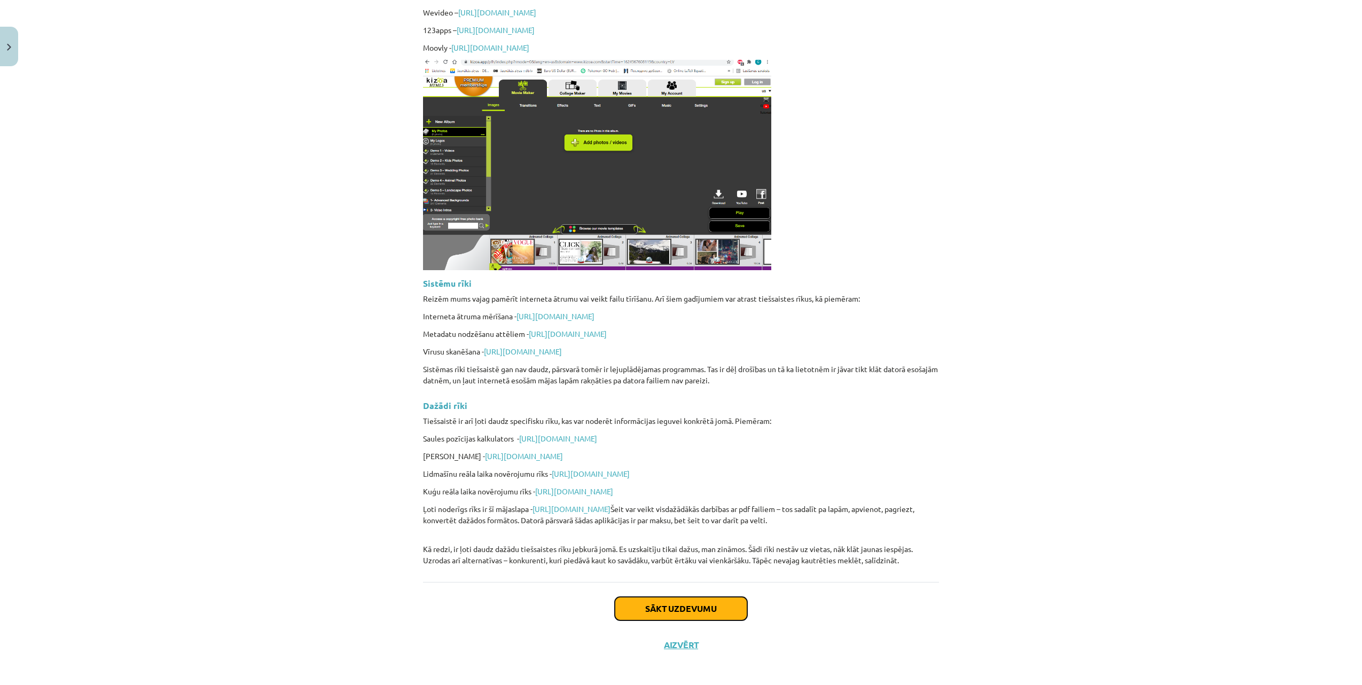
click at [685, 606] on button "Sākt uzdevumu" at bounding box center [681, 609] width 132 height 24
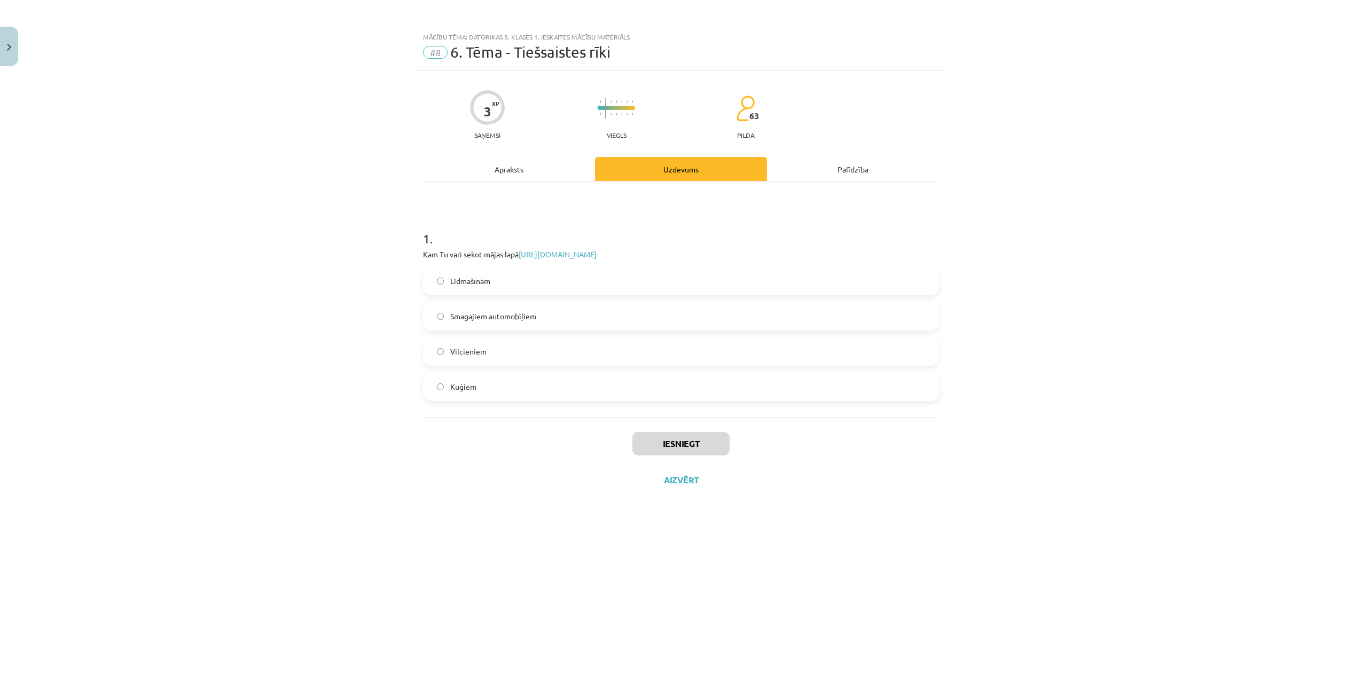
click at [481, 282] on span "Lidmašīnām" at bounding box center [470, 281] width 40 height 11
click at [698, 440] on button "Iesniegt" at bounding box center [681, 444] width 97 height 24
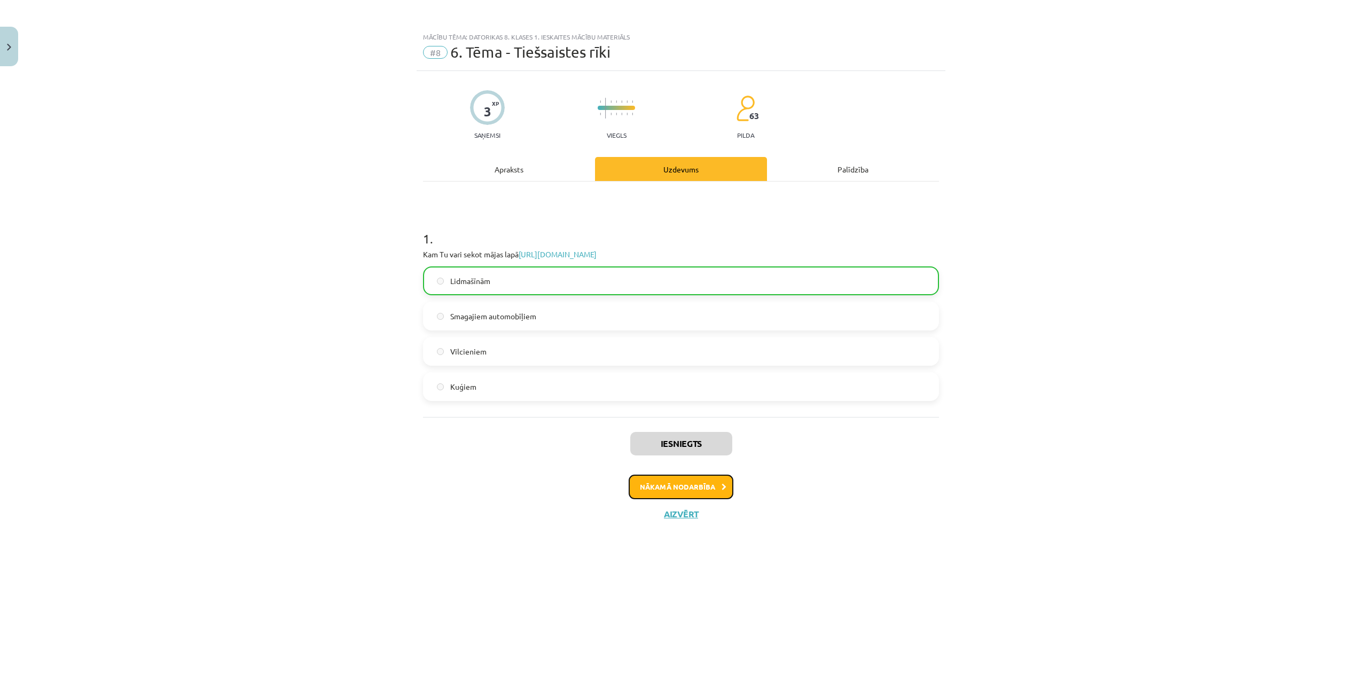
click at [682, 482] on button "Nākamā nodarbība" at bounding box center [681, 487] width 105 height 25
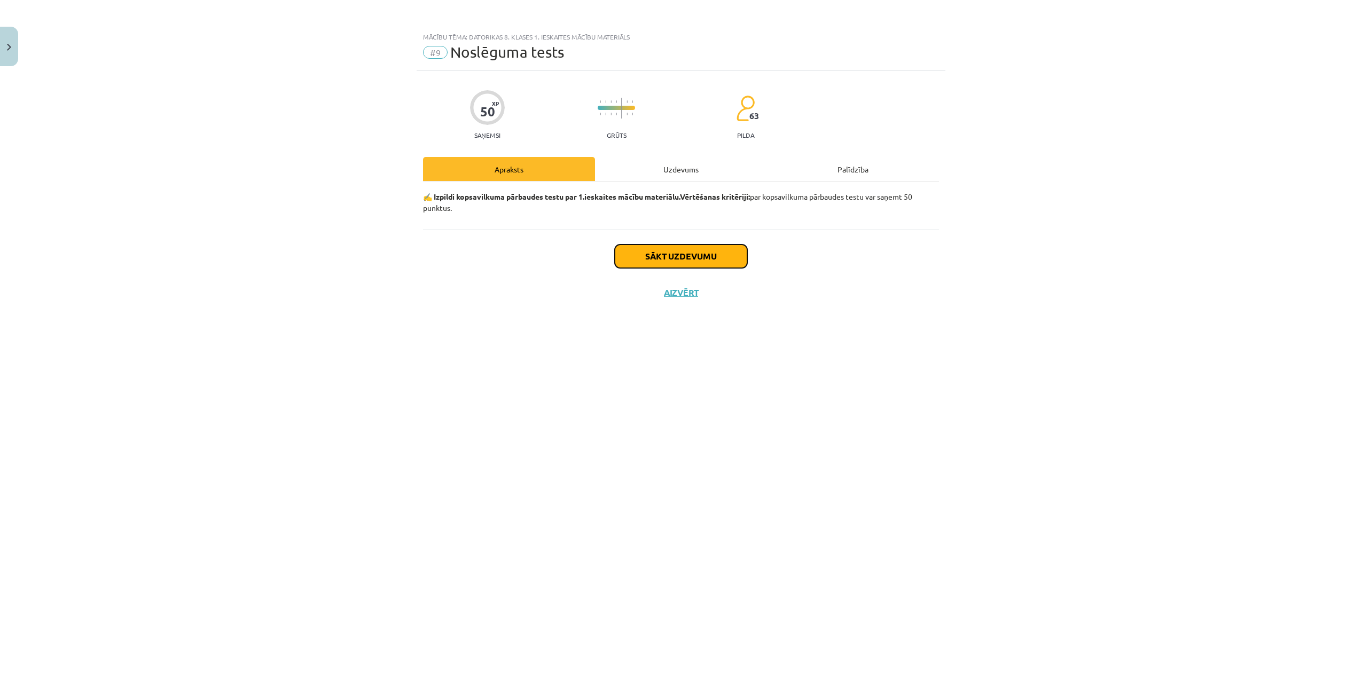
click at [703, 248] on button "Sākt uzdevumu" at bounding box center [681, 257] width 132 height 24
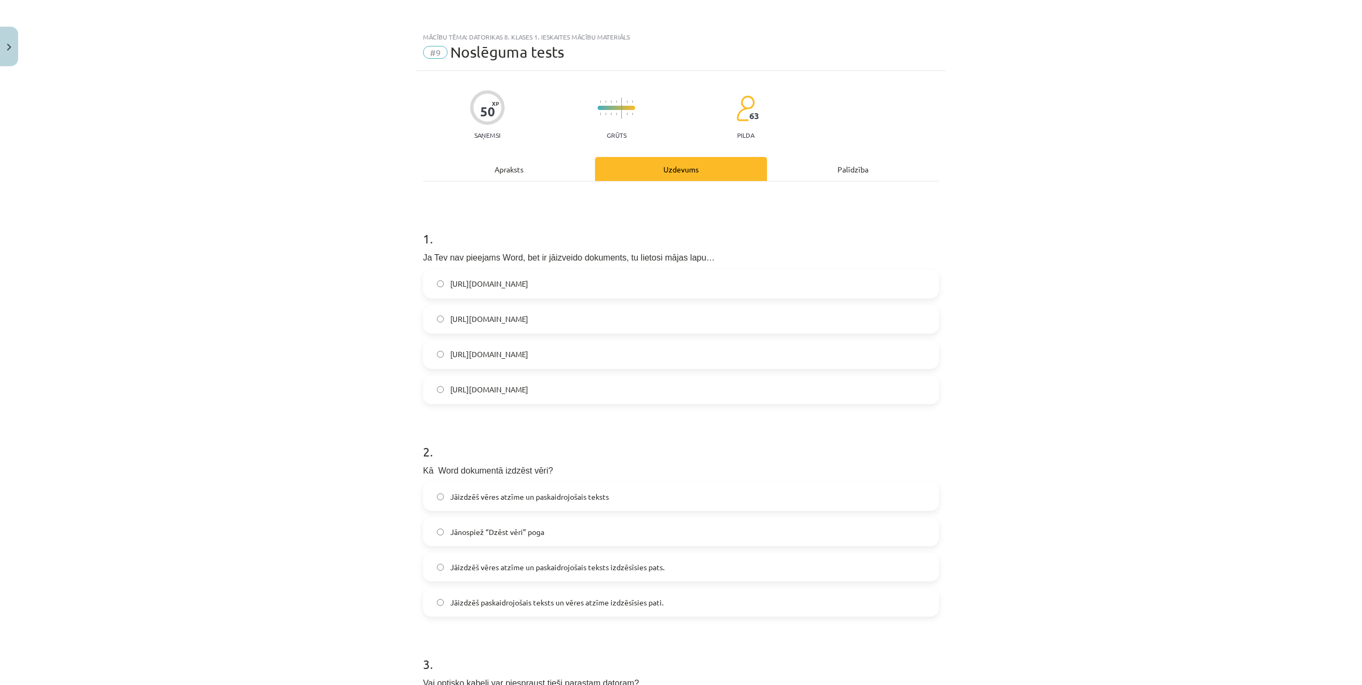
click at [503, 315] on span "[URL][DOMAIN_NAME]" at bounding box center [489, 319] width 78 height 11
click at [514, 282] on span "[URL][DOMAIN_NAME]" at bounding box center [489, 283] width 78 height 11
click at [528, 352] on span "[URL][DOMAIN_NAME]" at bounding box center [489, 354] width 78 height 11
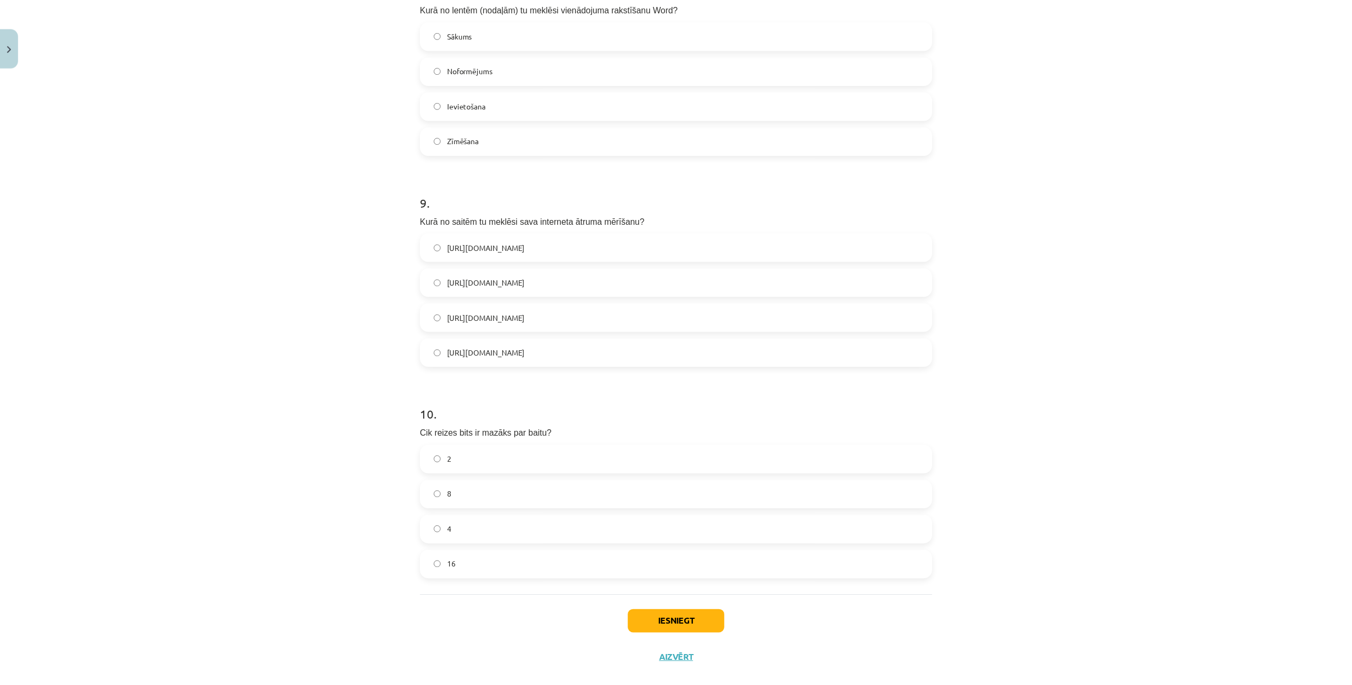
scroll to position [1723, 0]
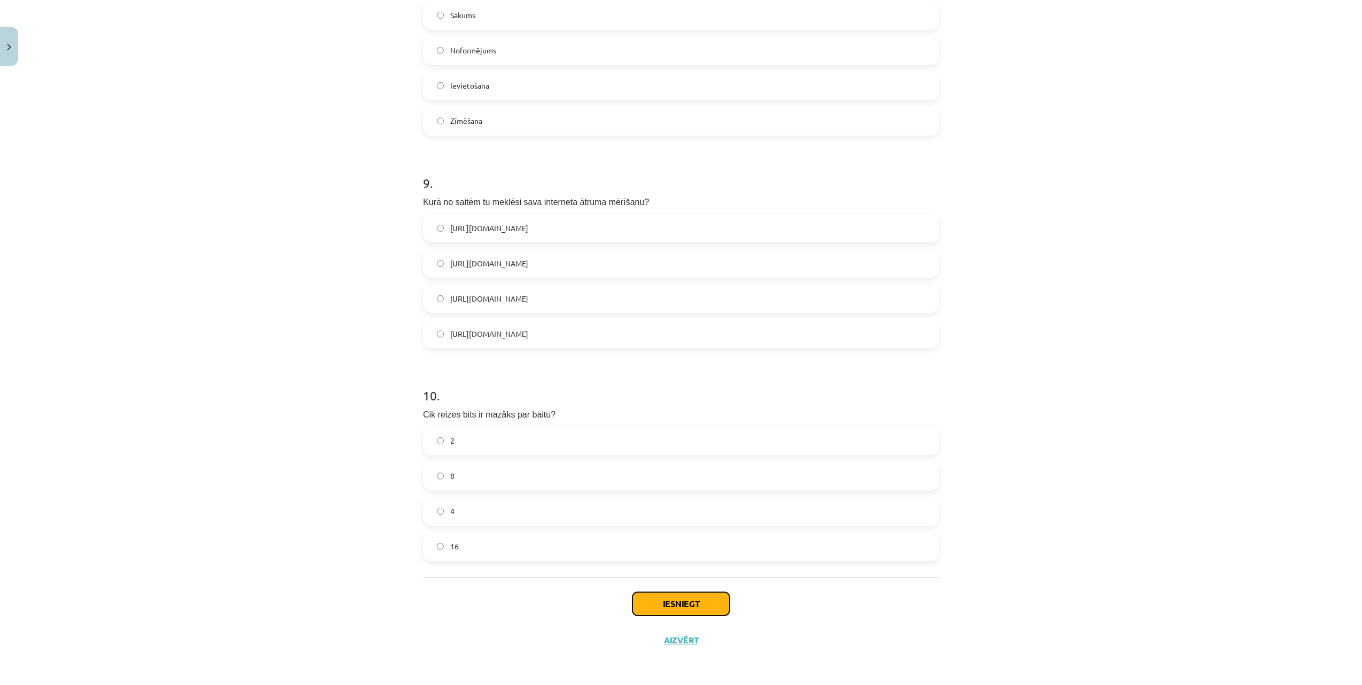
click at [677, 605] on button "Iesniegt" at bounding box center [681, 604] width 97 height 24
click at [664, 642] on button "Aizvērt" at bounding box center [681, 640] width 41 height 11
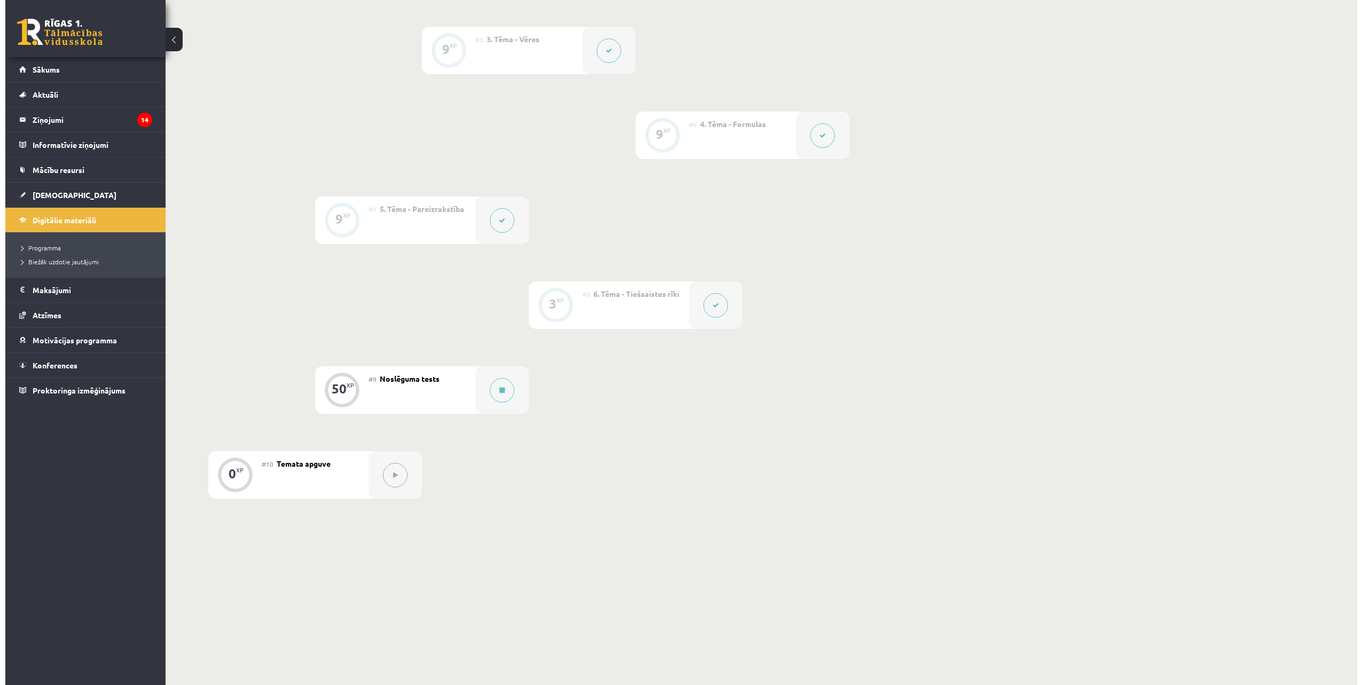
scroll to position [621, 0]
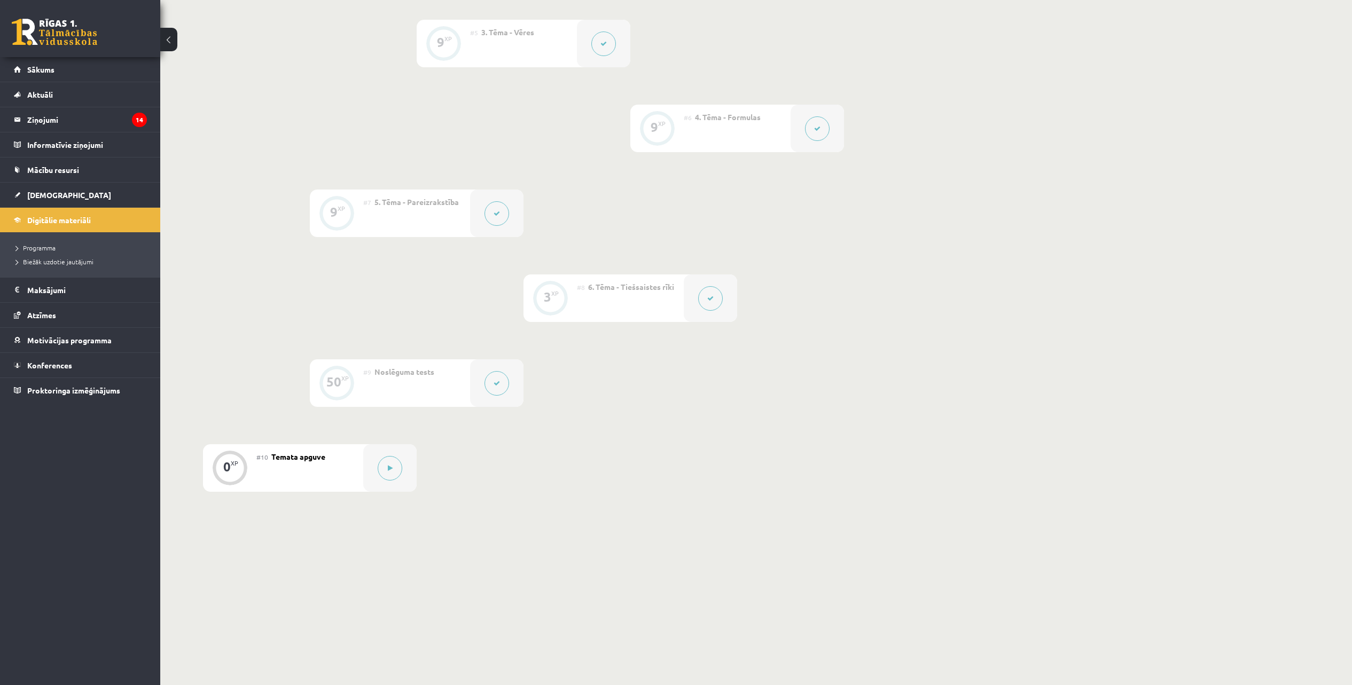
click at [486, 387] on button at bounding box center [497, 383] width 25 height 25
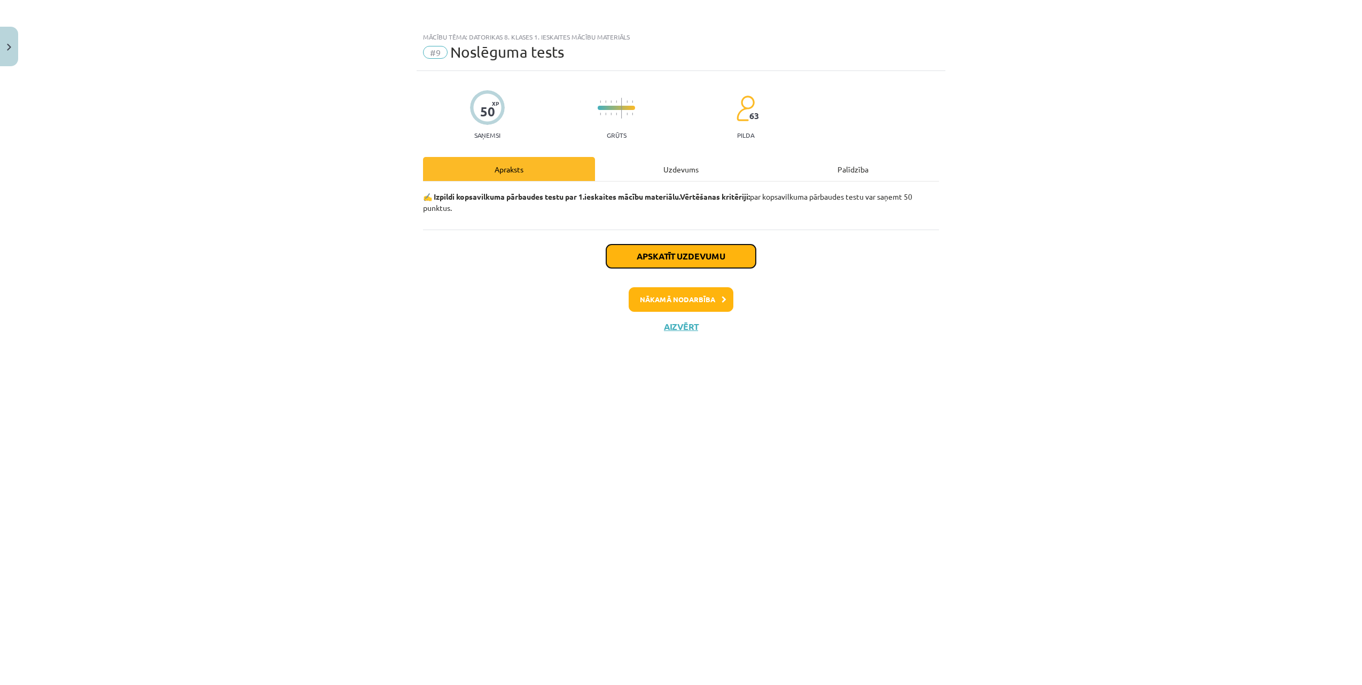
click at [651, 256] on button "Apskatīt uzdevumu" at bounding box center [681, 257] width 150 height 24
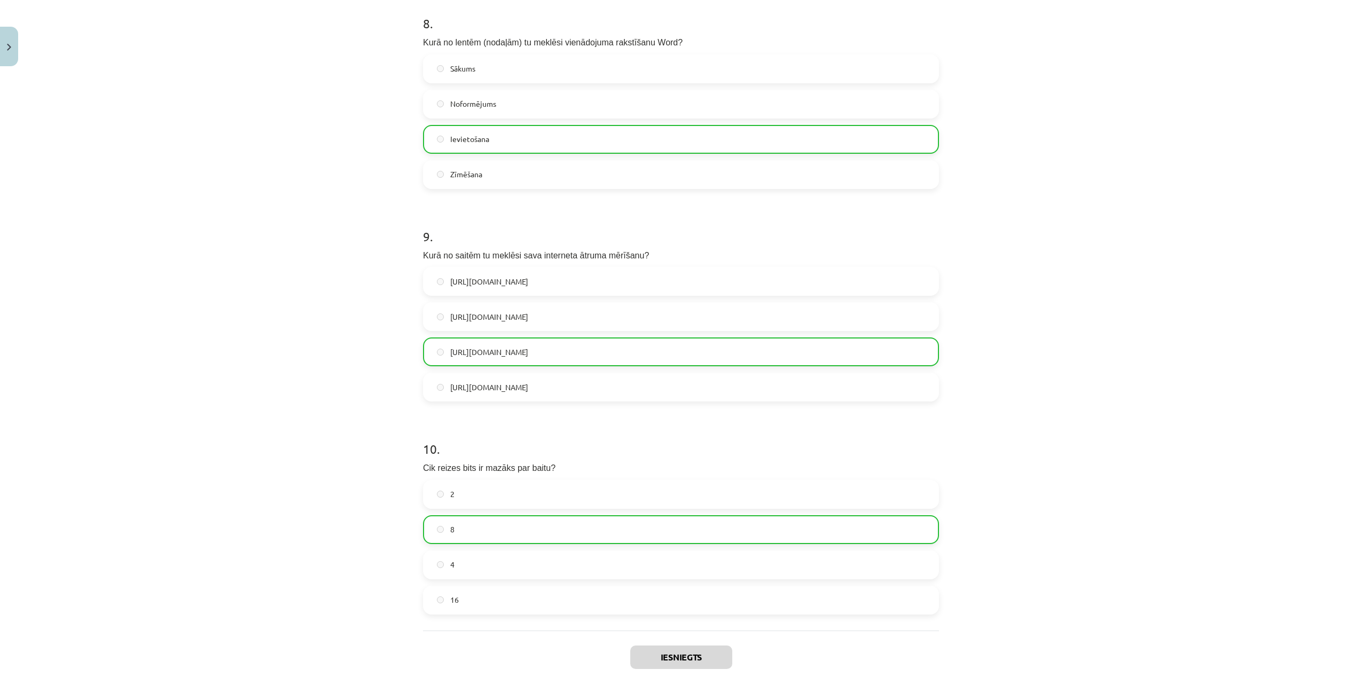
scroll to position [1757, 0]
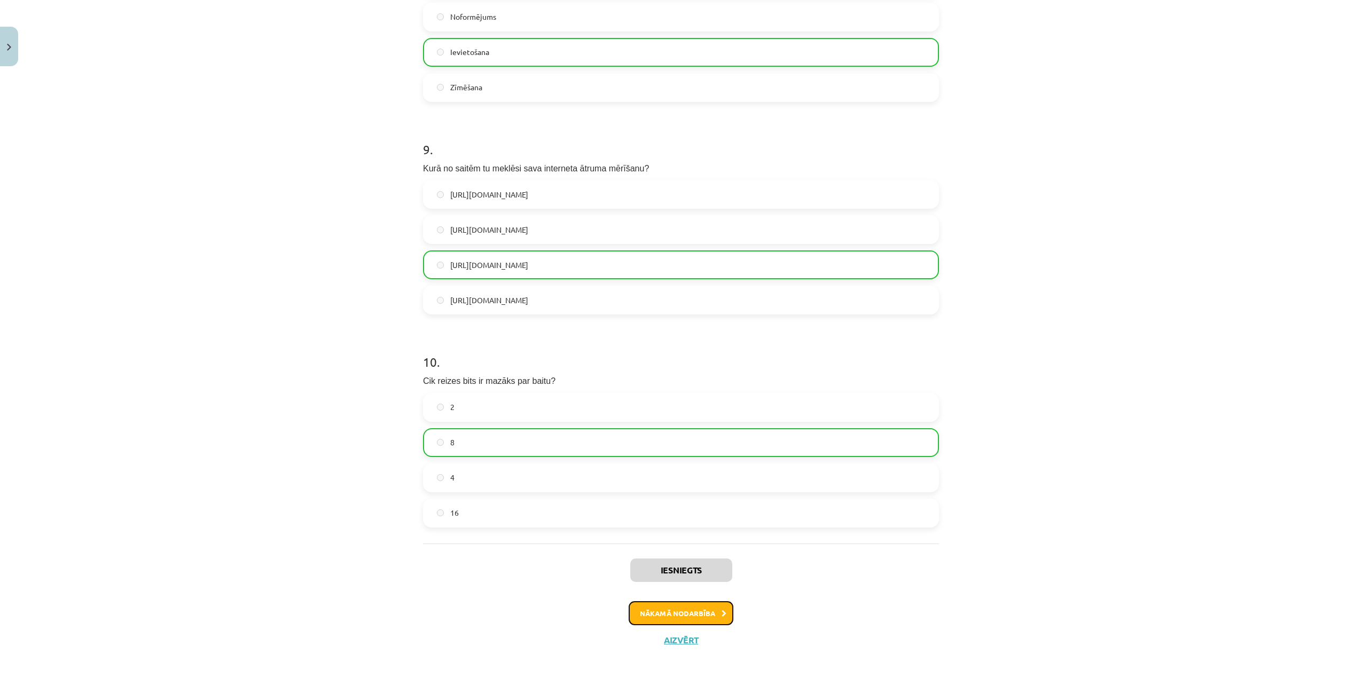
click at [699, 616] on button "Nākamā nodarbība" at bounding box center [681, 614] width 105 height 25
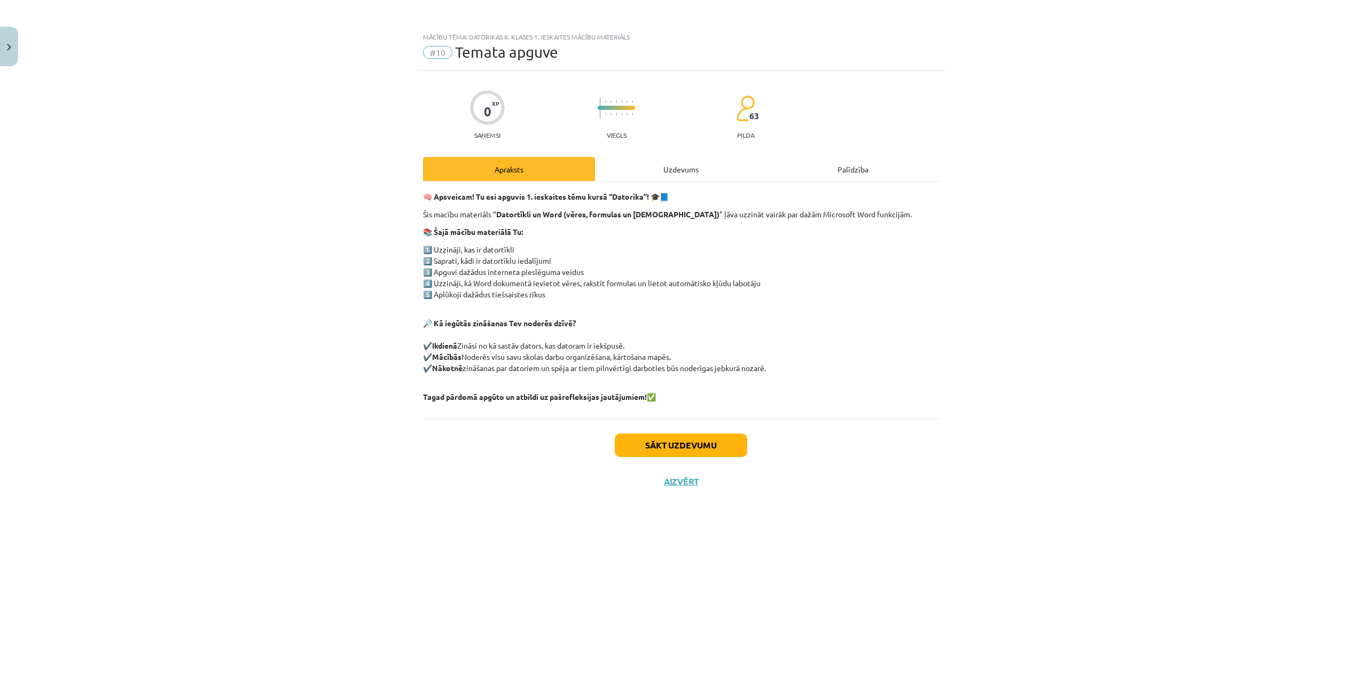
scroll to position [0, 0]
click at [674, 444] on button "Sākt uzdevumu" at bounding box center [681, 446] width 132 height 24
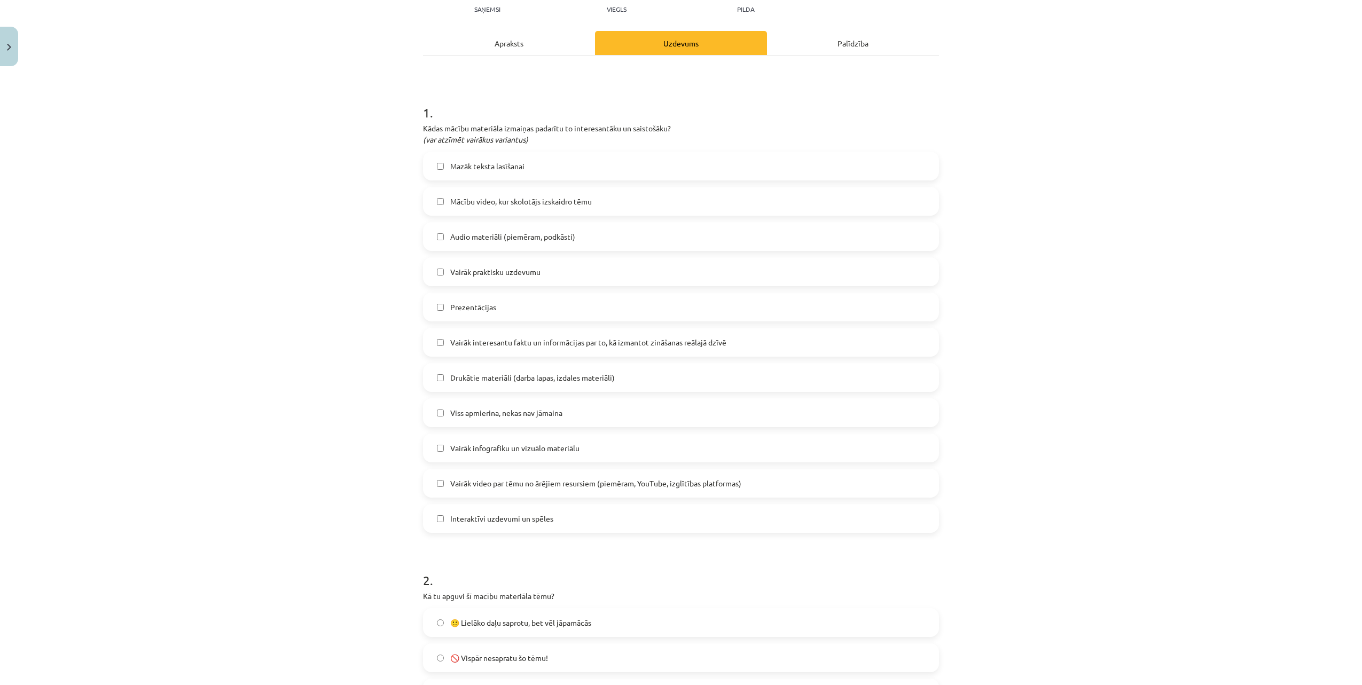
scroll to position [467, 0]
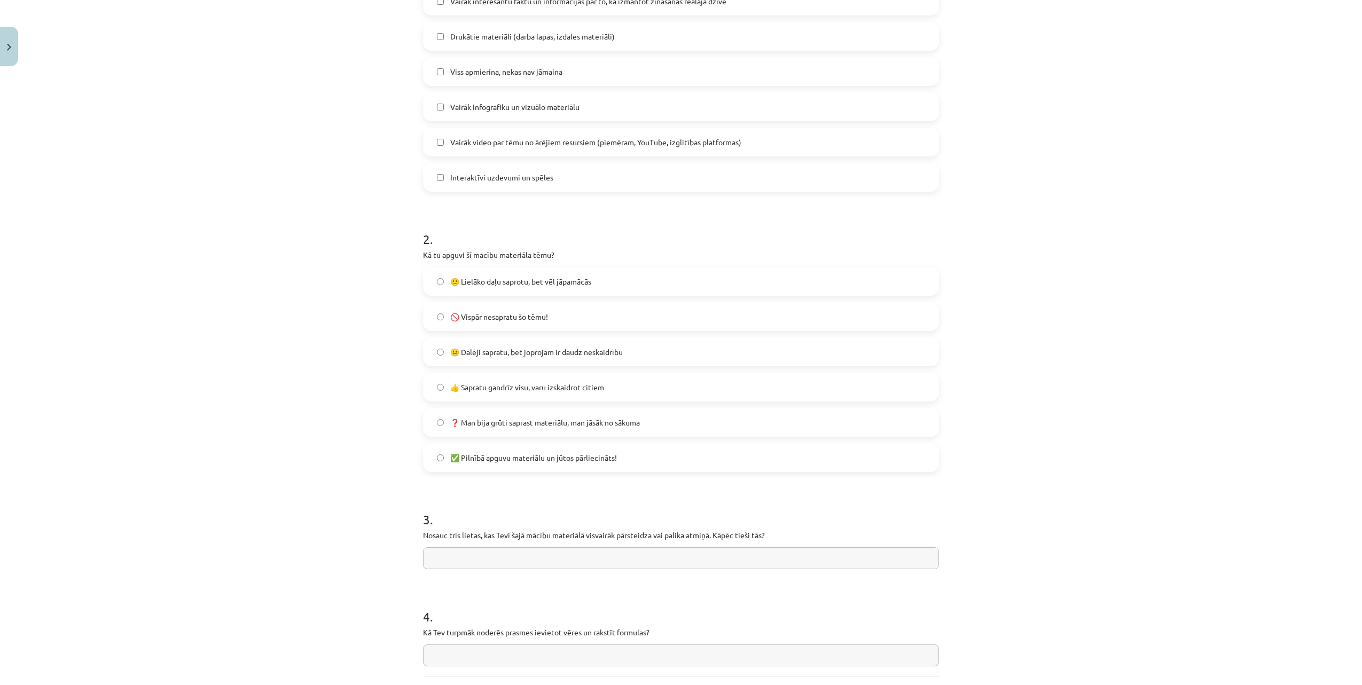
click at [505, 419] on span "❓ Man bija grūti saprast materiālu, man jāsāk no sākuma" at bounding box center [545, 422] width 190 height 11
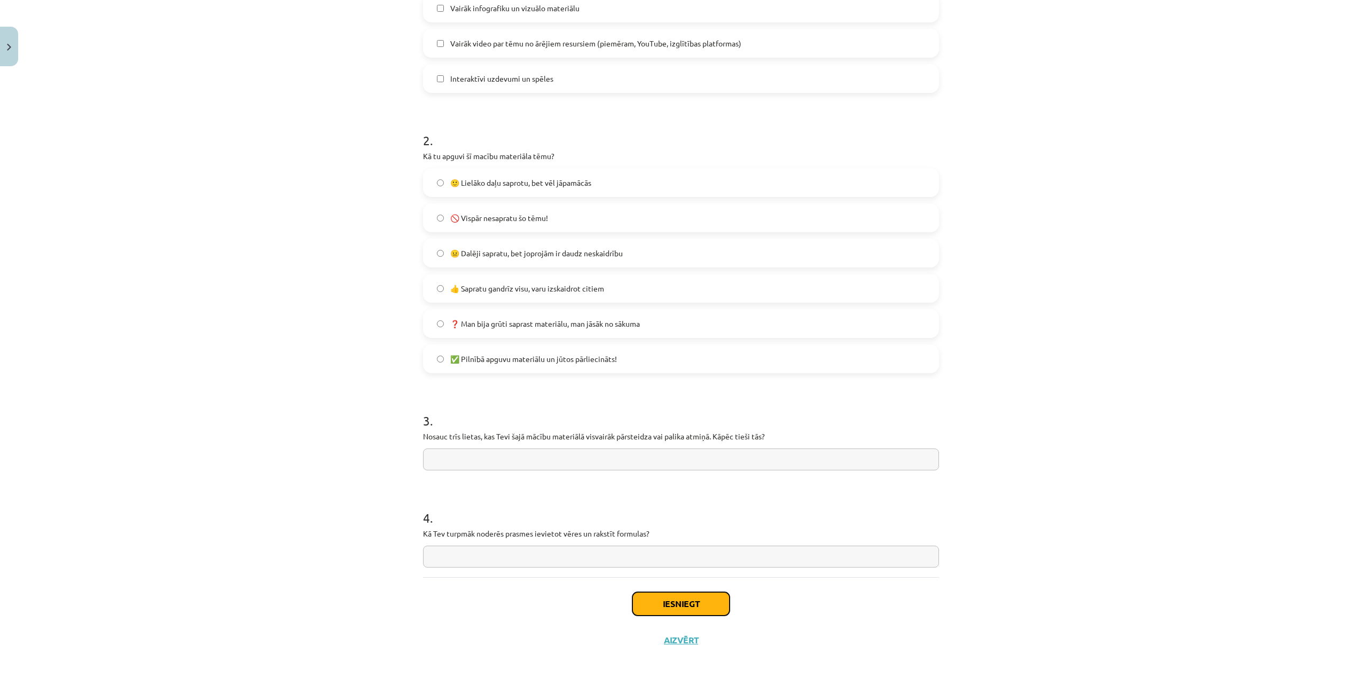
click at [660, 598] on button "Iesniegt" at bounding box center [681, 604] width 97 height 24
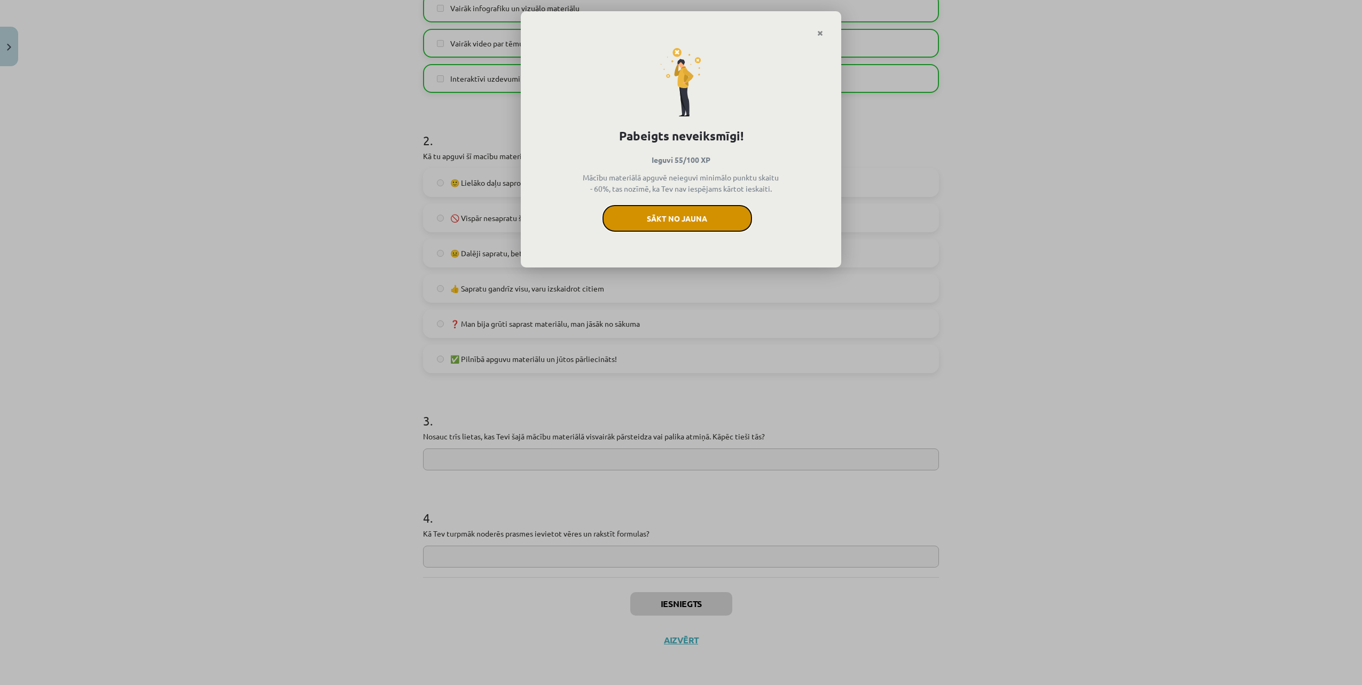
click at [706, 216] on button "Sākt no jauna" at bounding box center [678, 218] width 150 height 27
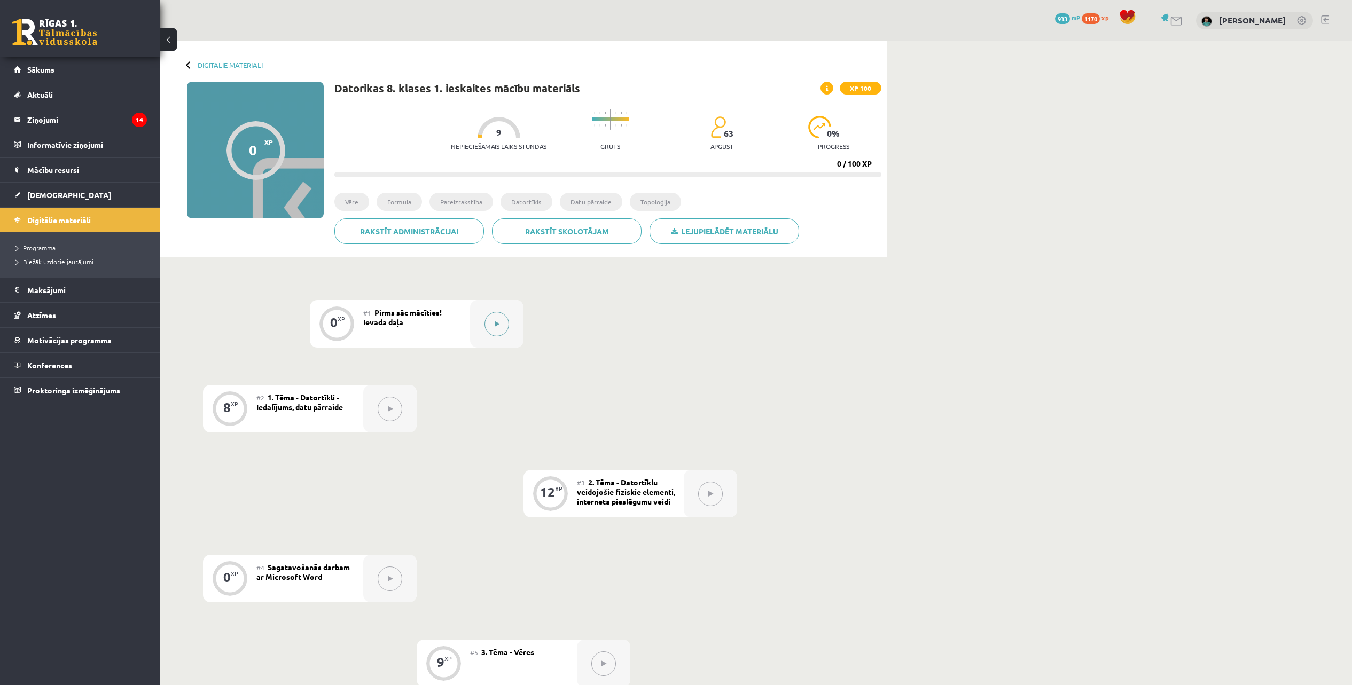
click at [492, 322] on button at bounding box center [497, 324] width 25 height 25
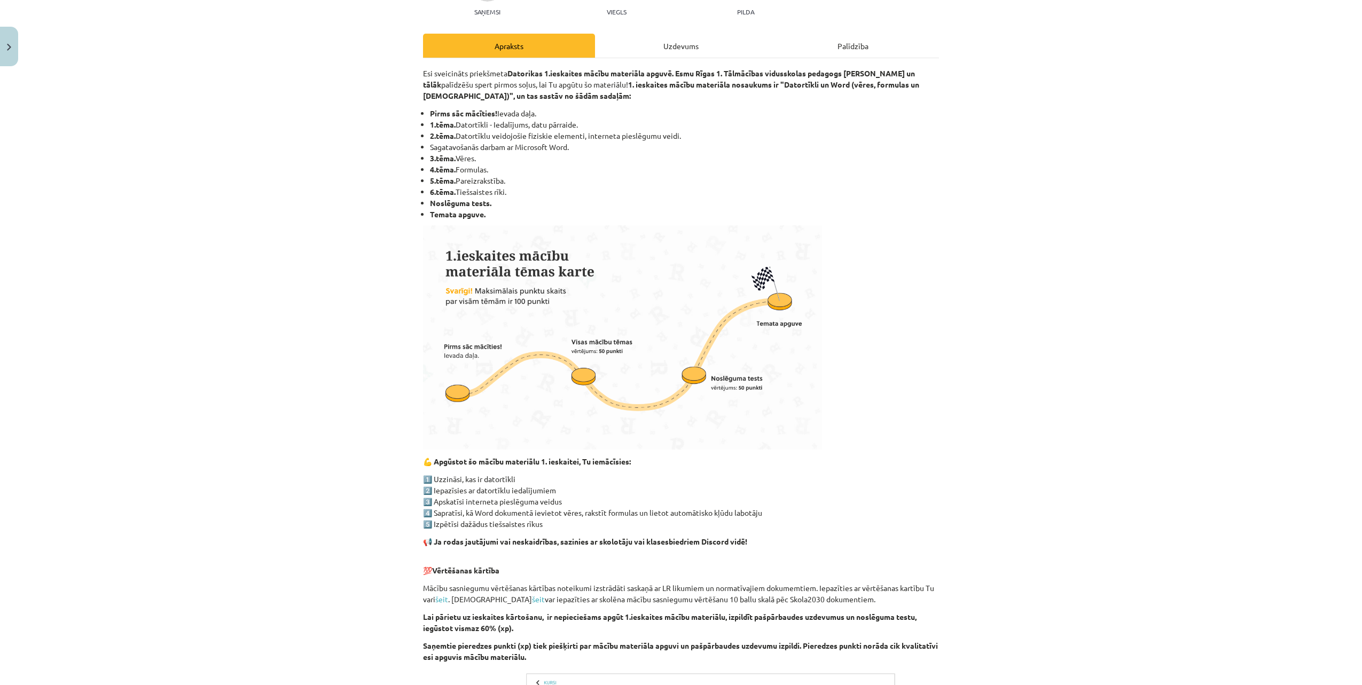
scroll to position [368, 0]
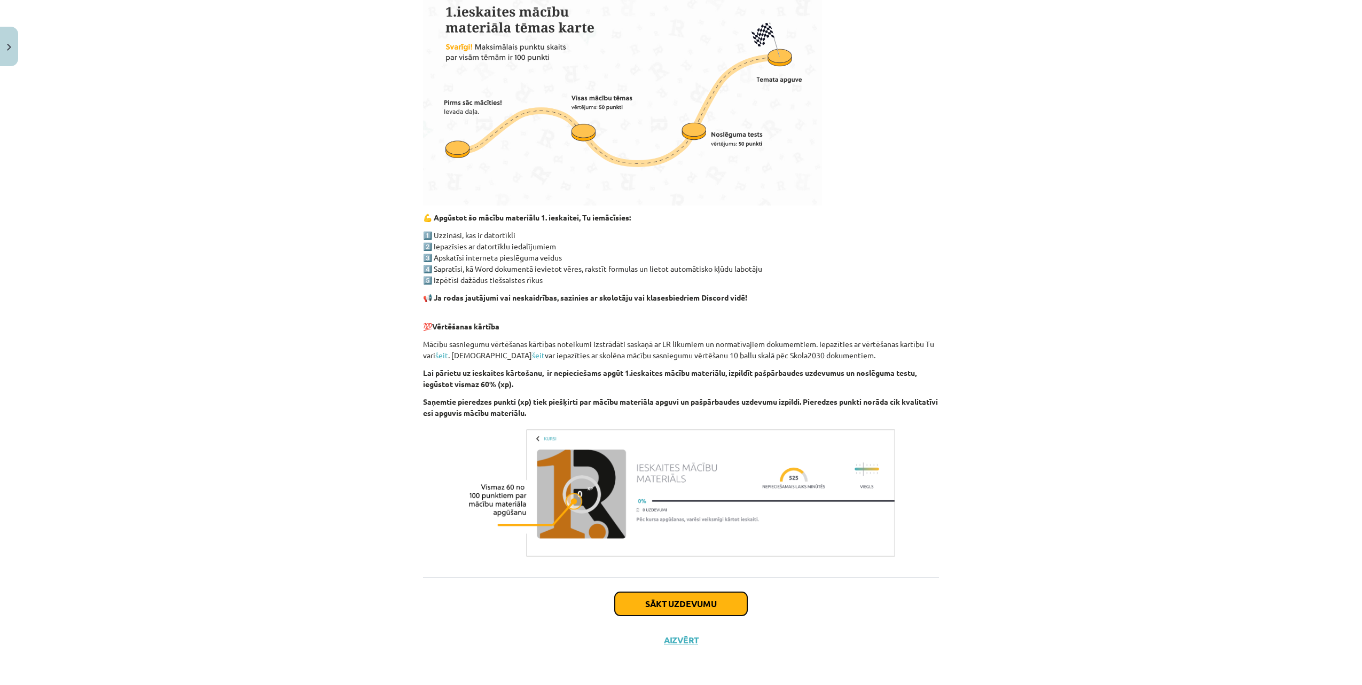
click at [646, 600] on button "Sākt uzdevumu" at bounding box center [681, 604] width 132 height 24
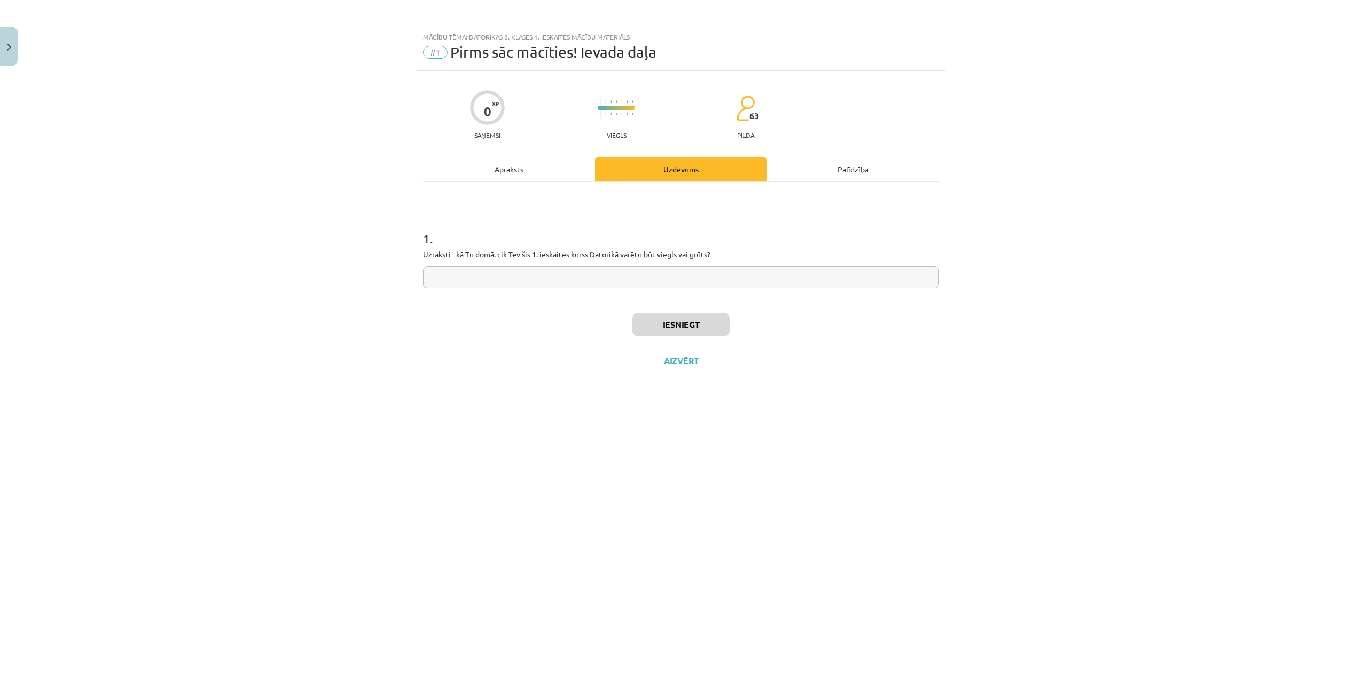
scroll to position [0, 0]
drag, startPoint x: 710, startPoint y: 254, endPoint x: 691, endPoint y: 254, distance: 18.7
click at [691, 254] on p "Uzraksti - kā Tu domā, cik Tev šis 1. ieskaites kurss Datorikā varētu būt viegl…" at bounding box center [681, 254] width 516 height 11
copy p "grūts"
click at [547, 269] on input "text" at bounding box center [681, 278] width 516 height 22
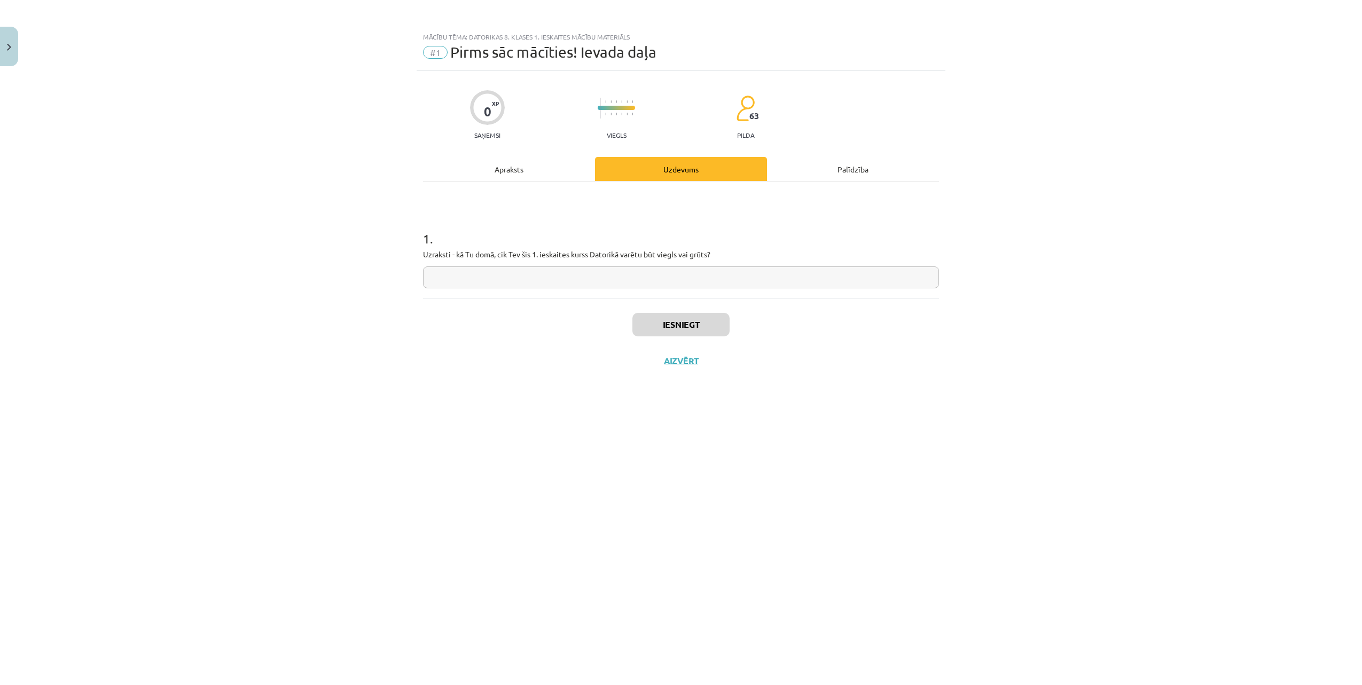
paste input "*****"
type input "*****"
click at [672, 325] on button "Iesniegt" at bounding box center [681, 325] width 97 height 24
click at [668, 365] on button "Nākamā nodarbība" at bounding box center [681, 368] width 105 height 25
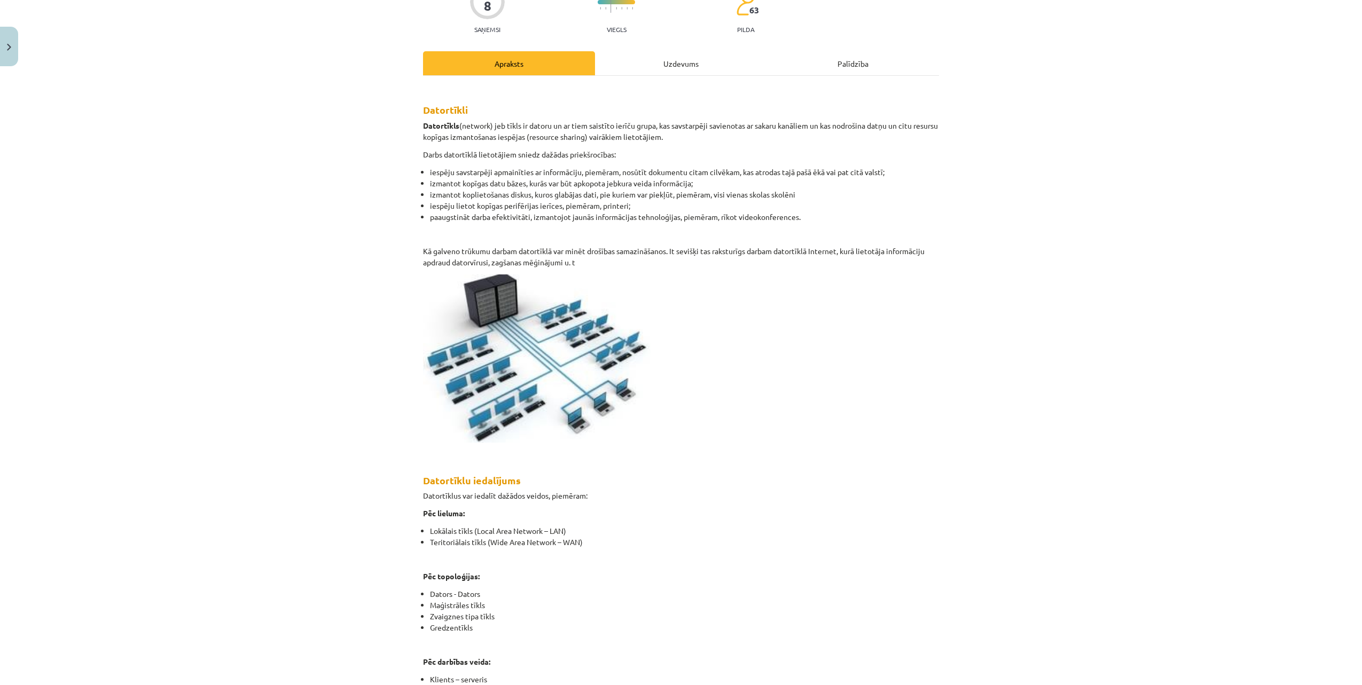
scroll to position [363, 0]
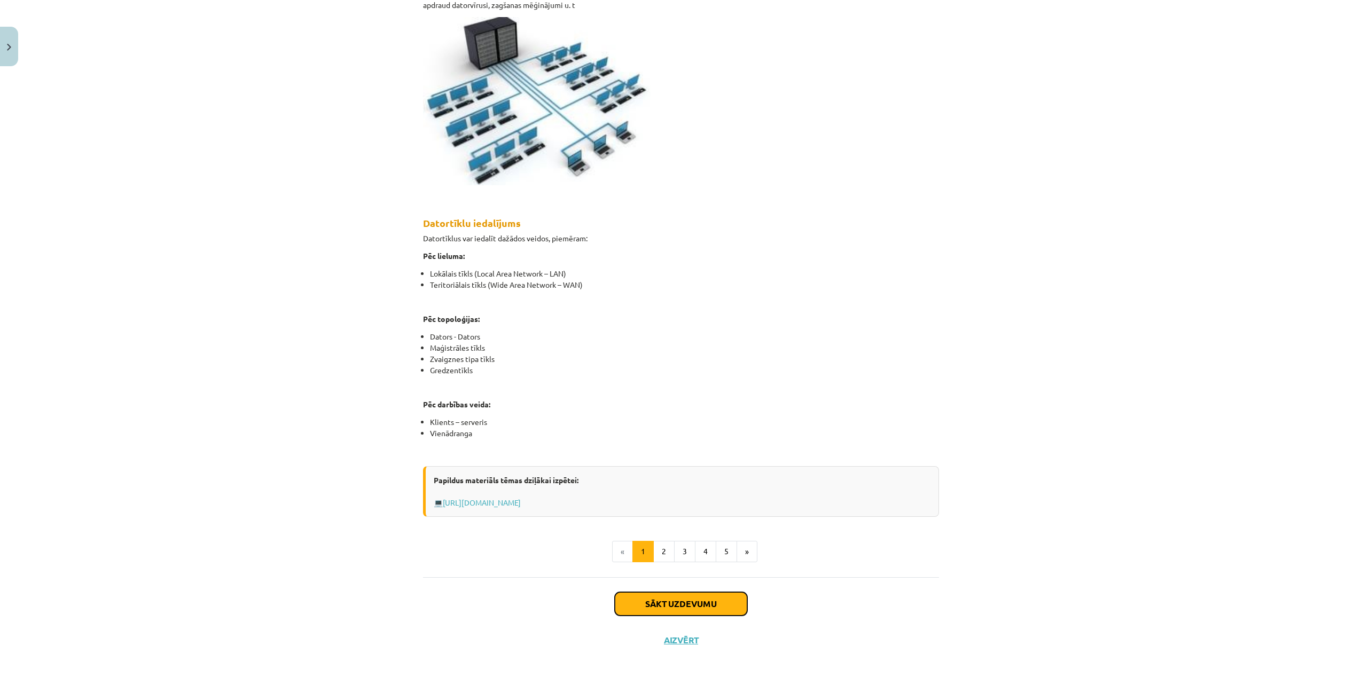
click at [670, 606] on button "Sākt uzdevumu" at bounding box center [681, 604] width 132 height 24
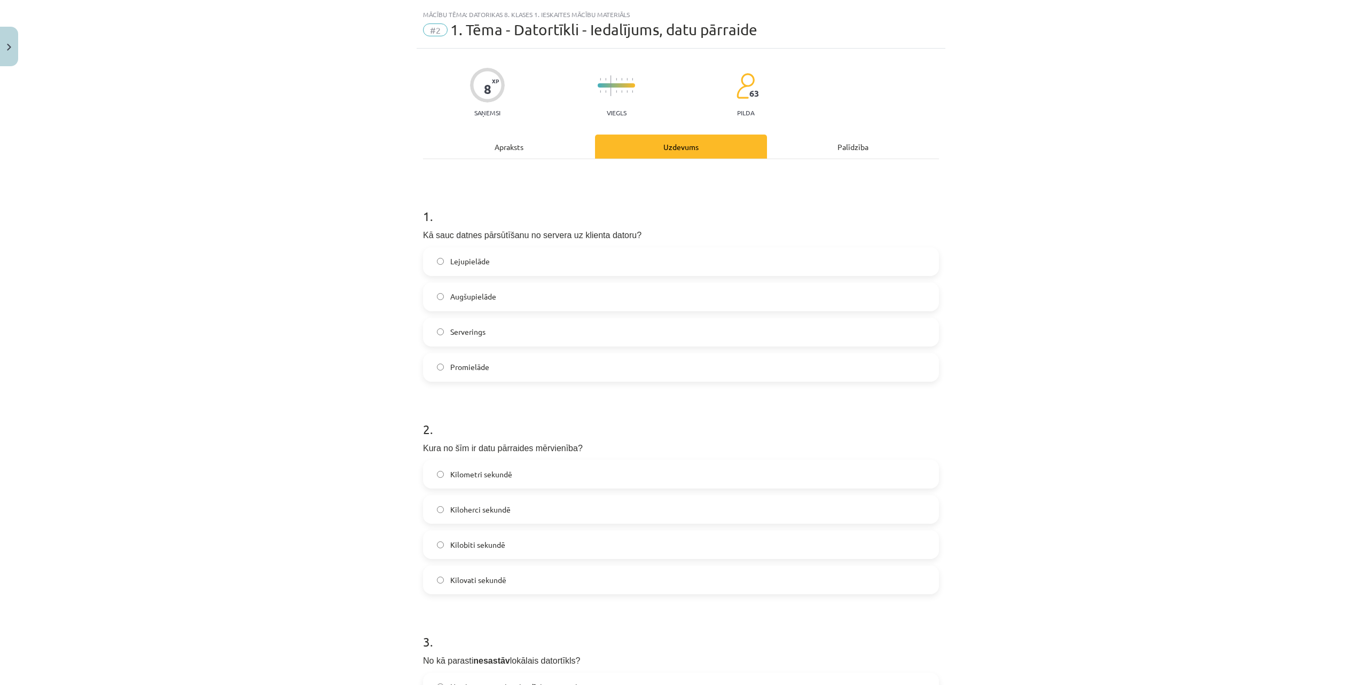
scroll to position [0, 0]
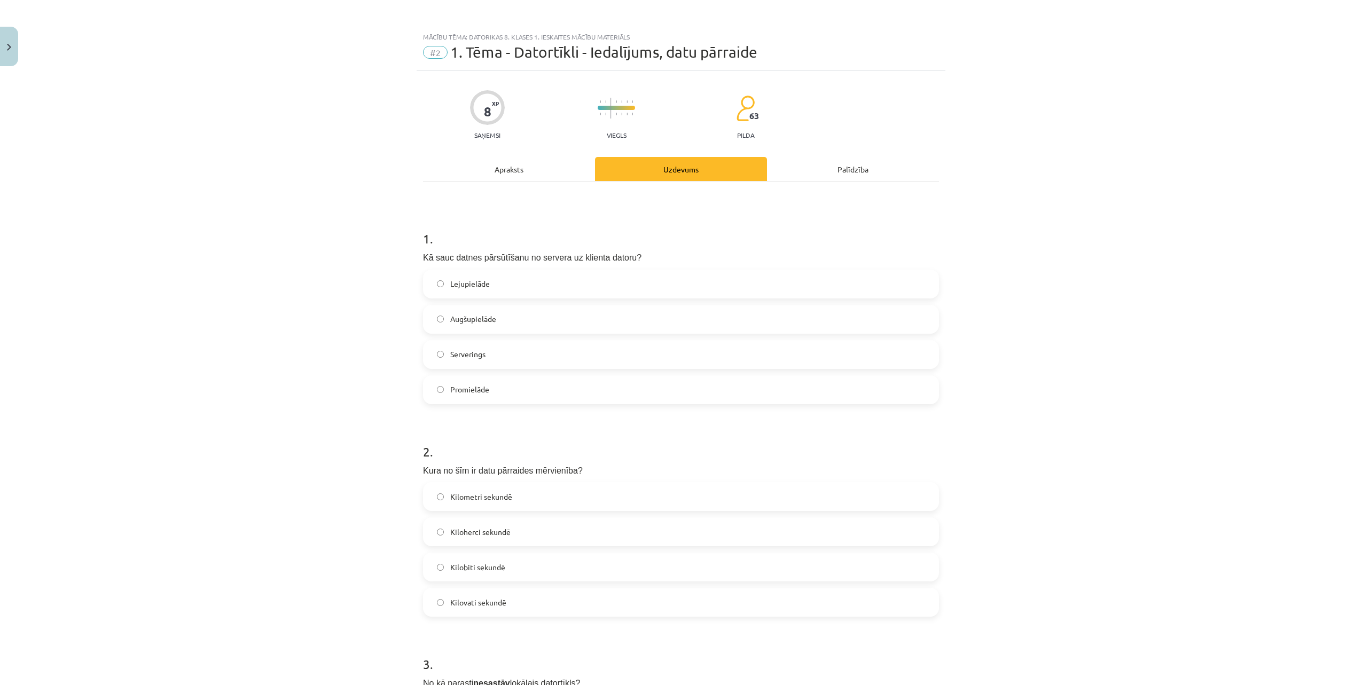
click at [509, 282] on label "Lejupielāde" at bounding box center [681, 284] width 514 height 27
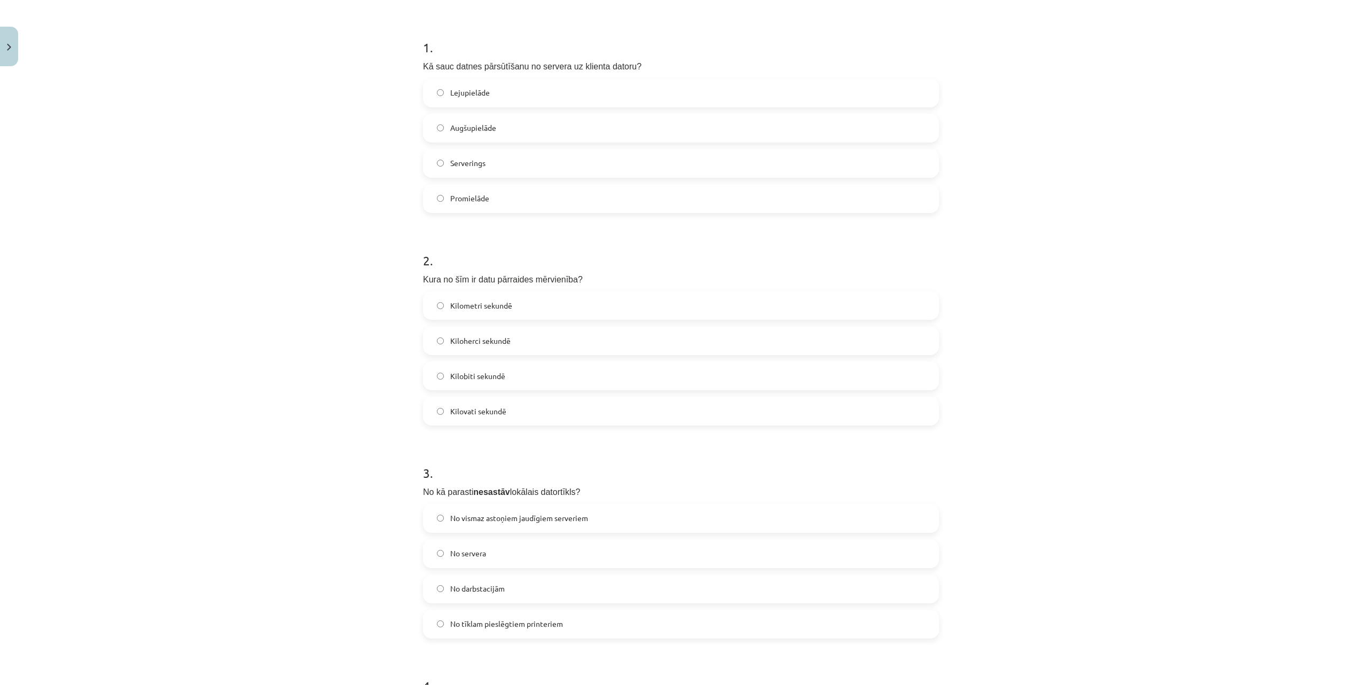
scroll to position [200, 0]
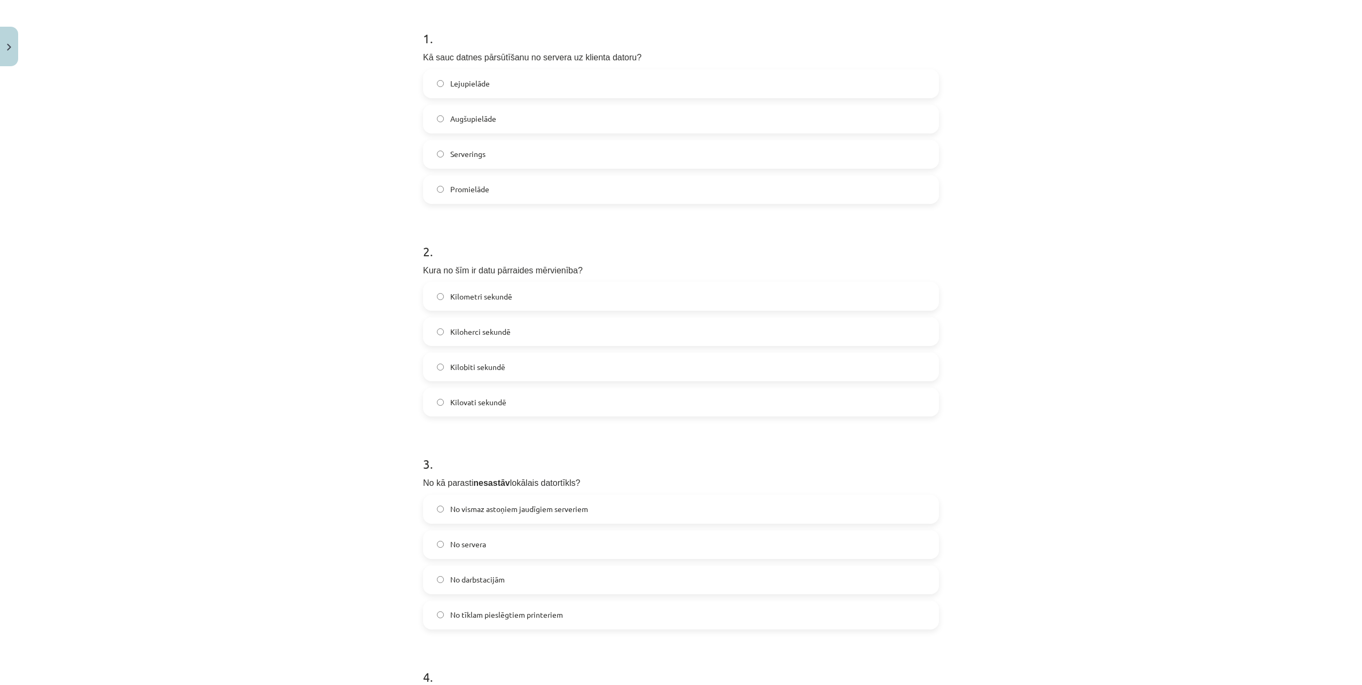
click at [548, 367] on label "Kilobiti sekundē" at bounding box center [681, 367] width 514 height 27
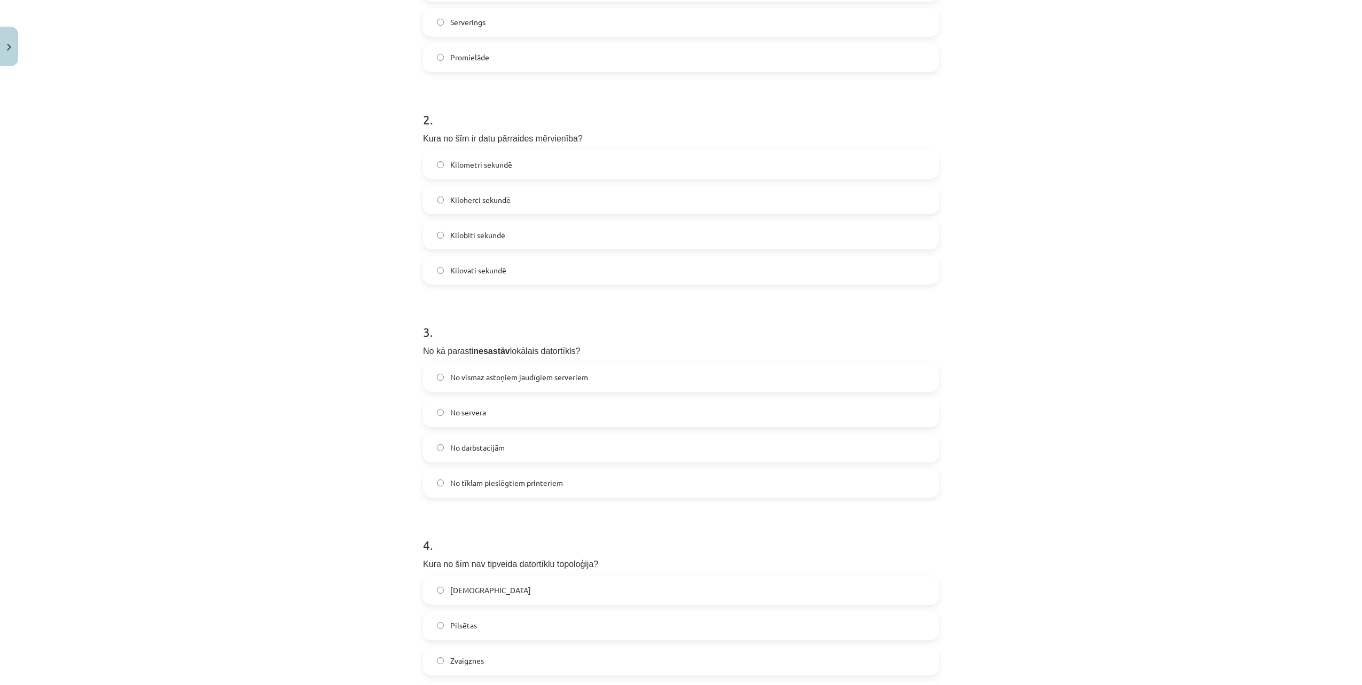
scroll to position [334, 0]
click at [559, 370] on span "No vismaz astoņiem jaudīgiem serveriem" at bounding box center [519, 375] width 138 height 11
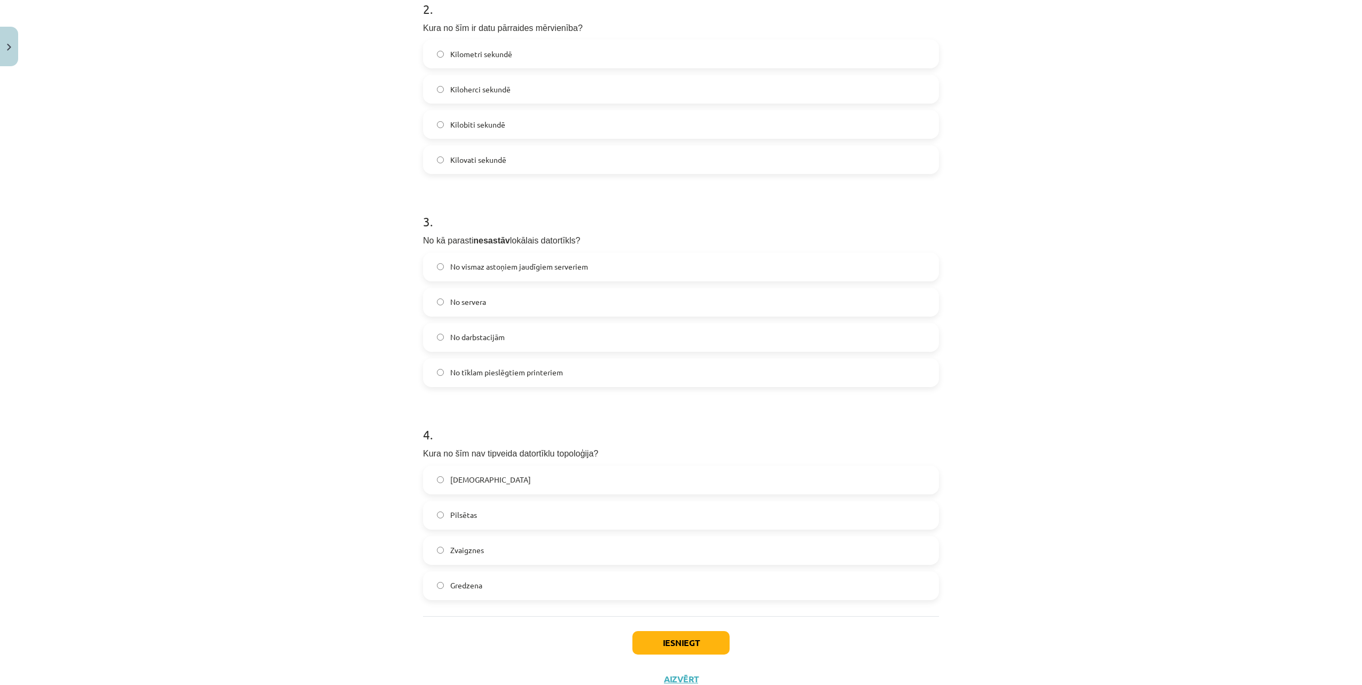
scroll to position [467, 0]
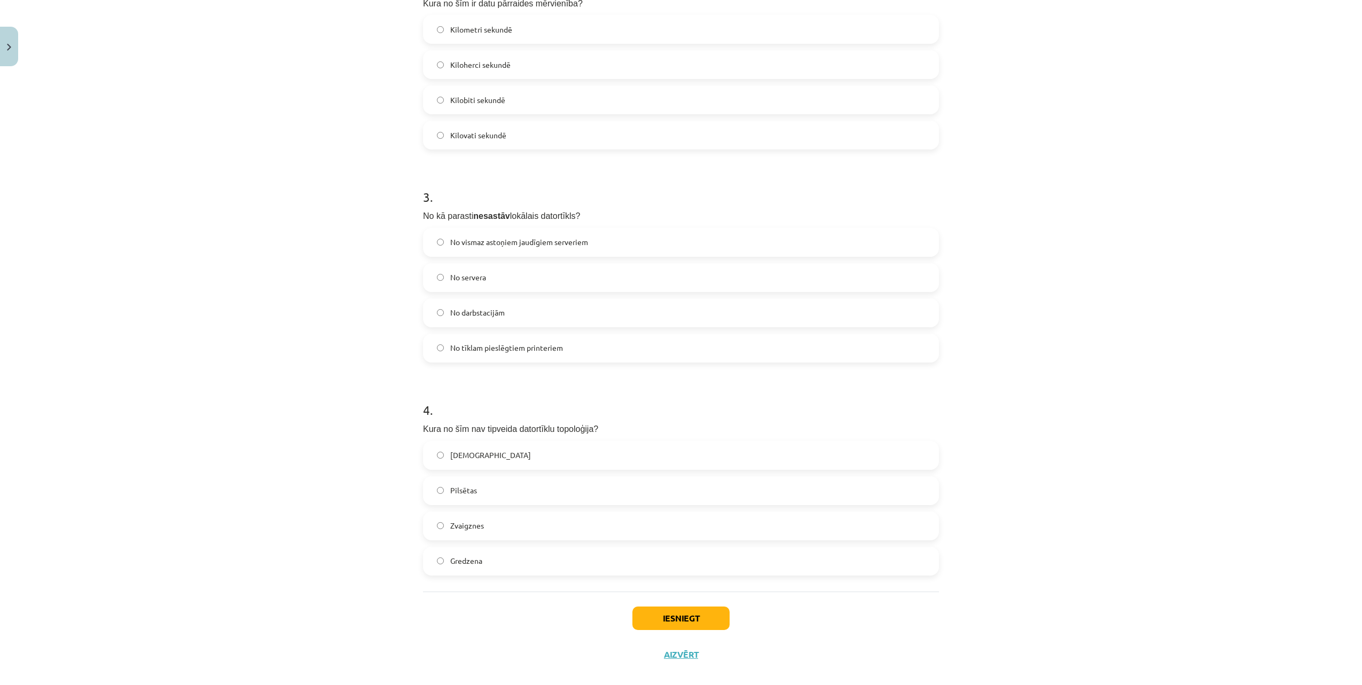
click at [579, 493] on label "Pilsētas" at bounding box center [681, 491] width 514 height 27
click at [681, 619] on button "Iesniegt" at bounding box center [681, 619] width 97 height 24
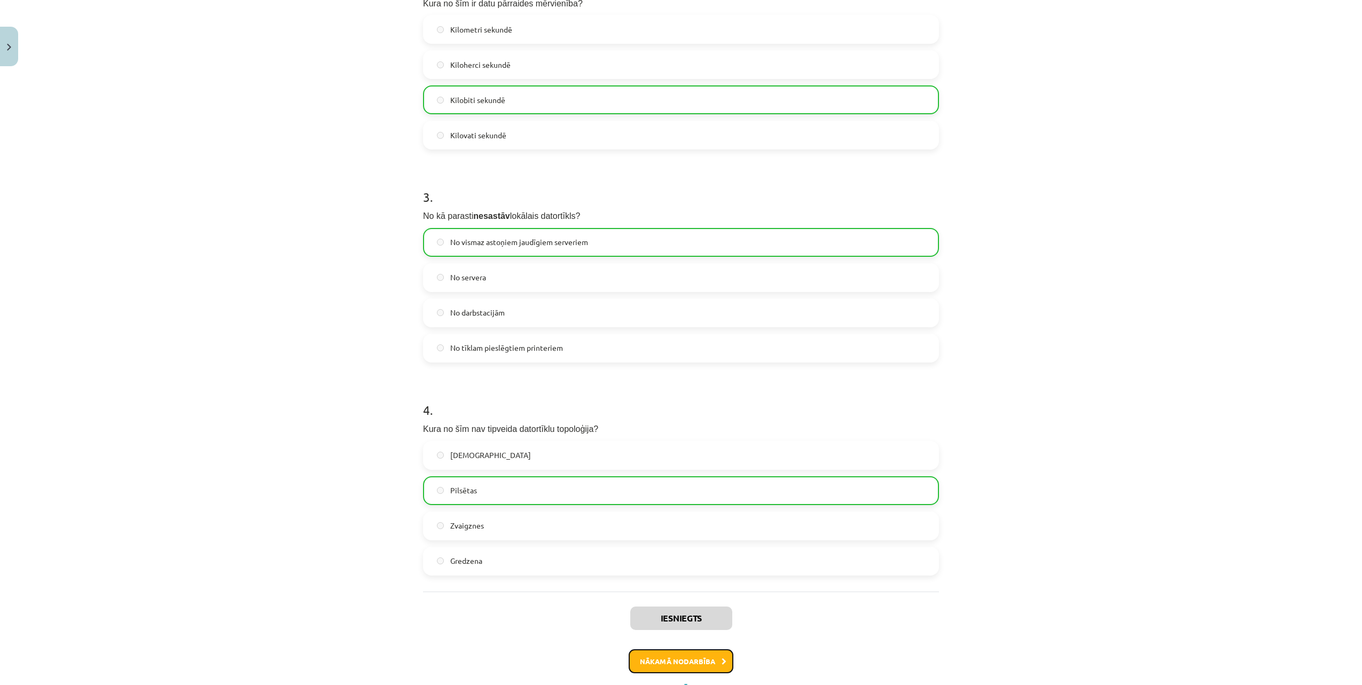
click at [677, 663] on button "Nākamā nodarbība" at bounding box center [681, 662] width 105 height 25
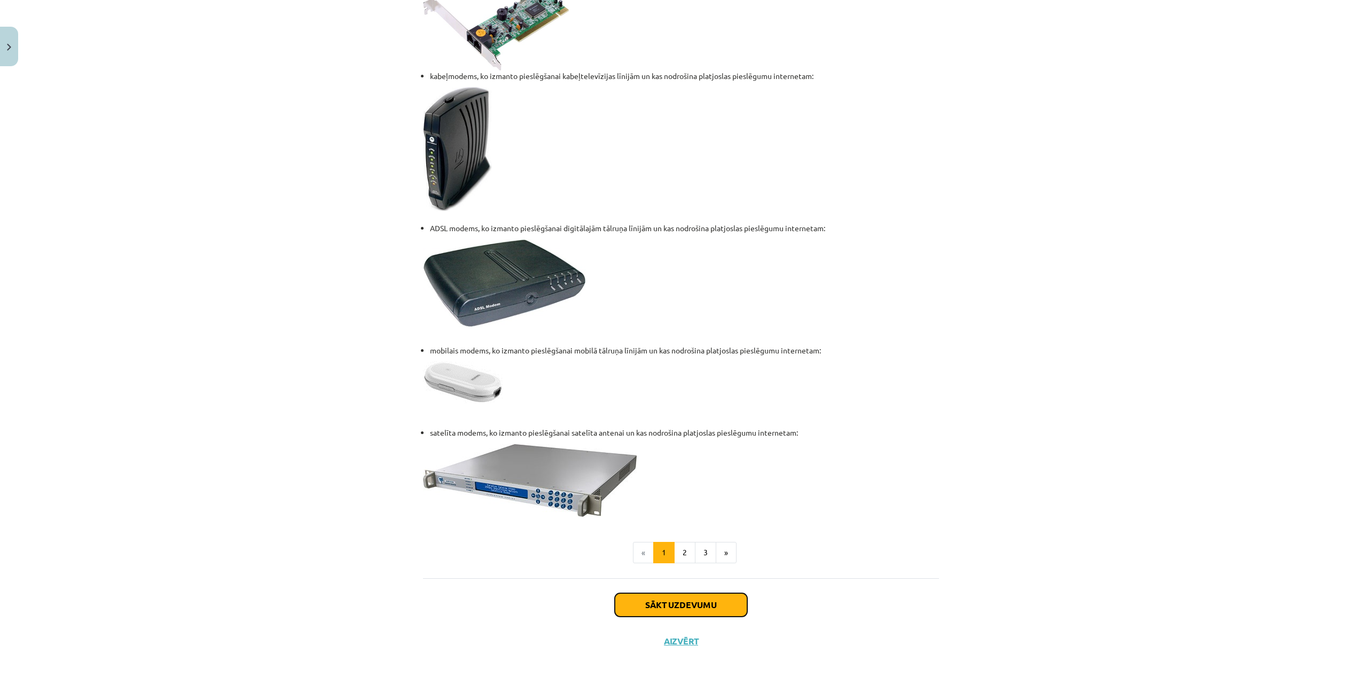
click at [694, 603] on button "Sākt uzdevumu" at bounding box center [681, 606] width 132 height 24
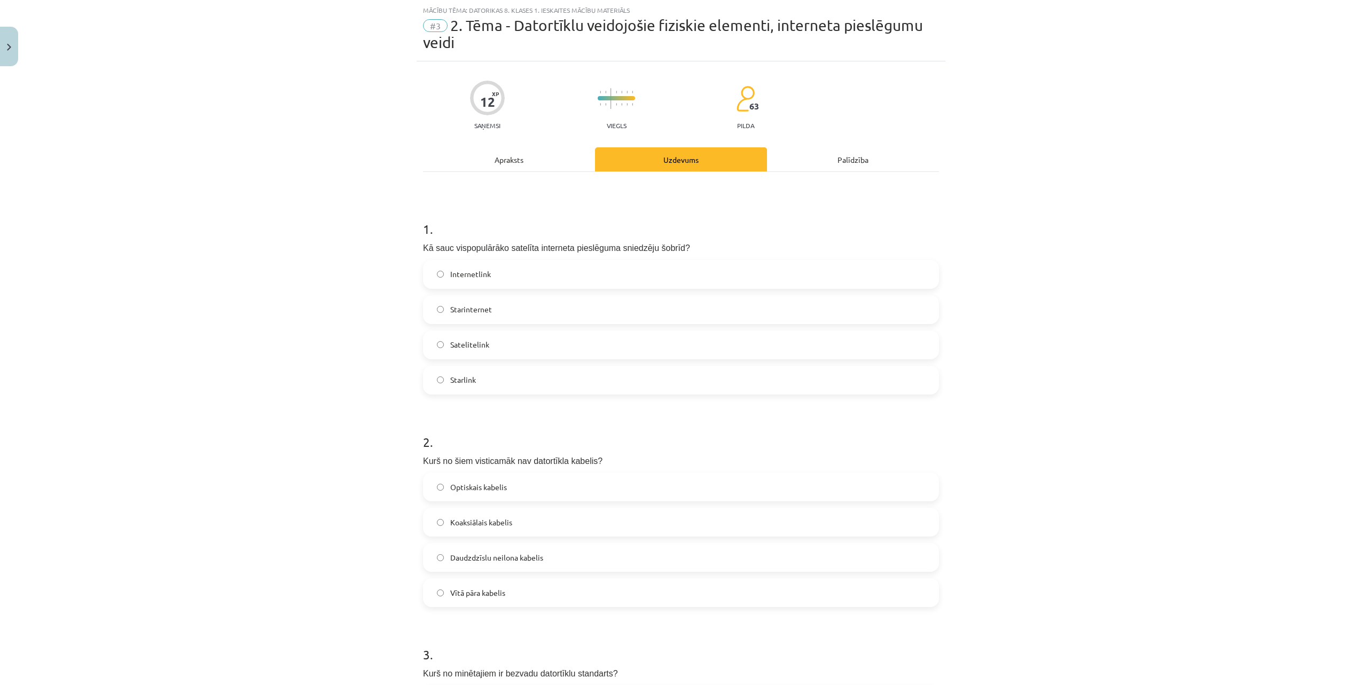
scroll to position [93, 0]
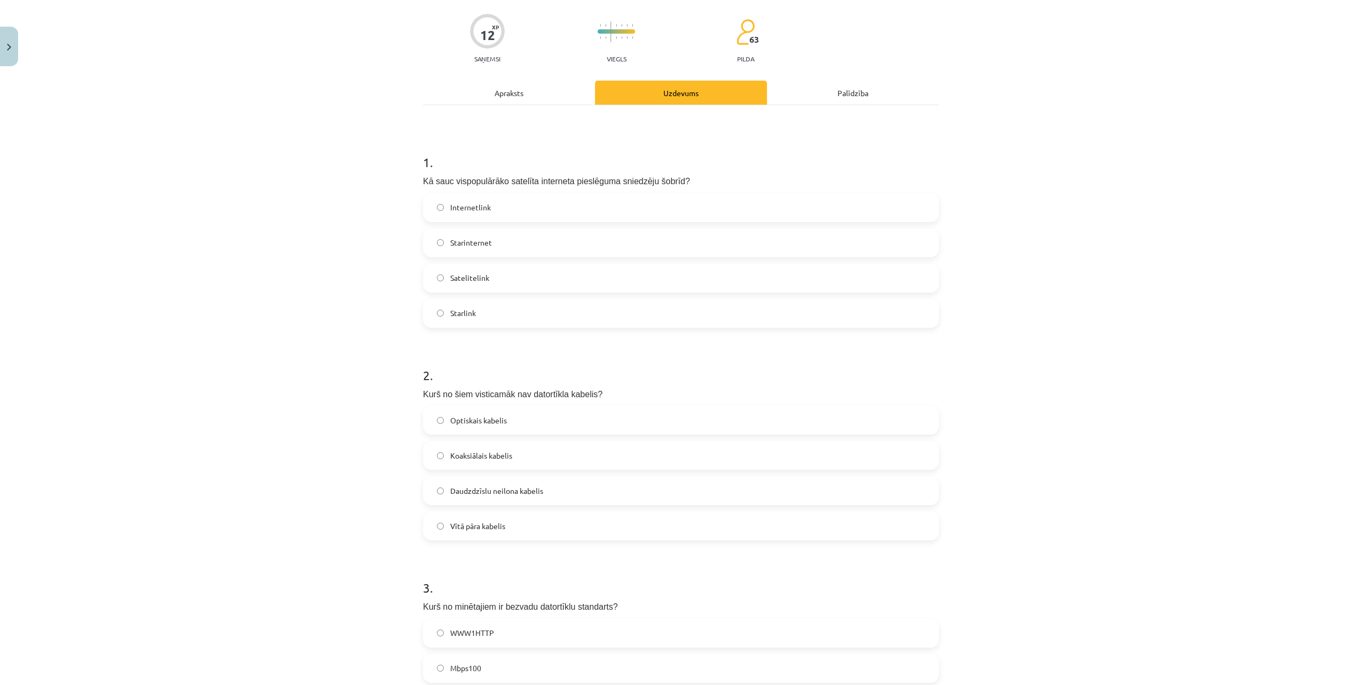
click at [568, 312] on label "Starlink" at bounding box center [681, 313] width 514 height 27
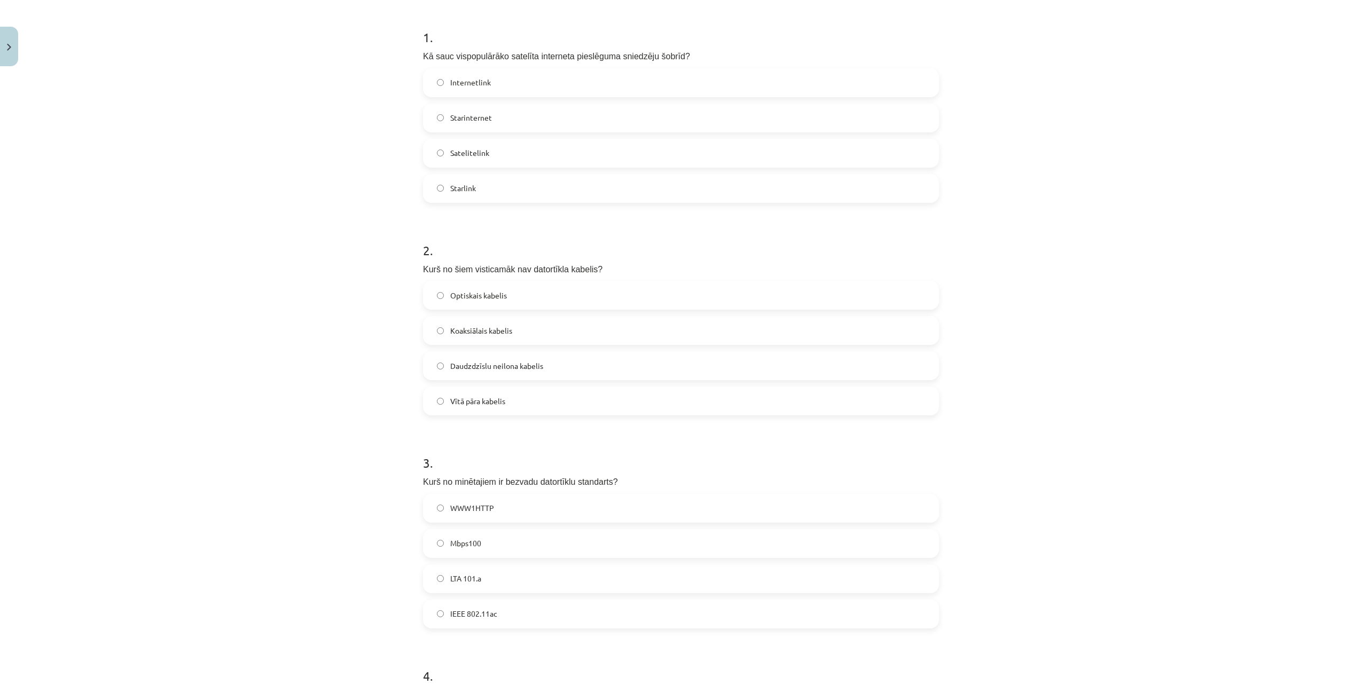
scroll to position [227, 0]
click at [527, 286] on label "Optiskais kabelis" at bounding box center [681, 287] width 514 height 27
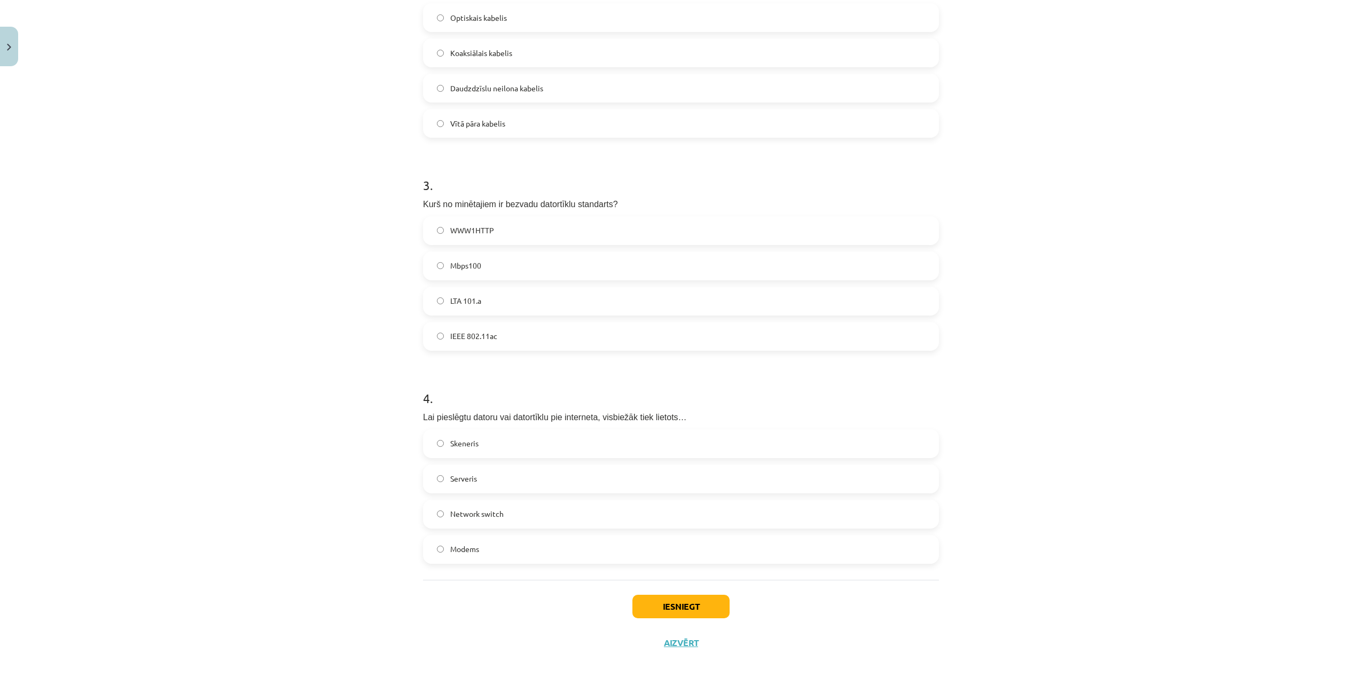
scroll to position [499, 0]
click at [476, 547] on label "Modems" at bounding box center [681, 547] width 514 height 27
click at [548, 339] on label "IEEE 802.11ac" at bounding box center [681, 334] width 514 height 27
click at [681, 606] on button "Iesniegt" at bounding box center [681, 604] width 97 height 24
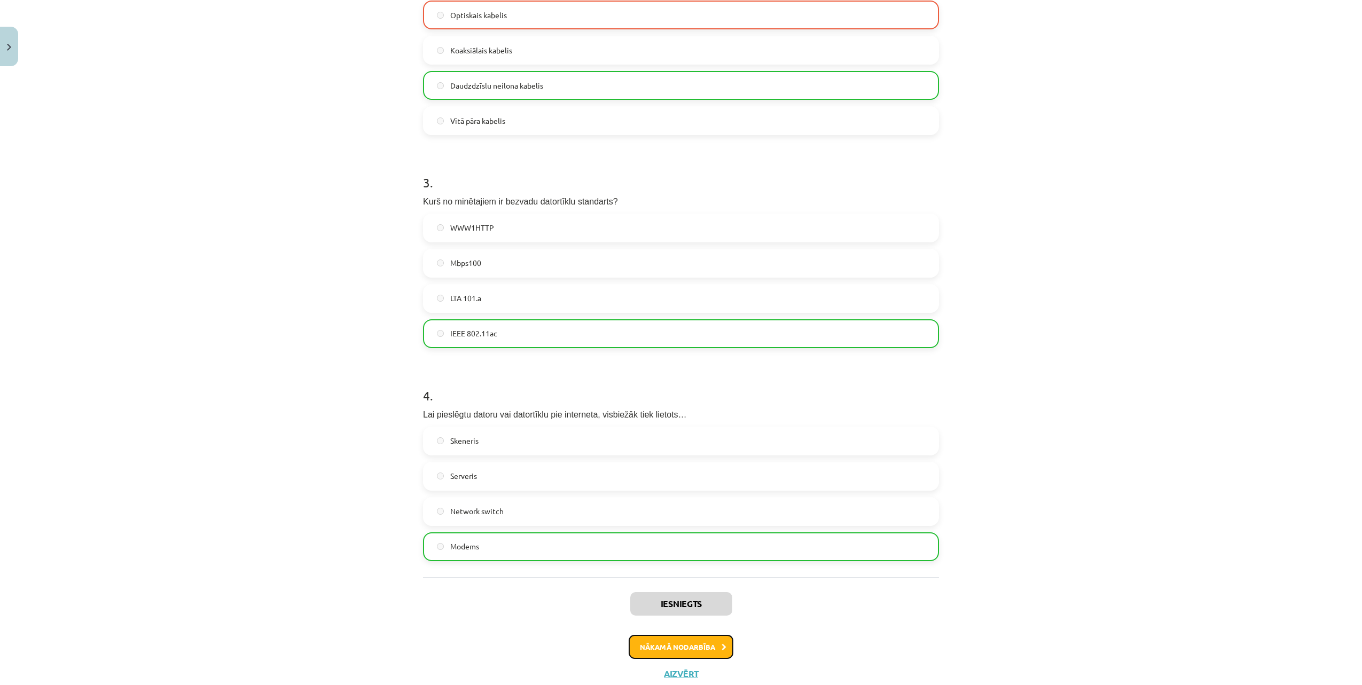
click at [691, 644] on button "Nākamā nodarbība" at bounding box center [681, 647] width 105 height 25
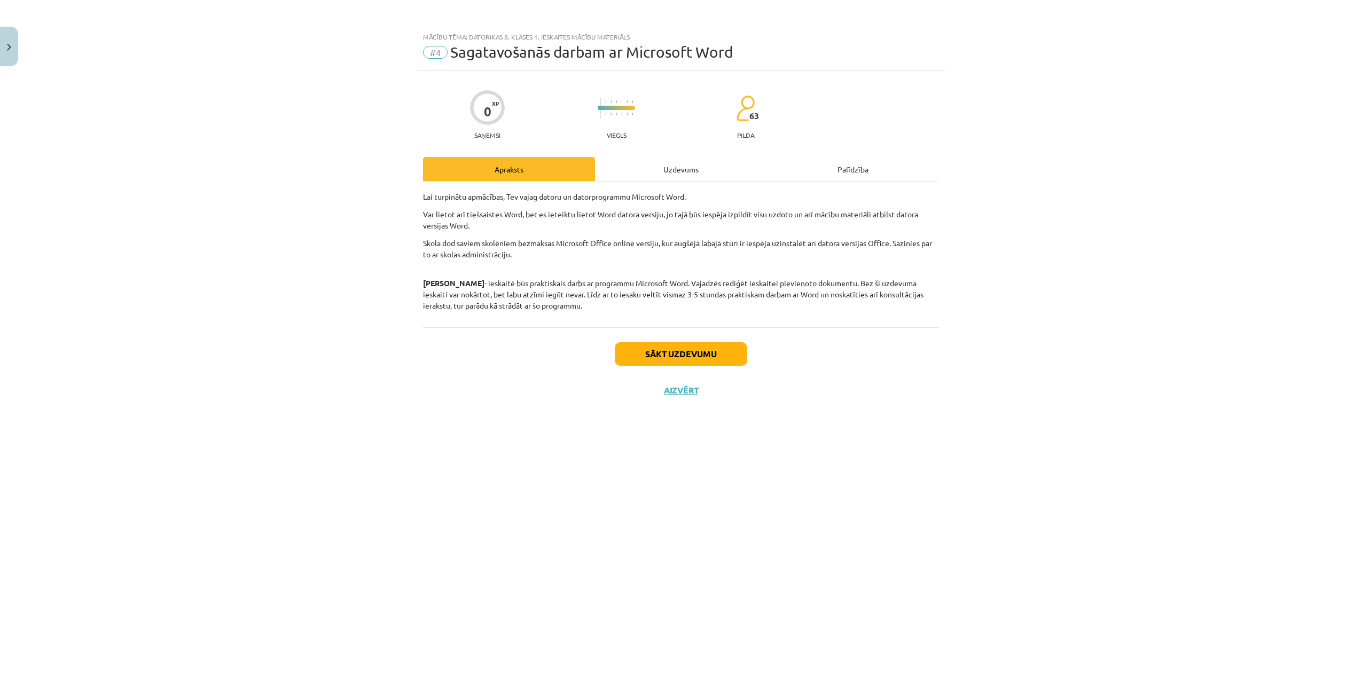
scroll to position [0, 0]
click at [699, 356] on button "Sākt uzdevumu" at bounding box center [681, 354] width 132 height 24
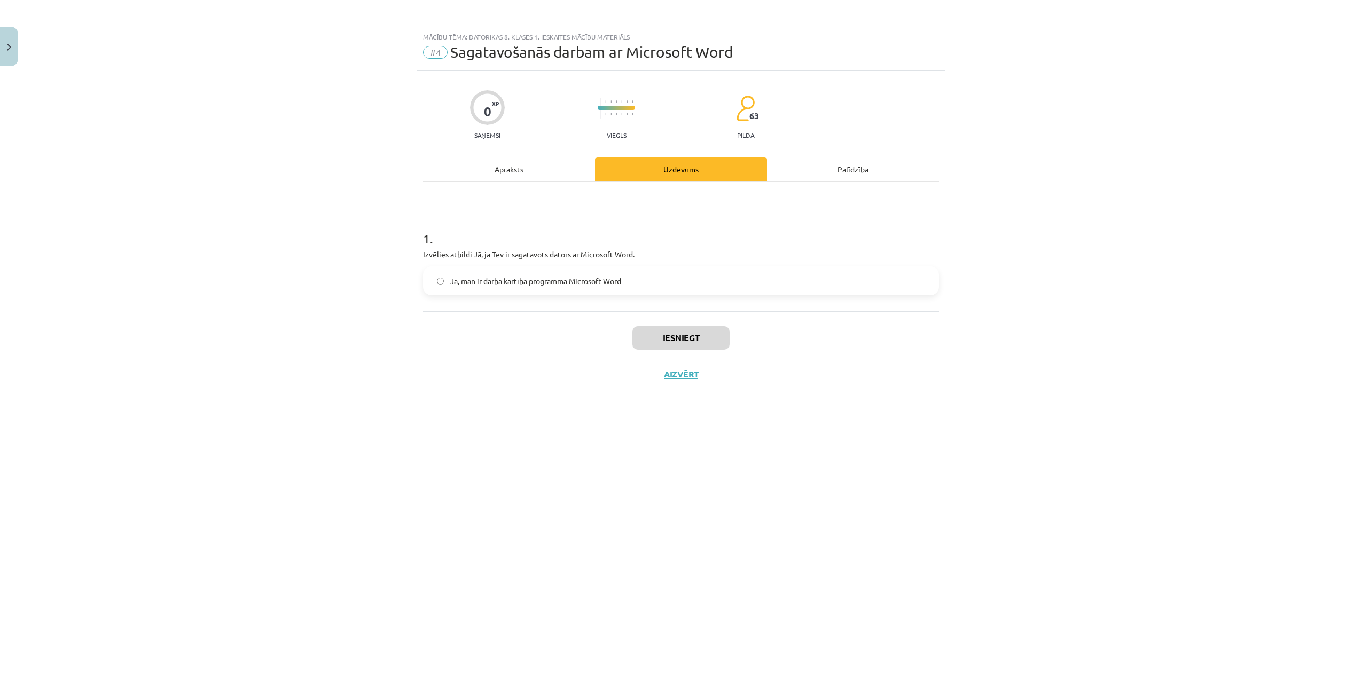
click at [561, 276] on span "Jā, man ir darba kārtībā programma Microsoft Word" at bounding box center [535, 281] width 171 height 11
click at [656, 332] on button "Iesniegt" at bounding box center [681, 338] width 97 height 24
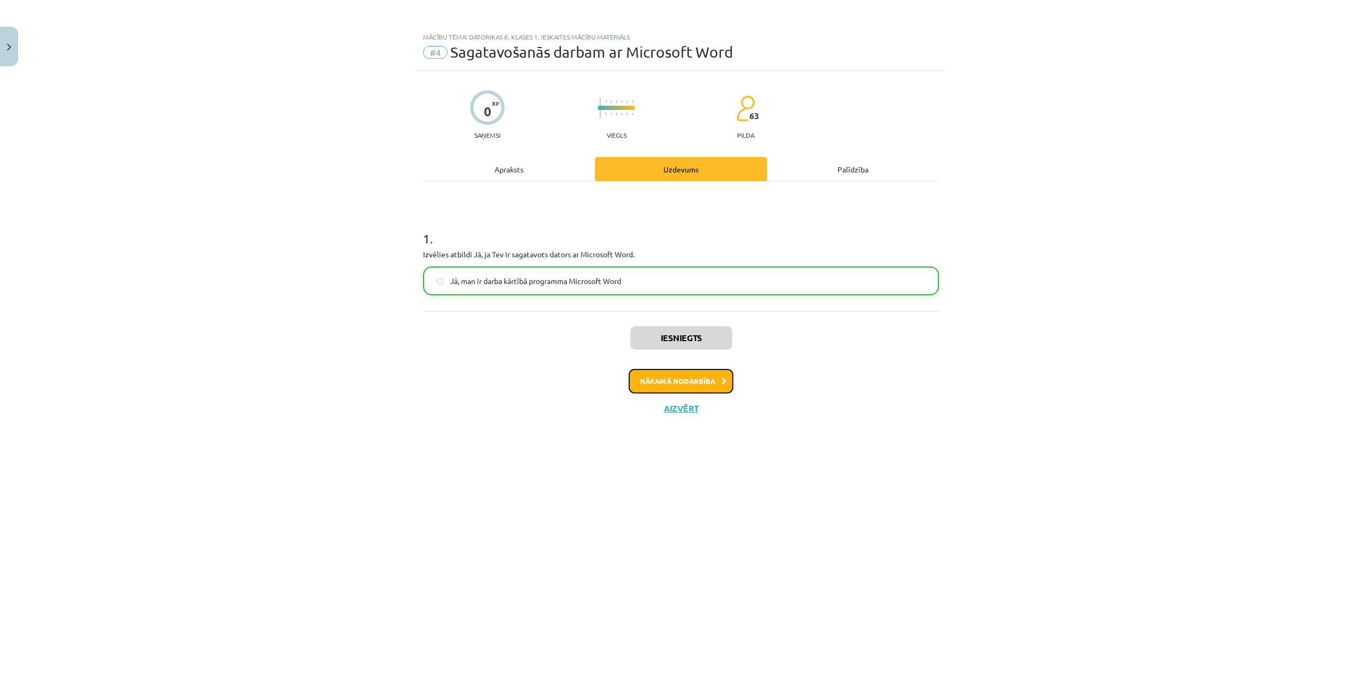
click at [684, 381] on button "Nākamā nodarbība" at bounding box center [681, 381] width 105 height 25
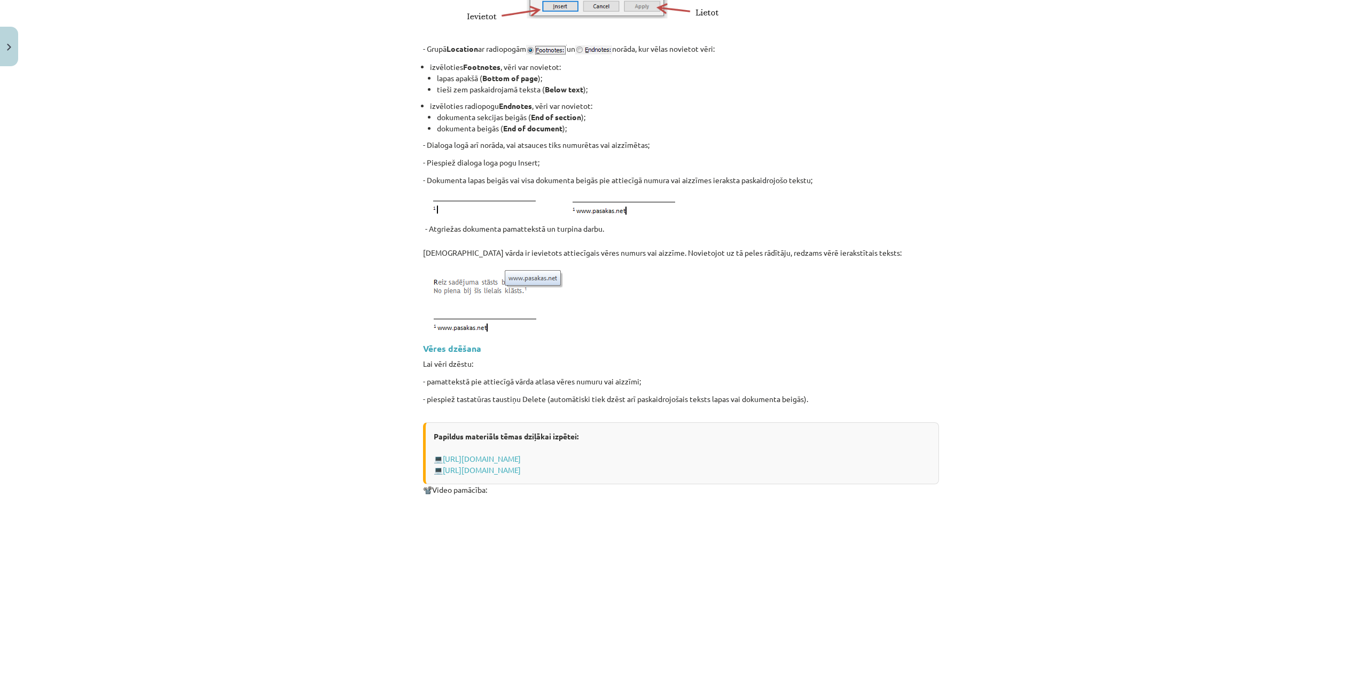
scroll to position [1151, 0]
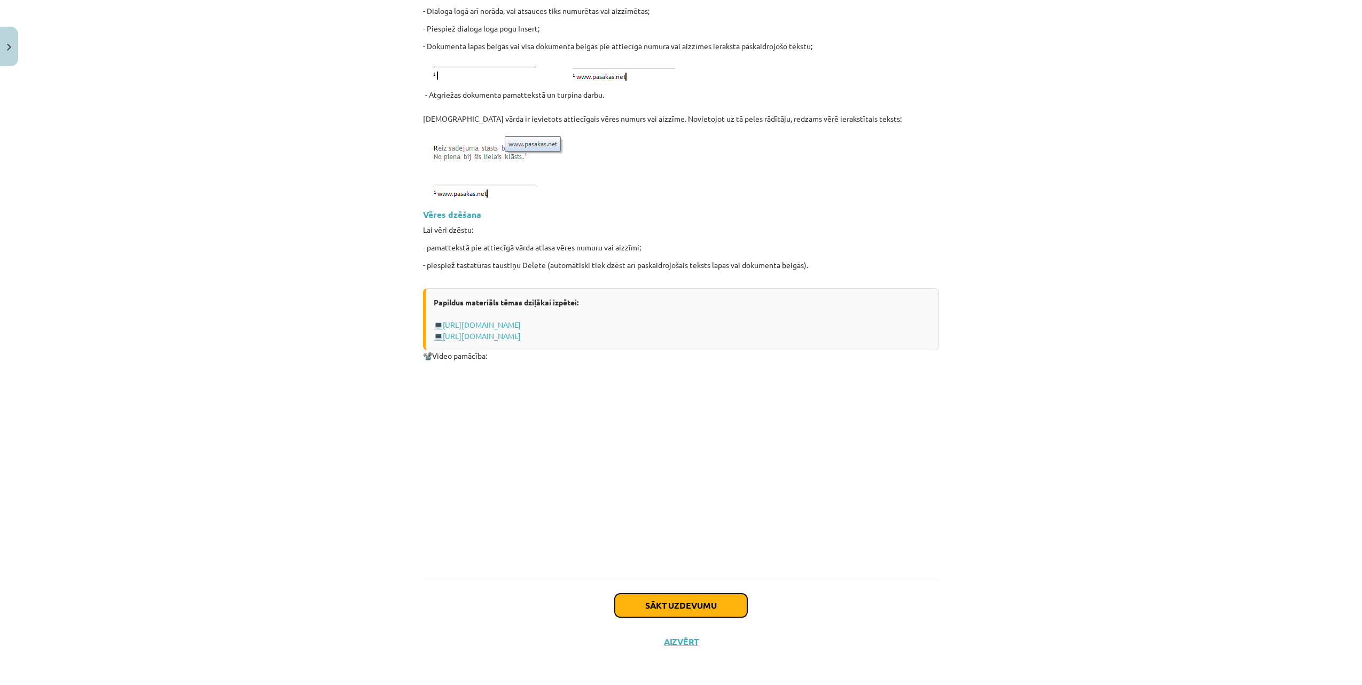
click at [660, 601] on button "Sākt uzdevumu" at bounding box center [681, 606] width 132 height 24
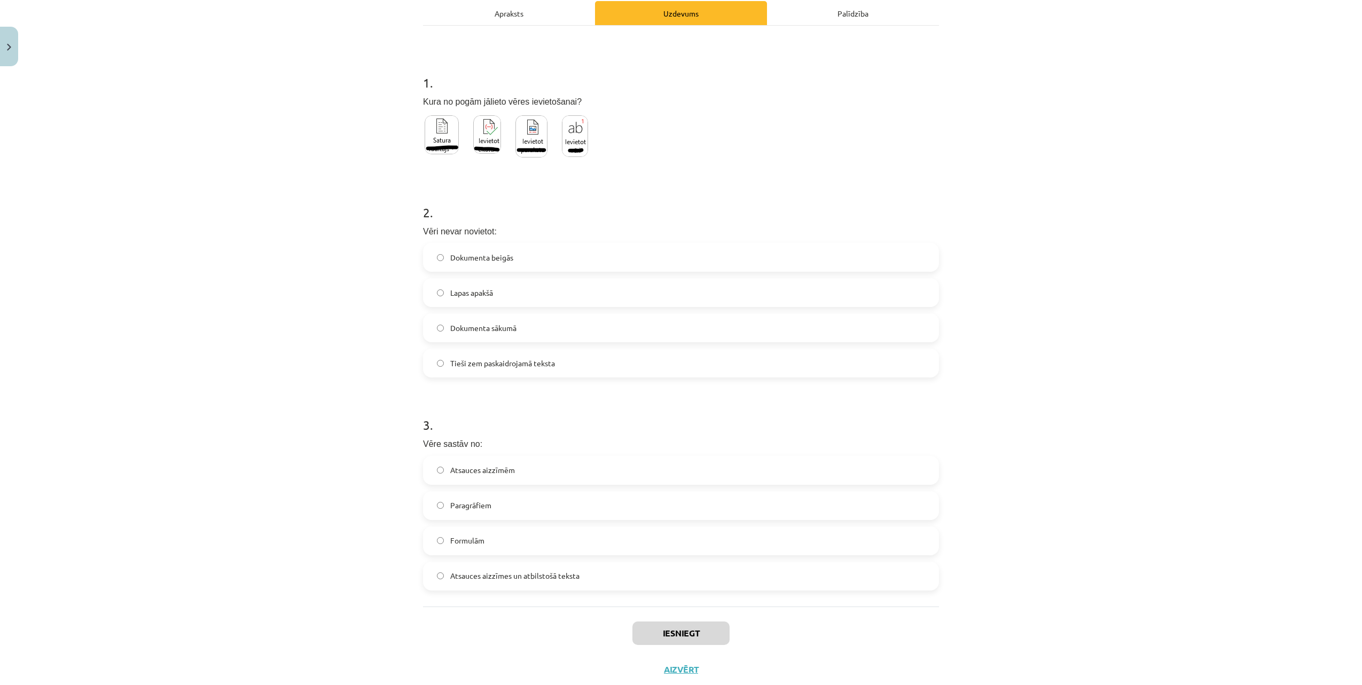
scroll to position [186, 0]
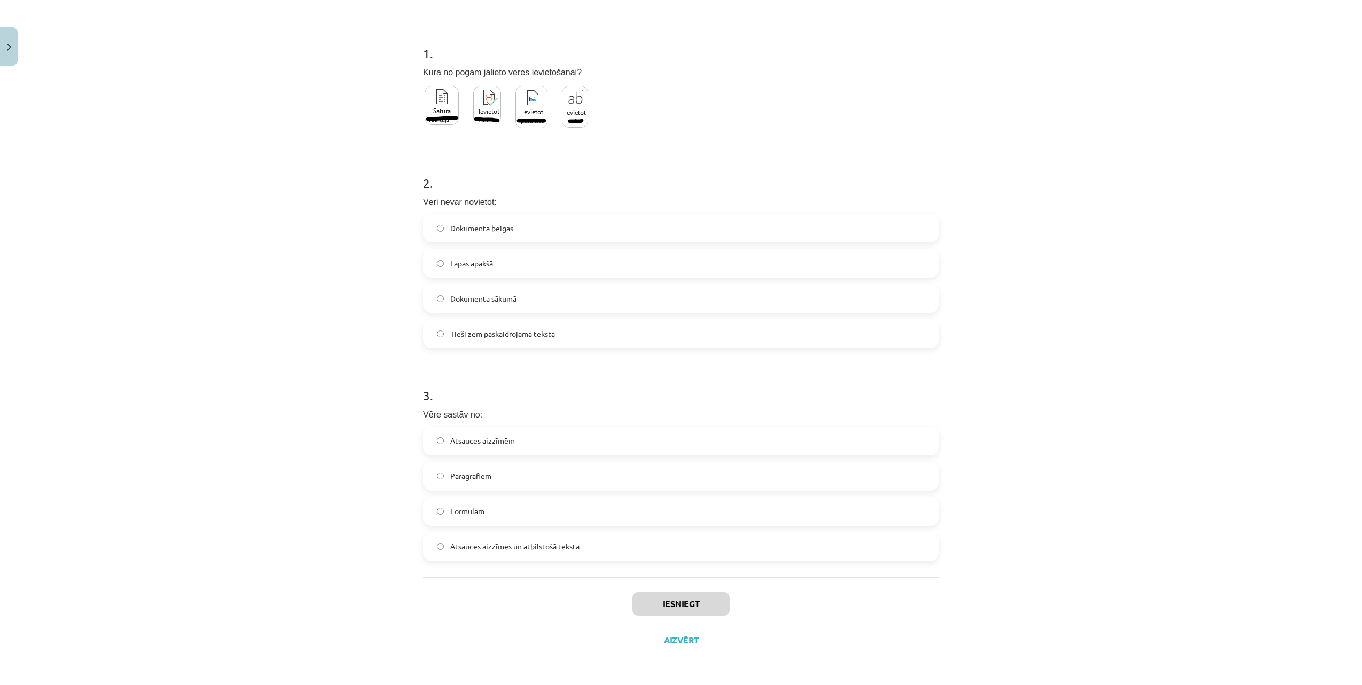
click at [575, 111] on img at bounding box center [575, 107] width 26 height 42
click at [545, 297] on label "Dokumenta sākumā" at bounding box center [681, 298] width 514 height 27
click at [557, 545] on span "Atsauces aizzīmes un atbilstošā teksta" at bounding box center [514, 546] width 129 height 11
click at [680, 605] on button "Iesniegt" at bounding box center [681, 604] width 97 height 24
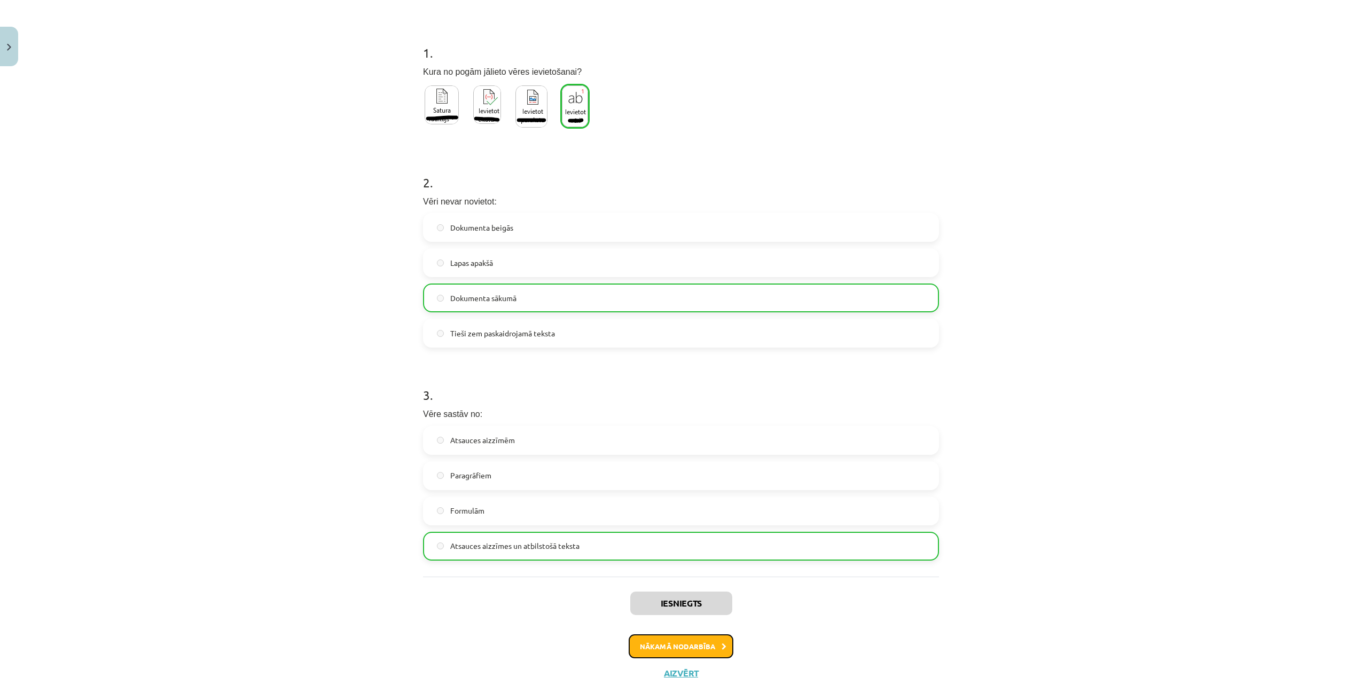
click at [702, 650] on button "Nākamā nodarbība" at bounding box center [681, 647] width 105 height 25
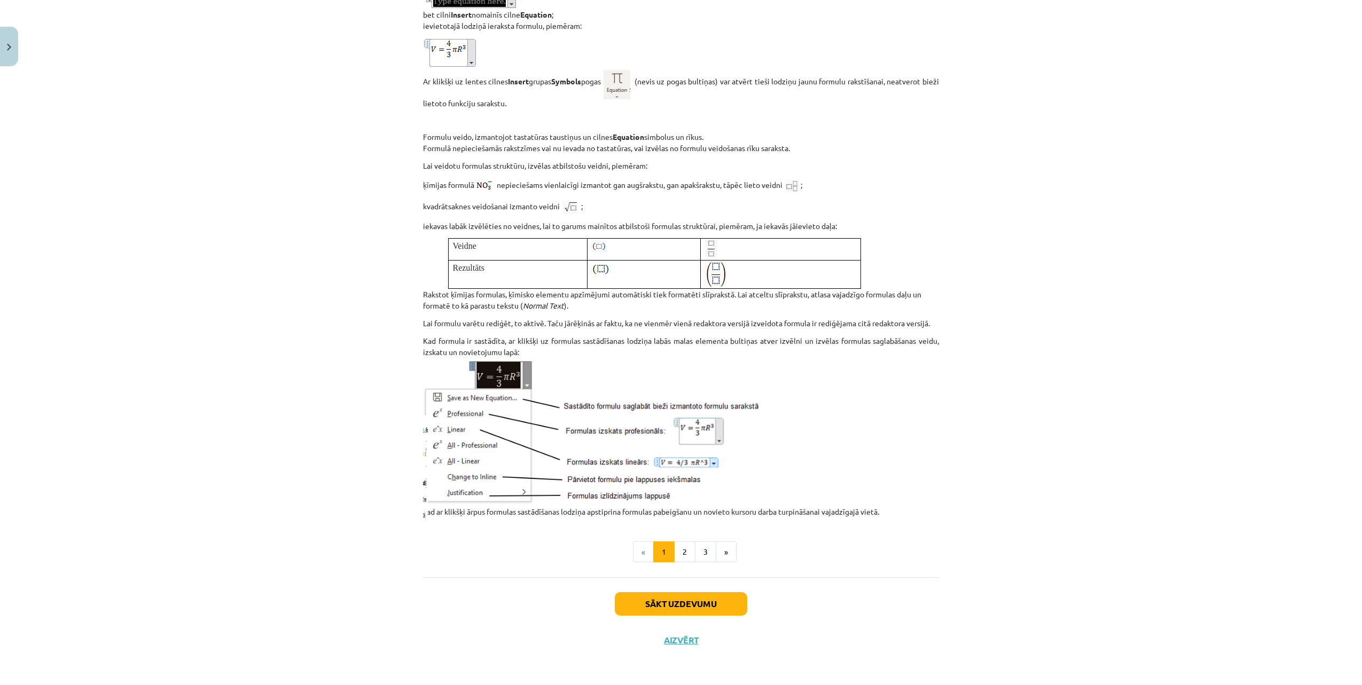
scroll to position [1083, 0]
click at [713, 603] on button "Sākt uzdevumu" at bounding box center [681, 604] width 132 height 24
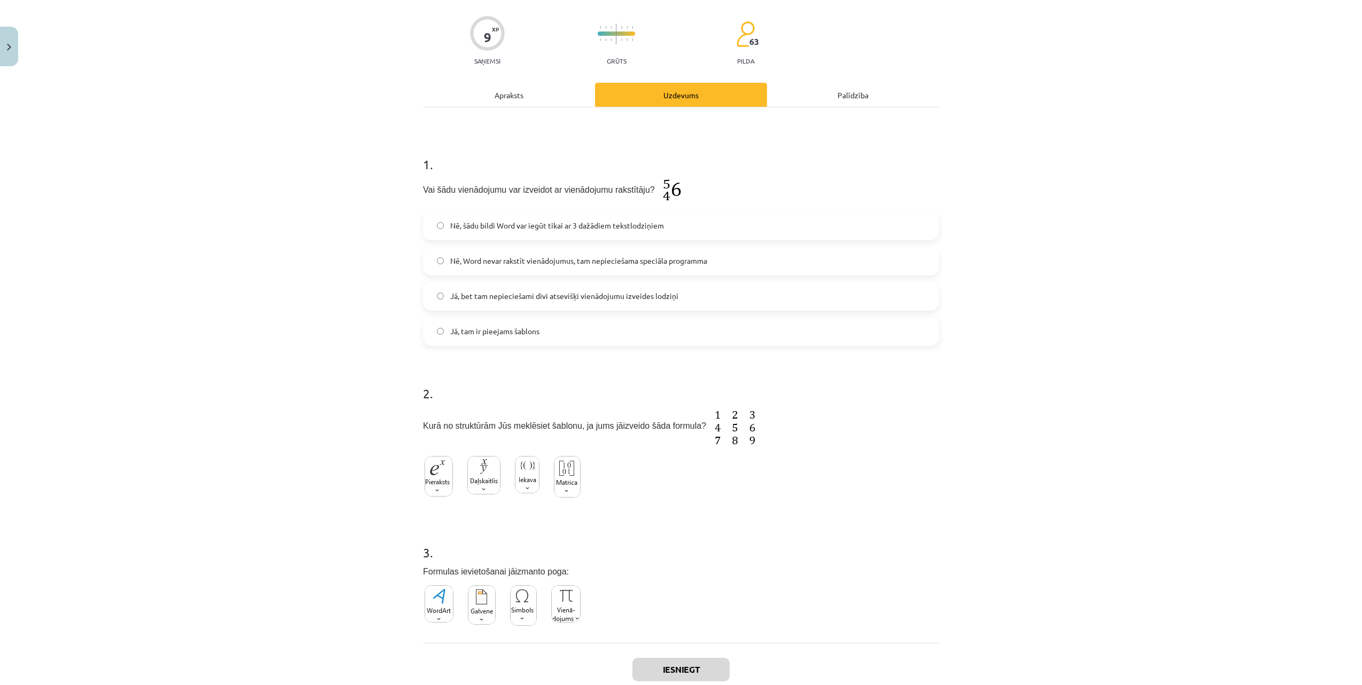
scroll to position [141, 0]
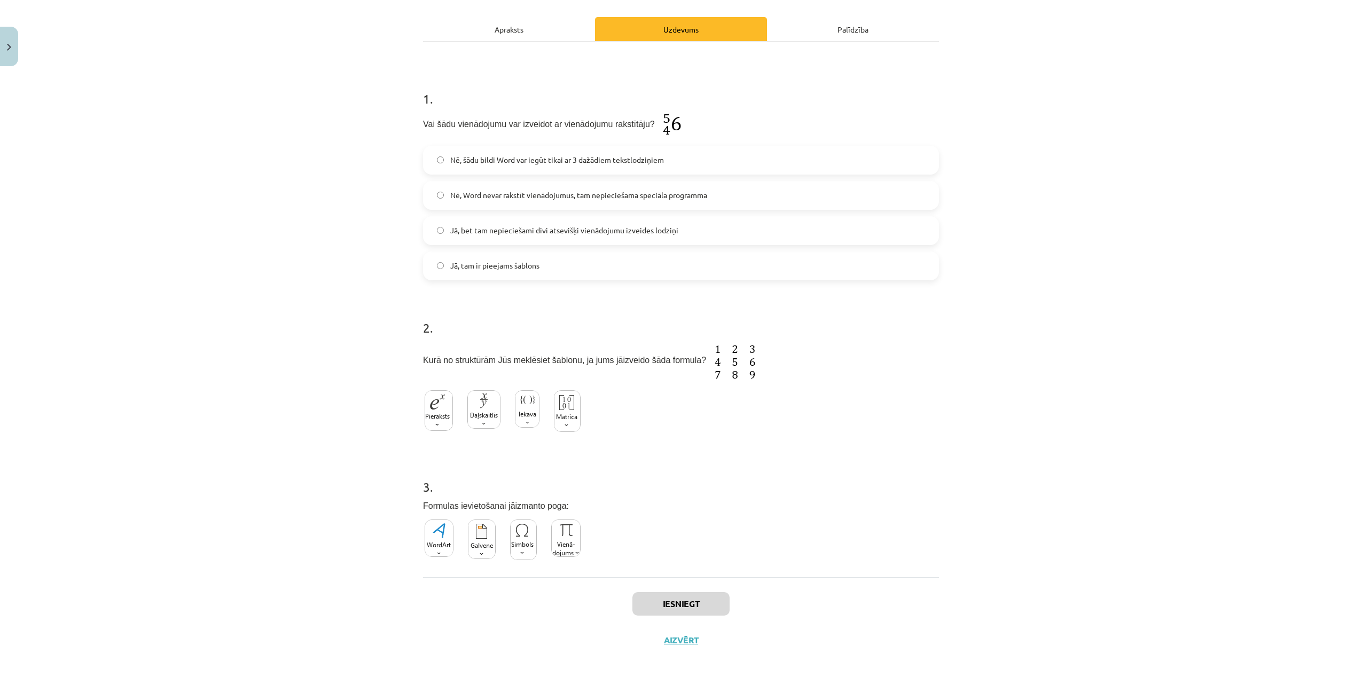
click at [545, 264] on label "Jā, tam ir pieejams šablons" at bounding box center [681, 266] width 514 height 27
click at [561, 414] on img at bounding box center [567, 412] width 27 height 42
click at [693, 604] on button "Iesniegt" at bounding box center [681, 604] width 97 height 24
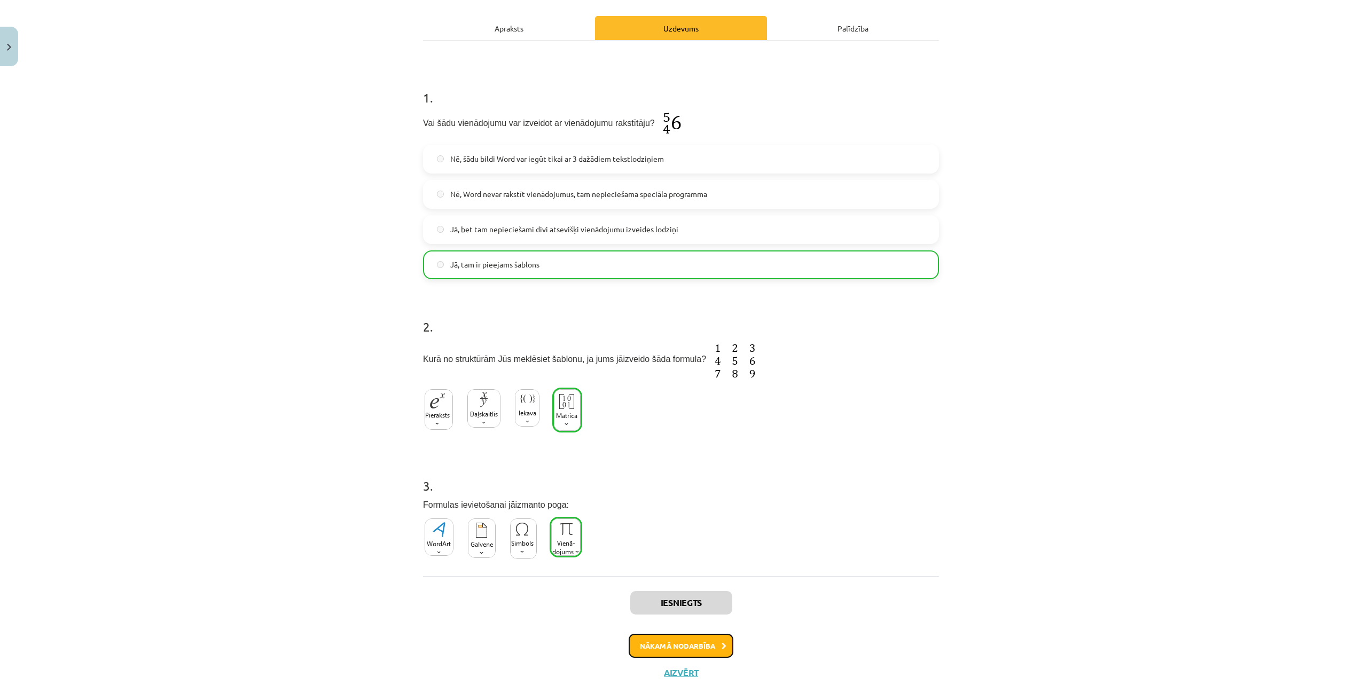
click at [670, 644] on button "Nākamā nodarbība" at bounding box center [681, 646] width 105 height 25
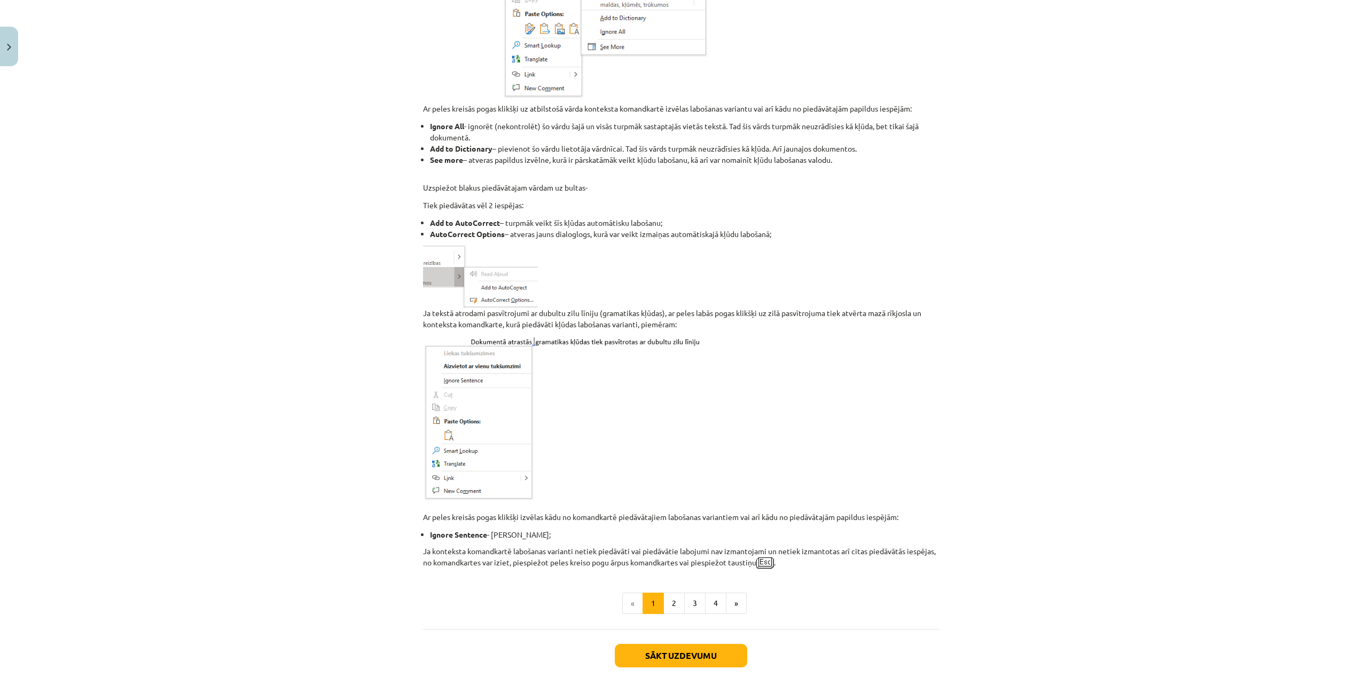
scroll to position [651, 0]
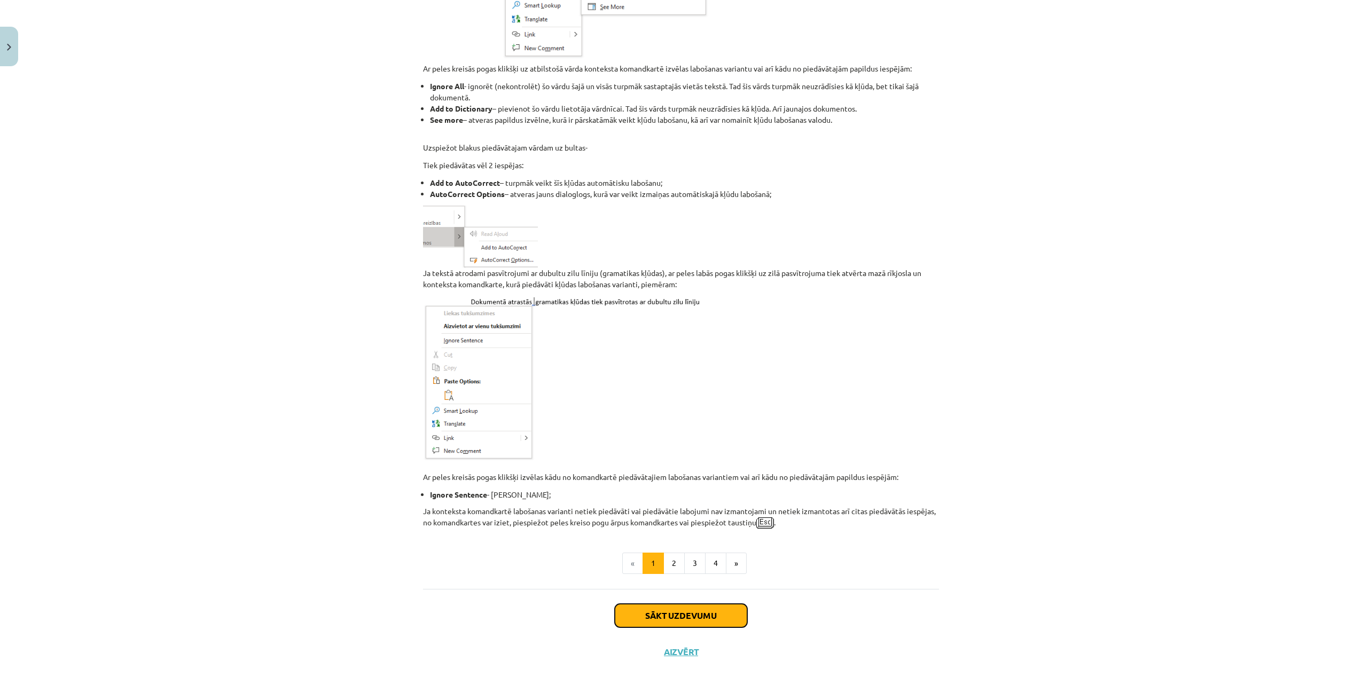
click at [708, 604] on button "Sākt uzdevumu" at bounding box center [681, 616] width 132 height 24
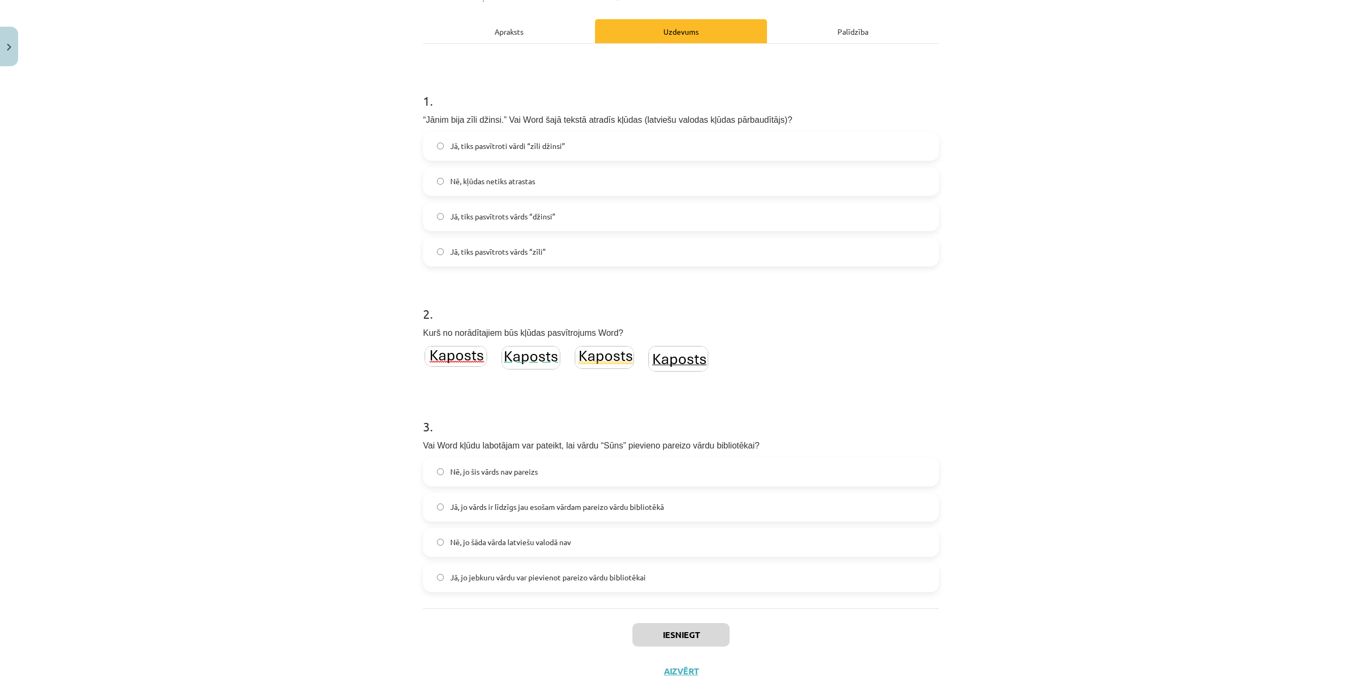
scroll to position [169, 0]
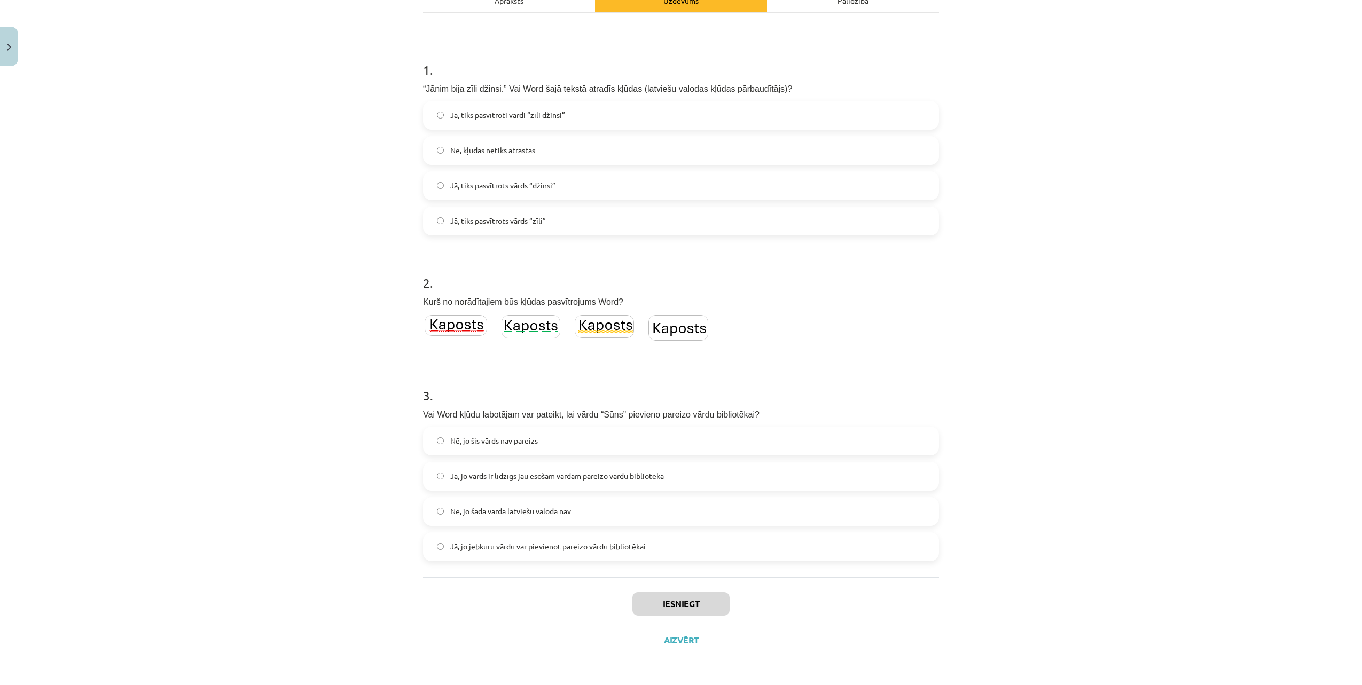
click at [638, 148] on label "Nē, kļūdas netiks atrastas" at bounding box center [681, 150] width 514 height 27
click at [603, 322] on img at bounding box center [604, 326] width 59 height 23
click at [518, 547] on span "Jā, jo jebkuru vārdu var pievienot pareizo vārdu bibliotēkai" at bounding box center [548, 546] width 196 height 11
click at [677, 605] on button "Iesniegt" at bounding box center [681, 604] width 97 height 24
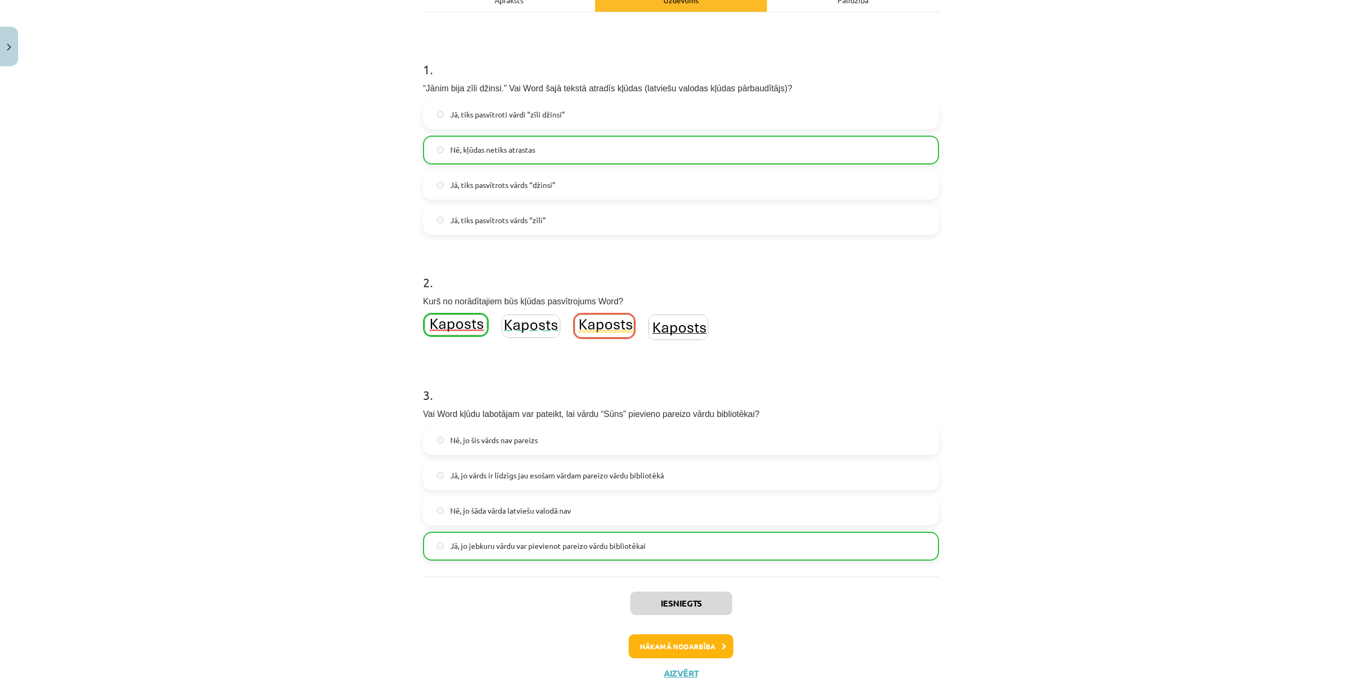
click at [443, 324] on img at bounding box center [456, 325] width 63 height 21
click at [660, 644] on button "Nākamā nodarbība" at bounding box center [681, 647] width 105 height 25
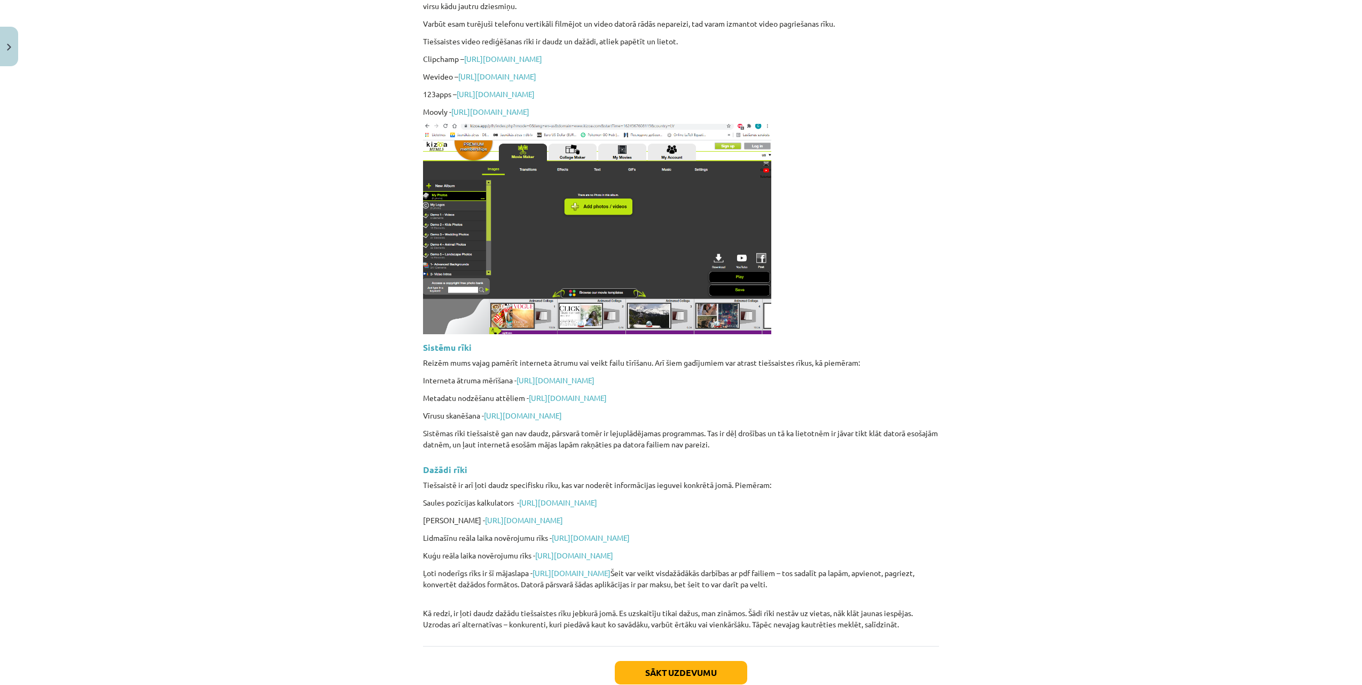
scroll to position [2286, 0]
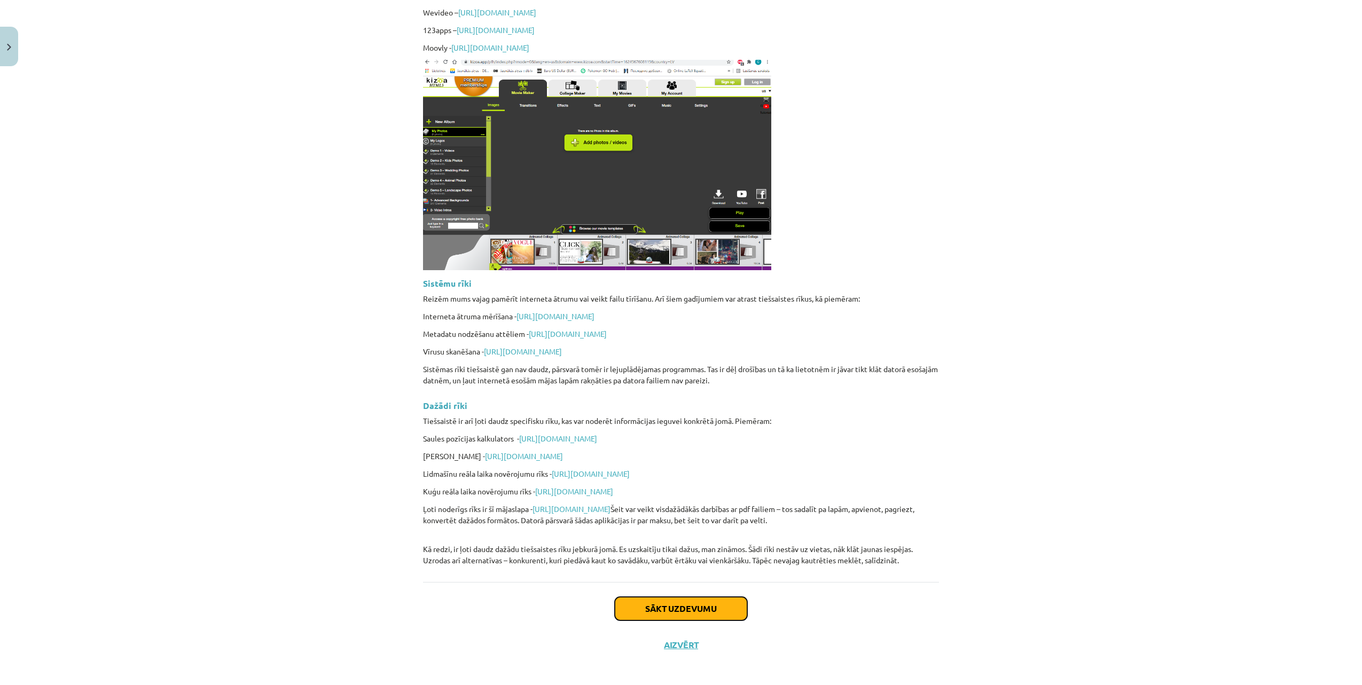
click at [673, 601] on button "Sākt uzdevumu" at bounding box center [681, 609] width 132 height 24
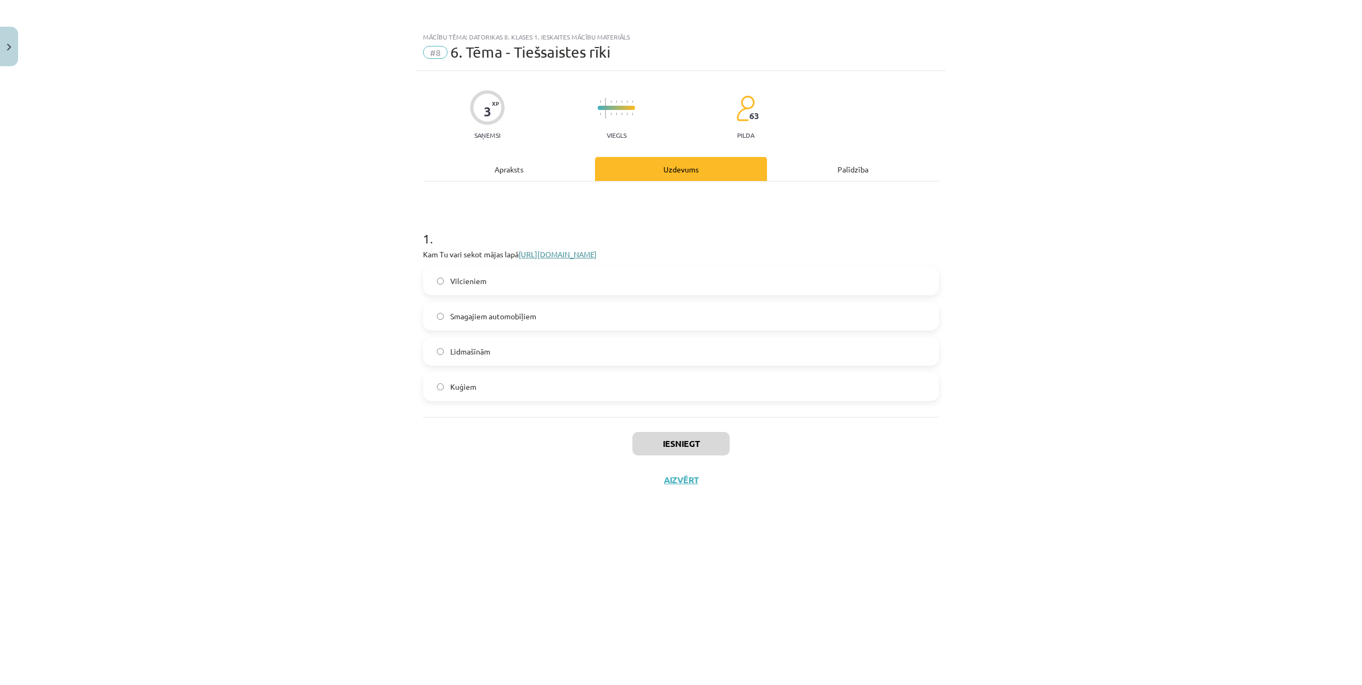
click at [580, 253] on link "https://www.flightradar24.com/56.65,23.73/10" at bounding box center [558, 255] width 78 height 10
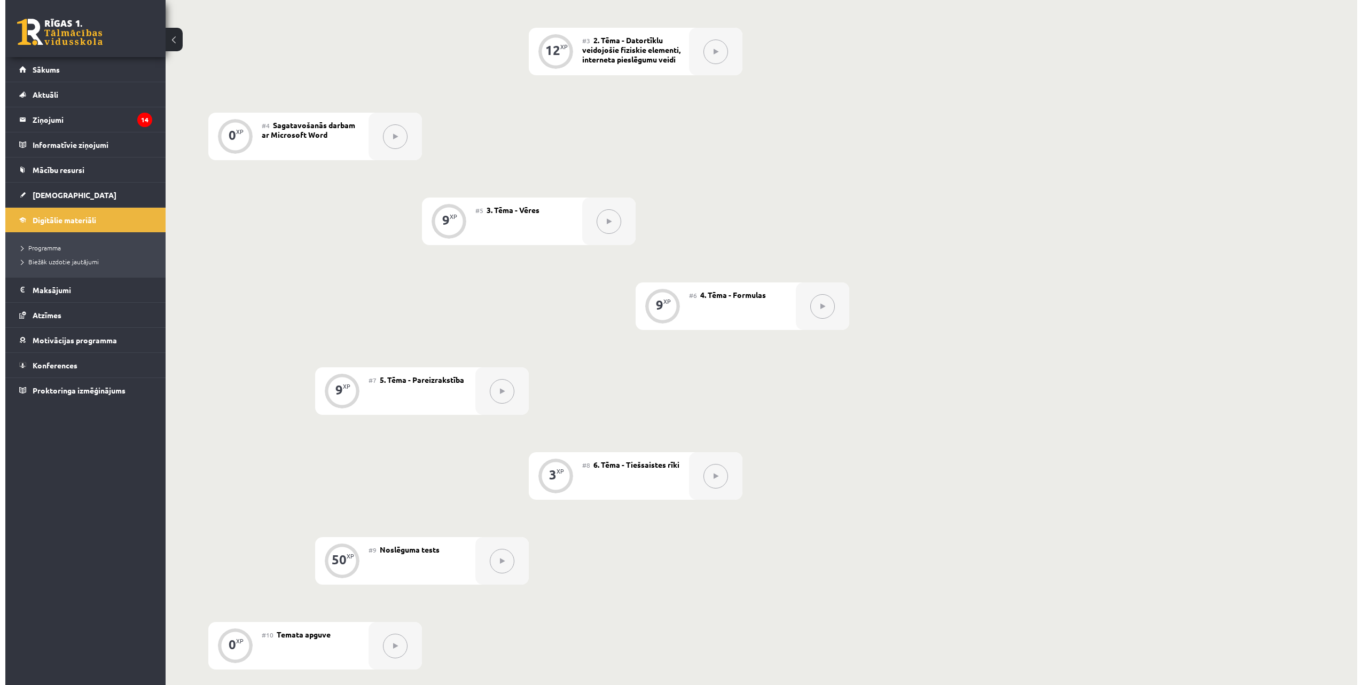
scroll to position [153, 0]
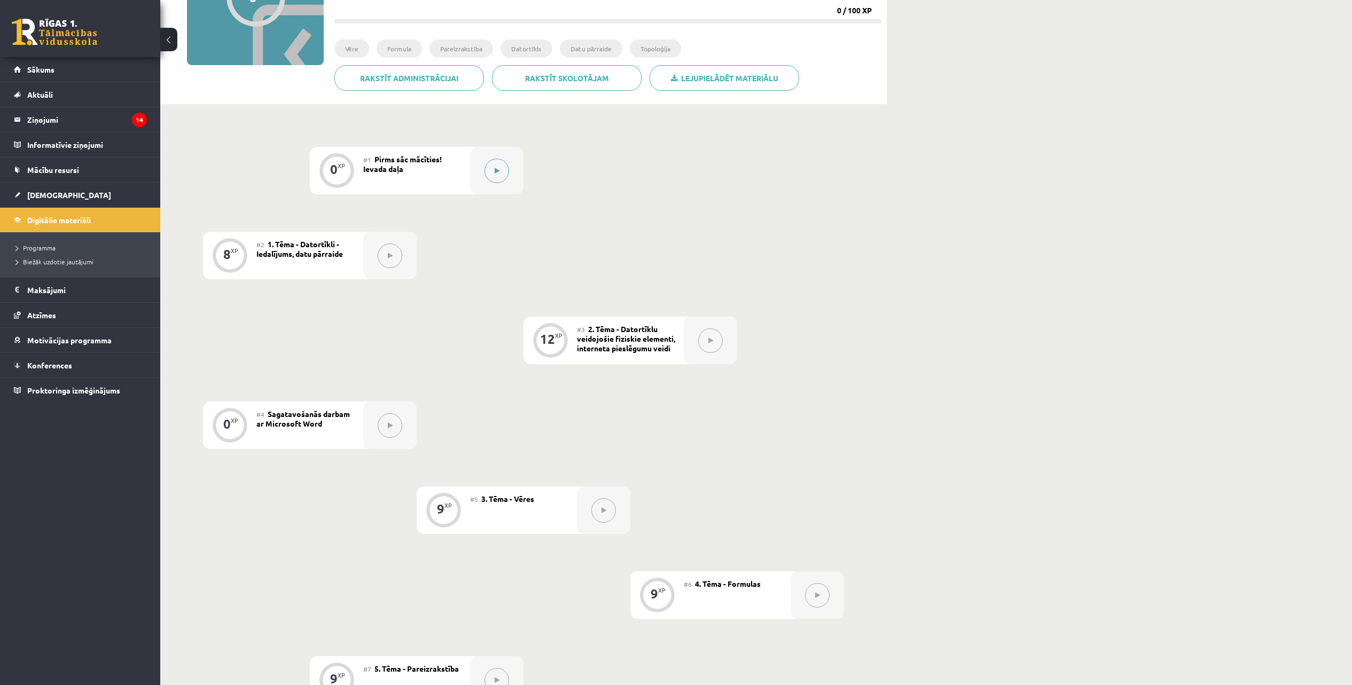
click at [492, 167] on button at bounding box center [497, 171] width 25 height 25
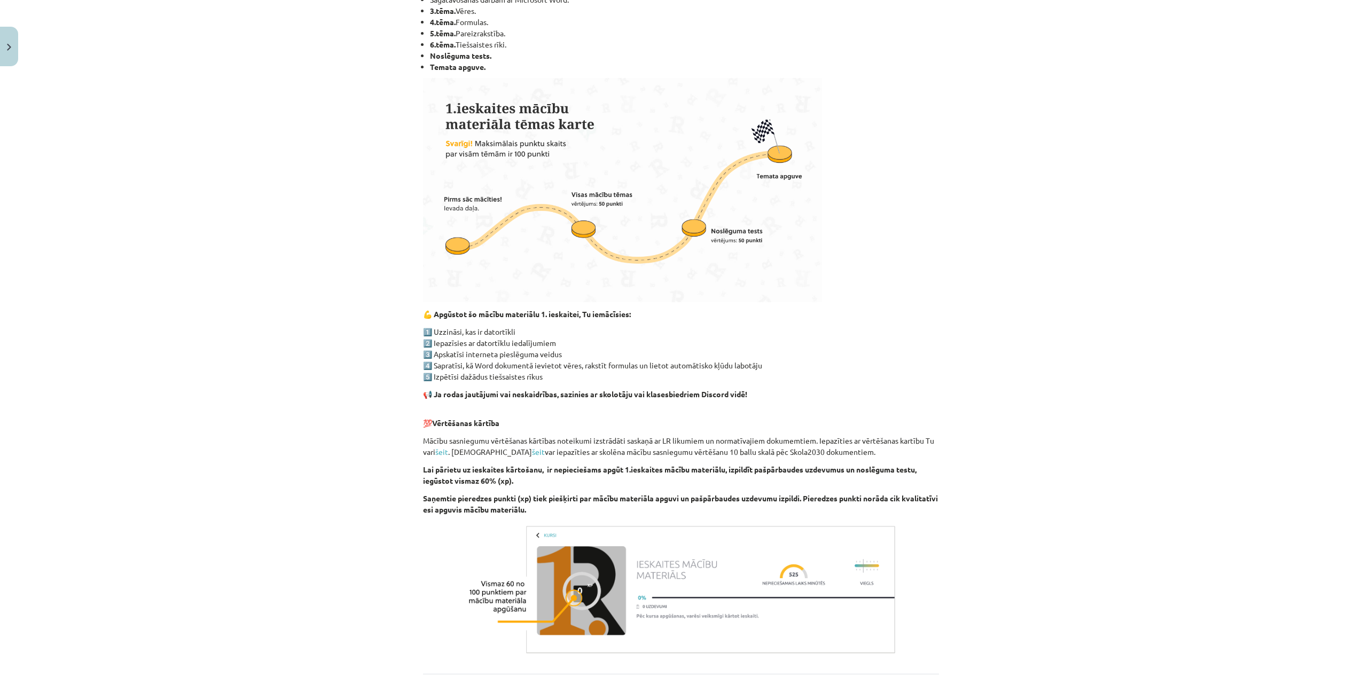
scroll to position [368, 0]
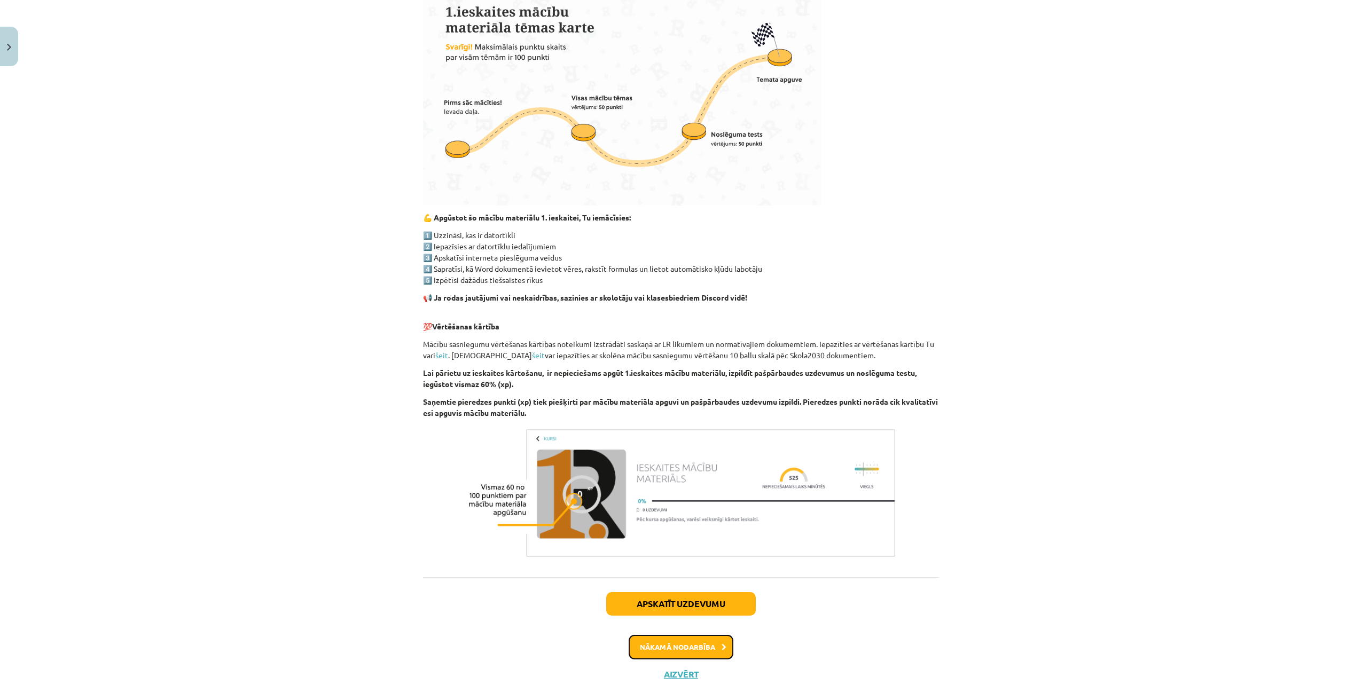
click at [673, 642] on button "Nākamā nodarbība" at bounding box center [681, 647] width 105 height 25
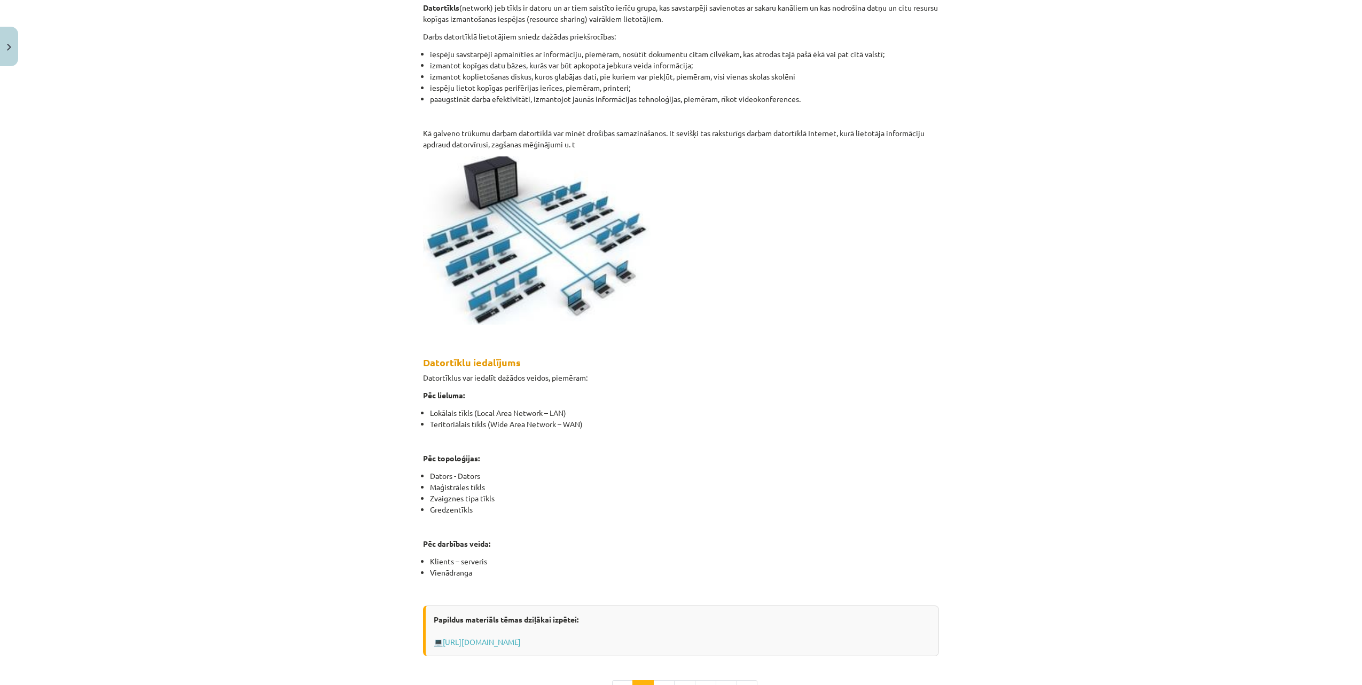
scroll to position [397, 0]
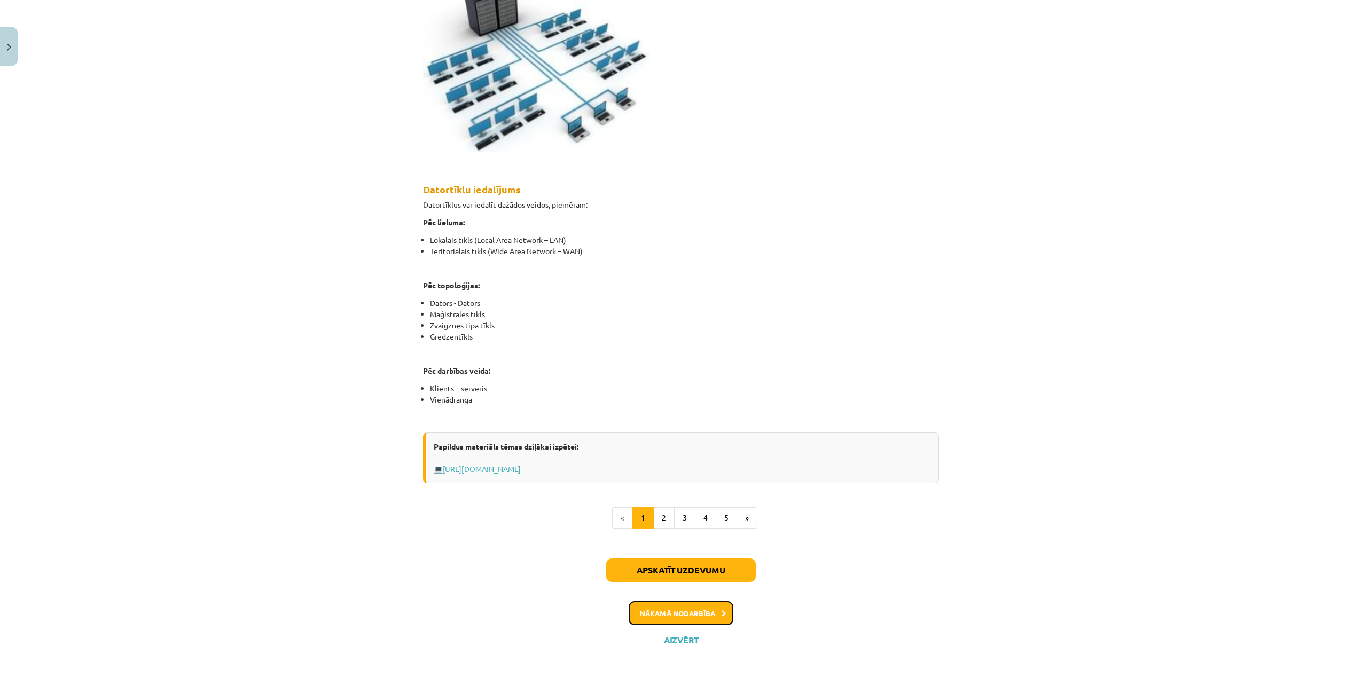
click at [678, 609] on button "Nākamā nodarbība" at bounding box center [681, 614] width 105 height 25
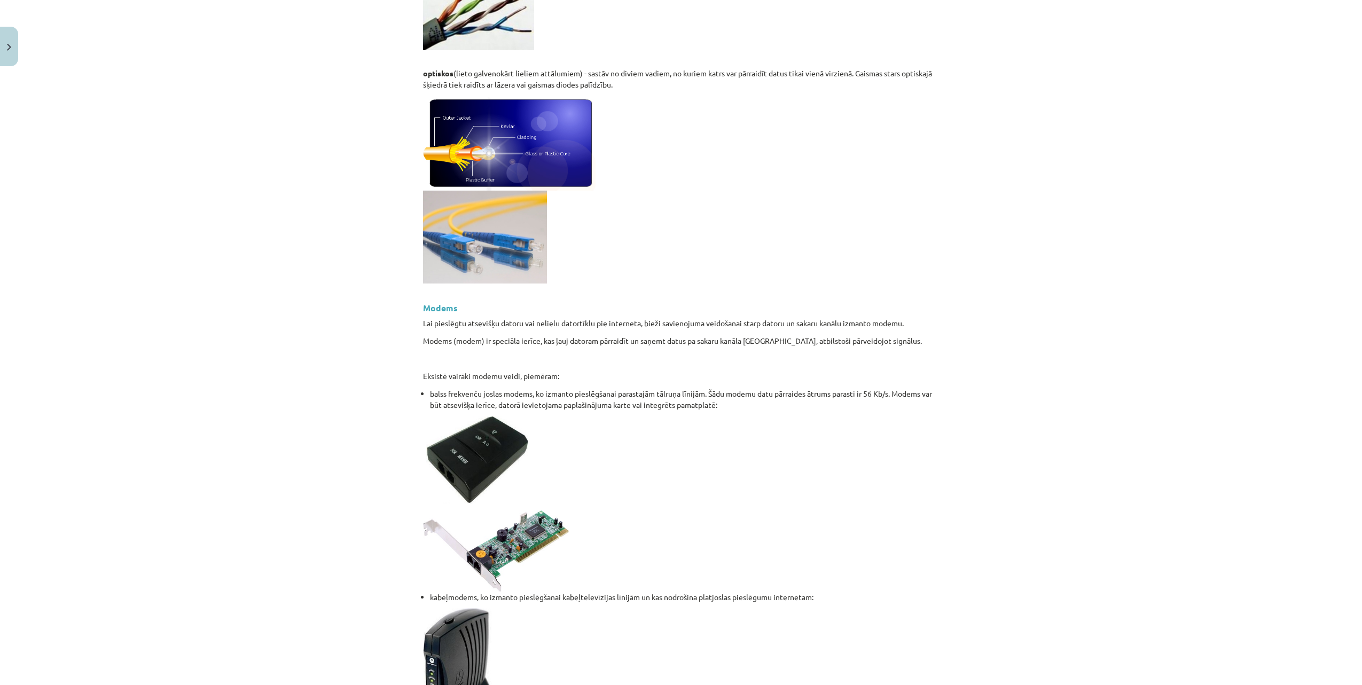
scroll to position [1166, 0]
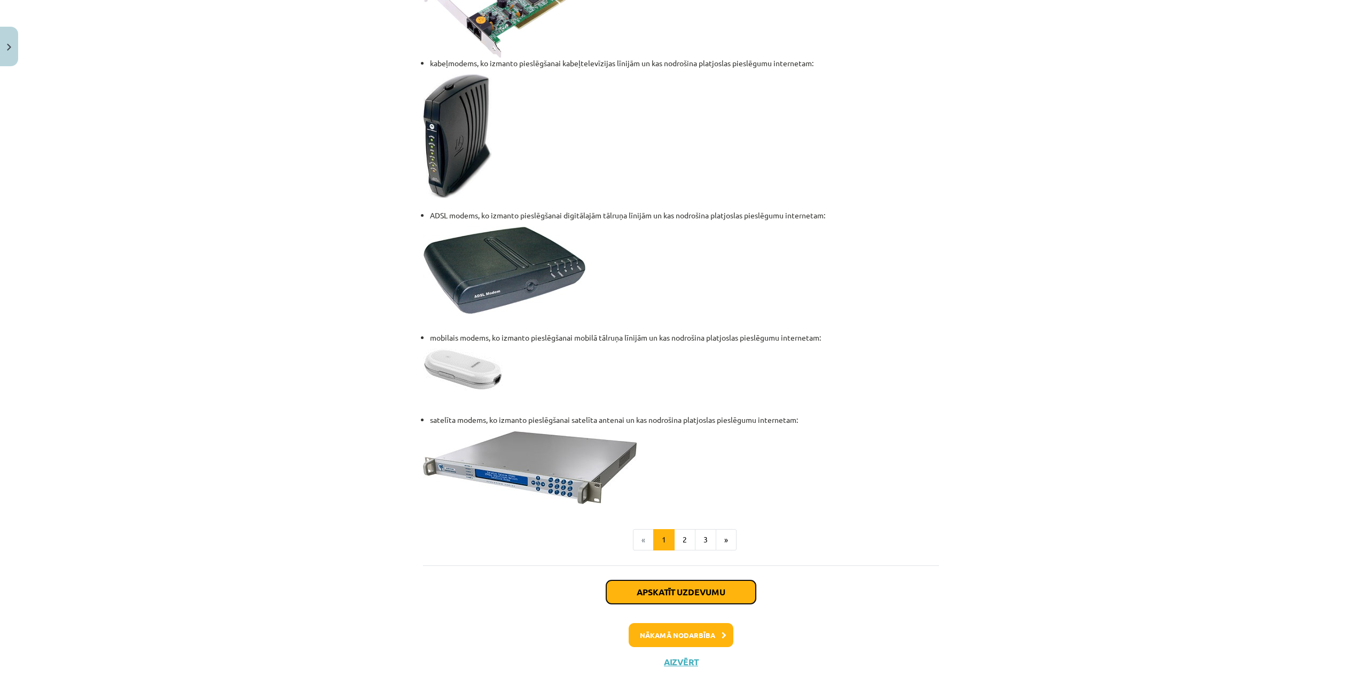
click at [676, 587] on button "Apskatīt uzdevumu" at bounding box center [681, 593] width 150 height 24
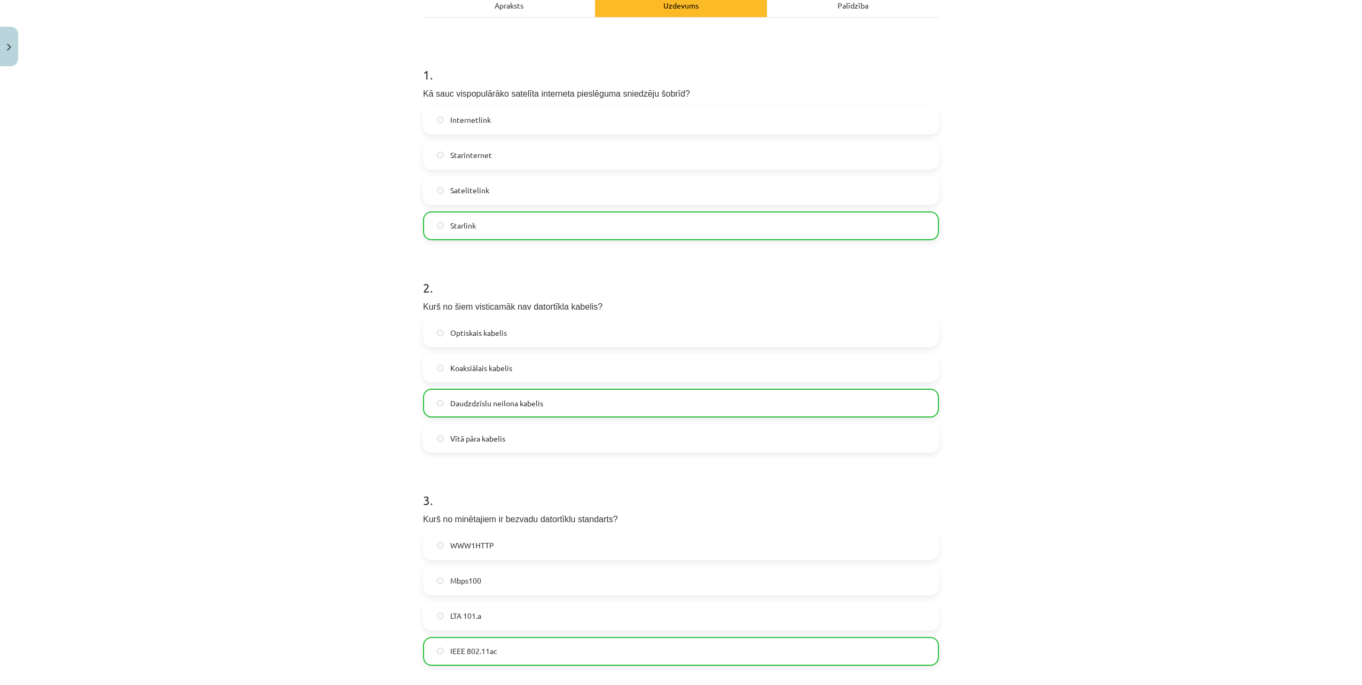
scroll to position [533, 0]
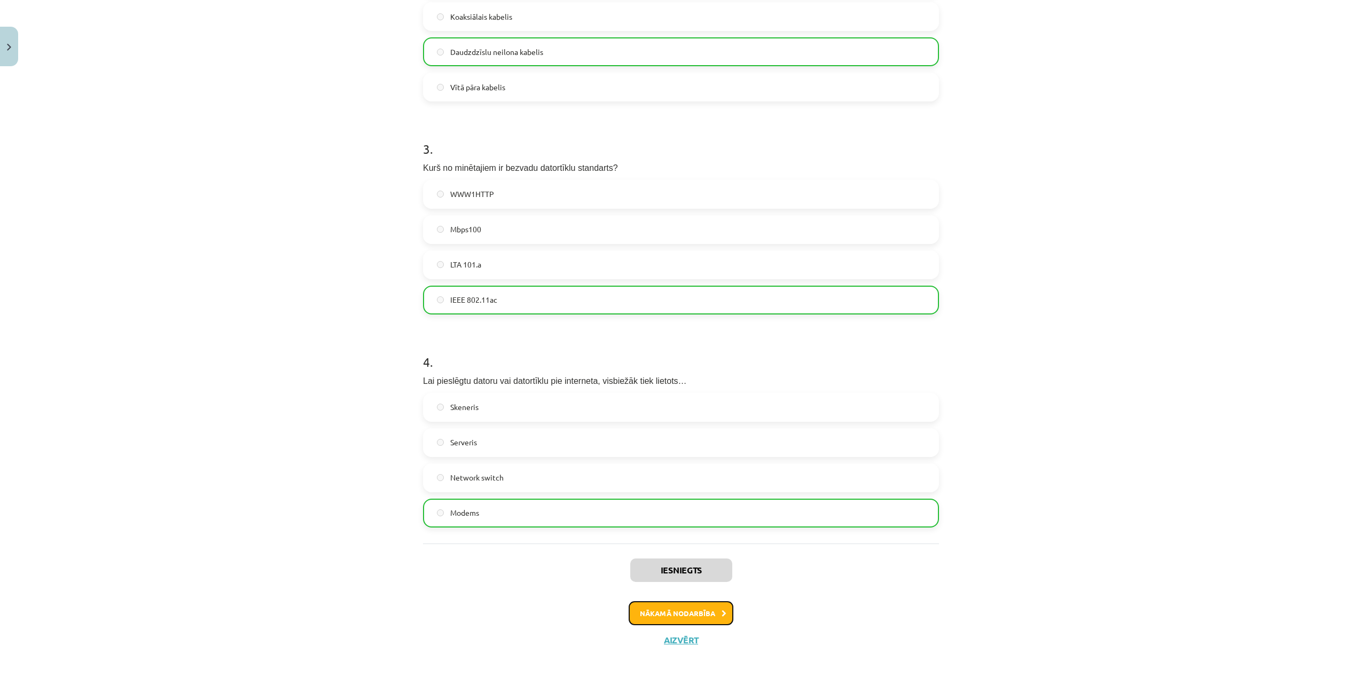
click at [676, 612] on button "Nākamā nodarbība" at bounding box center [681, 614] width 105 height 25
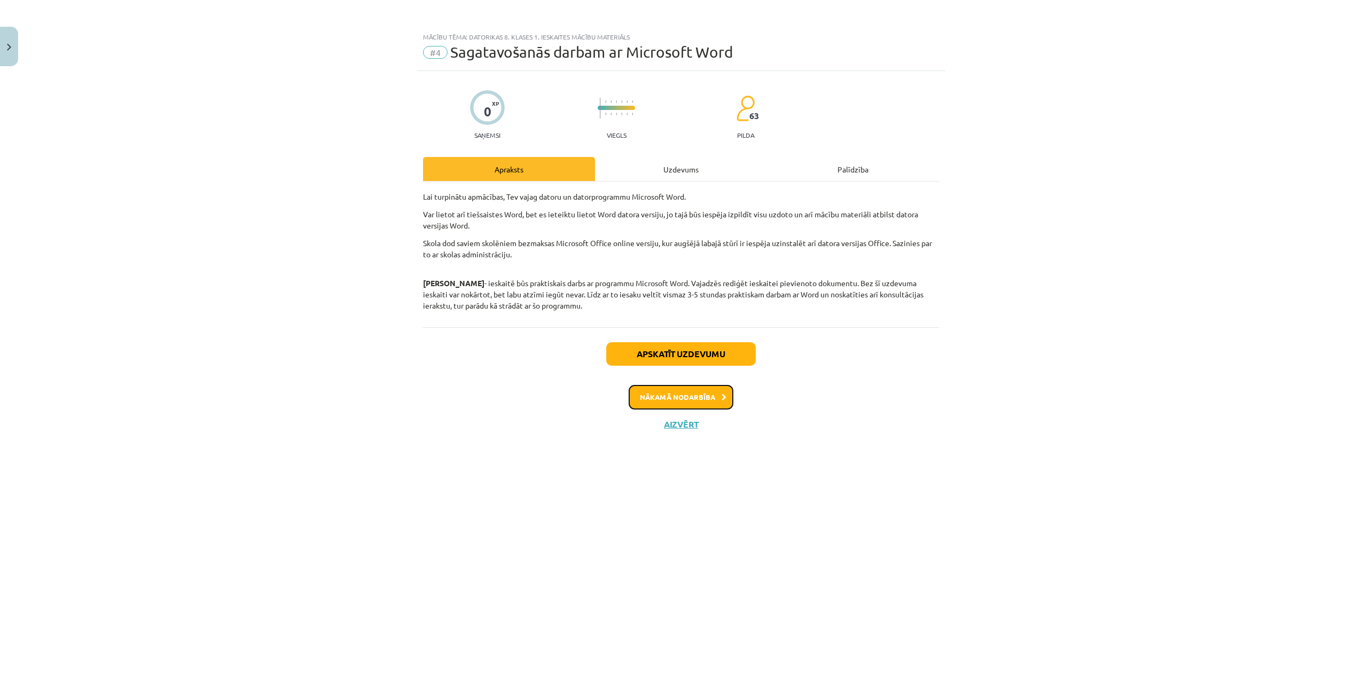
click at [693, 393] on button "Nākamā nodarbība" at bounding box center [681, 397] width 105 height 25
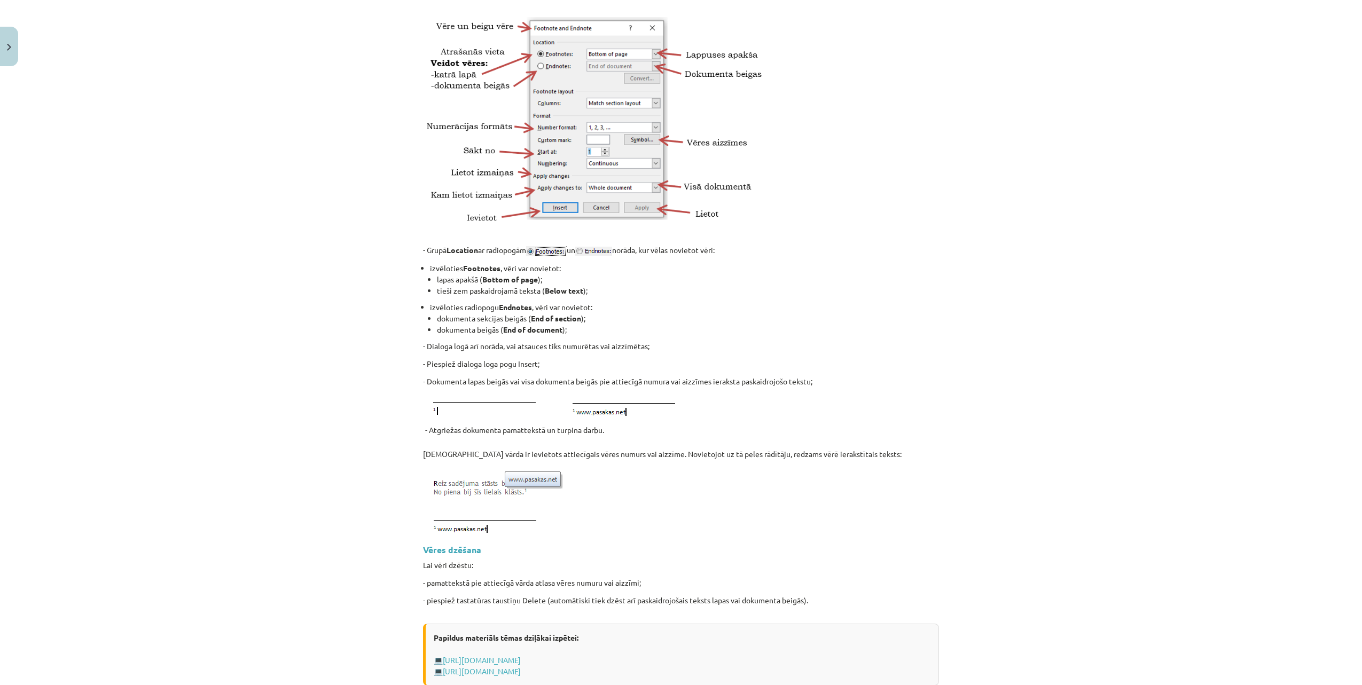
scroll to position [1186, 0]
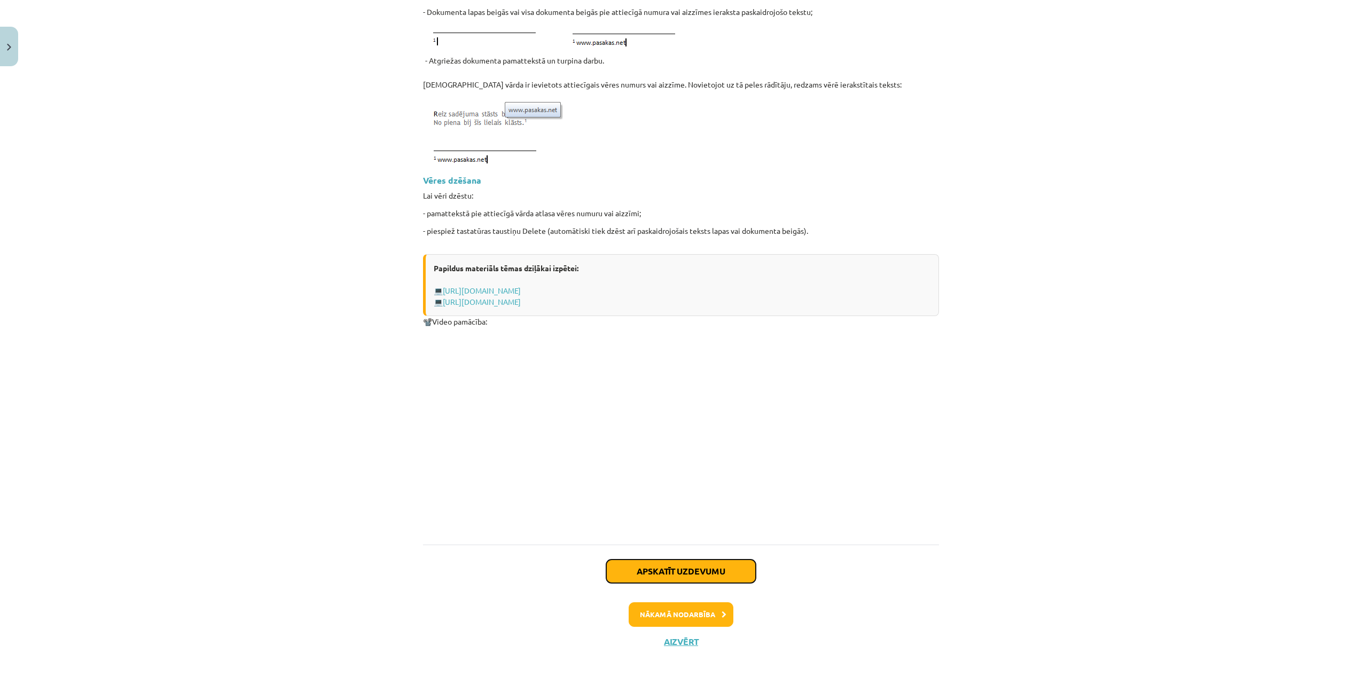
click at [690, 570] on button "Apskatīt uzdevumu" at bounding box center [681, 572] width 150 height 24
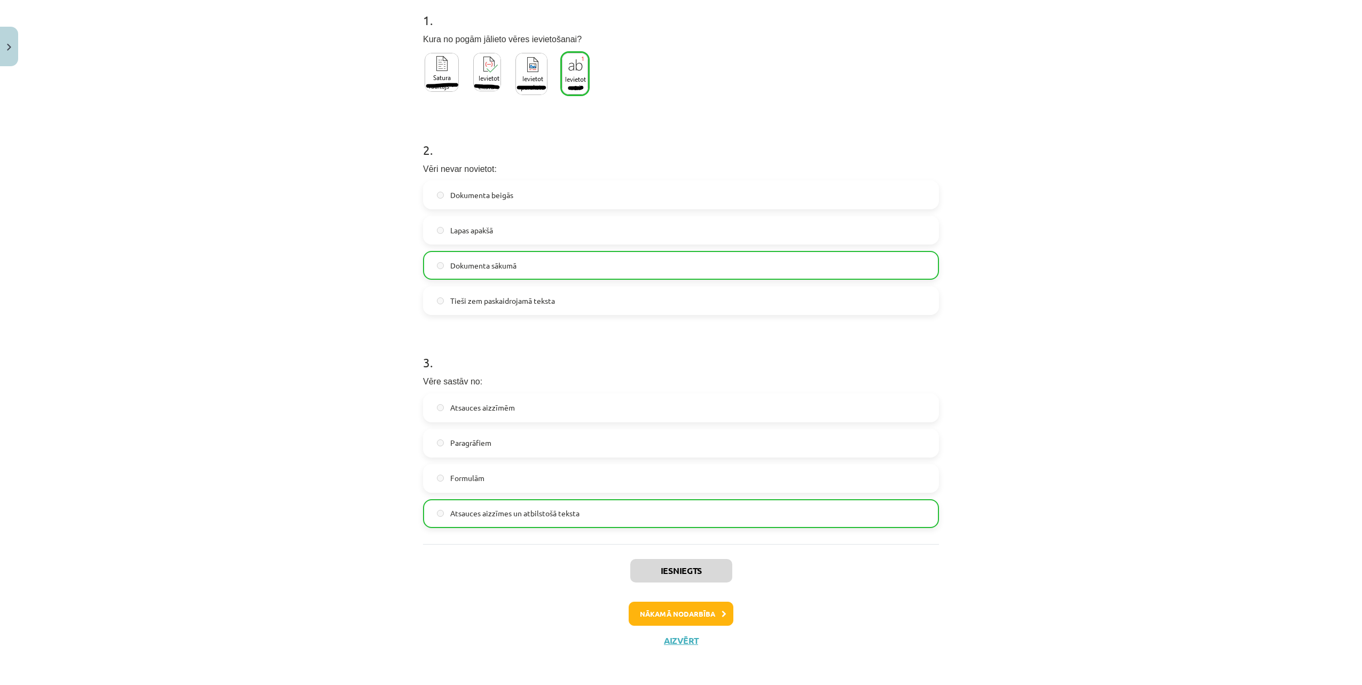
scroll to position [220, 0]
click at [672, 611] on button "Nākamā nodarbība" at bounding box center [681, 614] width 105 height 25
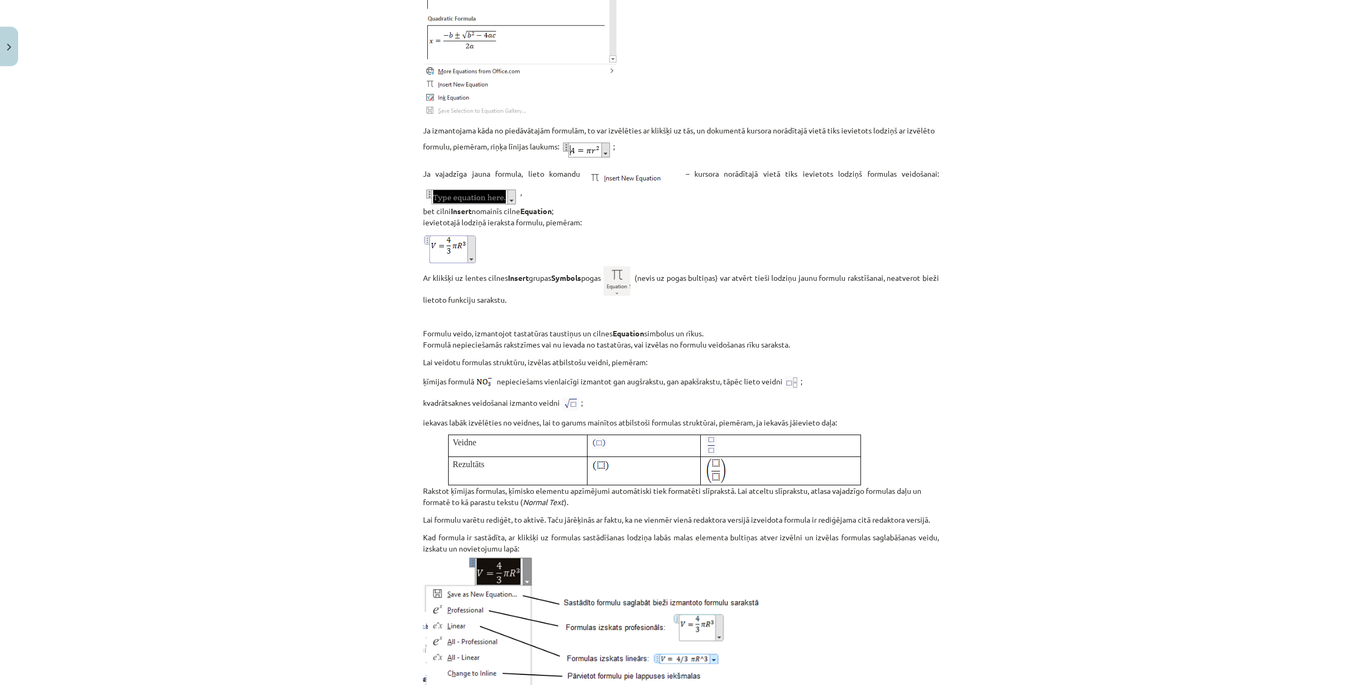
scroll to position [1118, 0]
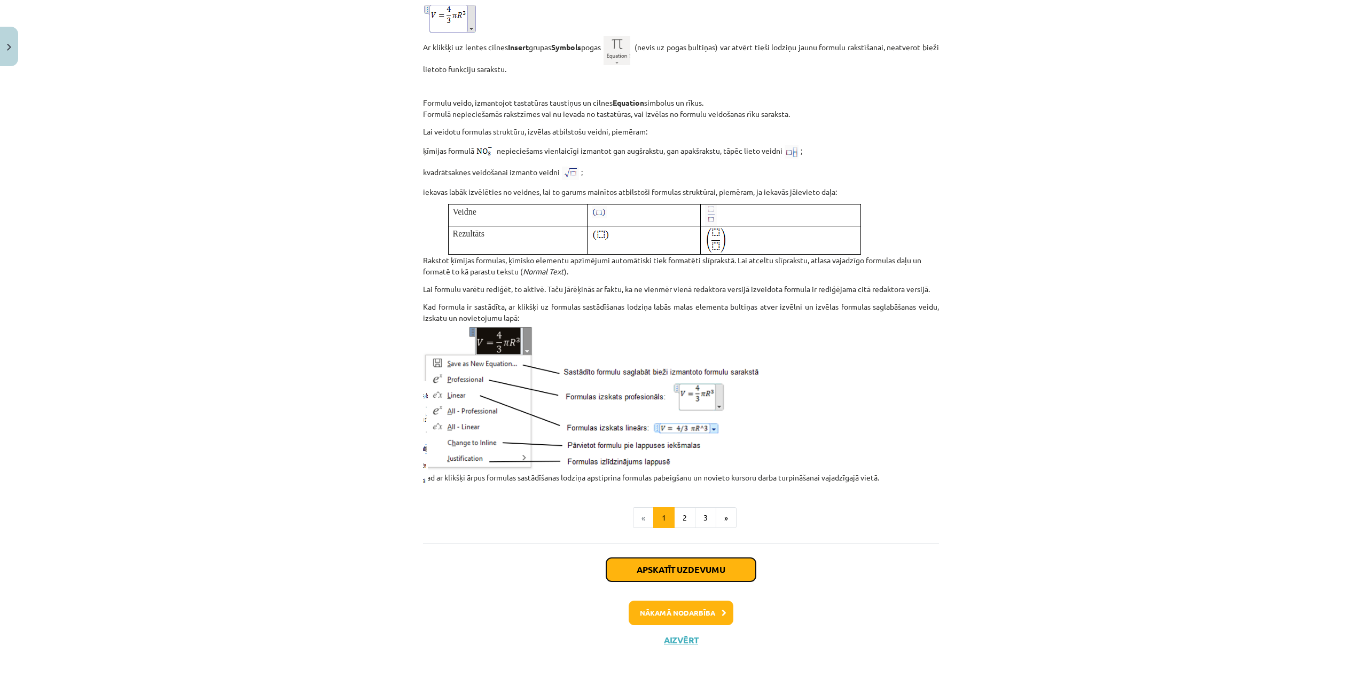
click at [667, 568] on button "Apskatīt uzdevumu" at bounding box center [681, 570] width 150 height 24
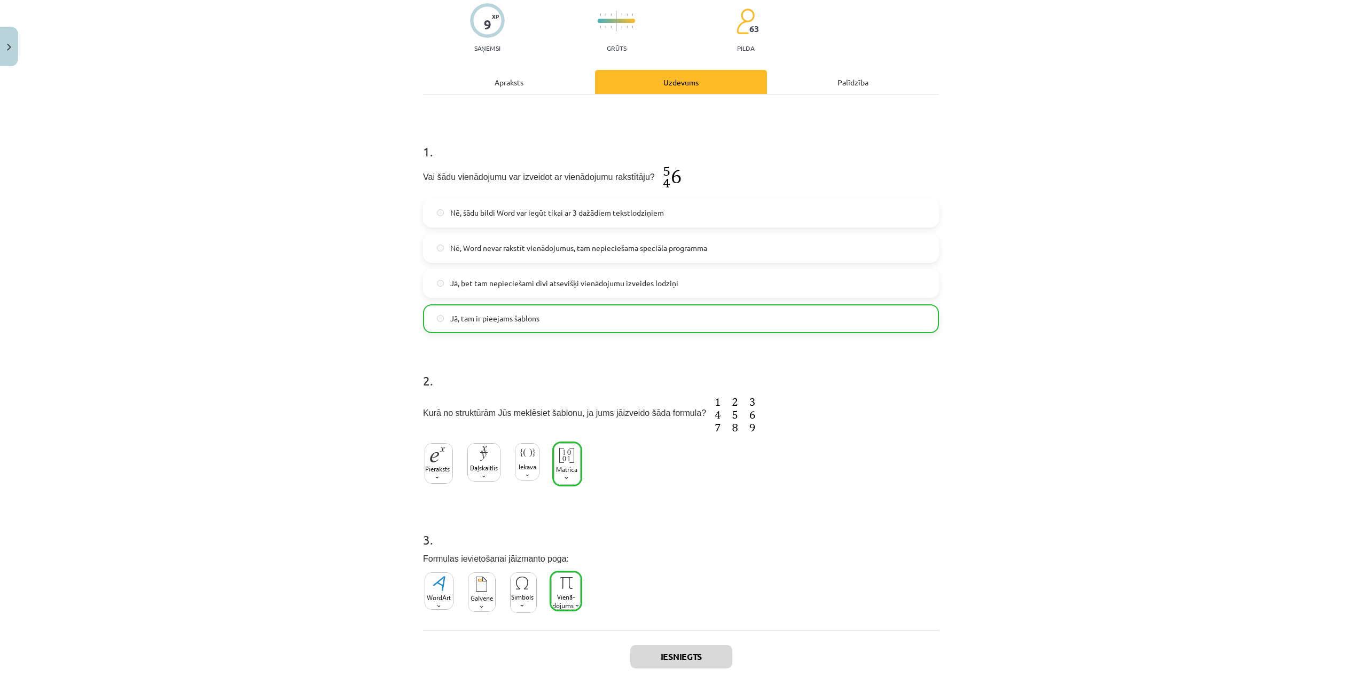
scroll to position [175, 0]
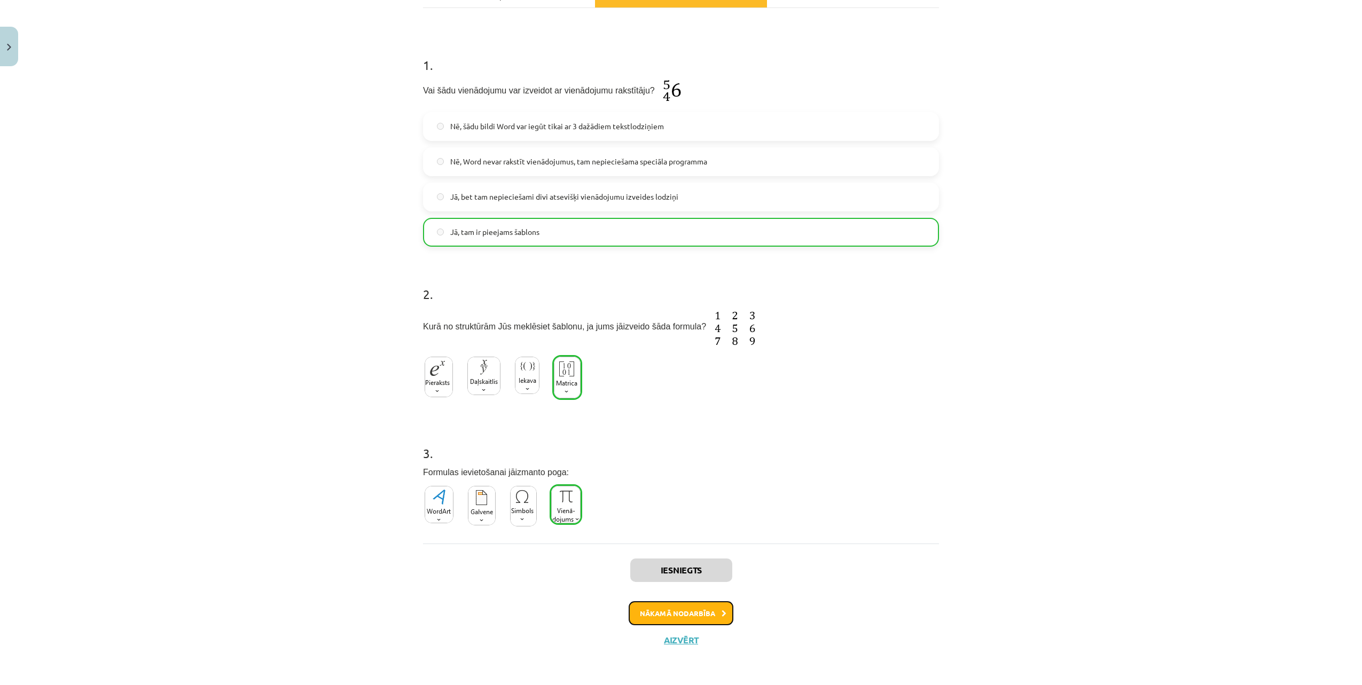
click at [676, 615] on button "Nākamā nodarbība" at bounding box center [681, 614] width 105 height 25
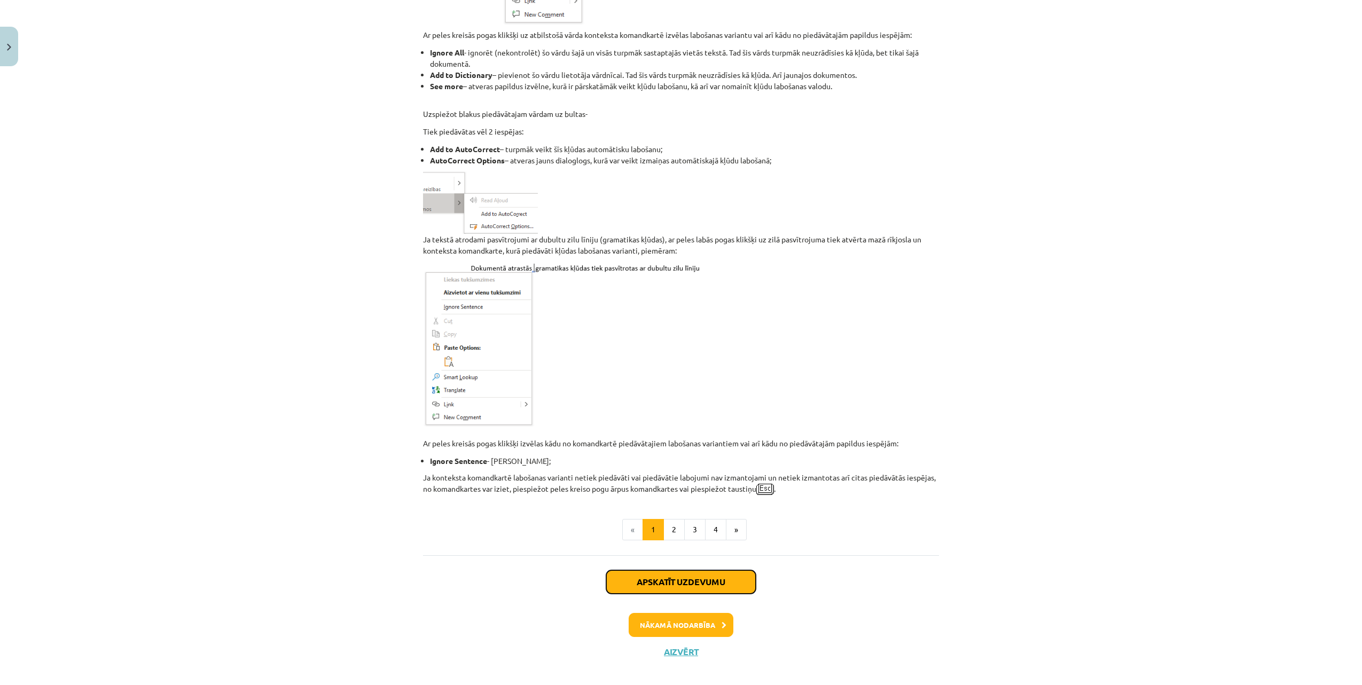
click at [670, 571] on button "Apskatīt uzdevumu" at bounding box center [681, 583] width 150 height 24
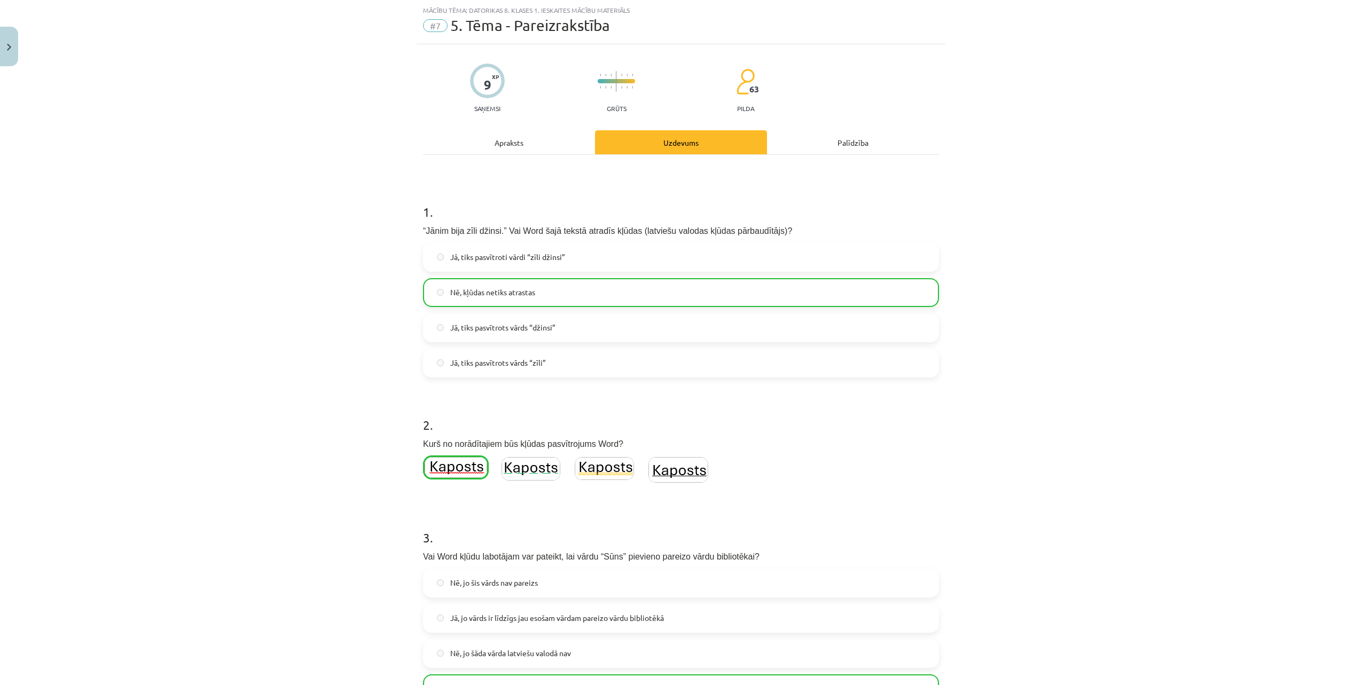
scroll to position [203, 0]
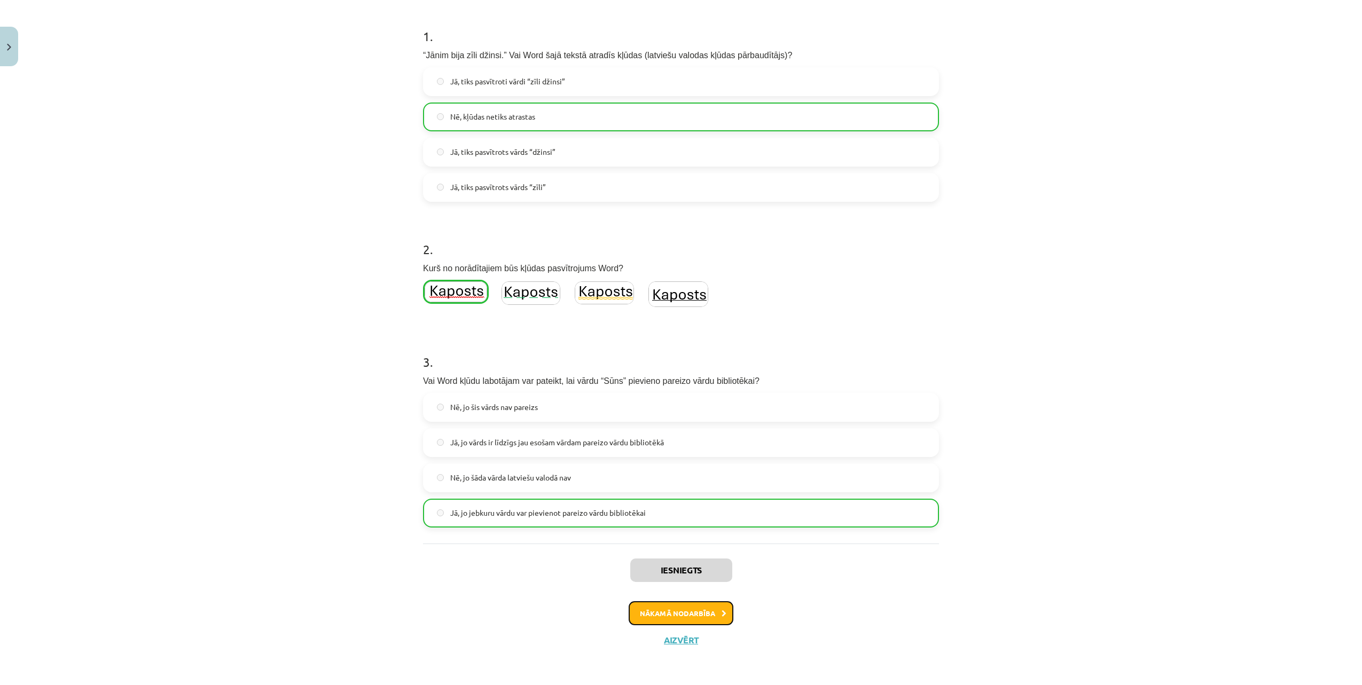
click at [669, 617] on button "Nākamā nodarbība" at bounding box center [681, 614] width 105 height 25
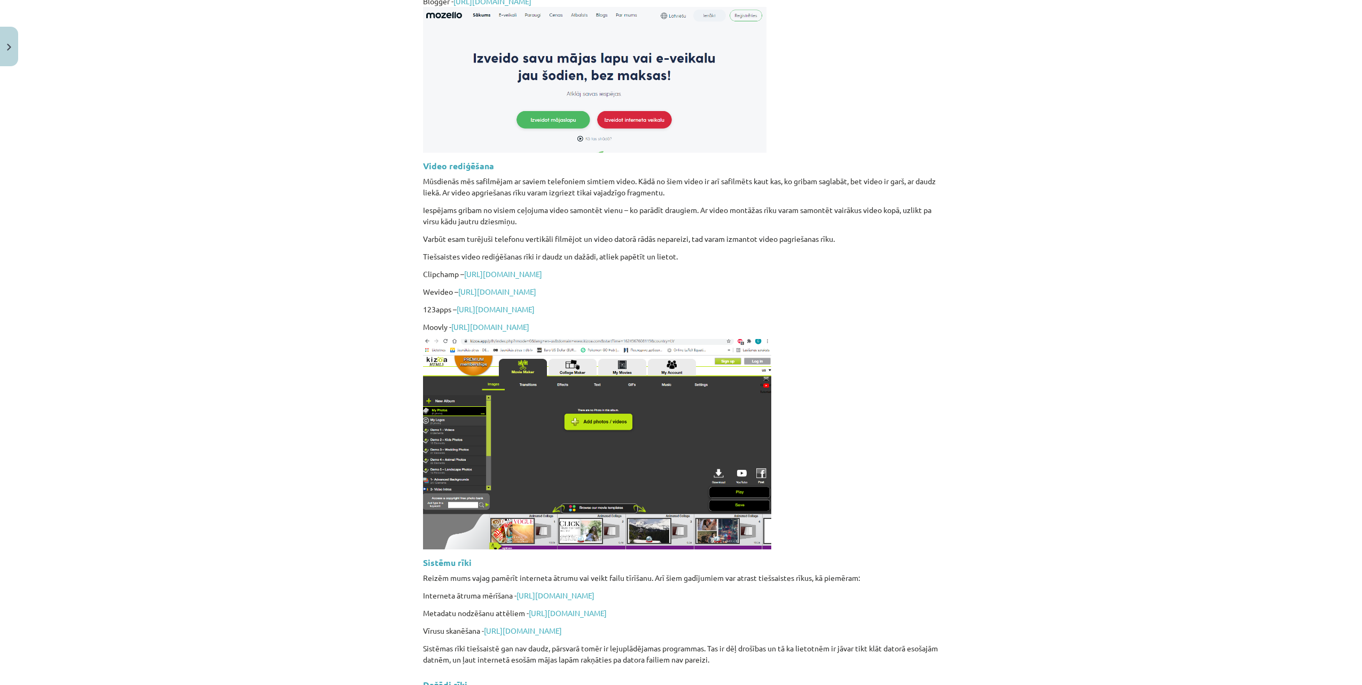
scroll to position [2286, 0]
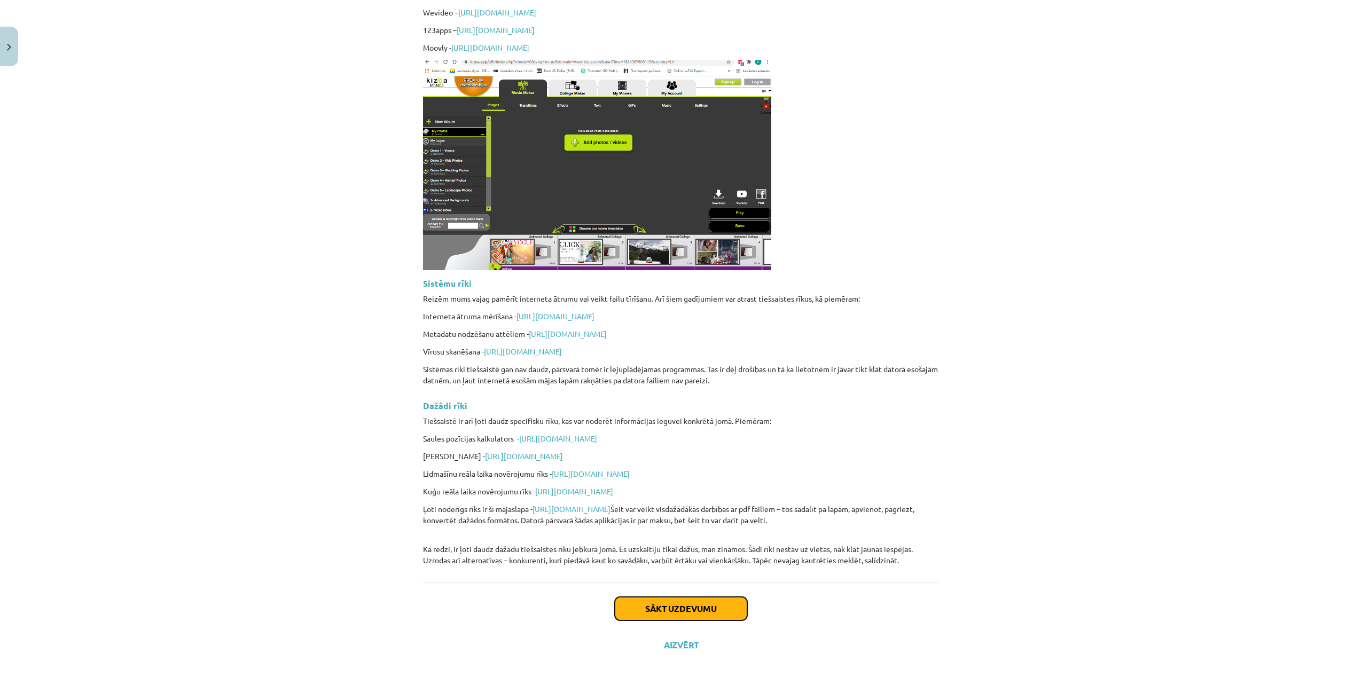
click at [672, 604] on button "Sākt uzdevumu" at bounding box center [681, 609] width 132 height 24
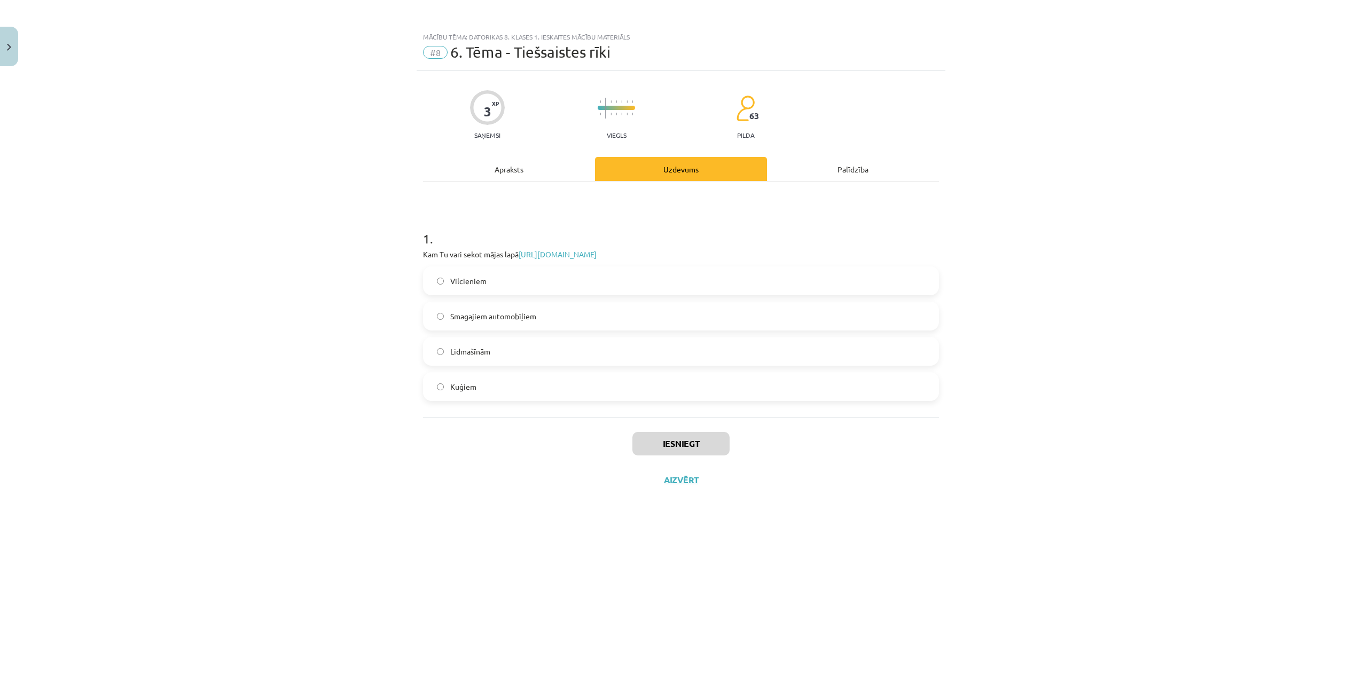
scroll to position [0, 0]
click at [485, 352] on span "Lidmašīnām" at bounding box center [470, 351] width 40 height 11
click at [663, 440] on button "Iesniegt" at bounding box center [681, 444] width 97 height 24
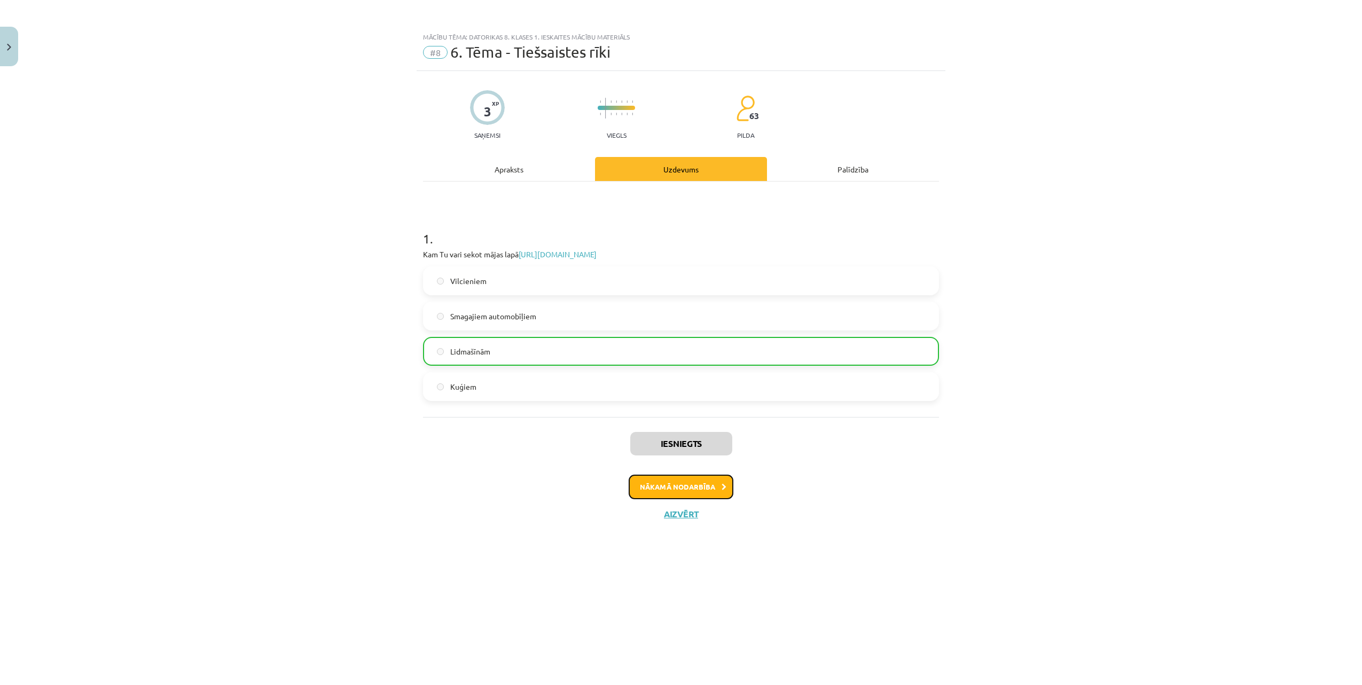
click at [664, 482] on button "Nākamā nodarbība" at bounding box center [681, 487] width 105 height 25
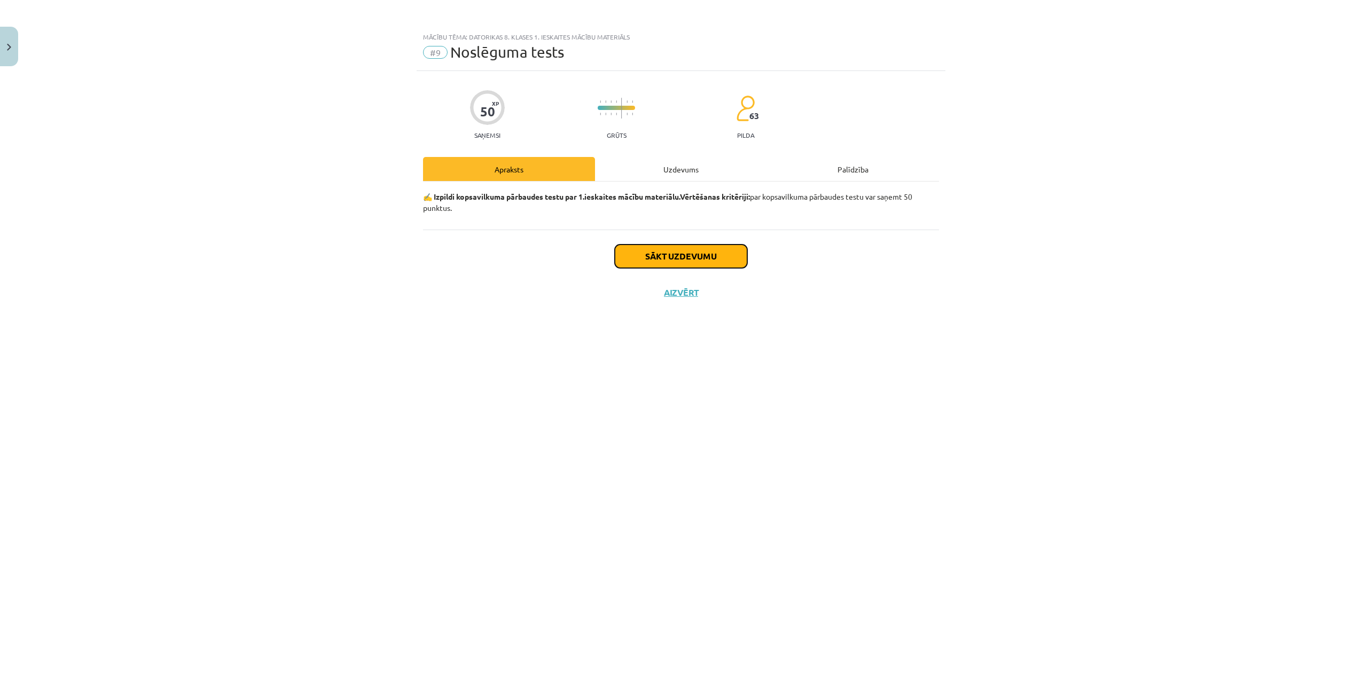
click at [671, 258] on button "Sākt uzdevumu" at bounding box center [681, 257] width 132 height 24
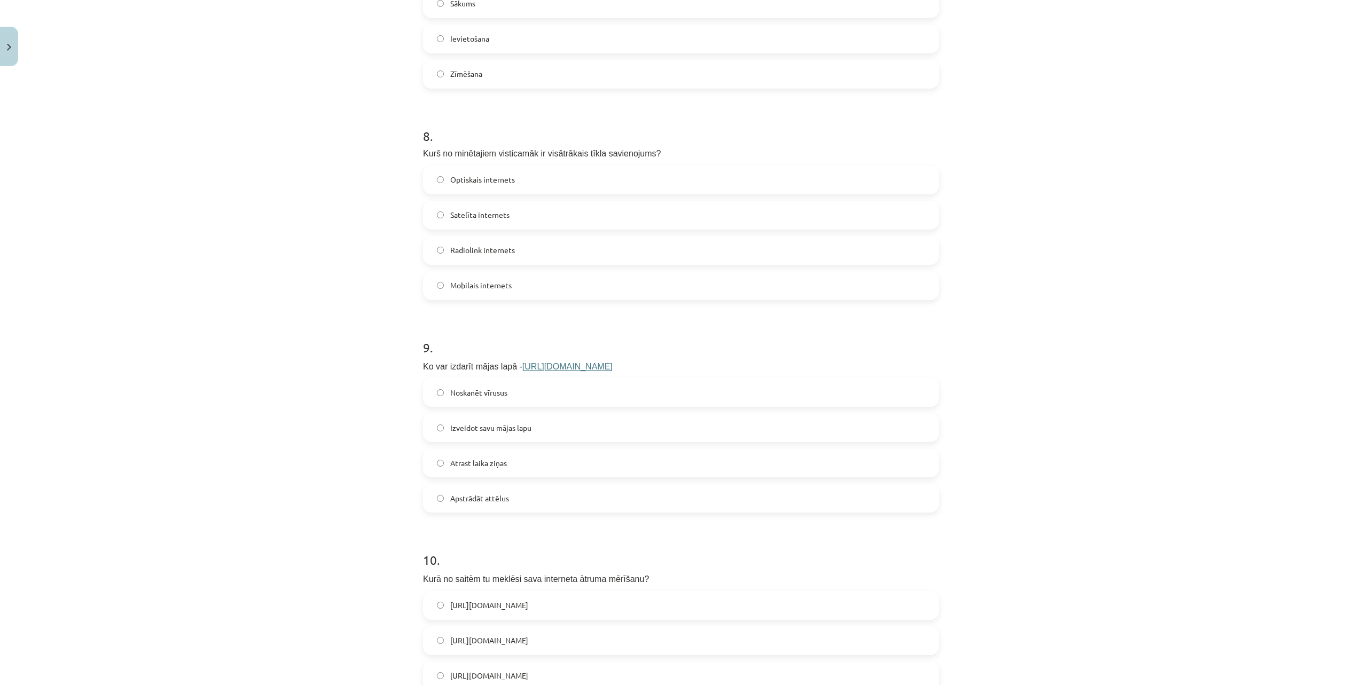
scroll to position [1723, 0]
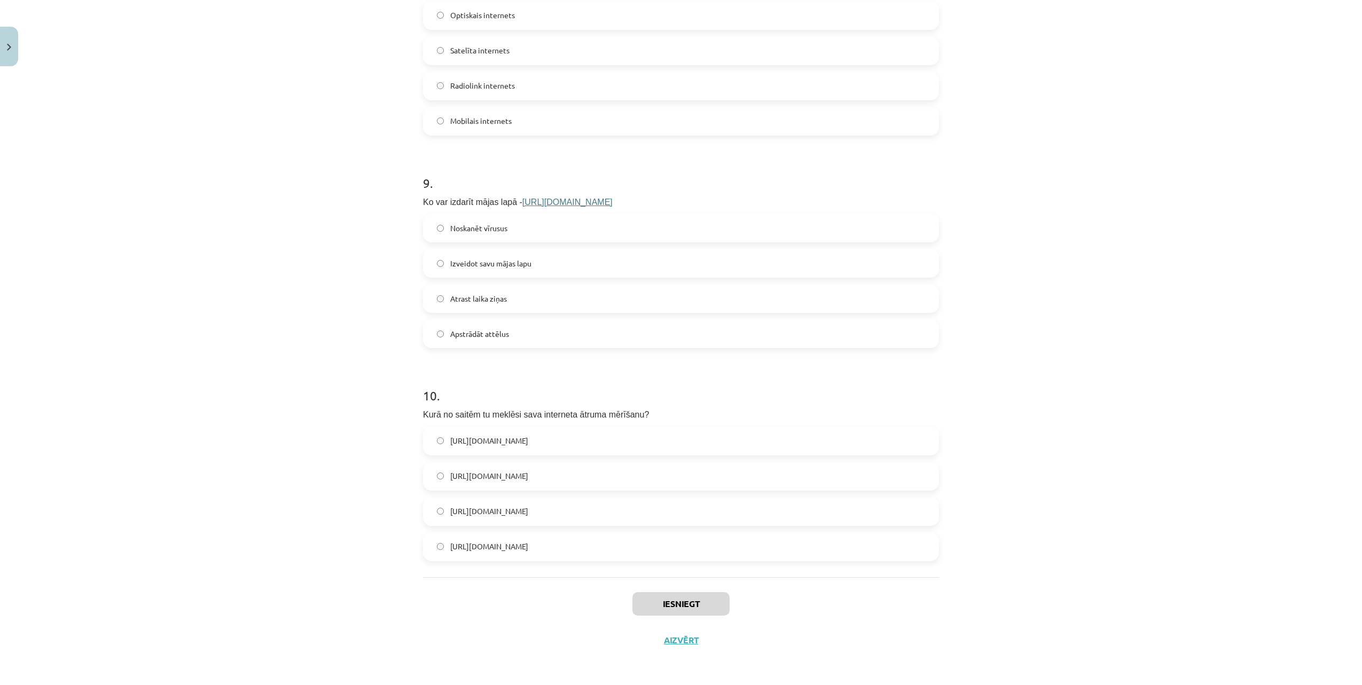
click at [542, 200] on link "https://www.mozello.lv" at bounding box center [568, 202] width 90 height 9
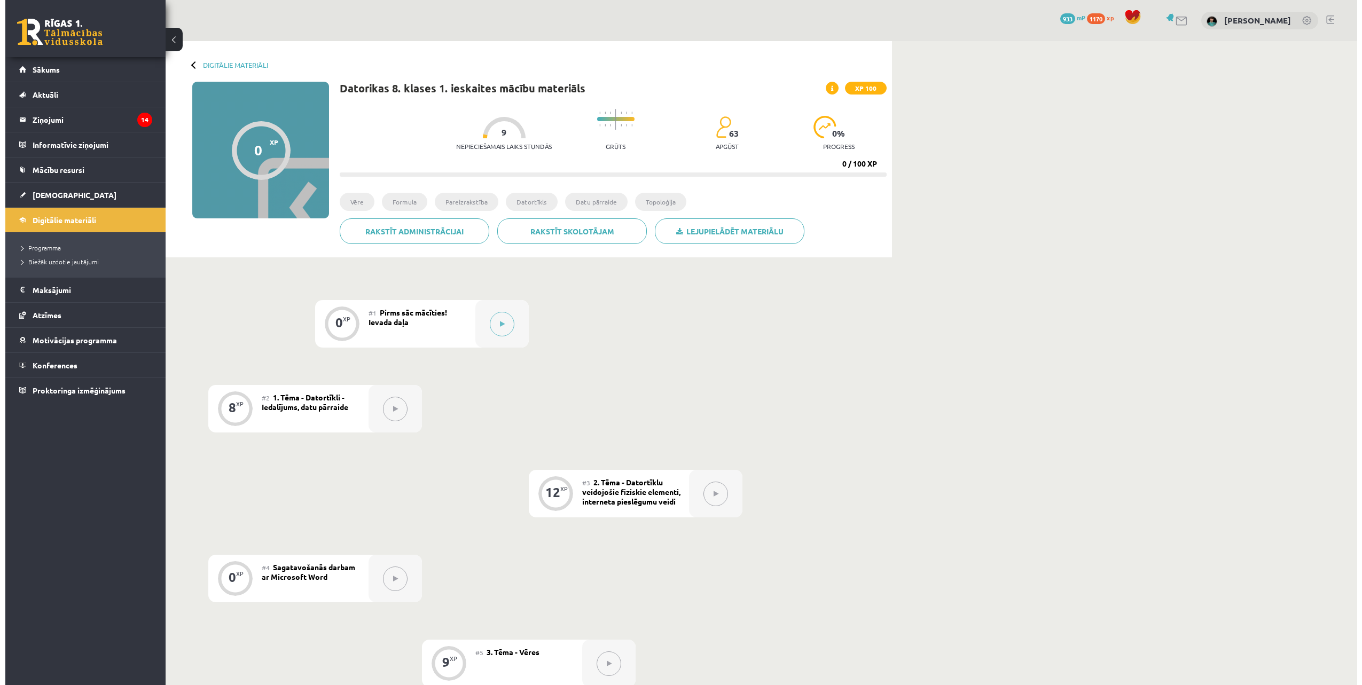
scroll to position [153, 0]
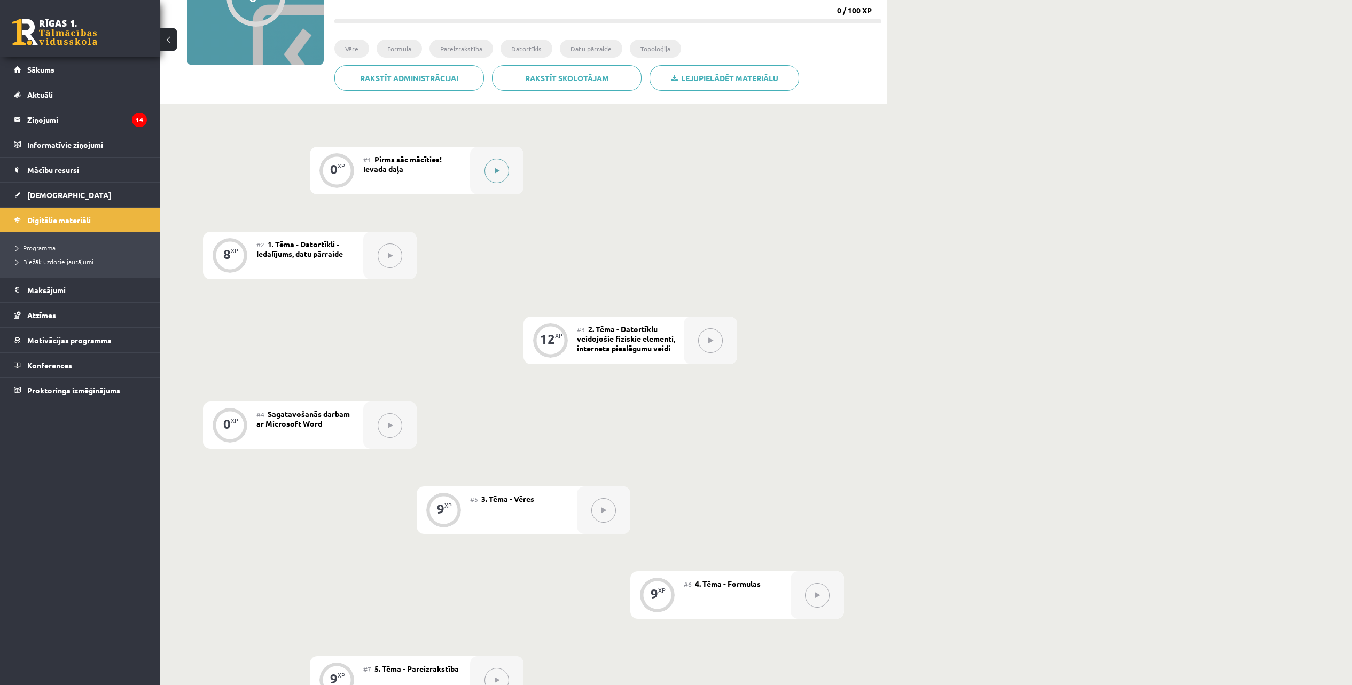
click at [502, 169] on button at bounding box center [497, 171] width 25 height 25
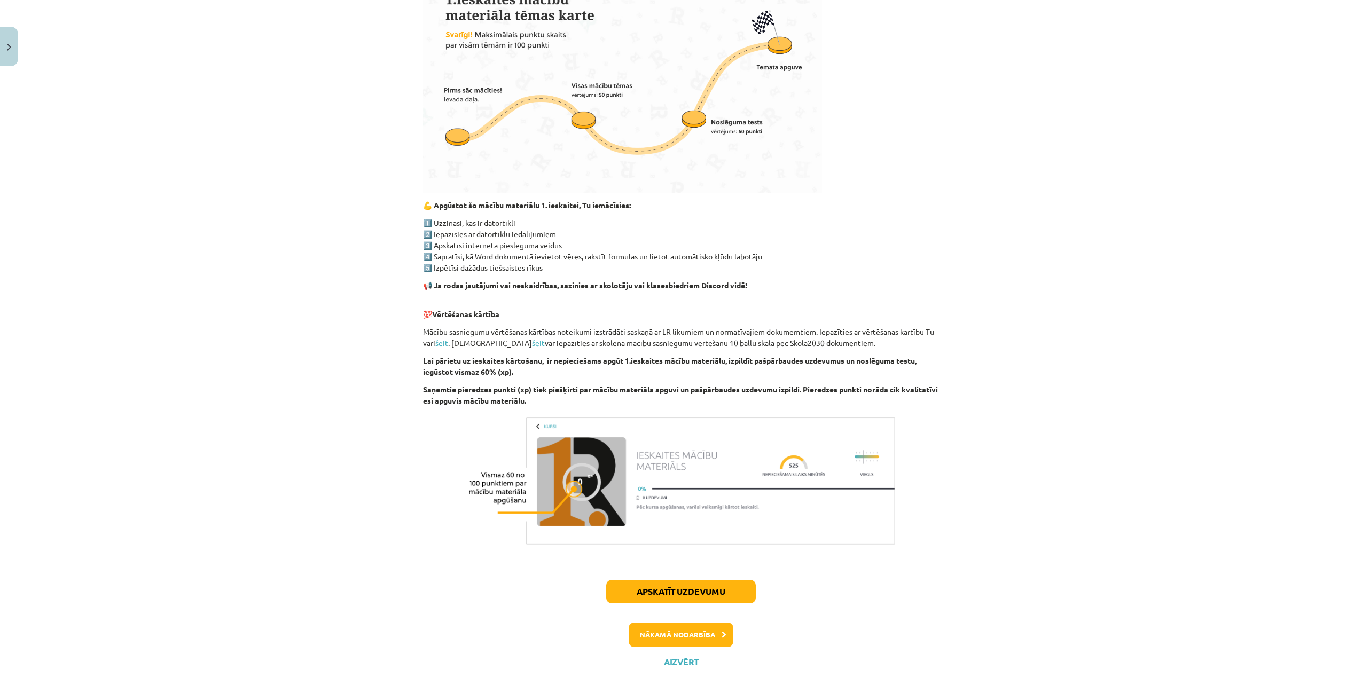
scroll to position [402, 0]
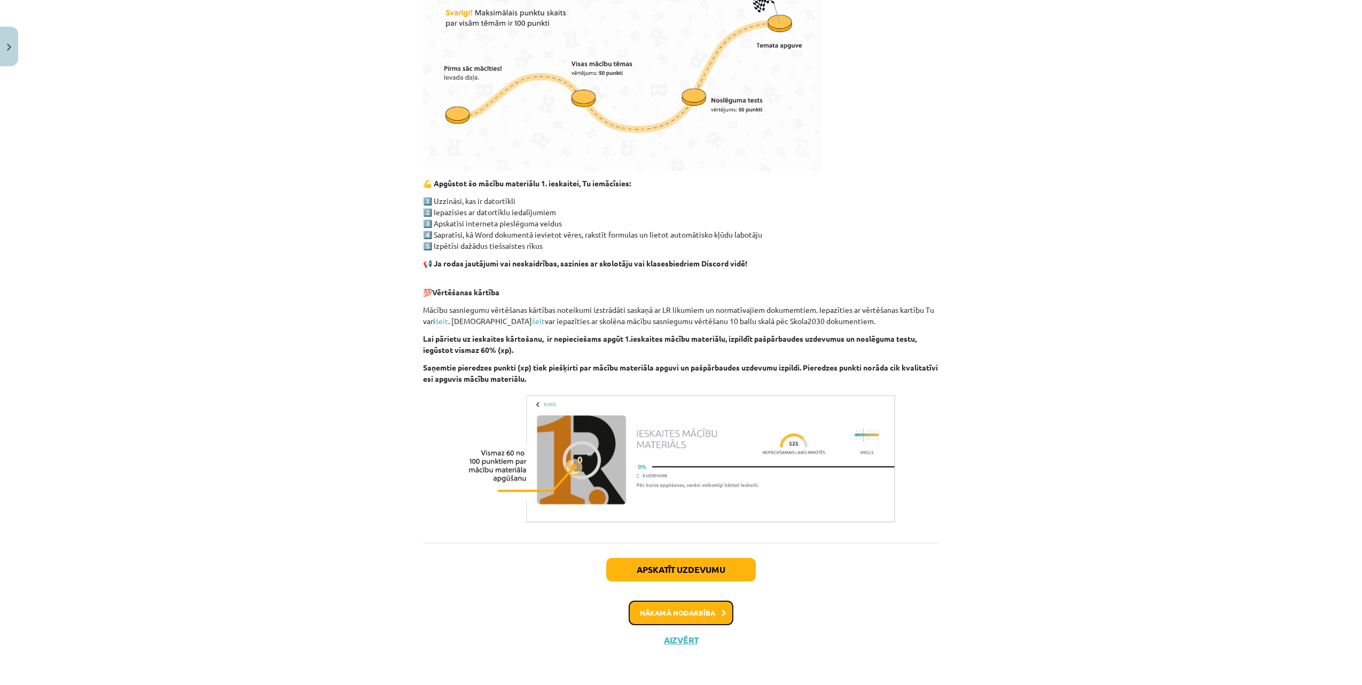
click at [663, 612] on button "Nākamā nodarbība" at bounding box center [681, 613] width 105 height 25
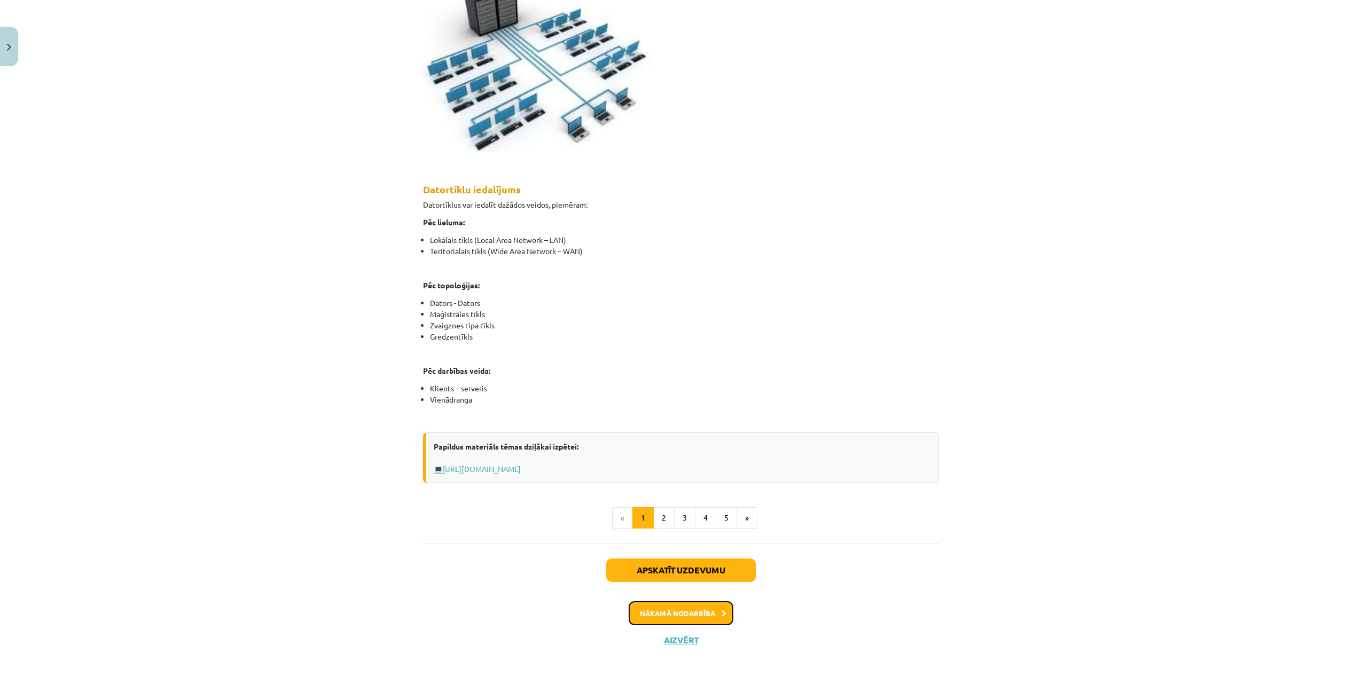
click at [677, 606] on button "Nākamā nodarbība" at bounding box center [681, 614] width 105 height 25
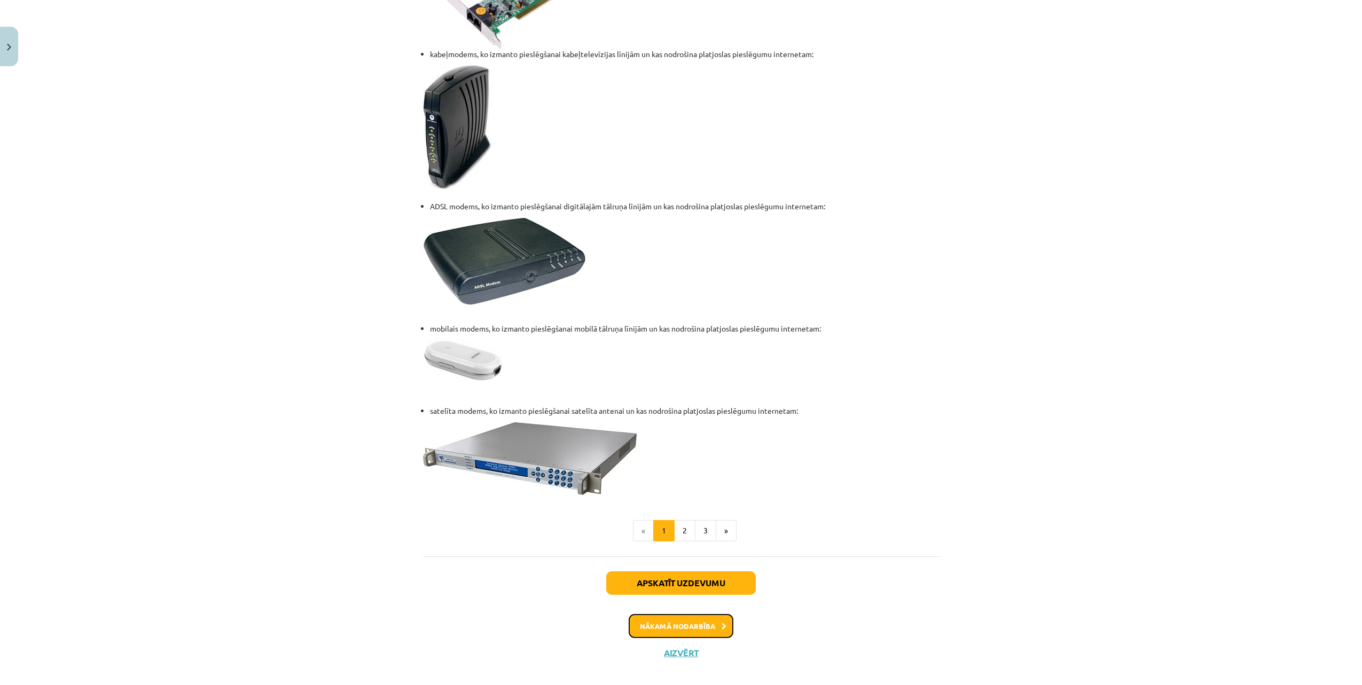
scroll to position [1187, 0]
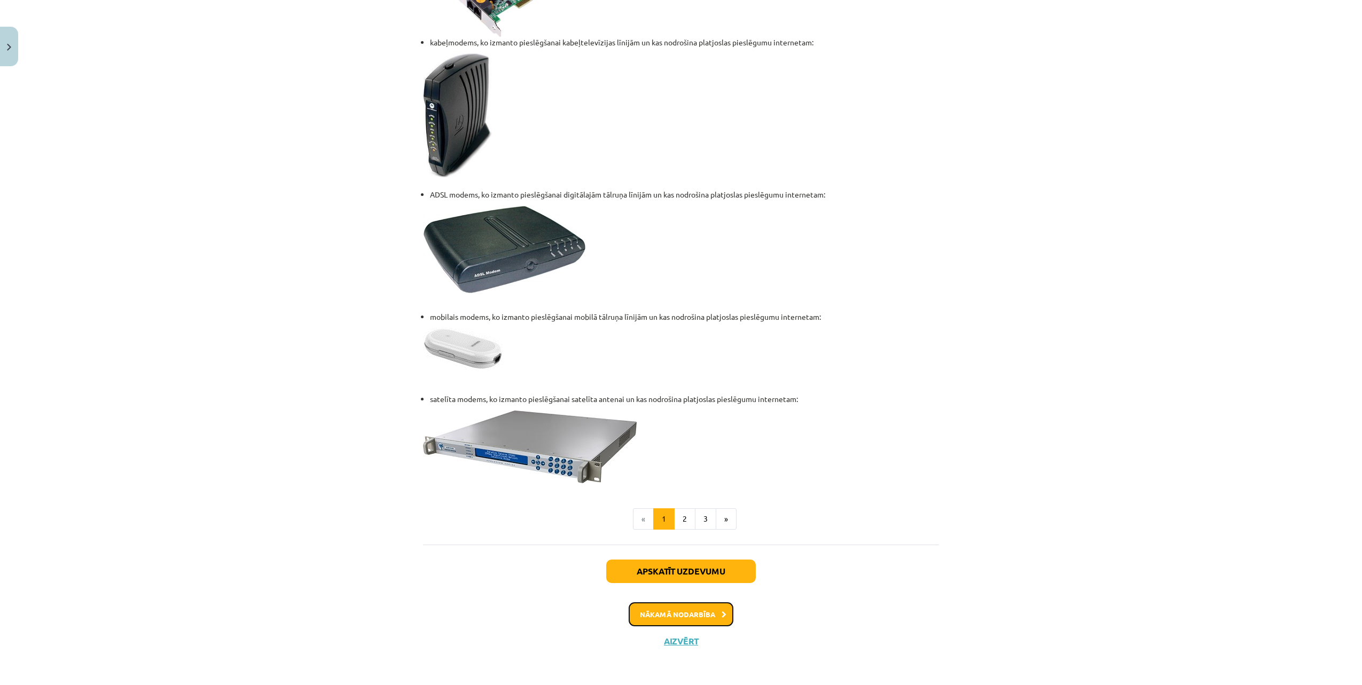
click at [676, 610] on button "Nākamā nodarbība" at bounding box center [681, 615] width 105 height 25
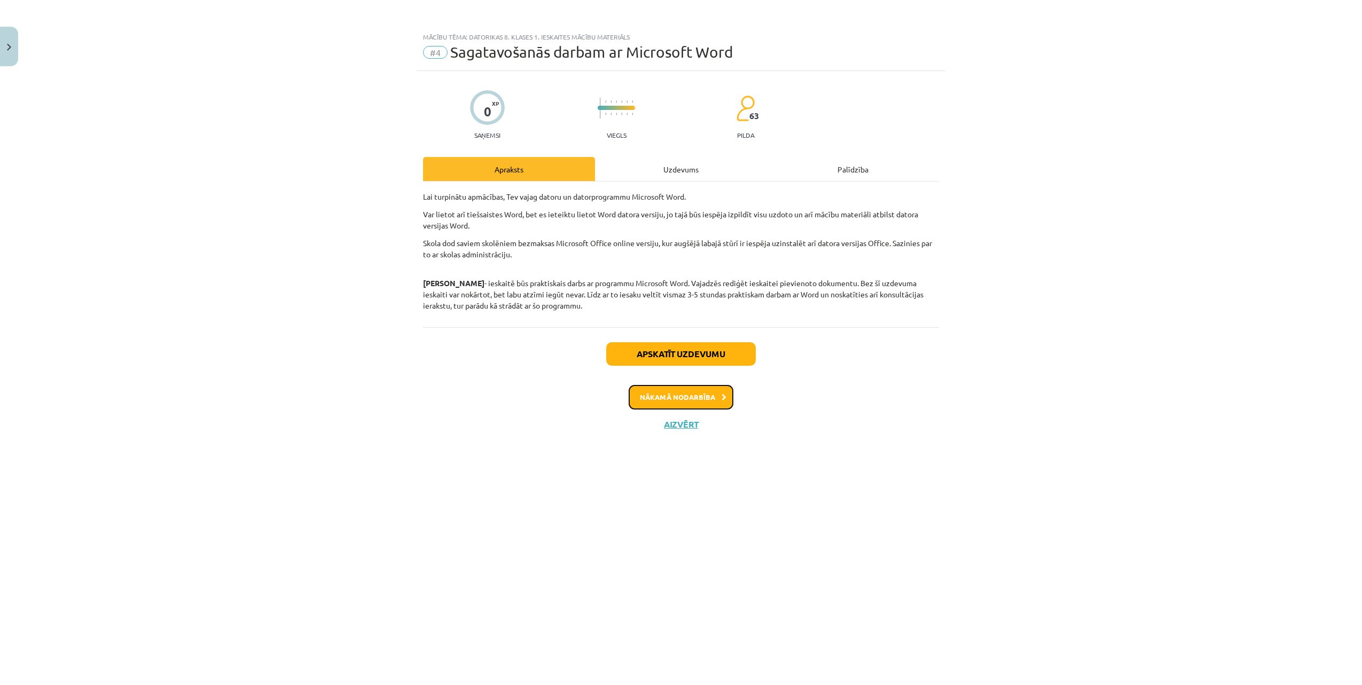
click at [686, 391] on button "Nākamā nodarbība" at bounding box center [681, 397] width 105 height 25
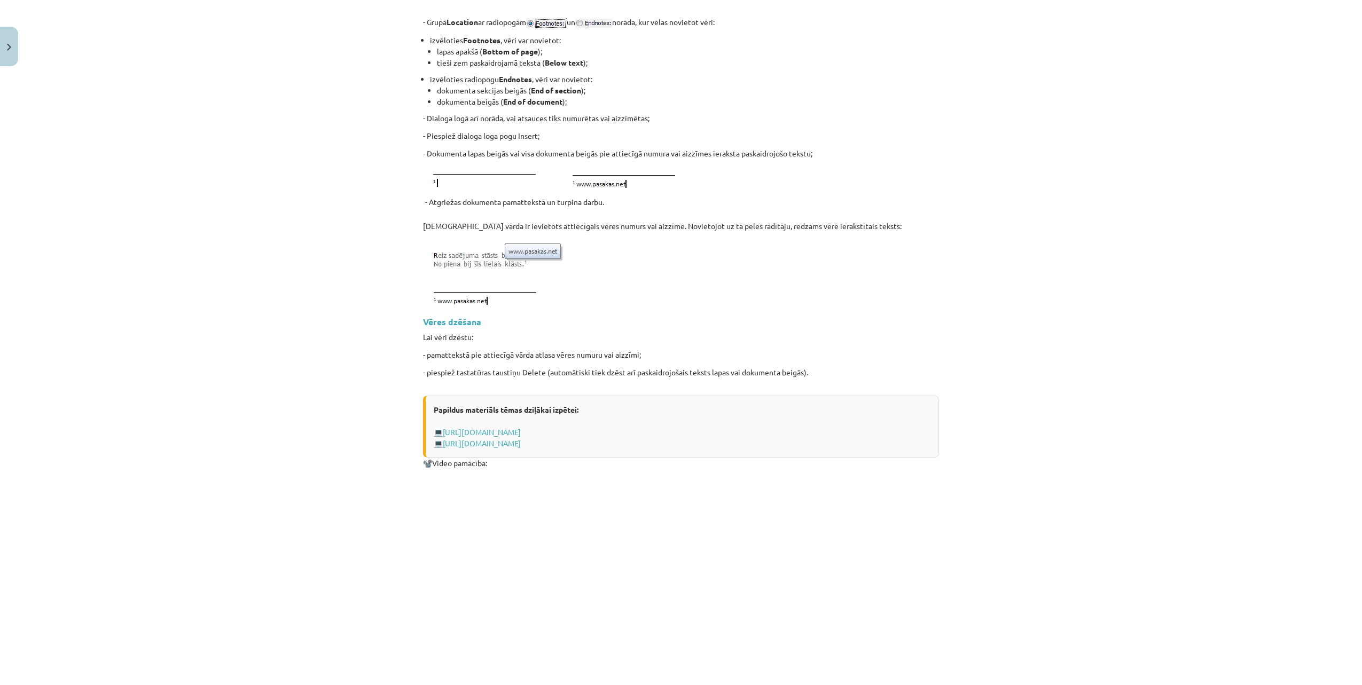
scroll to position [1186, 0]
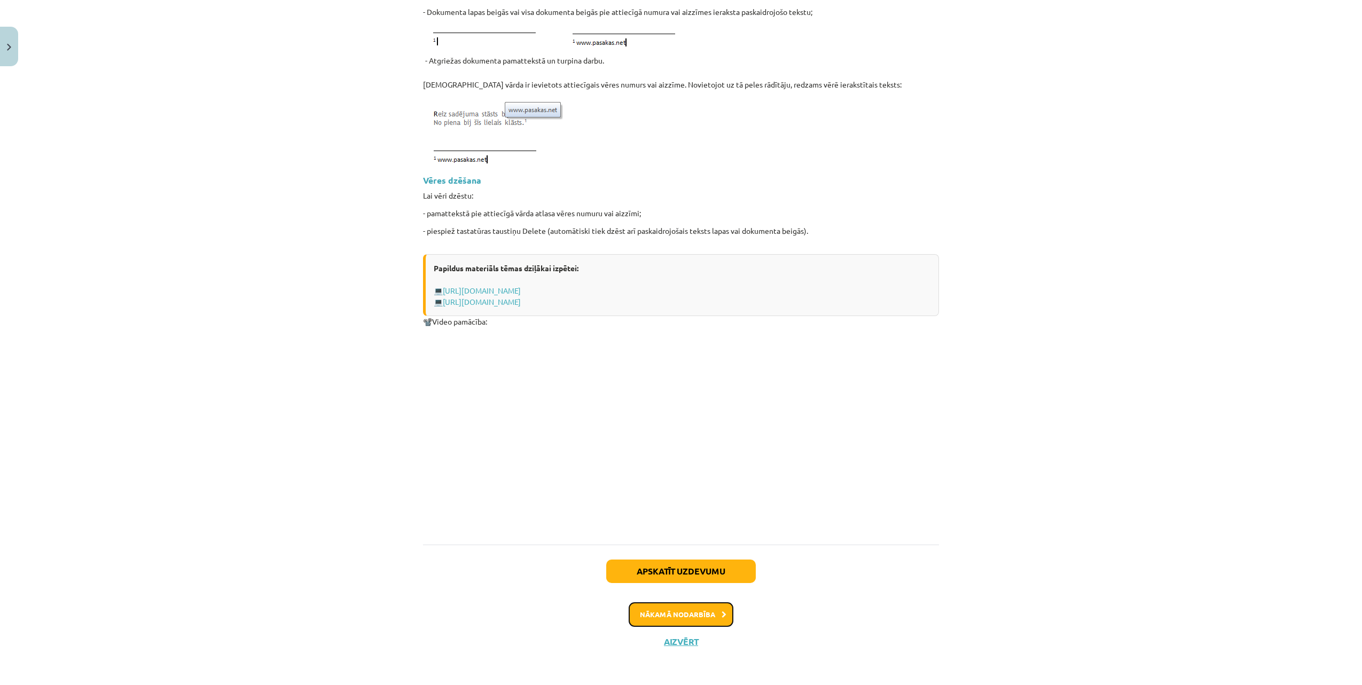
click at [665, 608] on button "Nākamā nodarbība" at bounding box center [681, 615] width 105 height 25
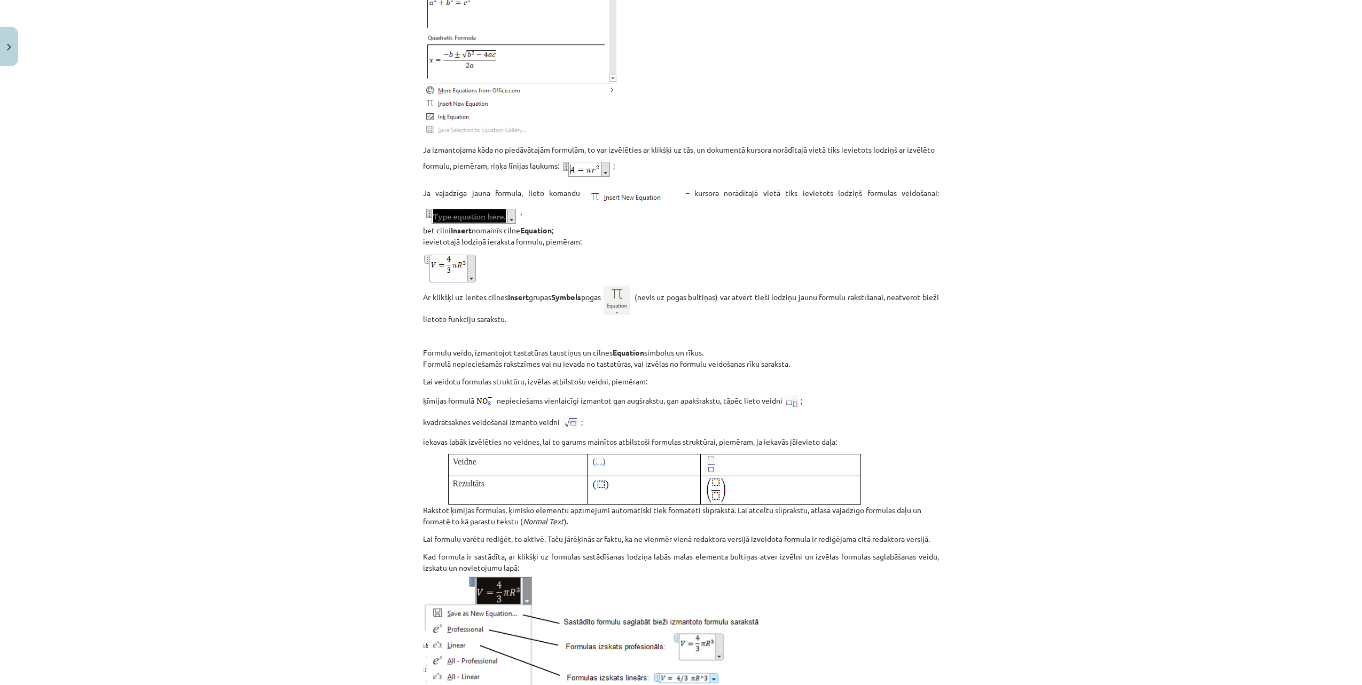
scroll to position [1118, 0]
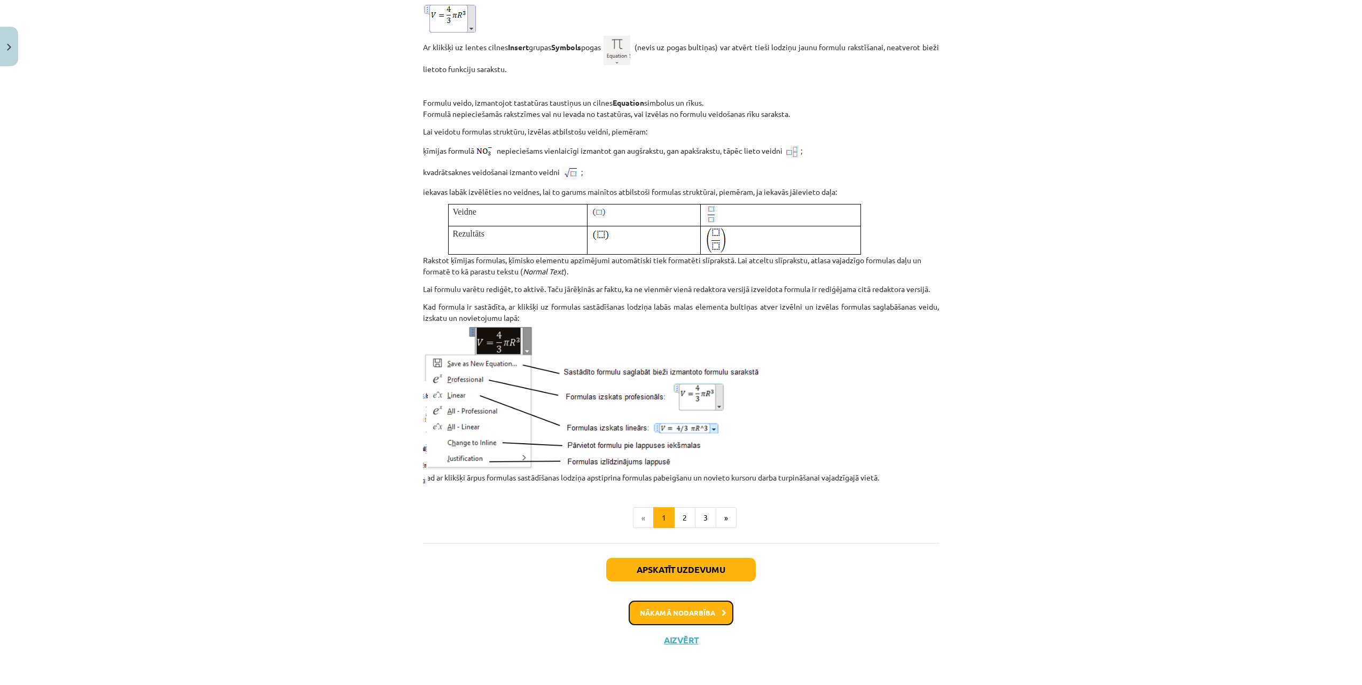
click at [656, 606] on button "Nākamā nodarbība" at bounding box center [681, 613] width 105 height 25
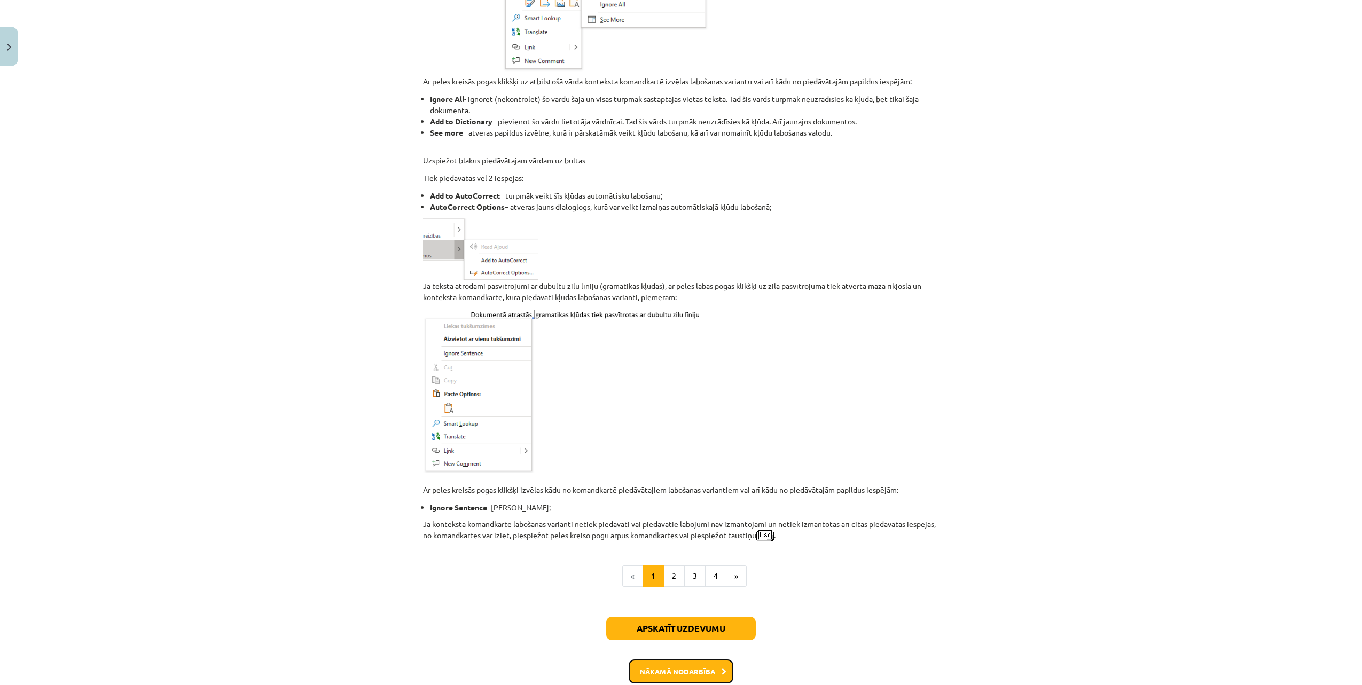
scroll to position [684, 0]
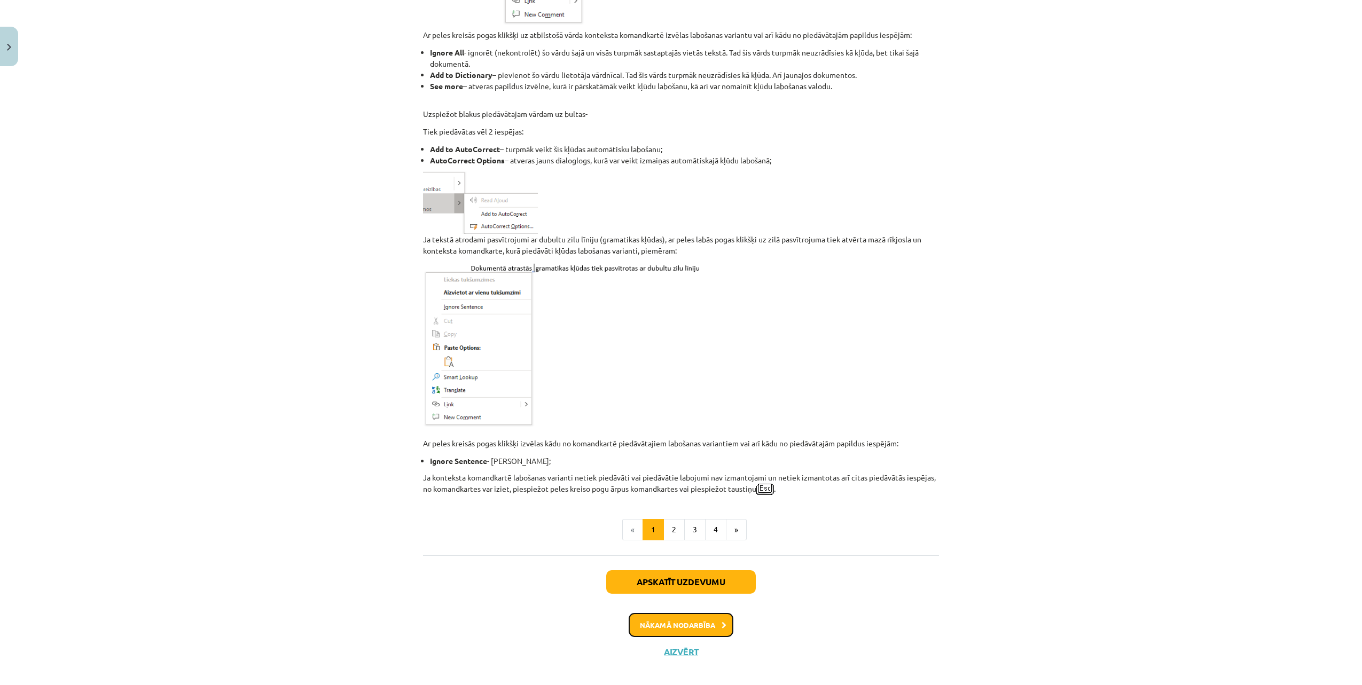
click at [658, 617] on button "Nākamā nodarbība" at bounding box center [681, 625] width 105 height 25
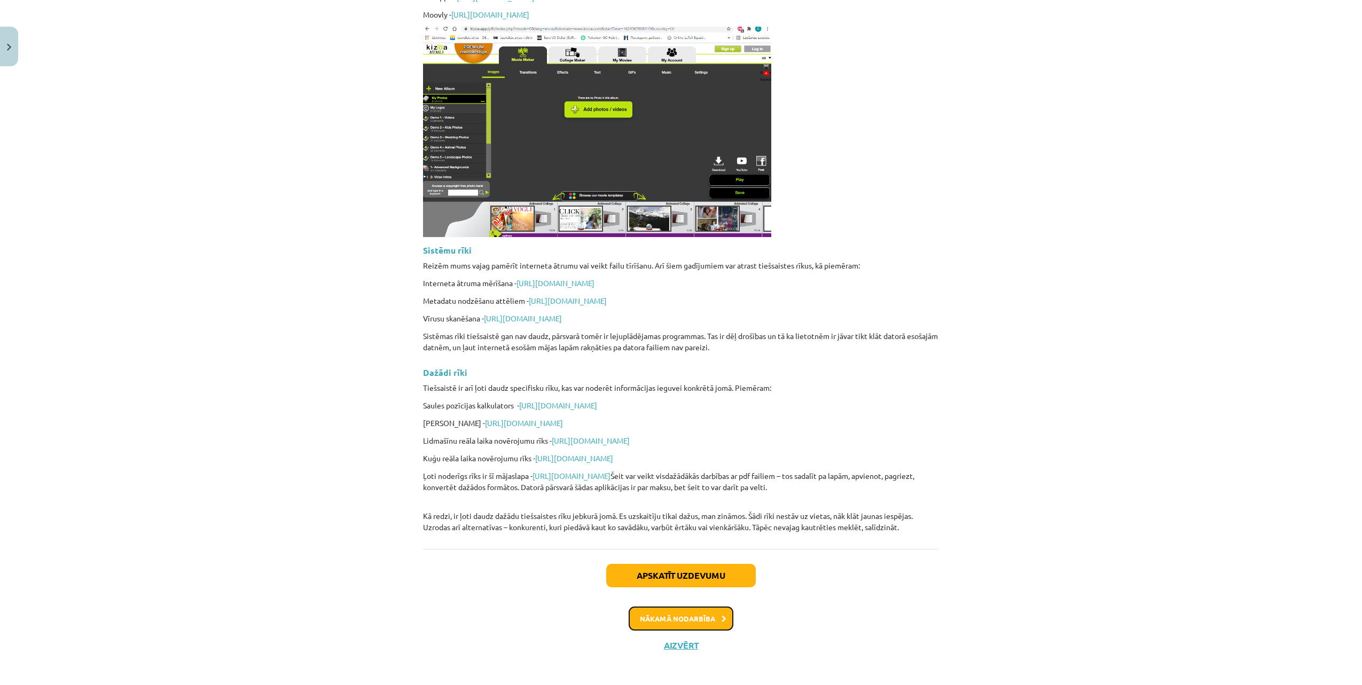
scroll to position [2319, 0]
click at [644, 611] on button "Nākamā nodarbība" at bounding box center [681, 618] width 105 height 25
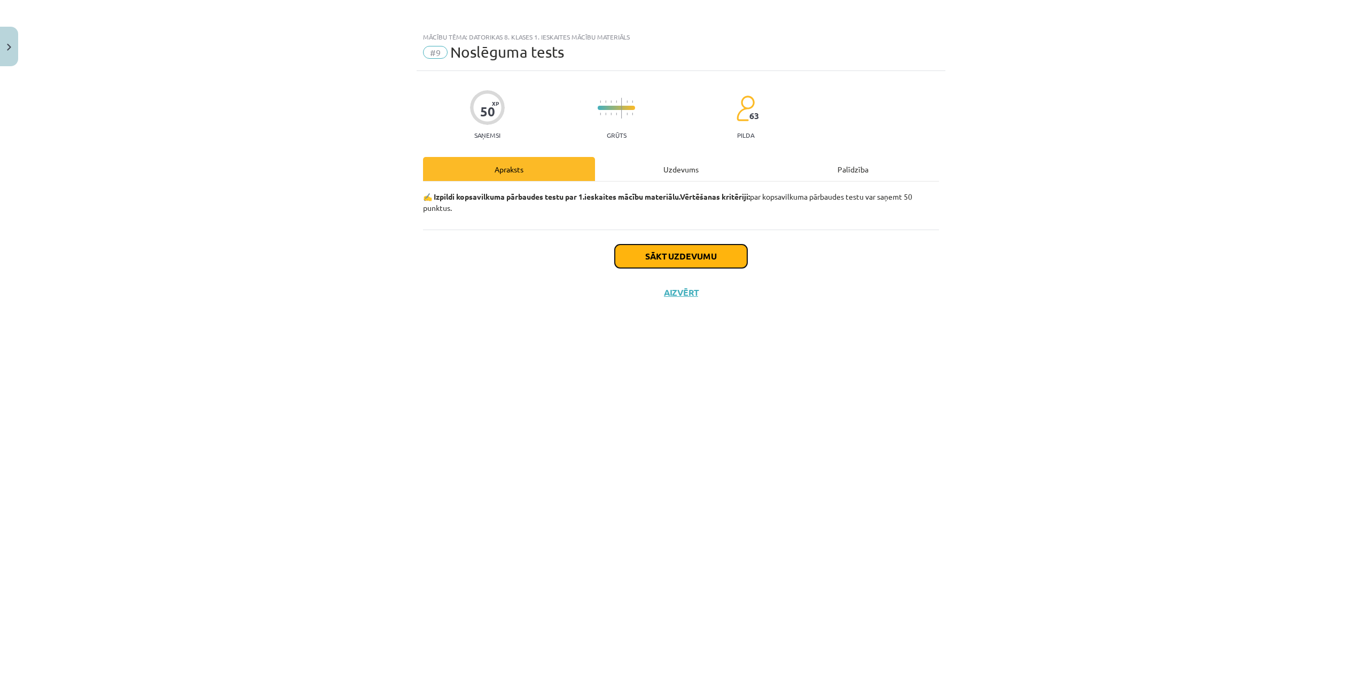
click at [685, 256] on button "Sākt uzdevumu" at bounding box center [681, 257] width 132 height 24
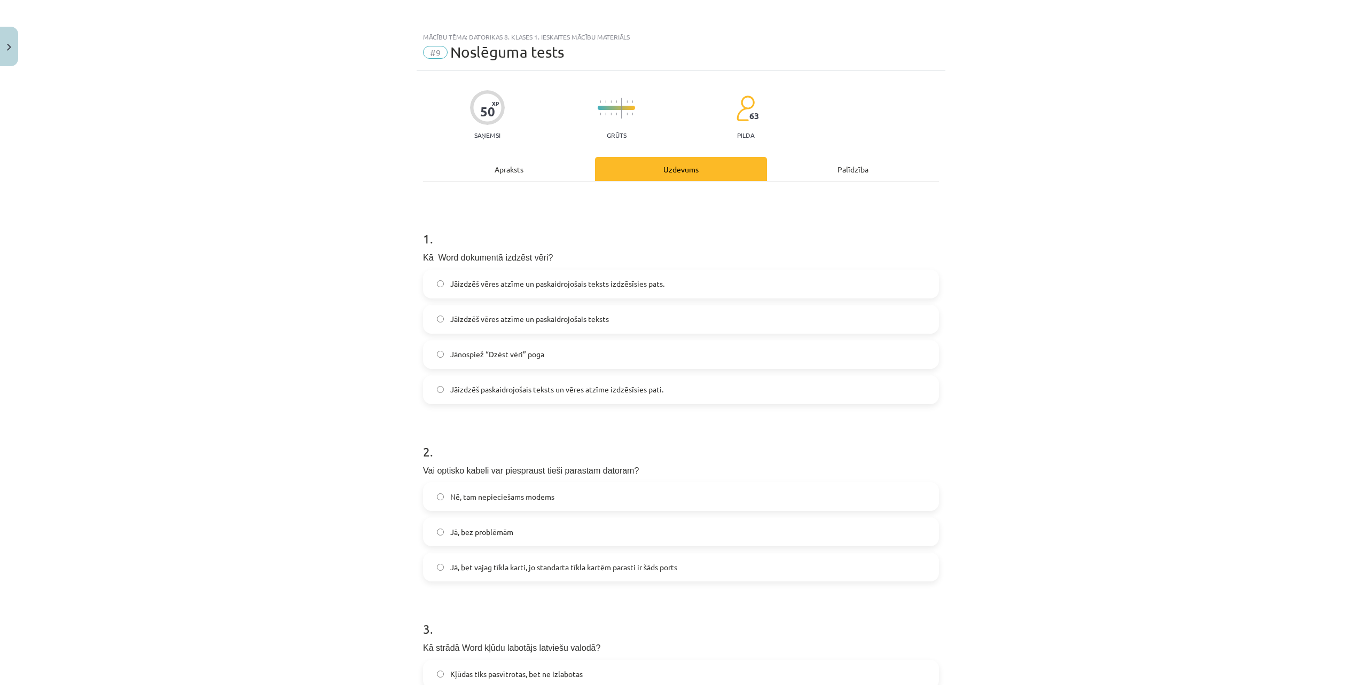
click at [664, 279] on label "Jāizdzēš vēres atzīme un paskaidrojošais teksts izdzēsīsies pats." at bounding box center [681, 284] width 514 height 27
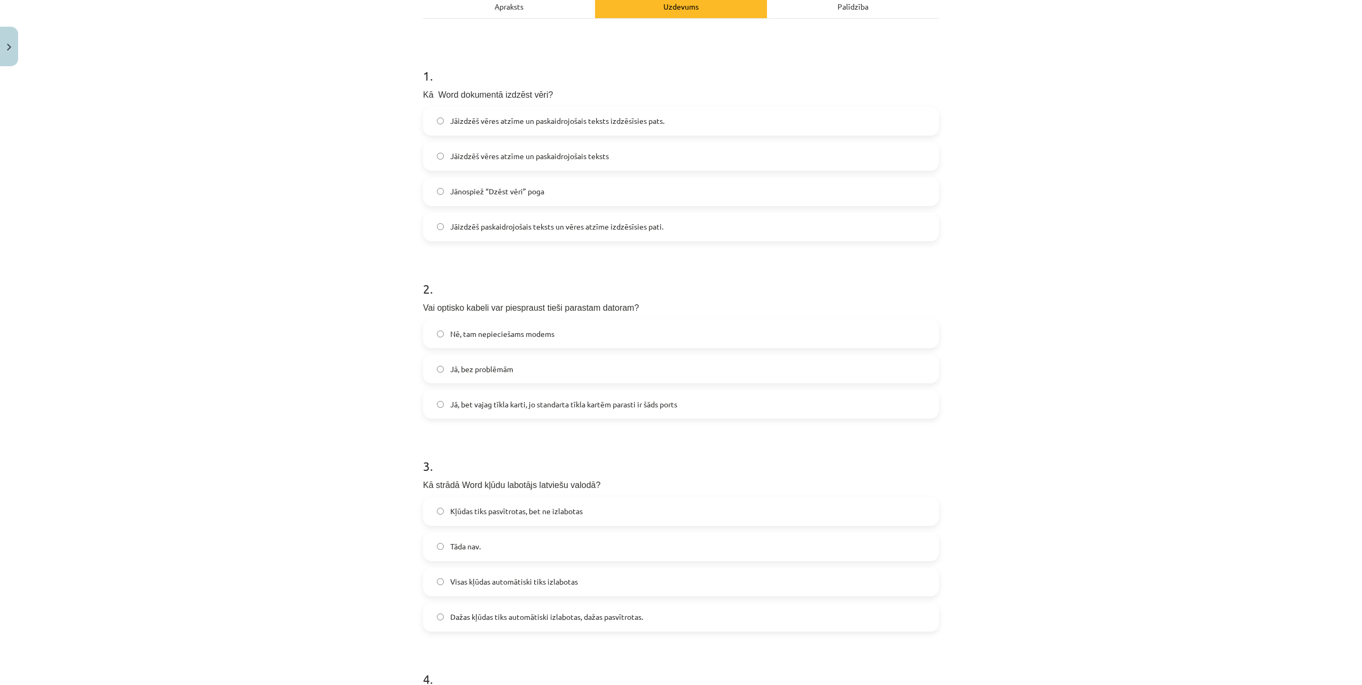
scroll to position [200, 0]
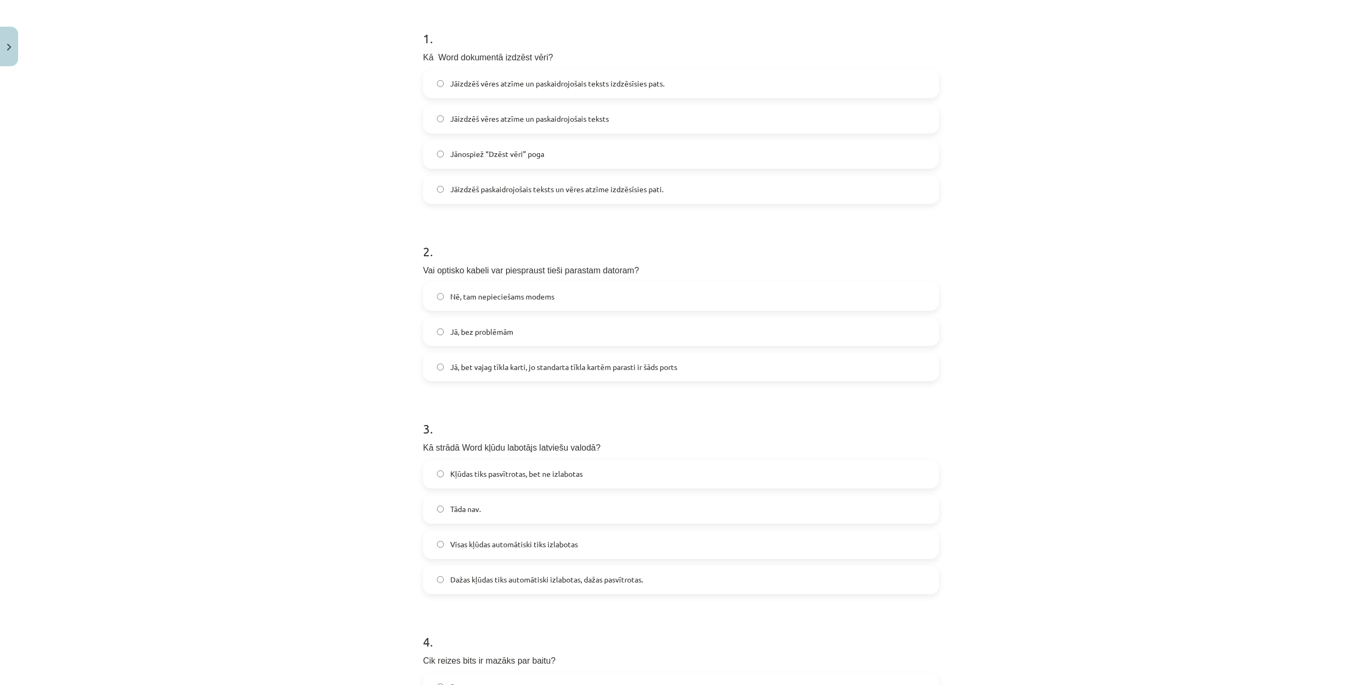
click at [575, 296] on label "Nē, tam nepieciešams modems" at bounding box center [681, 296] width 514 height 27
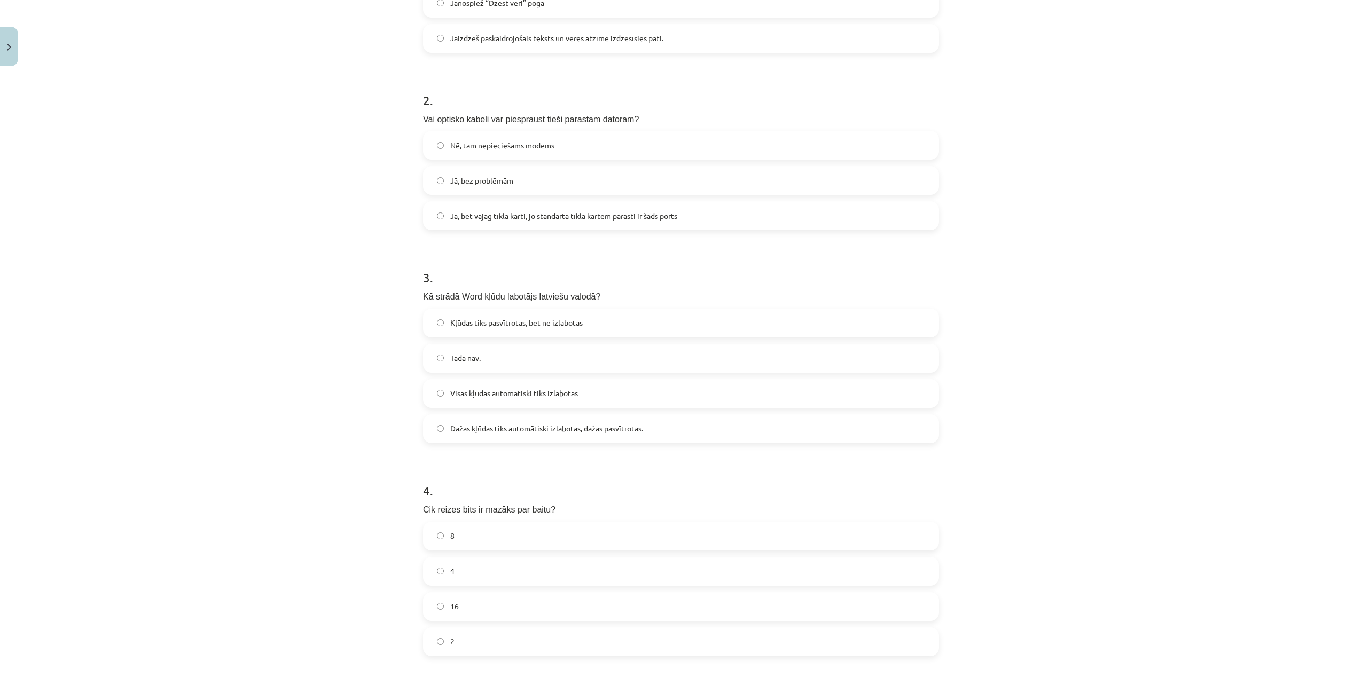
scroll to position [401, 0]
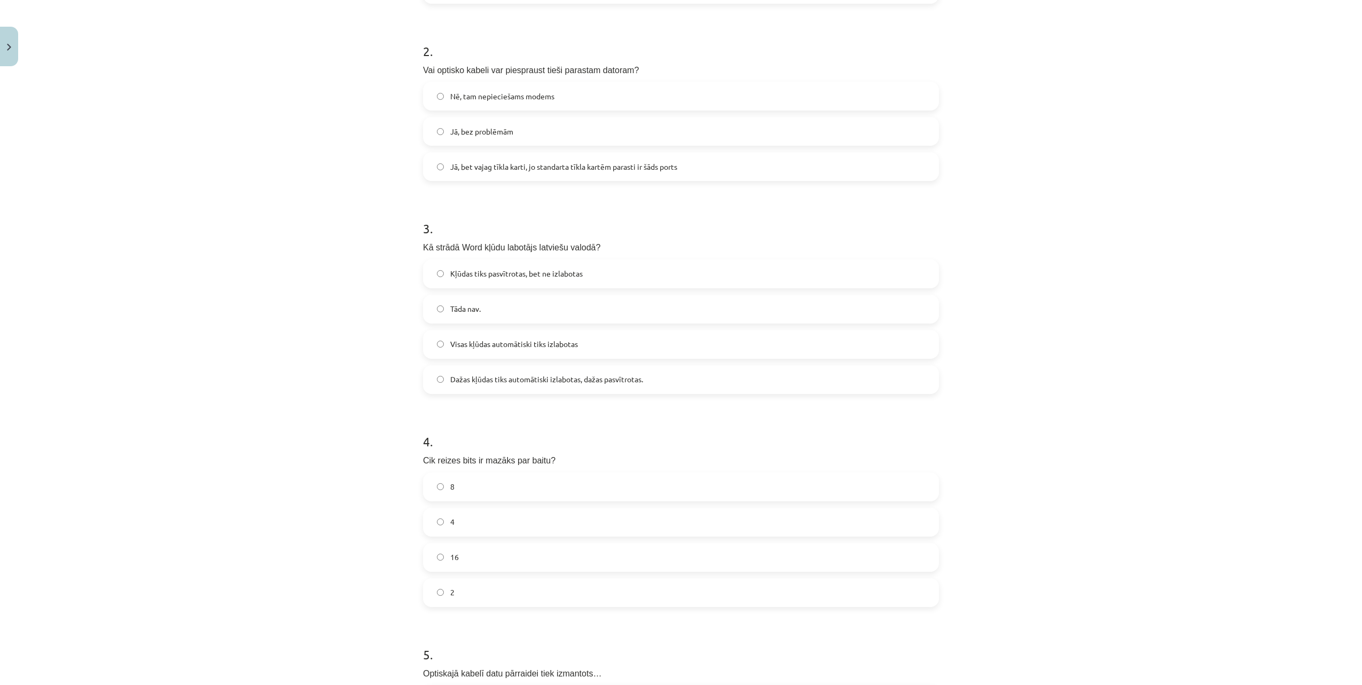
click at [620, 383] on span "Dažas kļūdas tiks automātiski izlabotas, dažas pasvītrotas." at bounding box center [546, 379] width 193 height 11
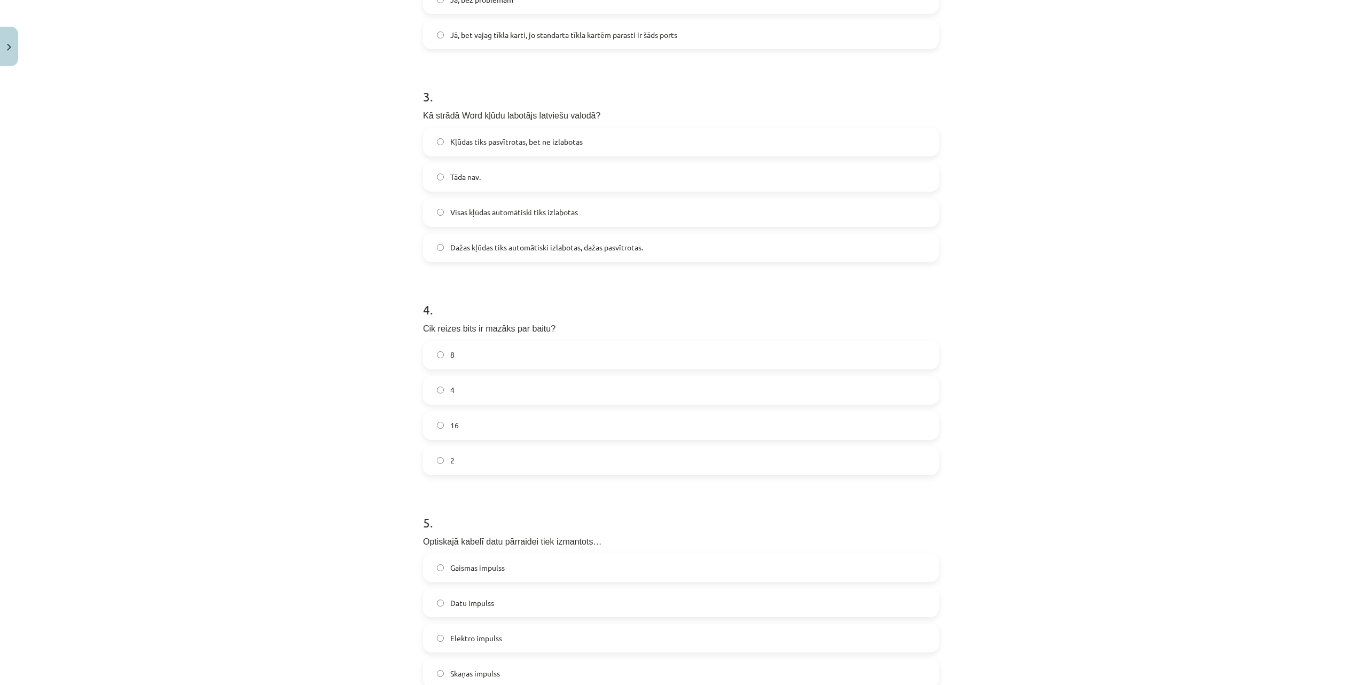
scroll to position [534, 0]
click at [558, 356] on label "8" at bounding box center [681, 353] width 514 height 27
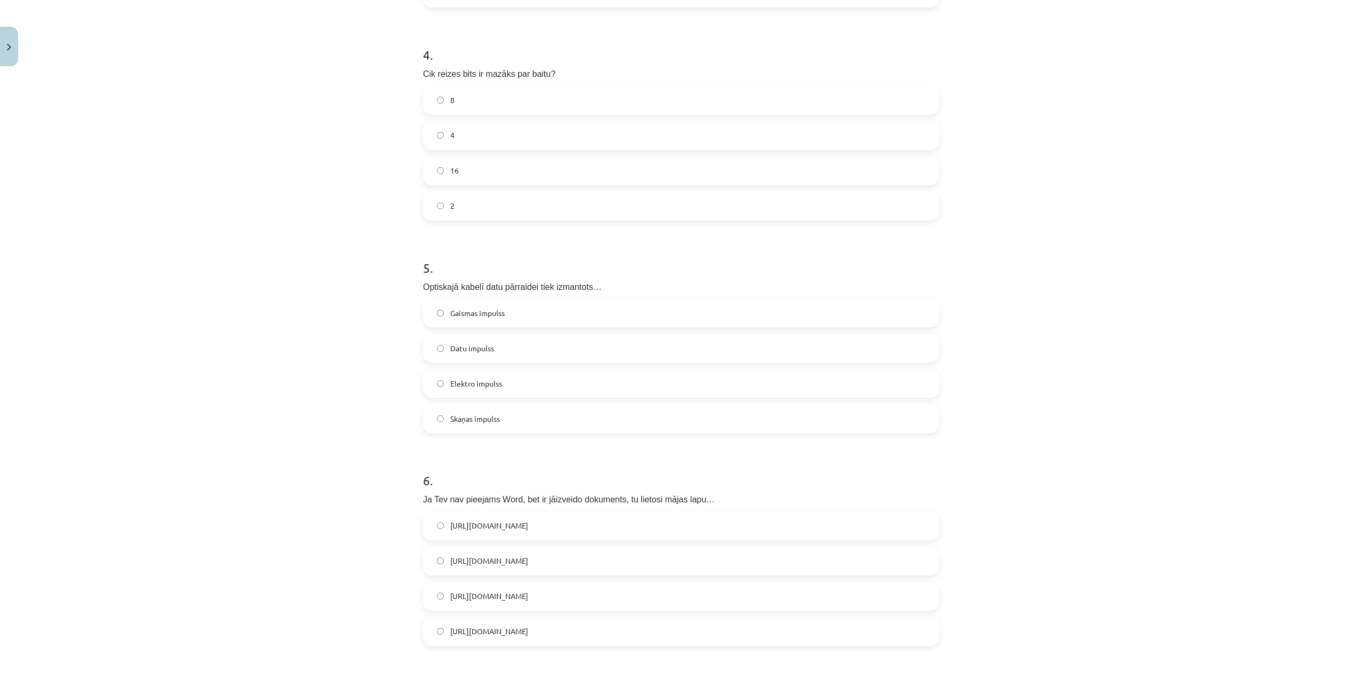
scroll to position [801, 0]
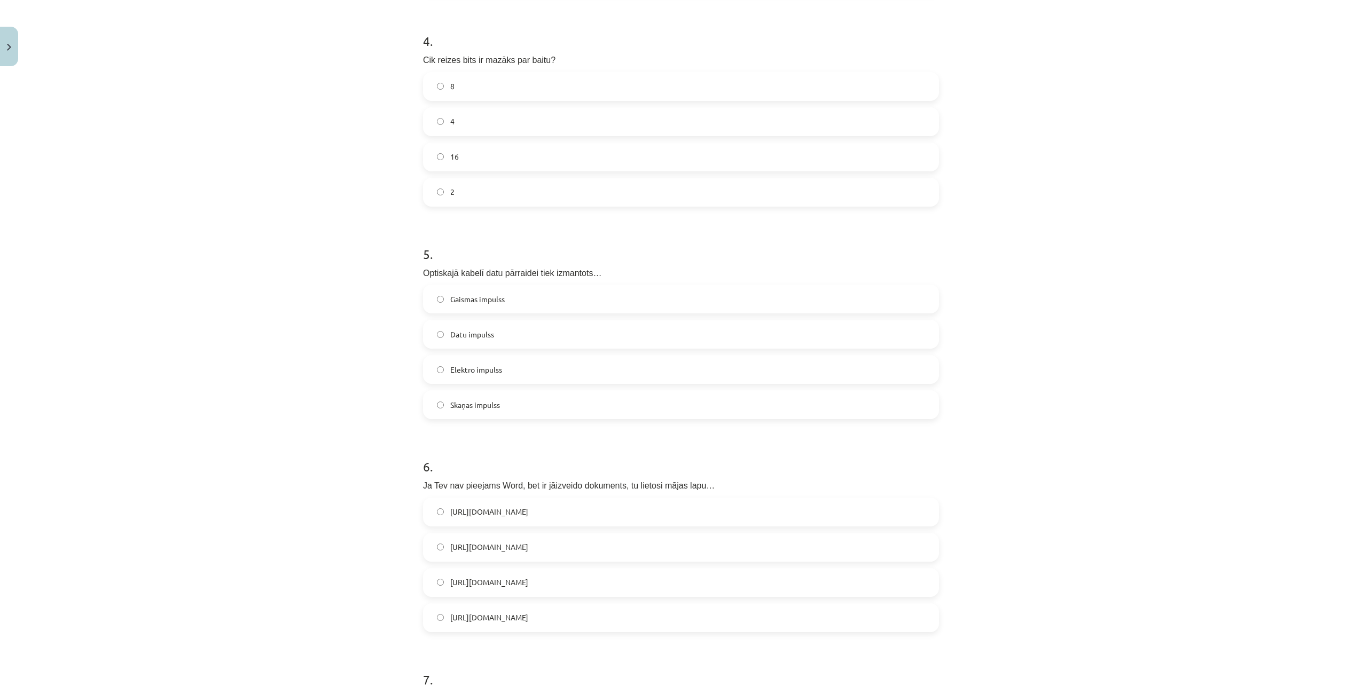
click at [567, 302] on label "Gaismas impulss" at bounding box center [681, 299] width 514 height 27
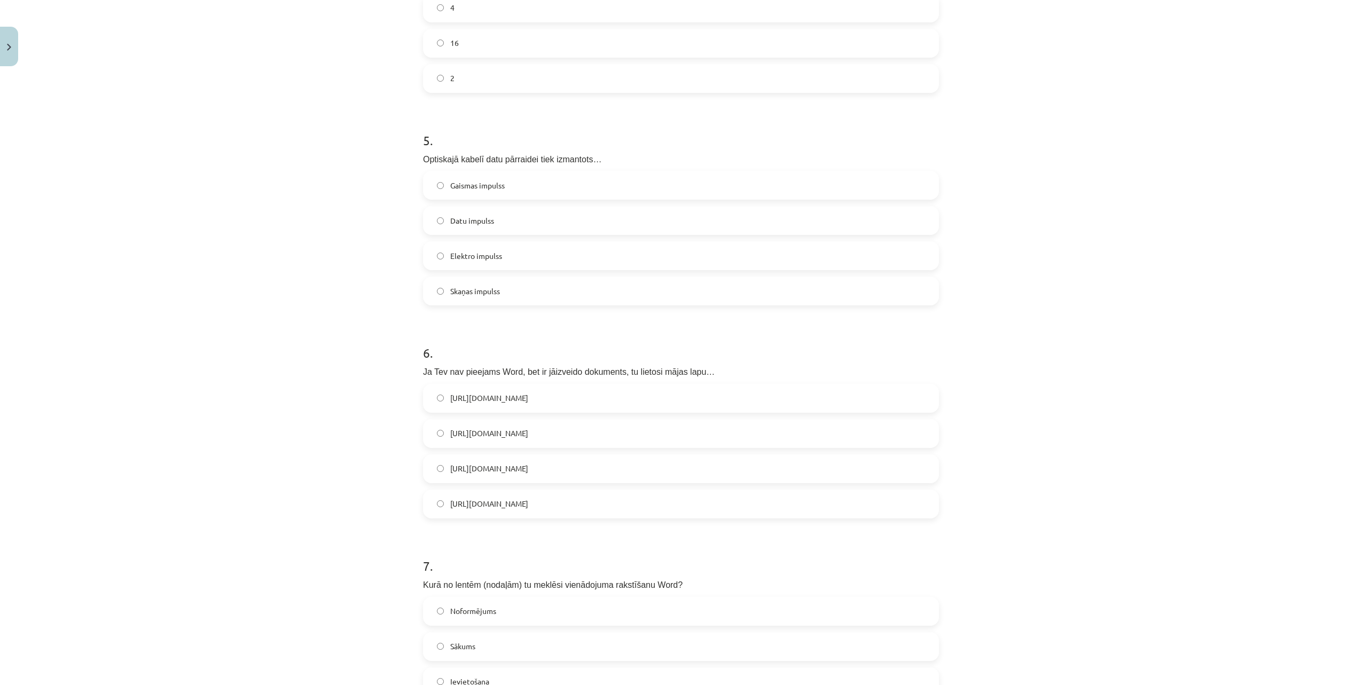
scroll to position [935, 0]
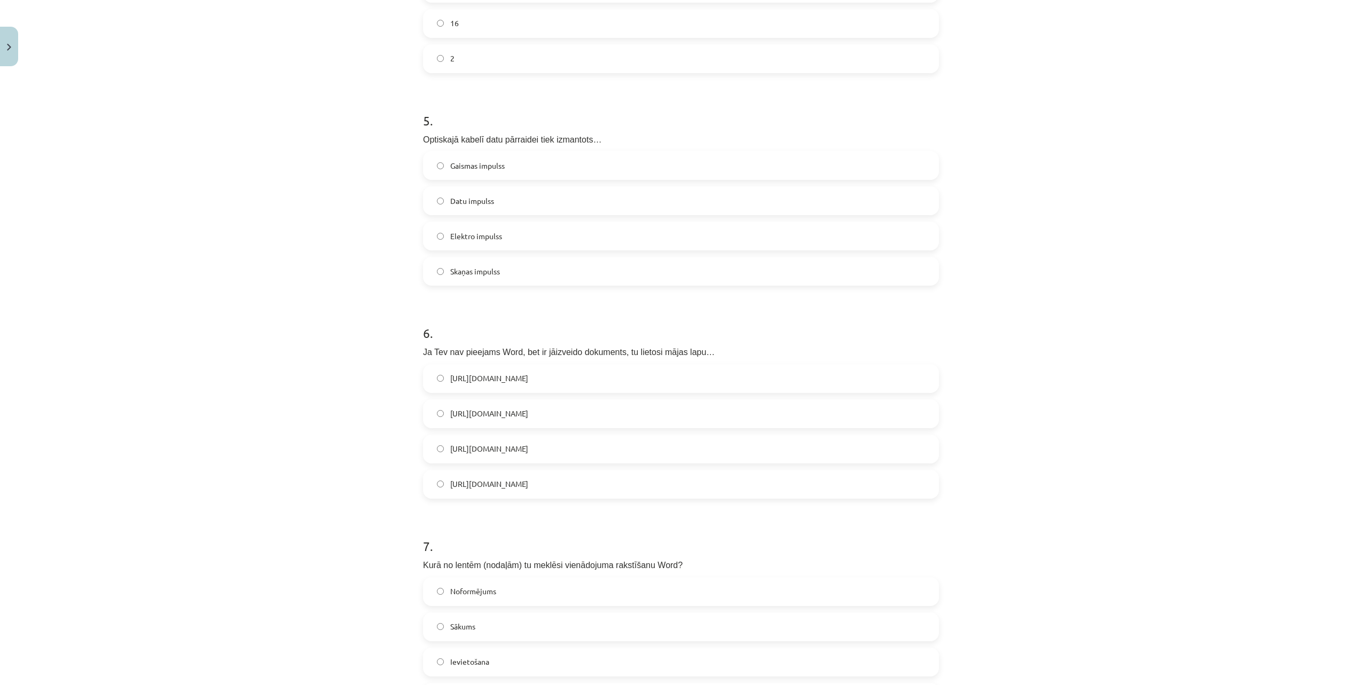
click at [579, 485] on label "https://www.google.com/docs/about/" at bounding box center [681, 484] width 514 height 27
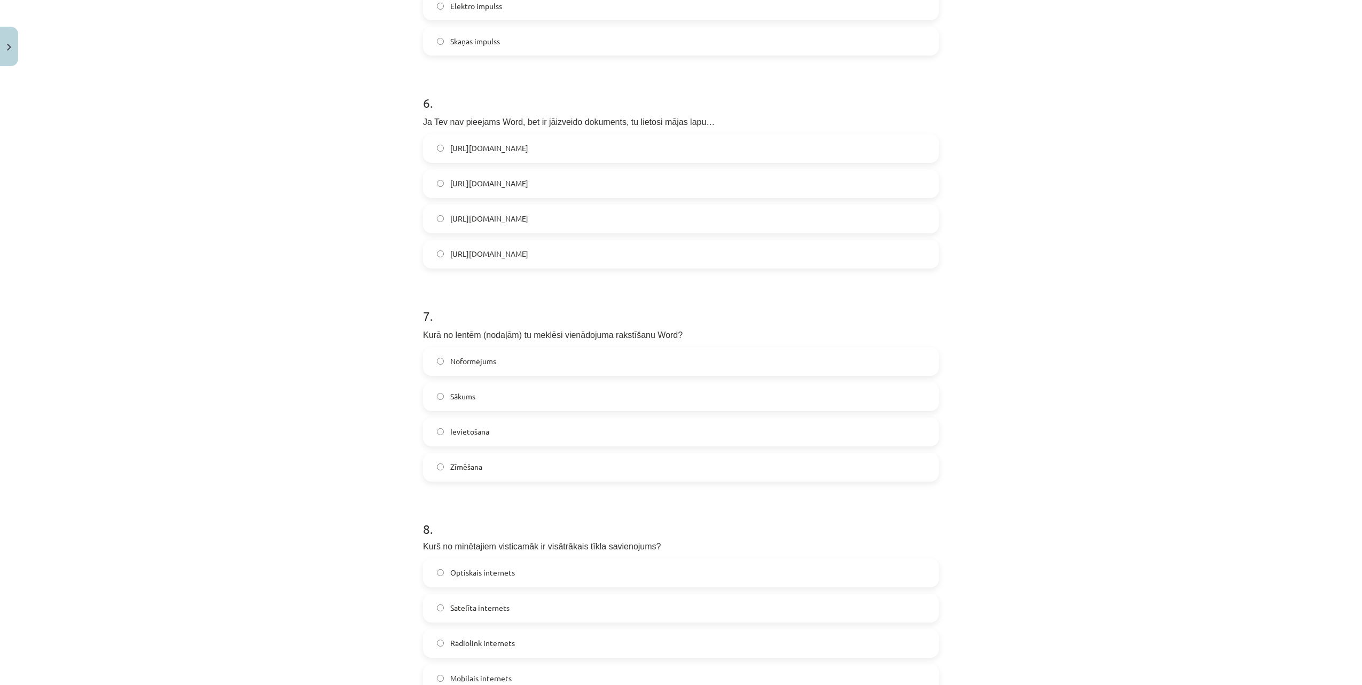
scroll to position [1202, 0]
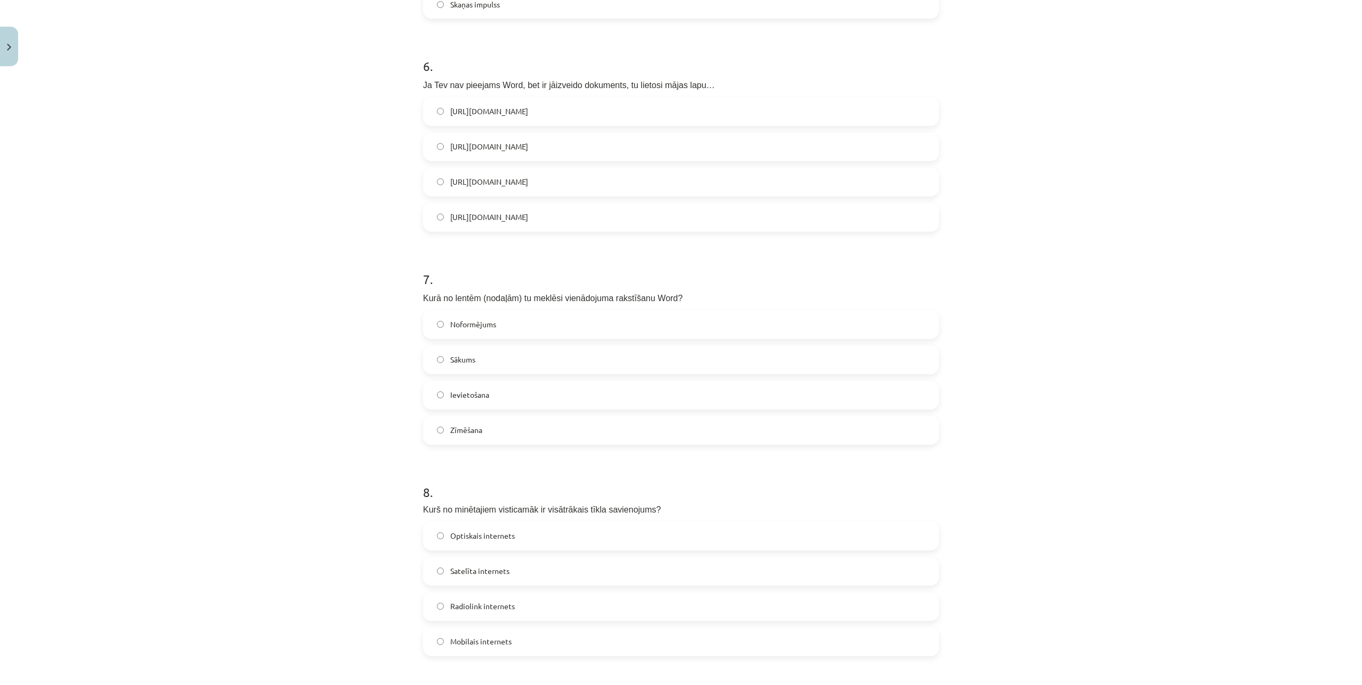
click at [564, 398] on label "Ievietošana" at bounding box center [681, 395] width 514 height 27
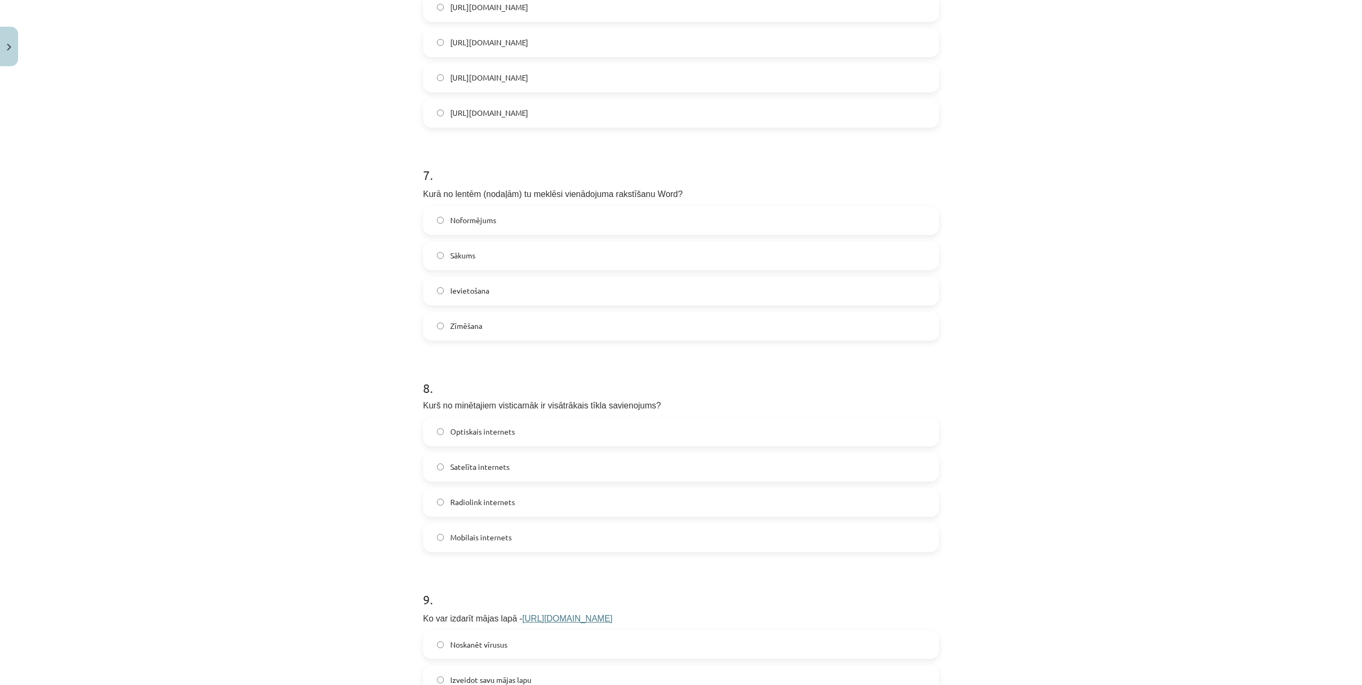
scroll to position [1336, 0]
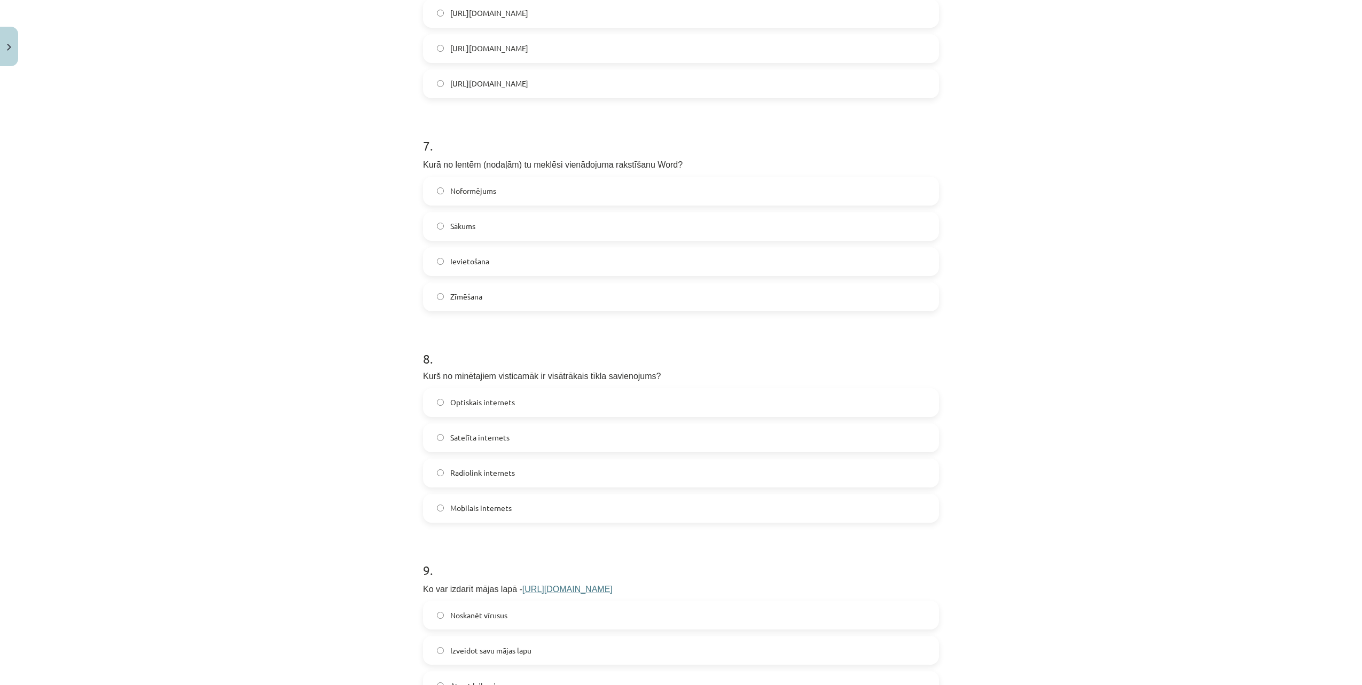
click at [546, 402] on label "Optiskais internets" at bounding box center [681, 402] width 514 height 27
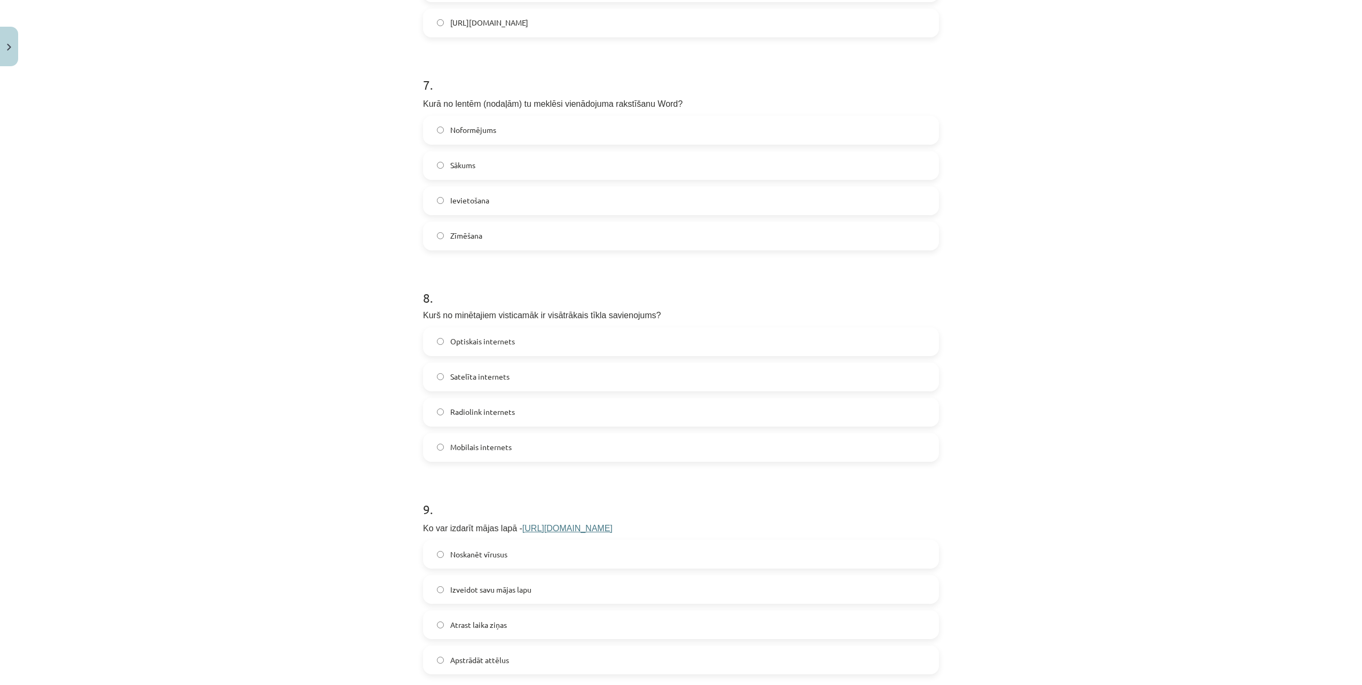
scroll to position [1536, 0]
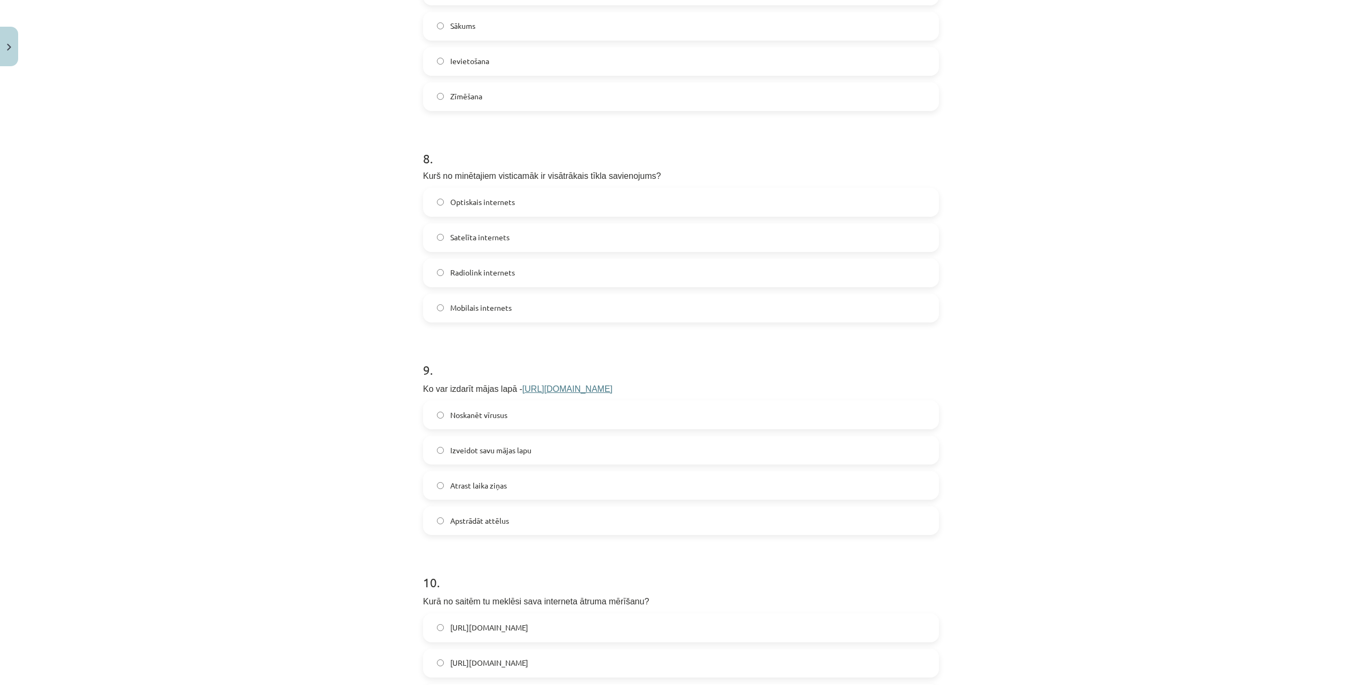
click at [581, 450] on label "Izveidot savu mājas lapu" at bounding box center [681, 450] width 514 height 27
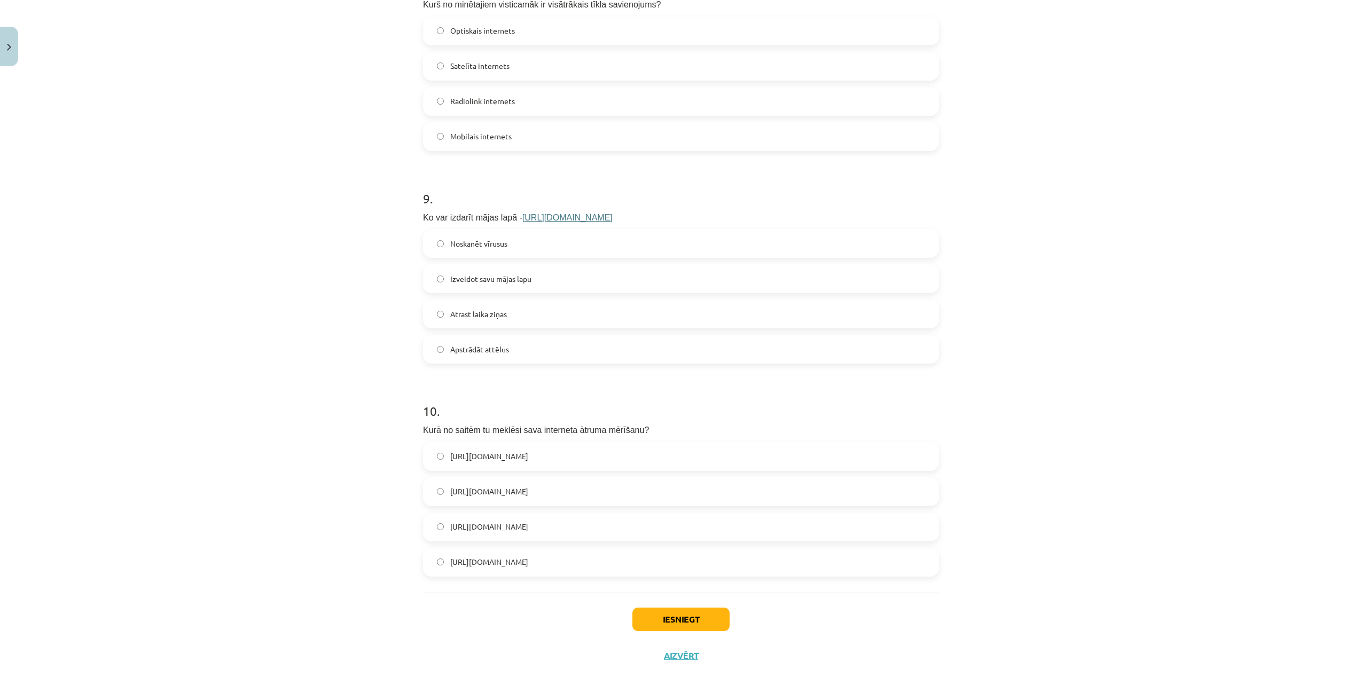
scroll to position [1723, 0]
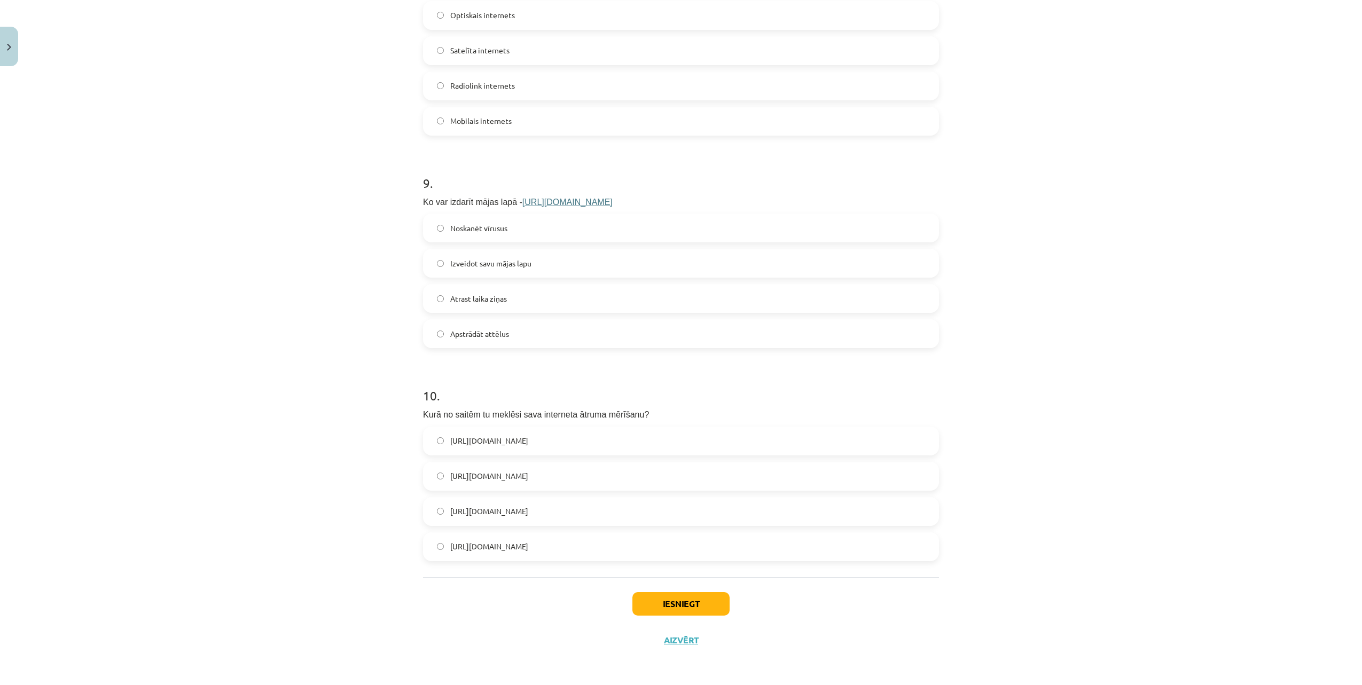
click at [553, 511] on label "https://www.speedtest.net/" at bounding box center [681, 511] width 514 height 27
click at [683, 604] on button "Iesniegt" at bounding box center [681, 604] width 97 height 24
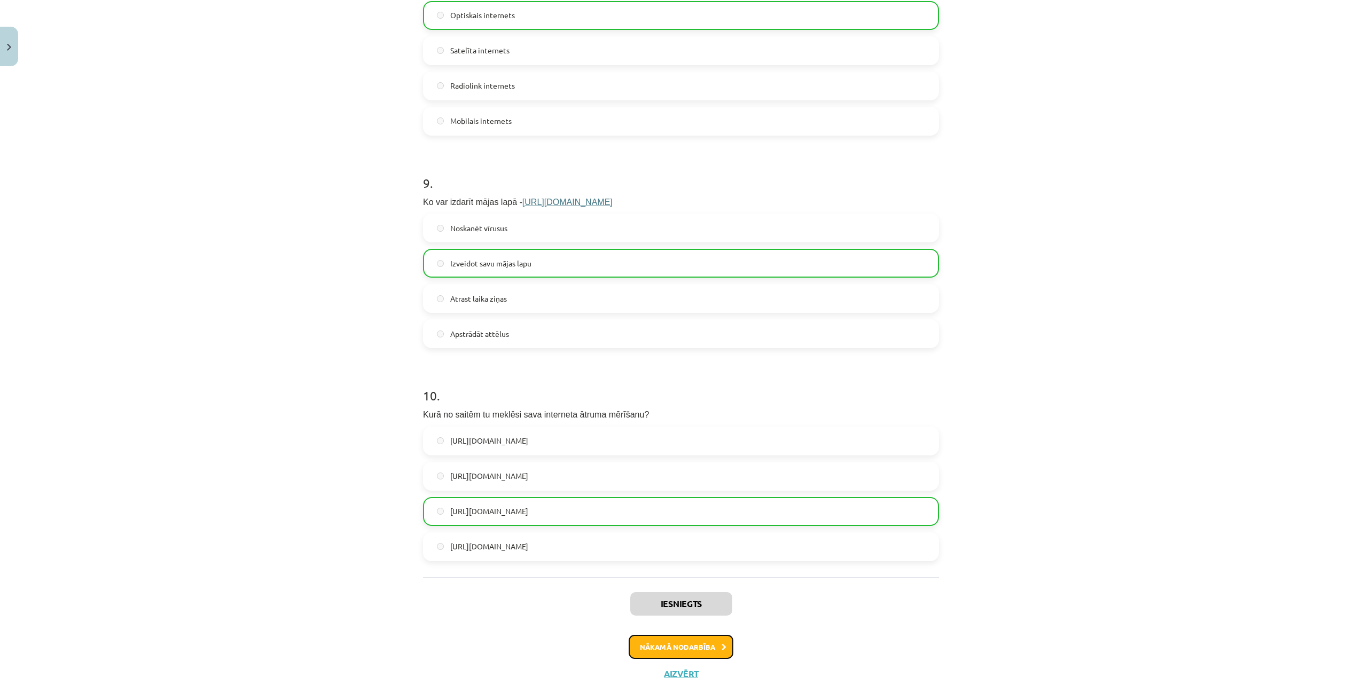
click at [679, 648] on button "Nākamā nodarbība" at bounding box center [681, 647] width 105 height 25
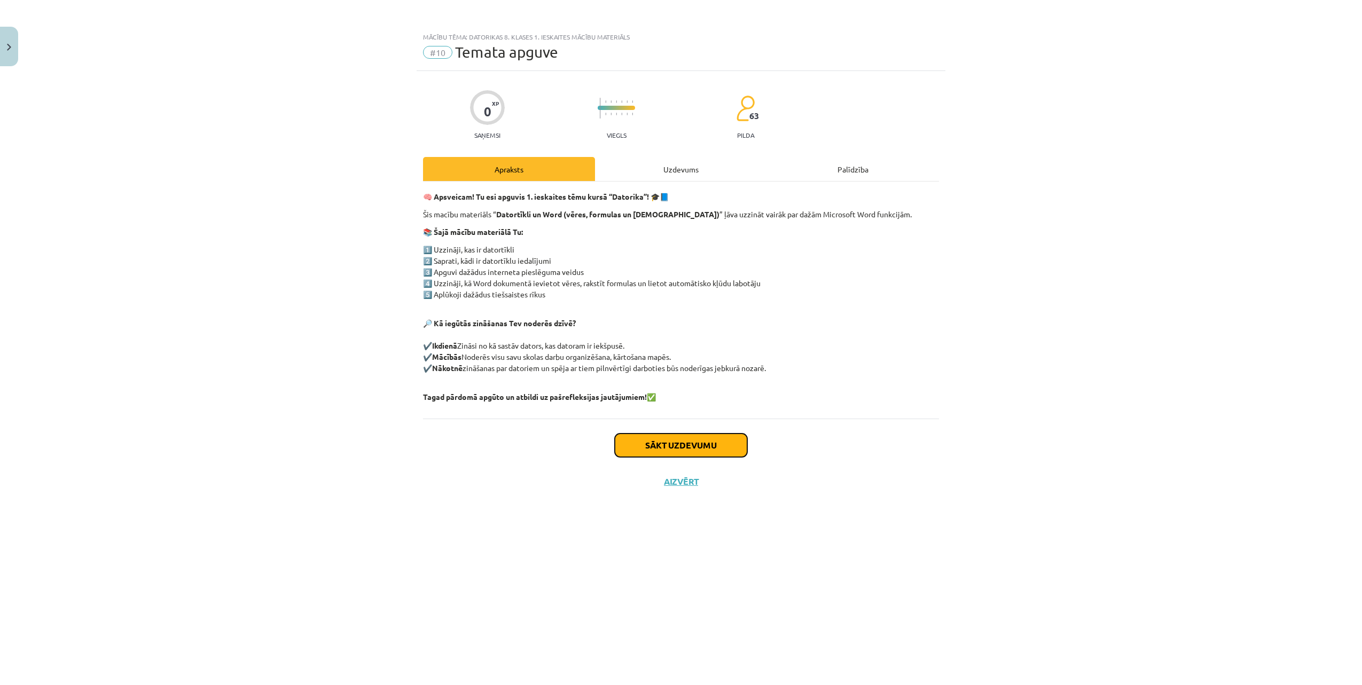
click at [691, 445] on button "Sākt uzdevumu" at bounding box center [681, 446] width 132 height 24
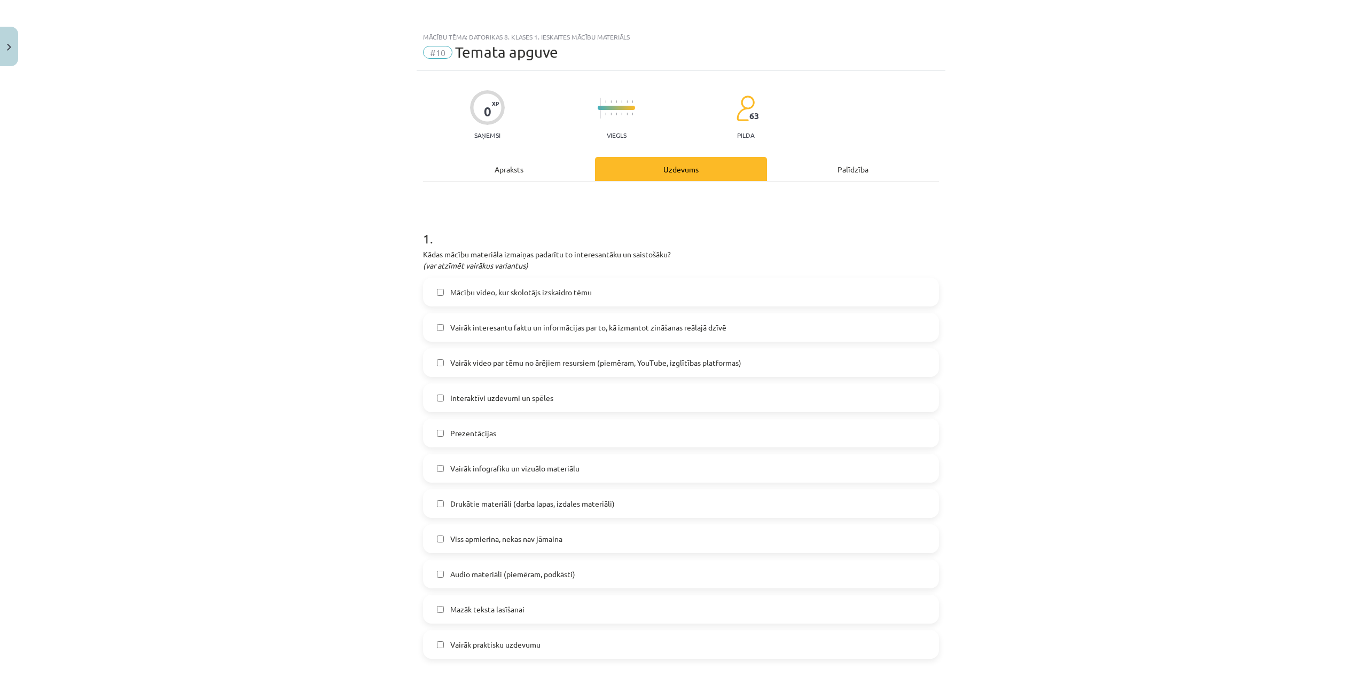
click at [476, 290] on span "Mācību video, kur skolotājs izskaidro tēmu" at bounding box center [521, 292] width 142 height 11
click at [479, 330] on span "Vairāk interesantu faktu un informācijas par to, kā izmantot zināšanas reālajā …" at bounding box center [588, 327] width 276 height 11
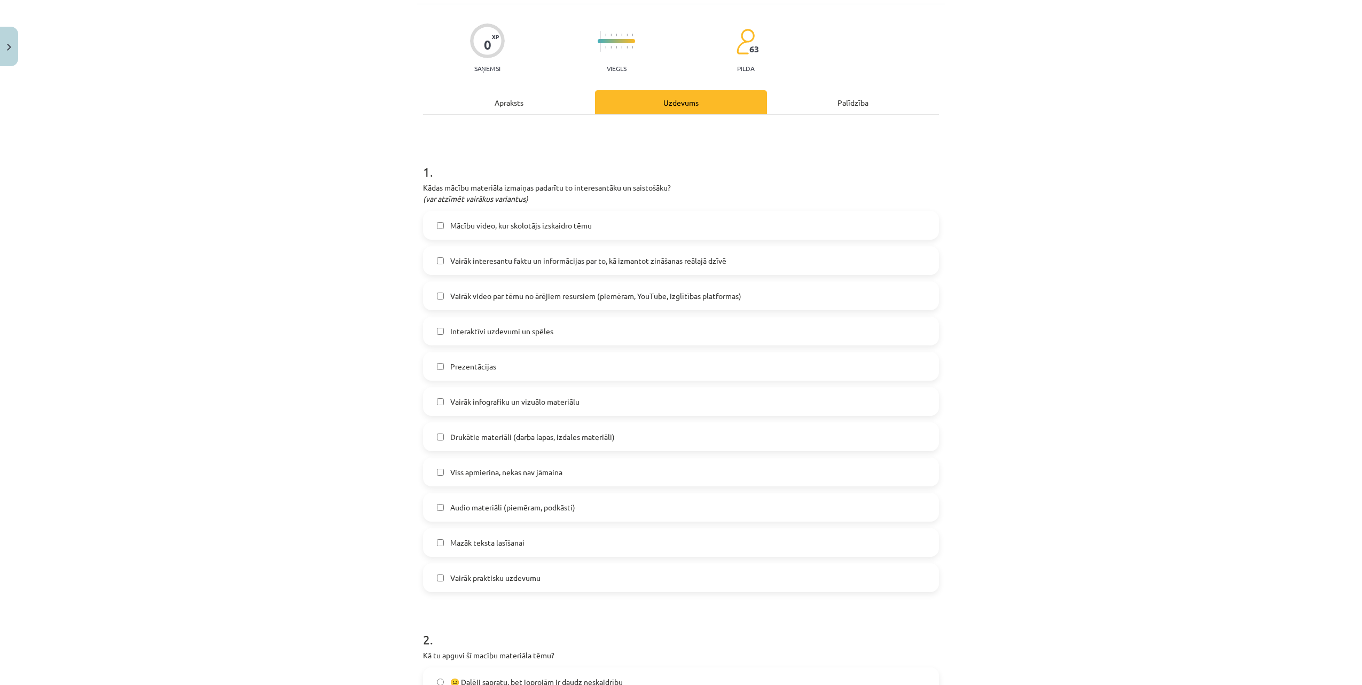
click at [478, 361] on span "Prezentācijas" at bounding box center [473, 366] width 46 height 11
click at [481, 367] on span "Prezentācijas" at bounding box center [473, 366] width 46 height 11
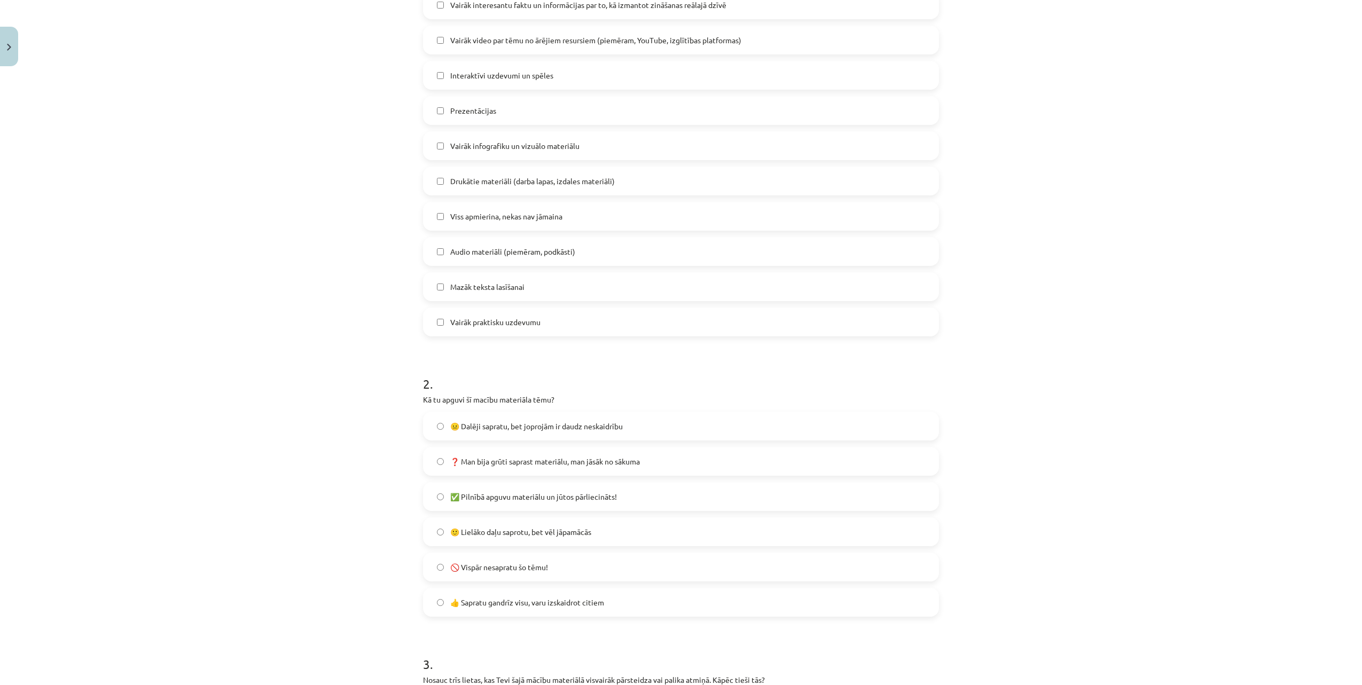
scroll to position [334, 0]
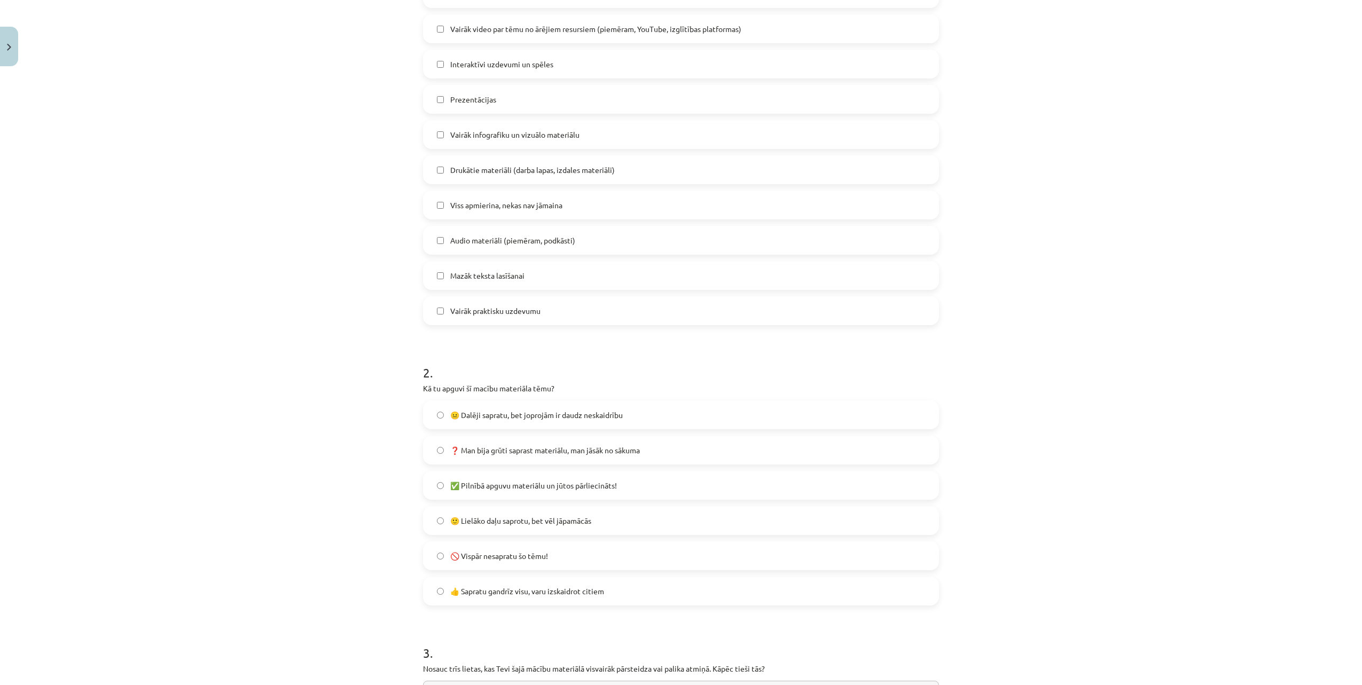
click at [506, 417] on span "😐 Dalēji sapratu, bet joprojām ir daudz neskaidrību" at bounding box center [536, 415] width 173 height 11
click at [500, 450] on span "❓ Man bija grūti saprast materiālu, man jāsāk no sākuma" at bounding box center [545, 450] width 190 height 11
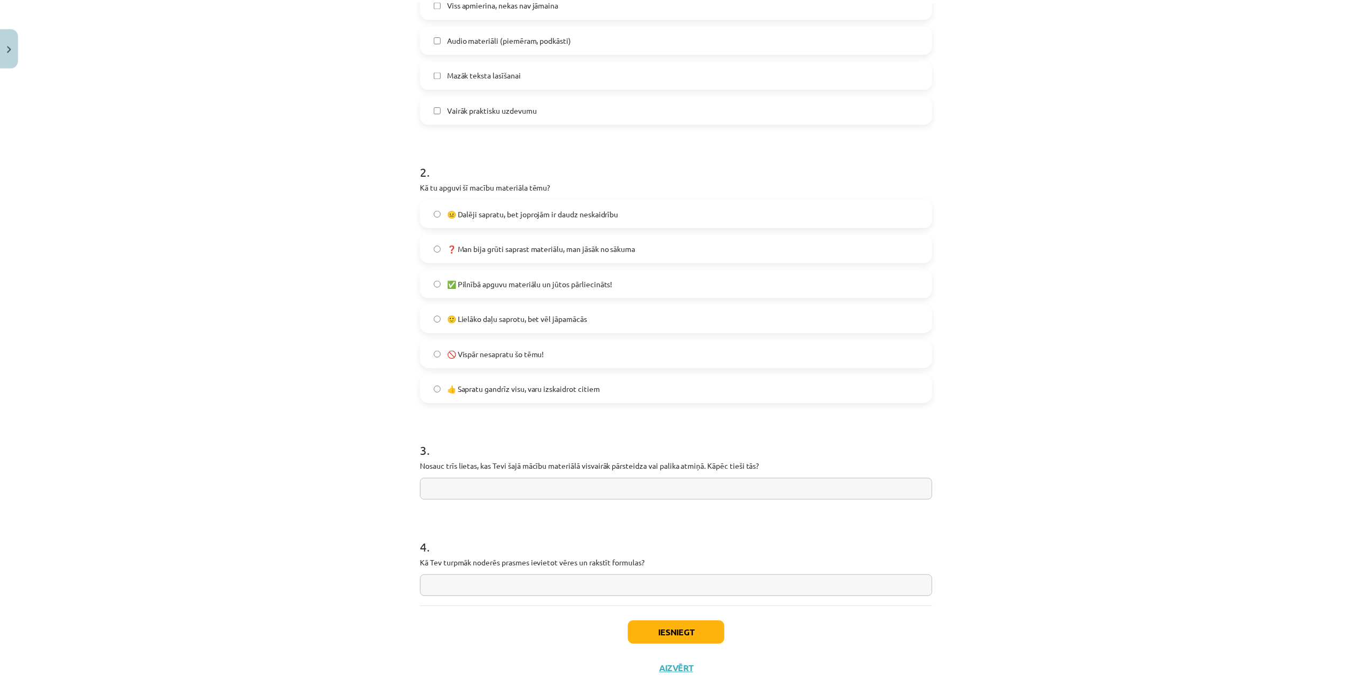
scroll to position [566, 0]
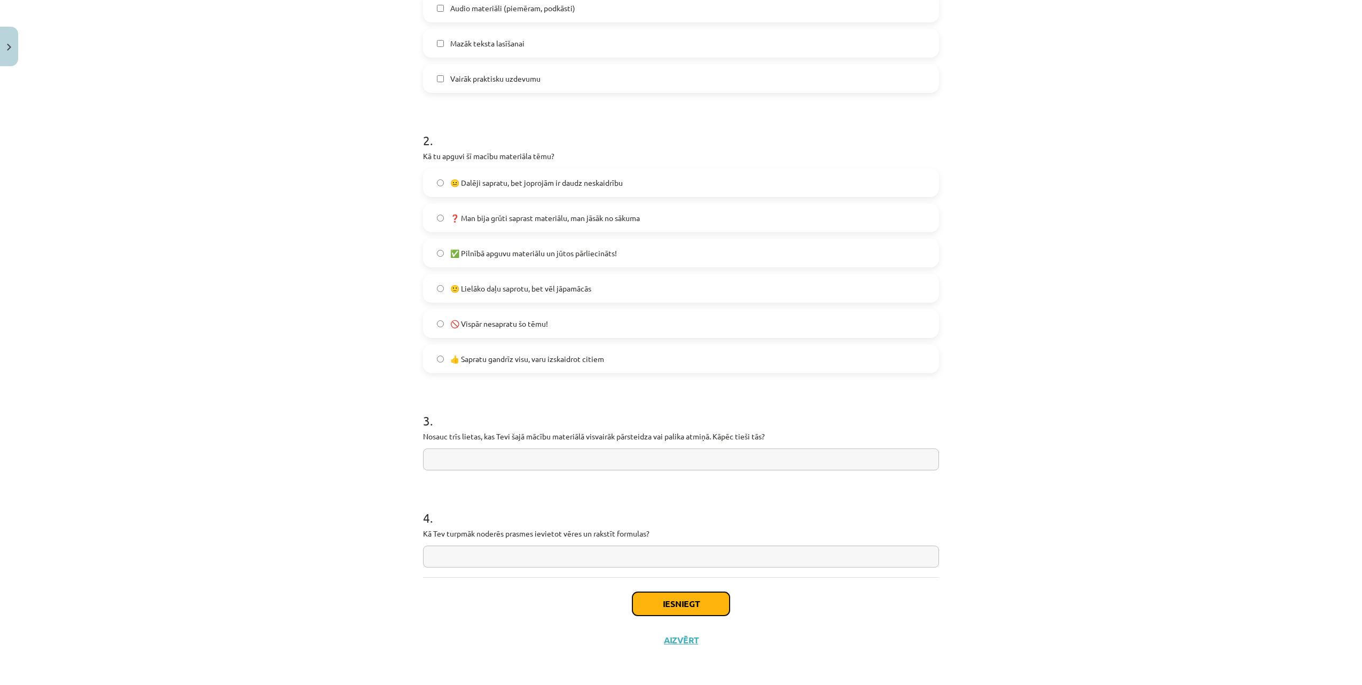
click at [692, 604] on button "Iesniegt" at bounding box center [681, 604] width 97 height 24
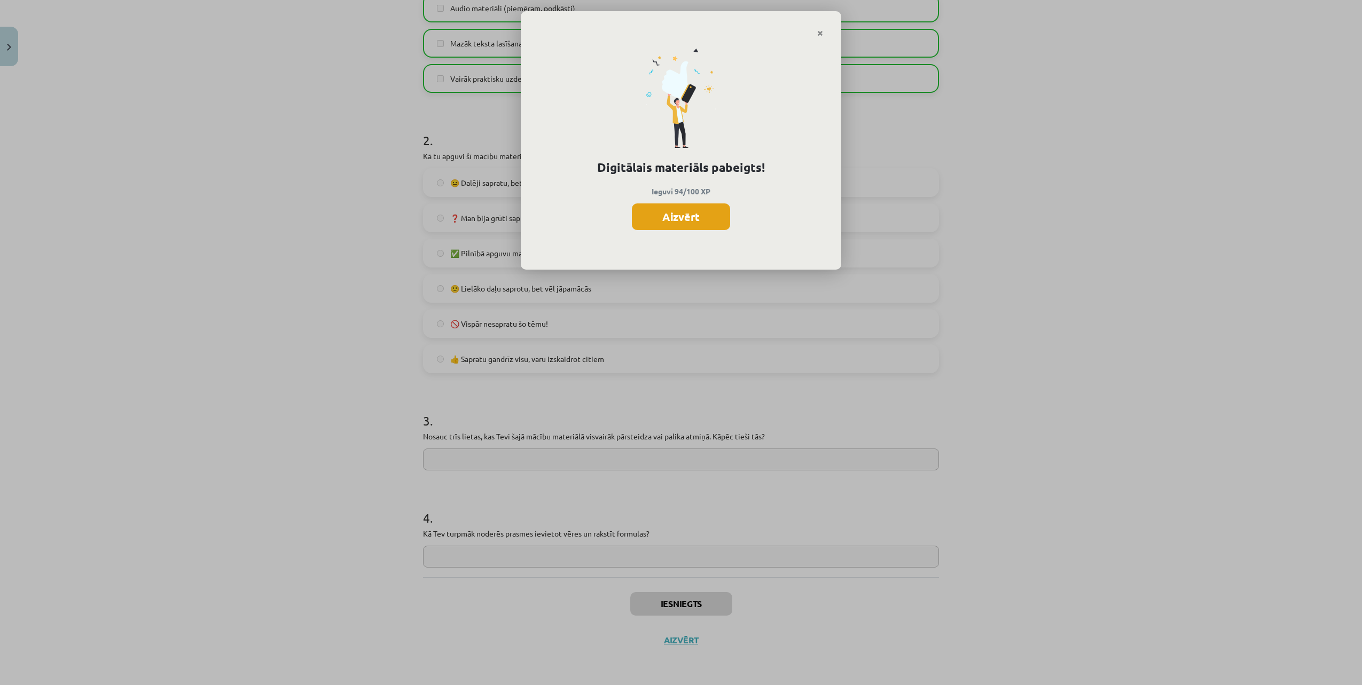
click at [713, 215] on button "Aizvērt" at bounding box center [681, 217] width 98 height 27
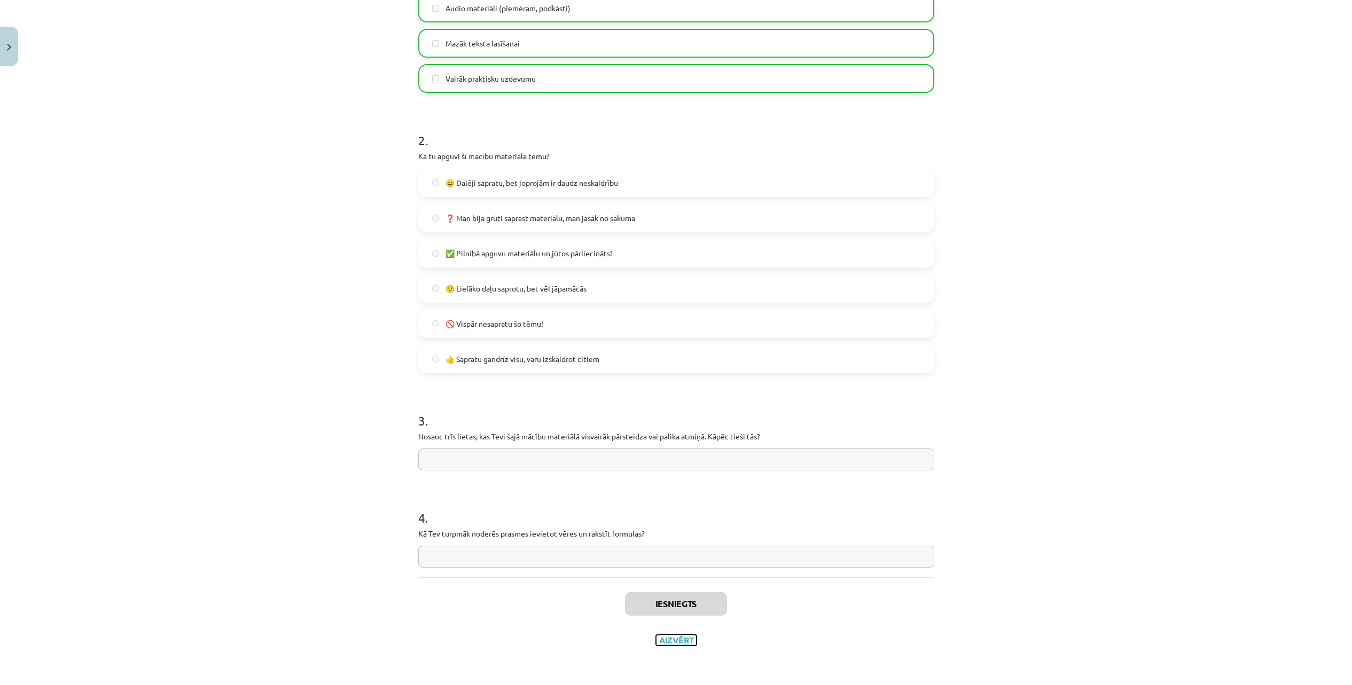
click at [664, 636] on button "Aizvērt" at bounding box center [676, 640] width 41 height 11
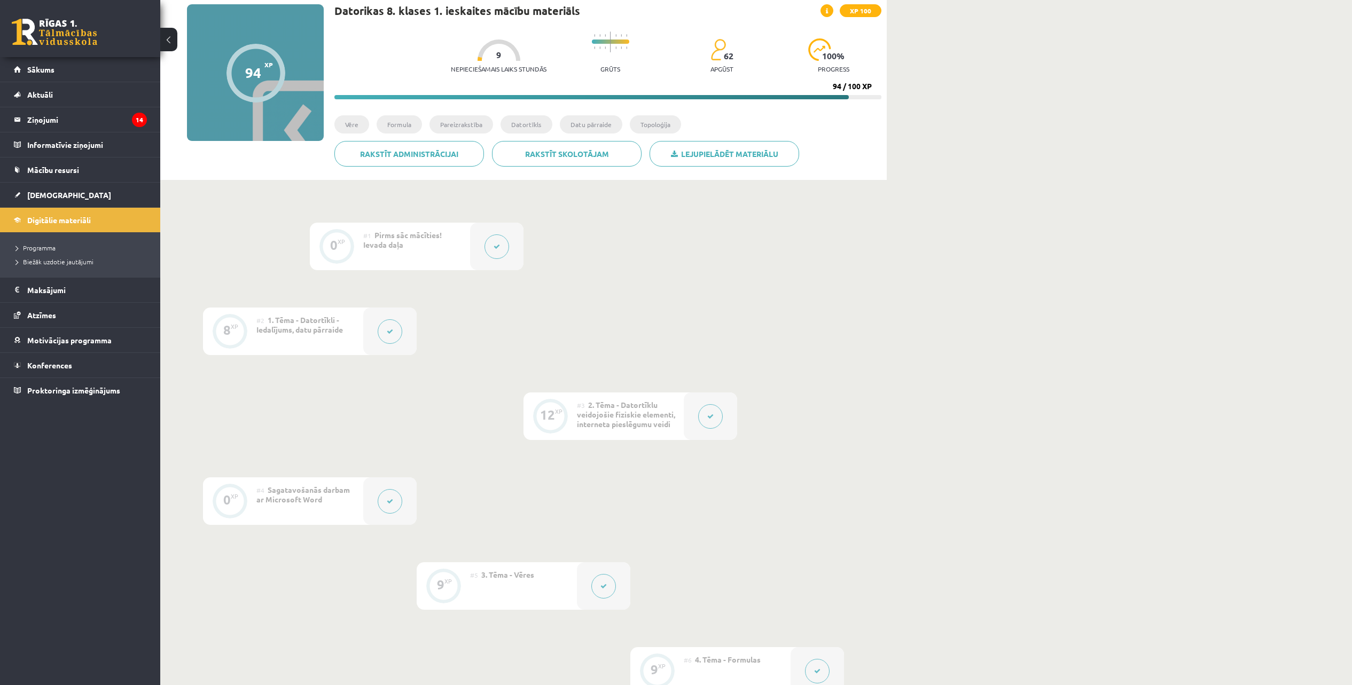
scroll to position [0, 0]
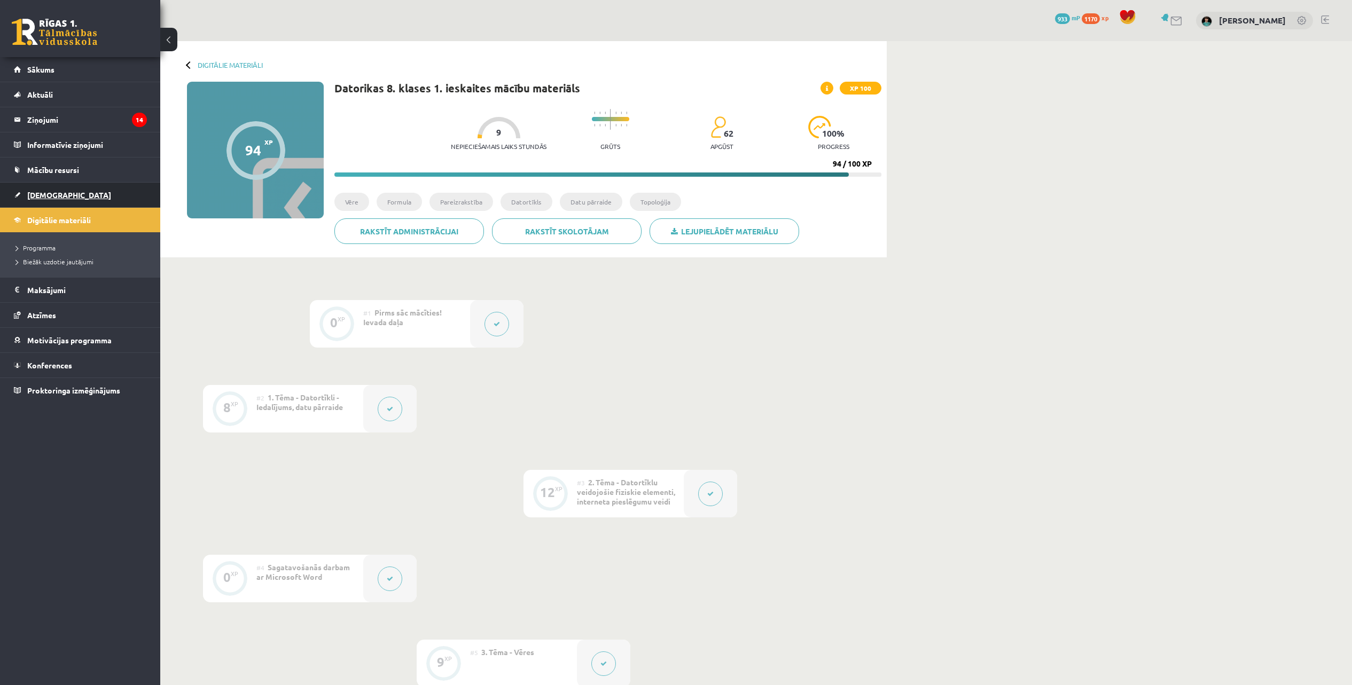
click at [53, 196] on span "[DEMOGRAPHIC_DATA]" at bounding box center [69, 195] width 84 height 10
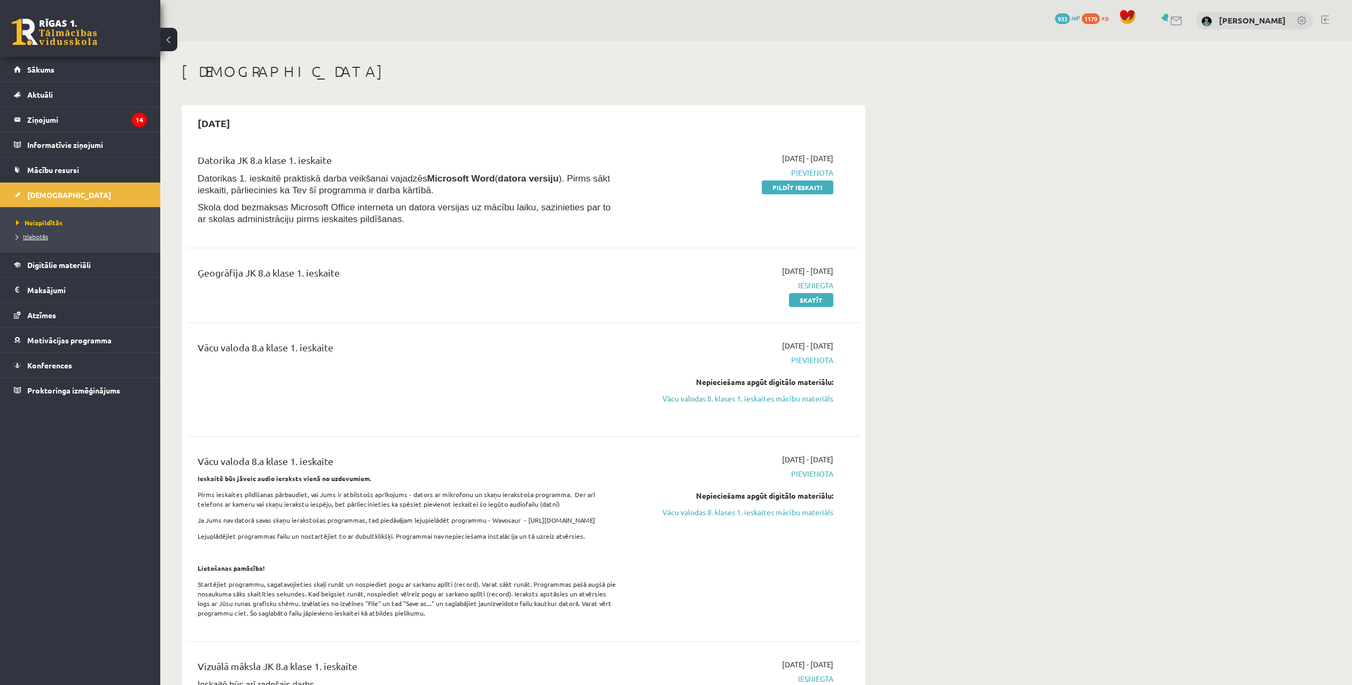
click at [38, 235] on span "Izlabotās" at bounding box center [32, 236] width 32 height 9
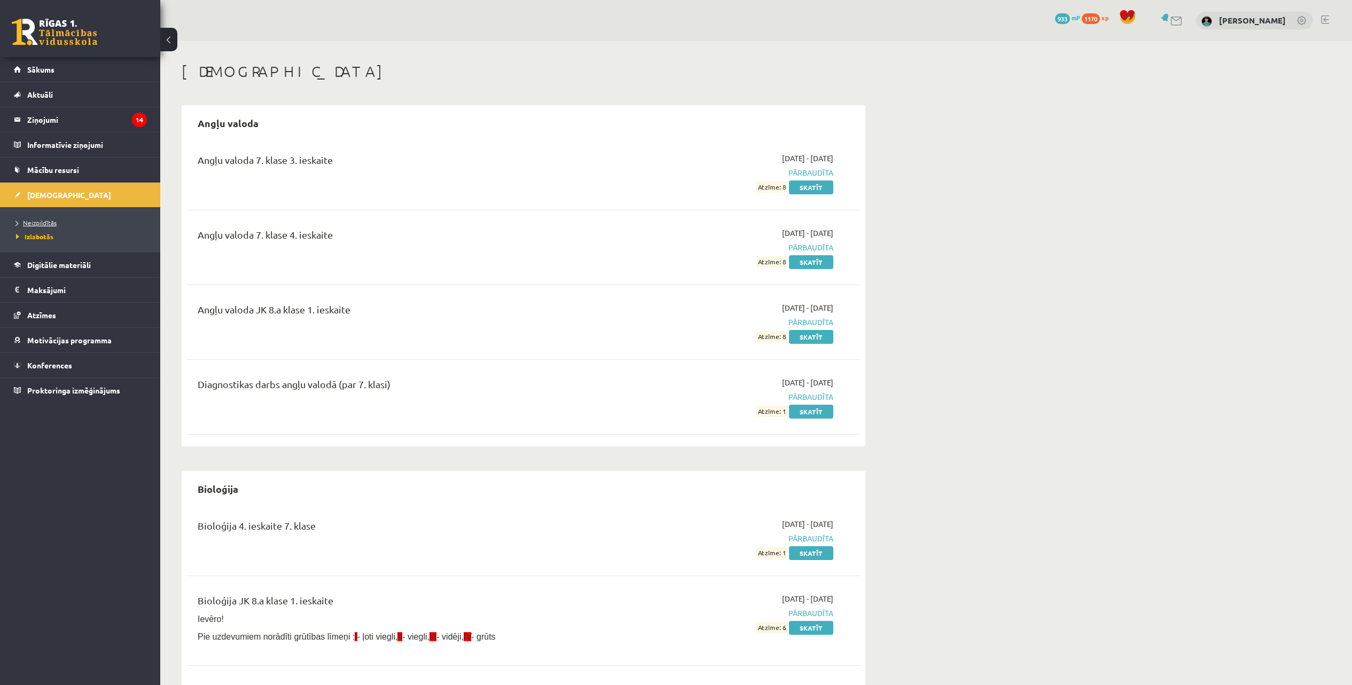
click at [50, 223] on span "Neizpildītās" at bounding box center [36, 223] width 41 height 9
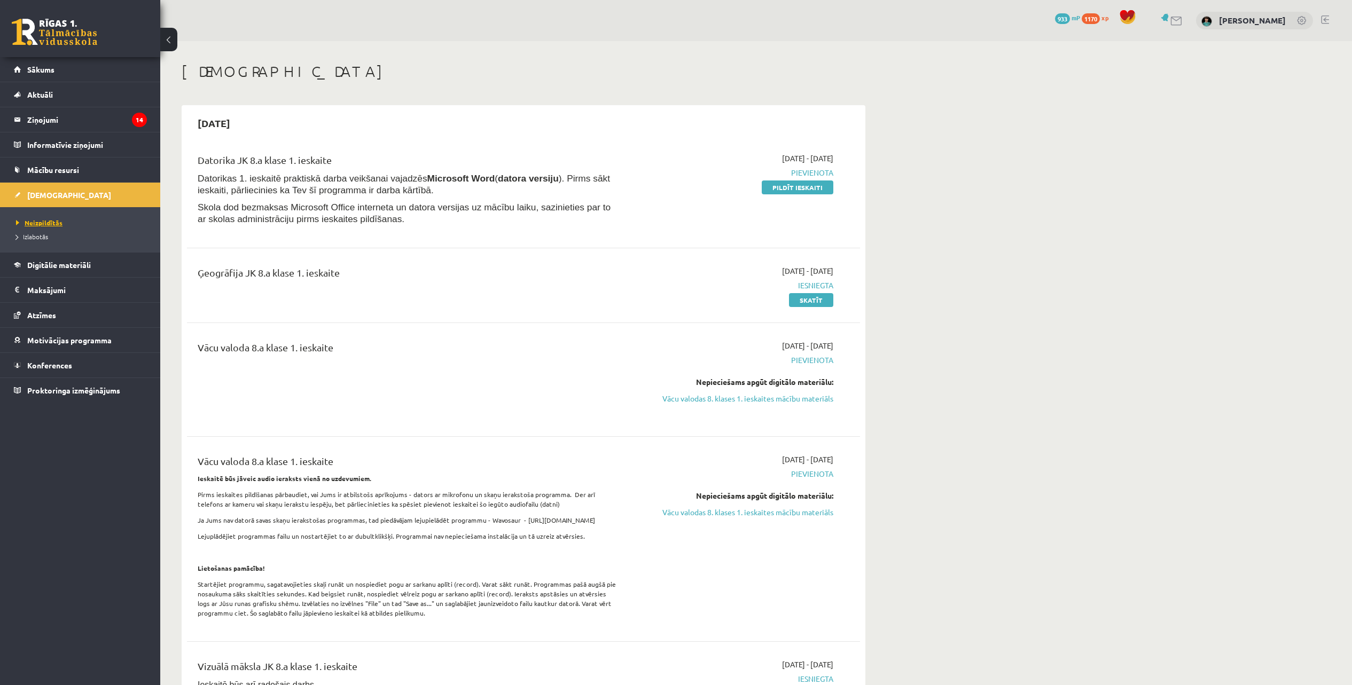
click at [45, 220] on span "Neizpildītās" at bounding box center [39, 223] width 46 height 9
click at [754, 401] on link "Vācu valodas 8. klases 1. ieskaites mācību materiāls" at bounding box center [732, 398] width 201 height 11
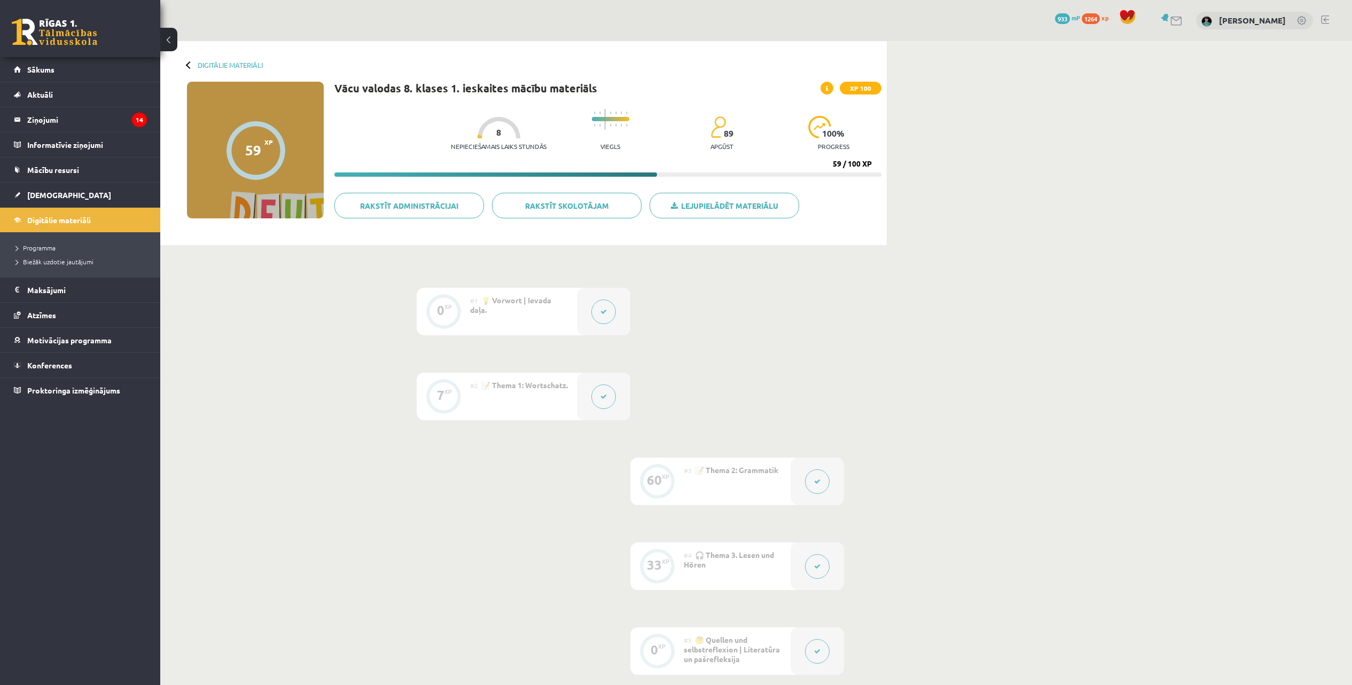
click at [280, 163] on div at bounding box center [256, 150] width 59 height 59
click at [50, 193] on span "[DEMOGRAPHIC_DATA]" at bounding box center [69, 195] width 84 height 10
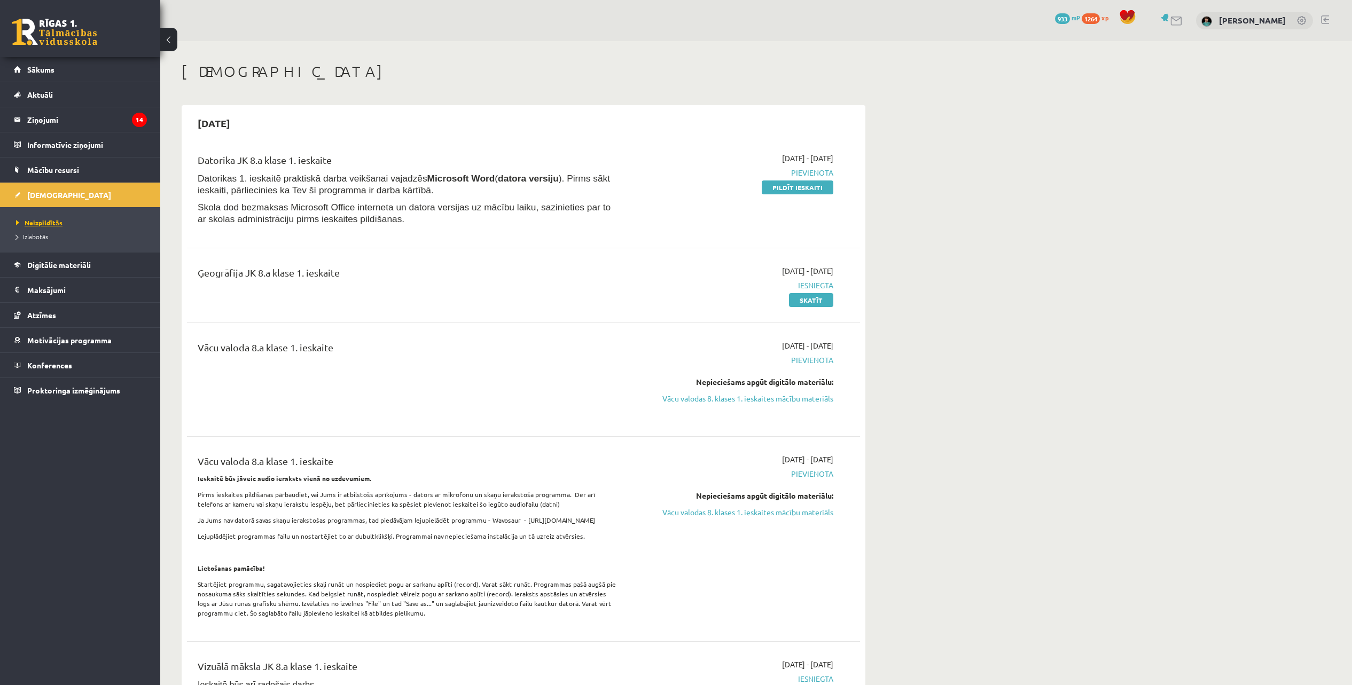
click at [40, 221] on span "Neizpildītās" at bounding box center [39, 223] width 46 height 9
click at [42, 63] on link "Sākums" at bounding box center [80, 69] width 133 height 25
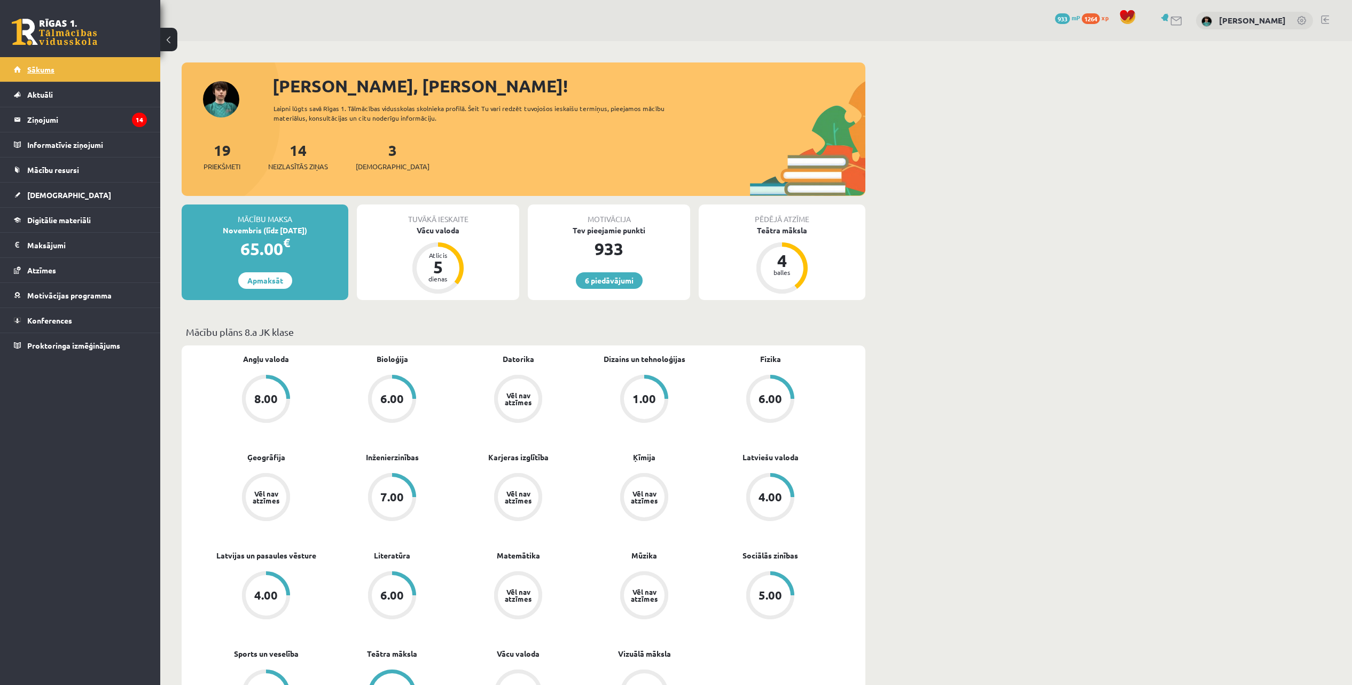
click at [32, 70] on span "Sākums" at bounding box center [40, 70] width 27 height 10
